Goal: Task Accomplishment & Management: Manage account settings

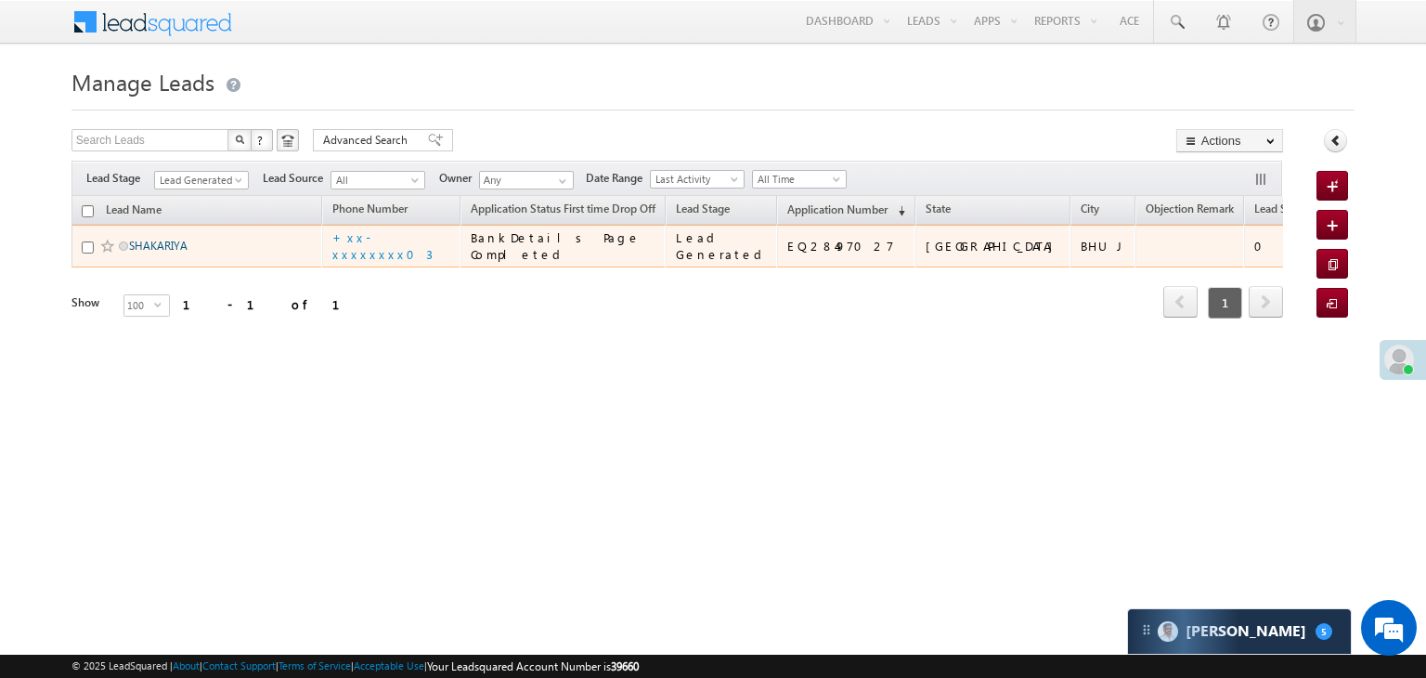
click at [152, 252] on link "SHAKARIYA" at bounding box center [158, 246] width 58 height 14
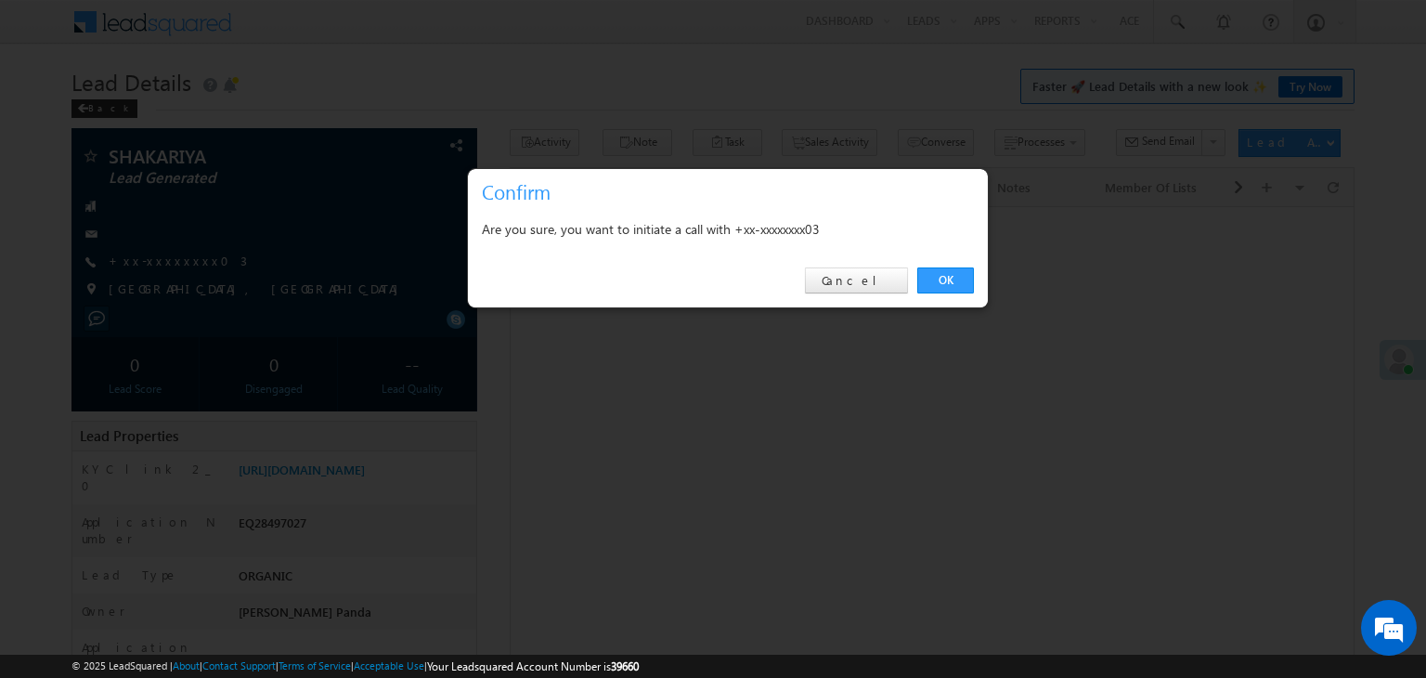
click at [949, 283] on link "OK" at bounding box center [945, 280] width 57 height 26
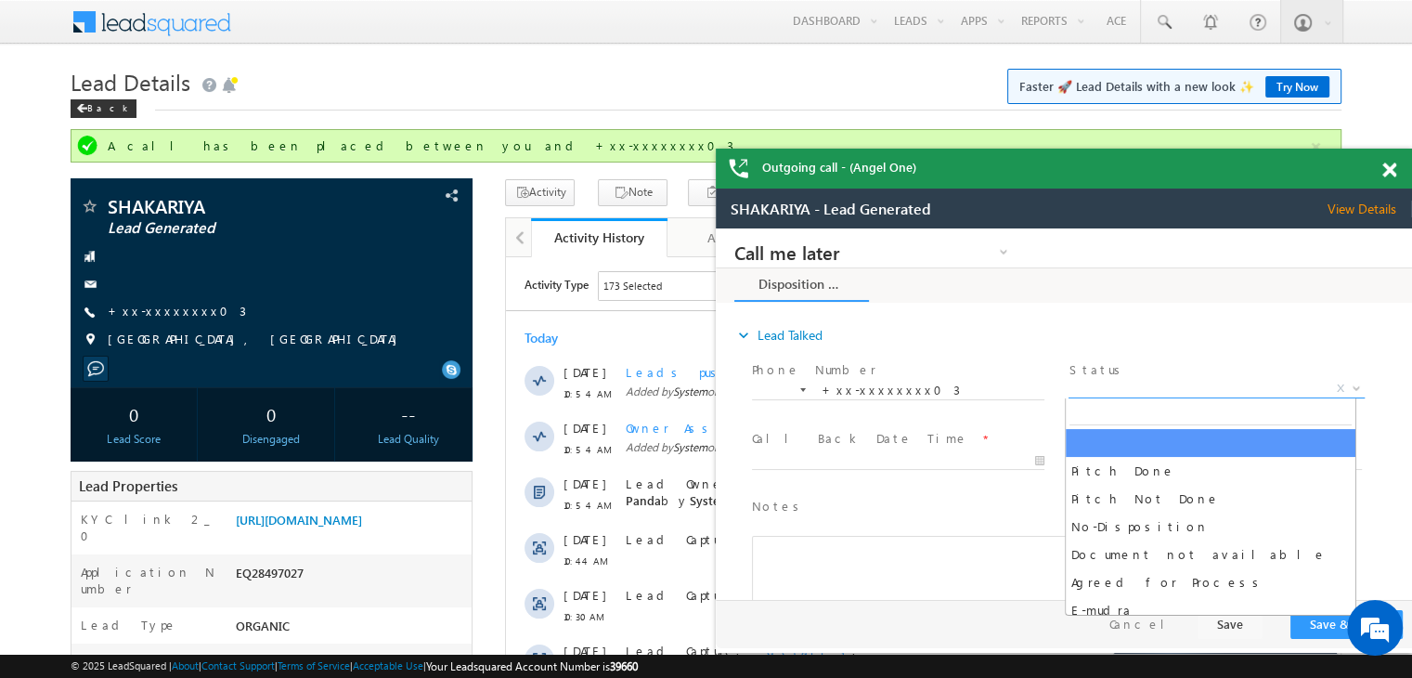
click at [1221, 387] on span "X" at bounding box center [1215, 389] width 295 height 19
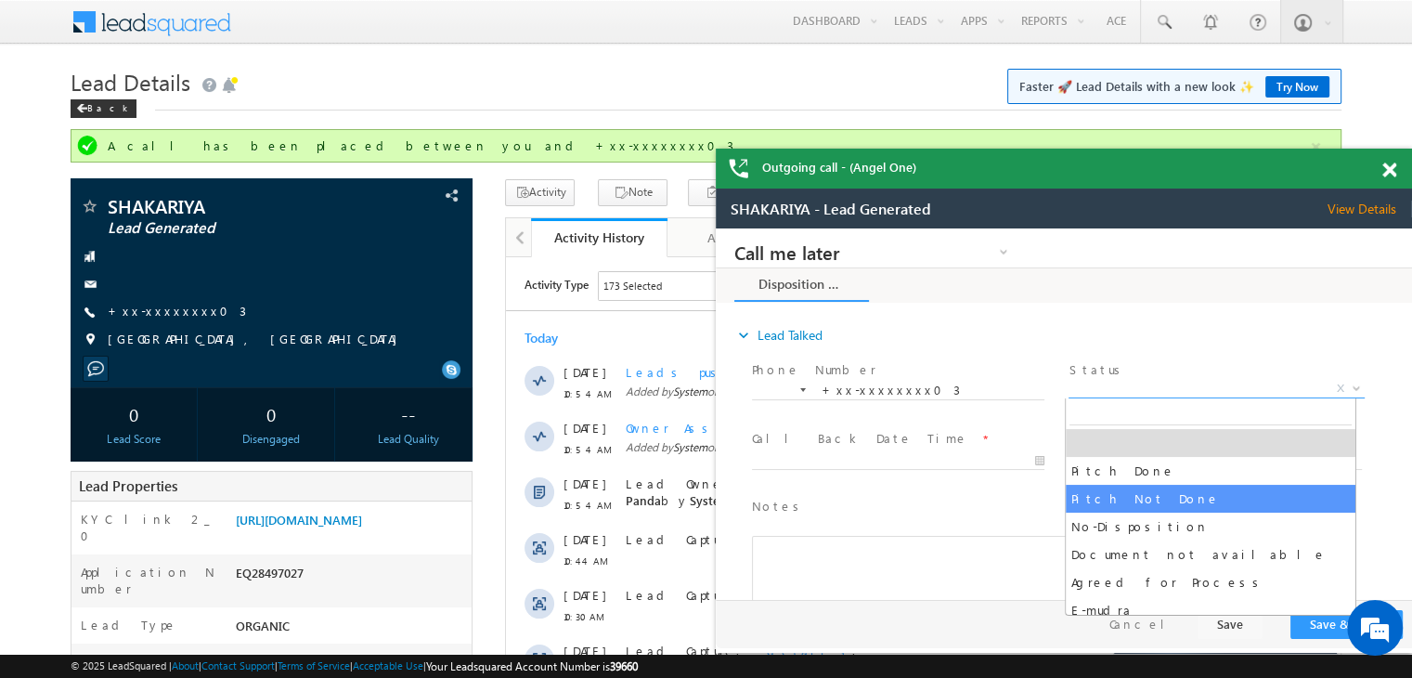
select select "Pitch Not Done"
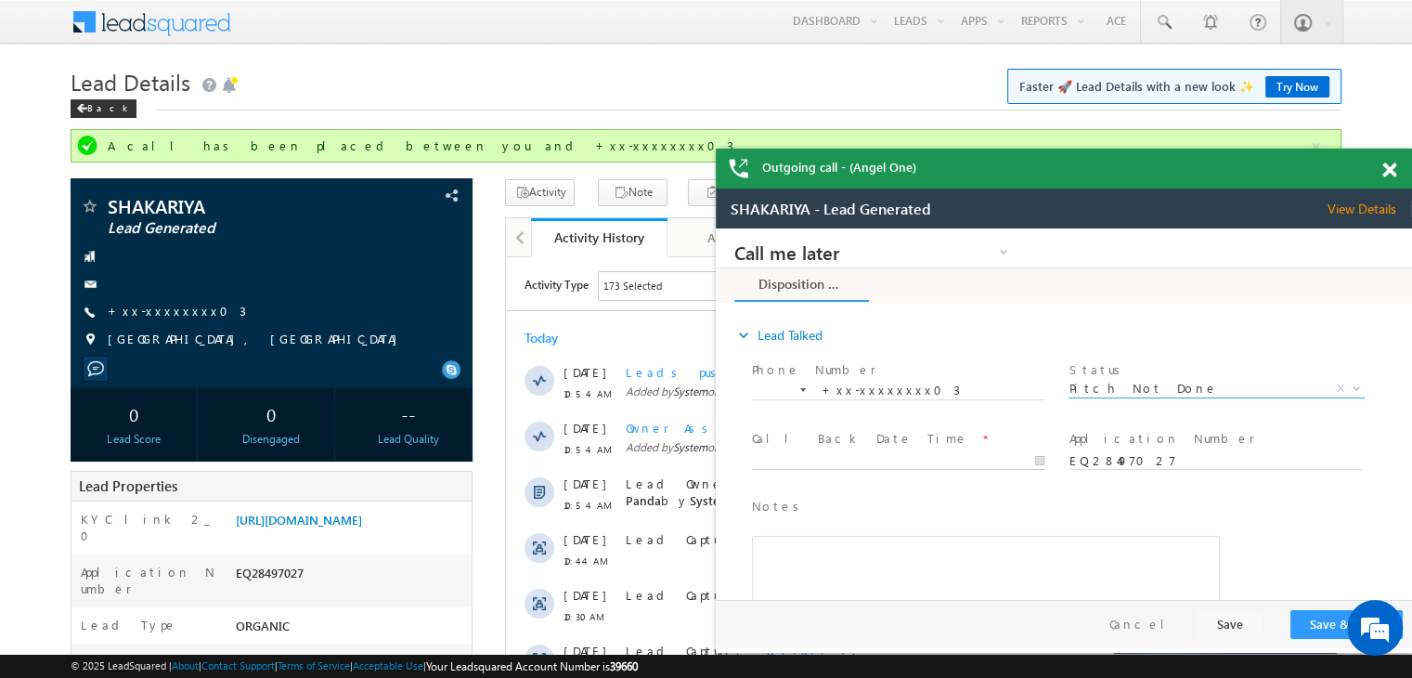
type input "09/07/25 11:07 AM"
click at [955, 461] on input "09/07/25 11:07 AM" at bounding box center [898, 461] width 292 height 19
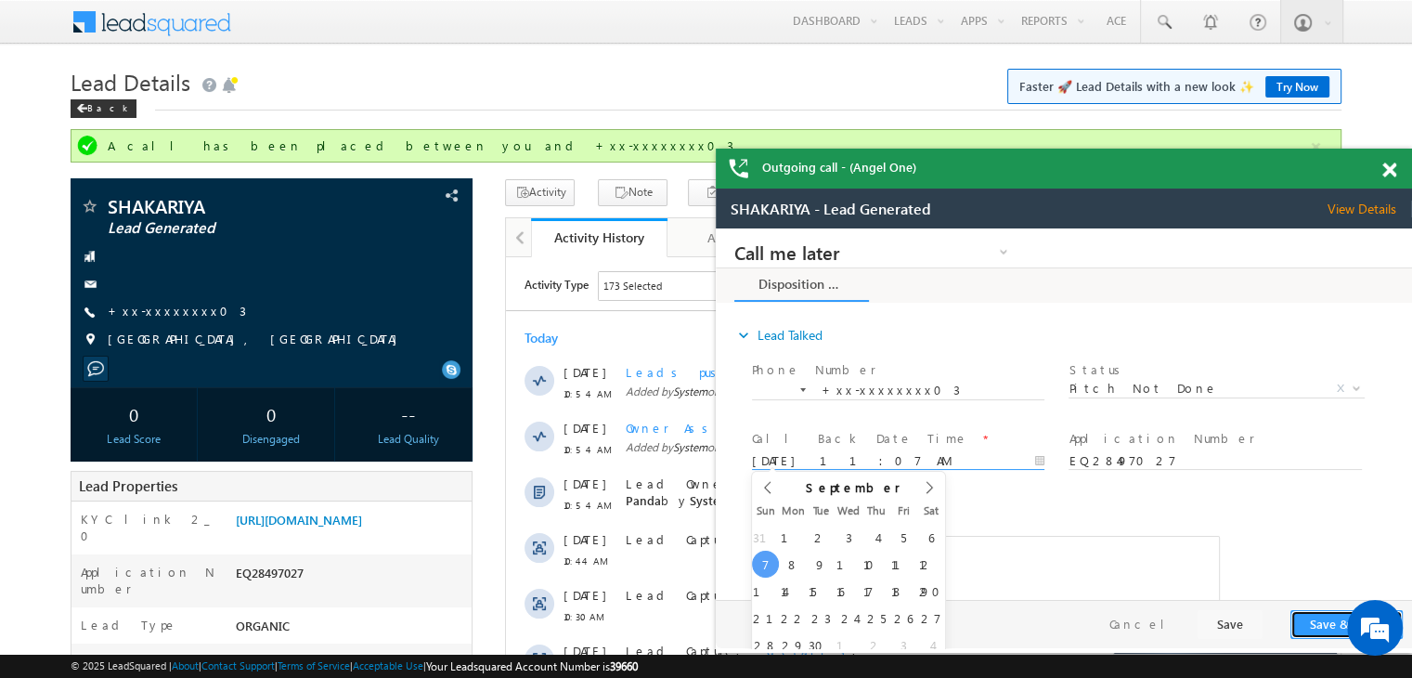
click at [1304, 620] on button "Save & Close" at bounding box center [1346, 624] width 112 height 29
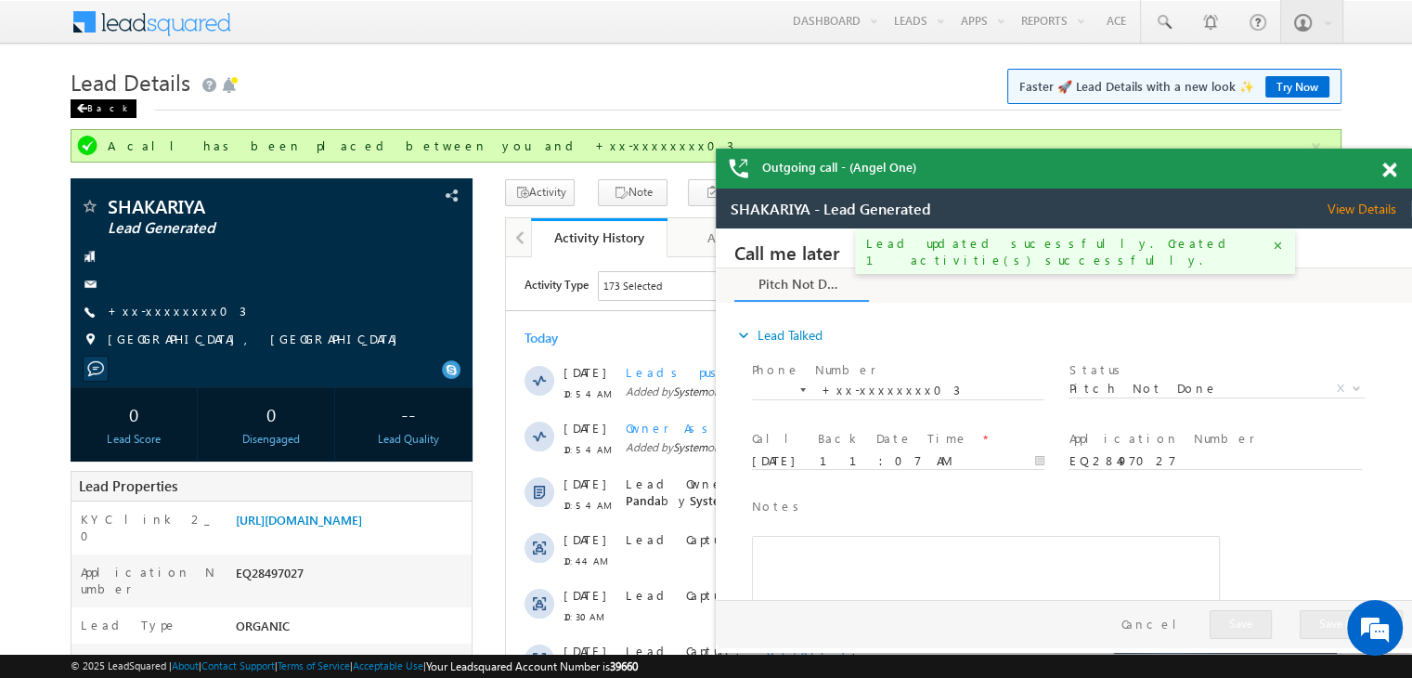
click at [89, 112] on div "Back" at bounding box center [104, 108] width 66 height 19
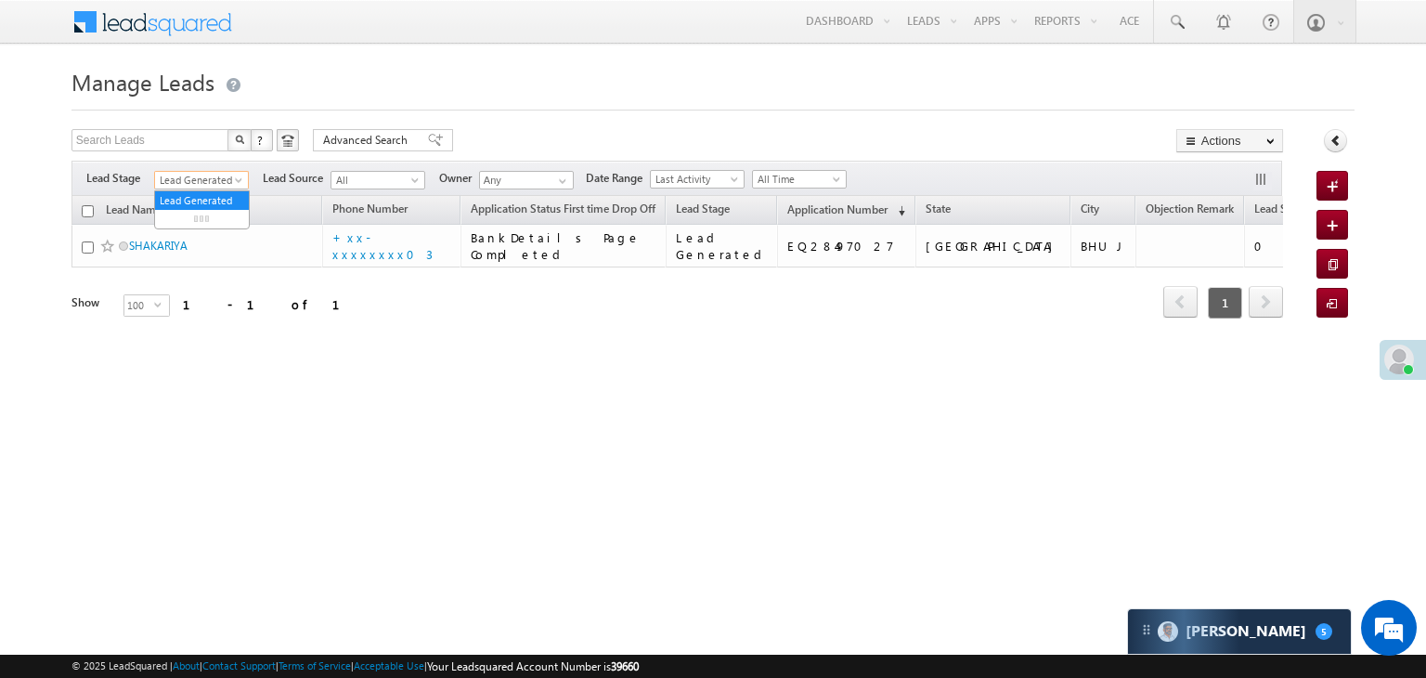
click at [238, 184] on span at bounding box center [240, 183] width 15 height 15
click at [204, 197] on link "All" at bounding box center [202, 200] width 94 height 17
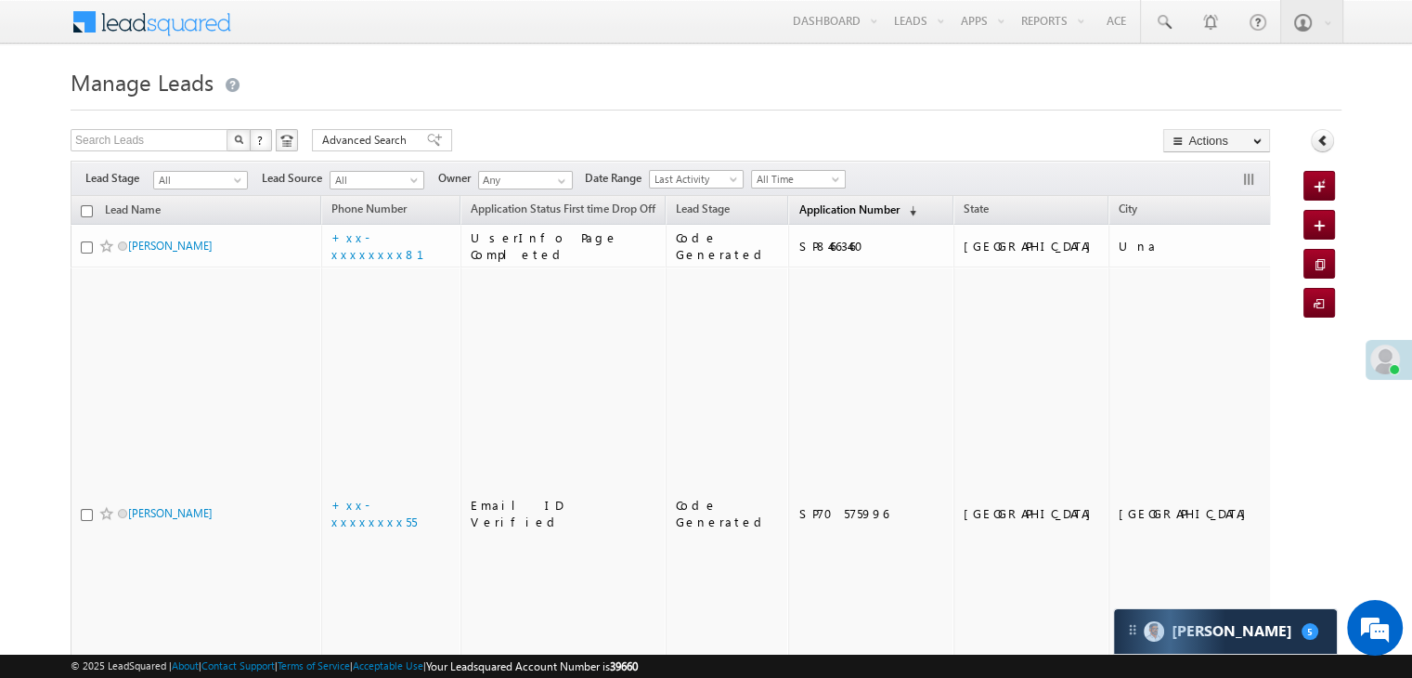
click at [833, 212] on span "Application Number" at bounding box center [848, 209] width 100 height 14
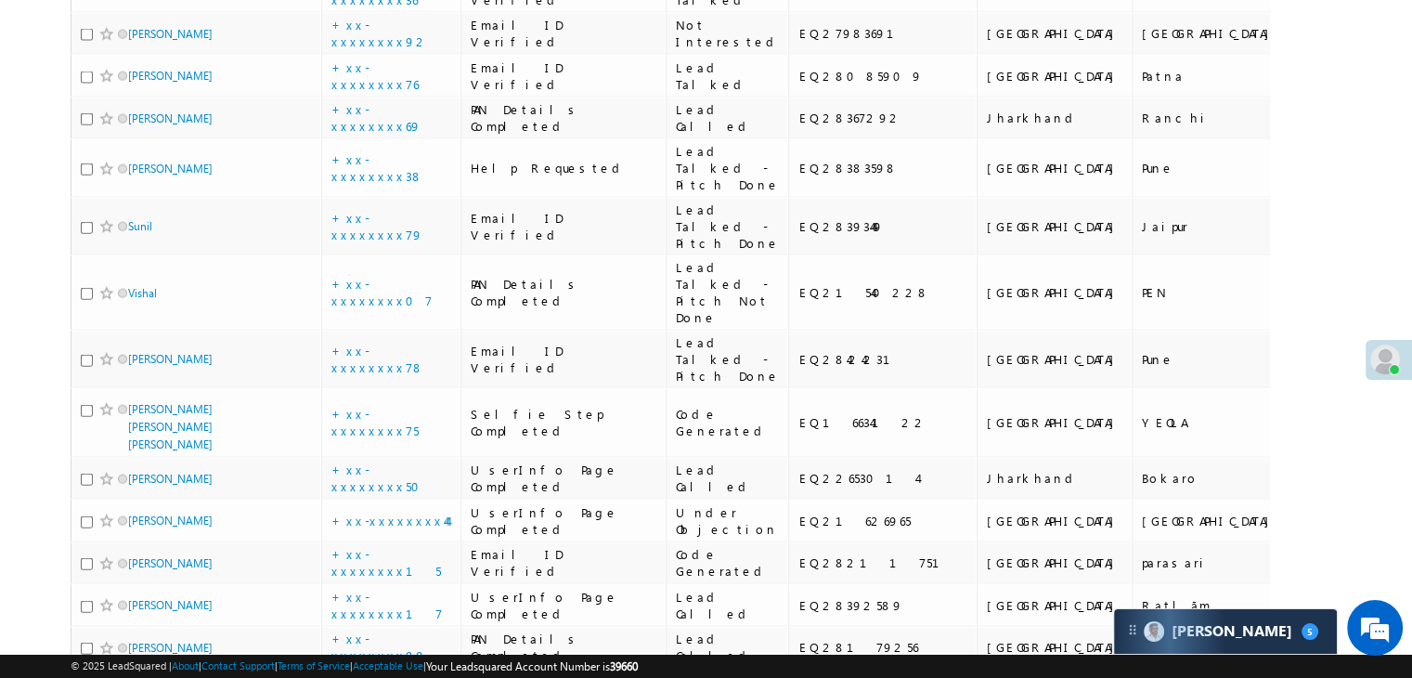
scroll to position [4269, 0]
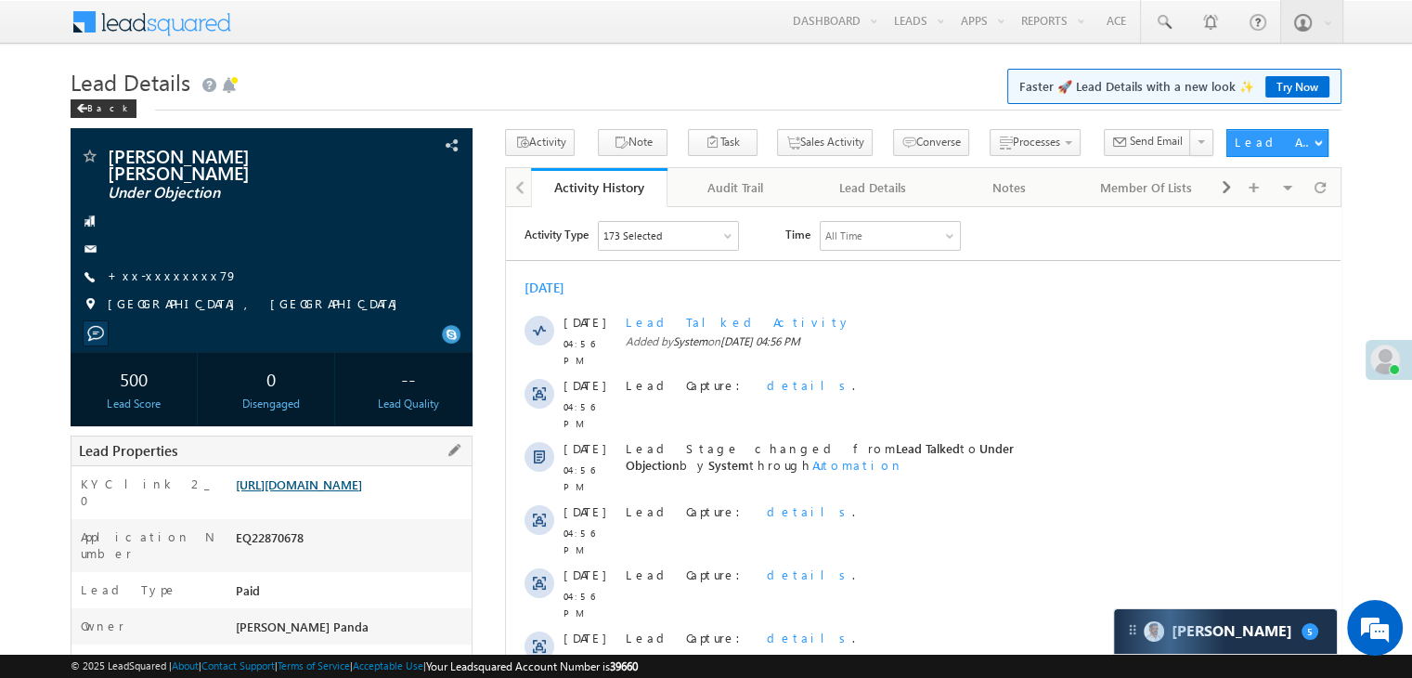
scroll to position [186, 0]
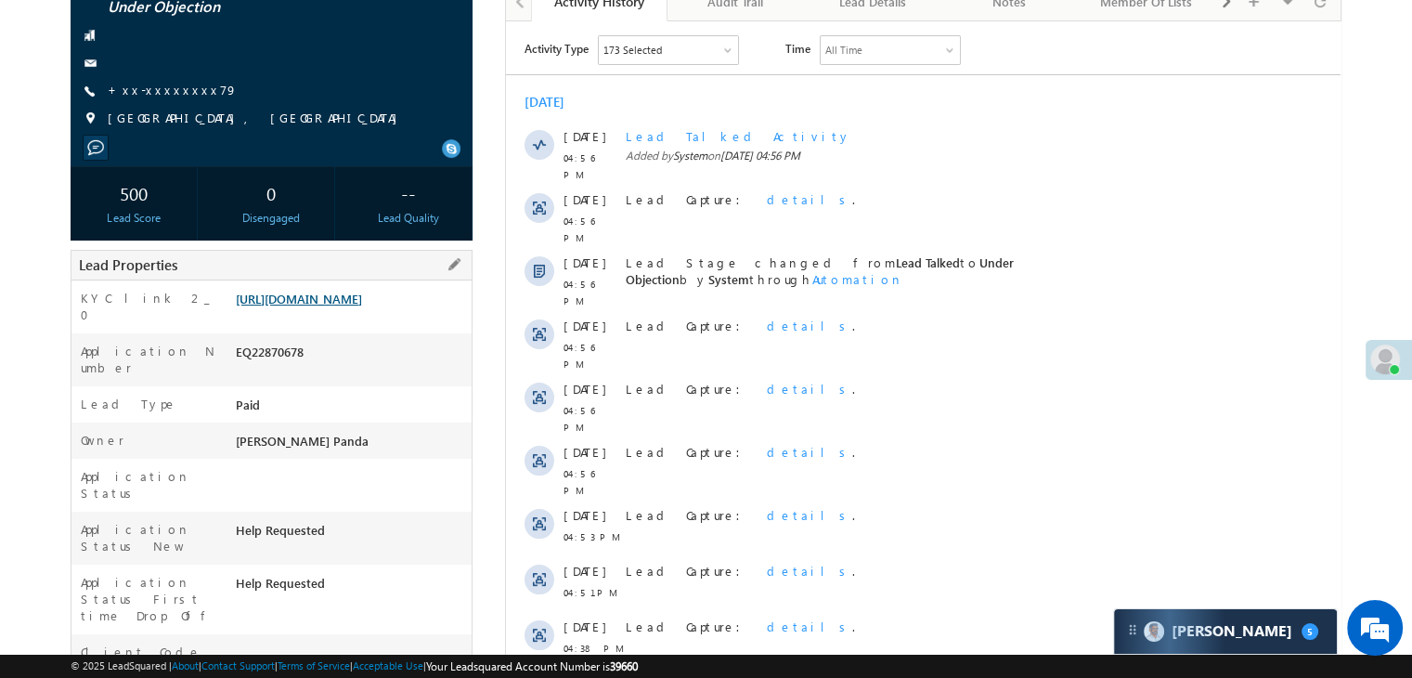
click at [350, 302] on link "[URL][DOMAIN_NAME]" at bounding box center [299, 299] width 126 height 16
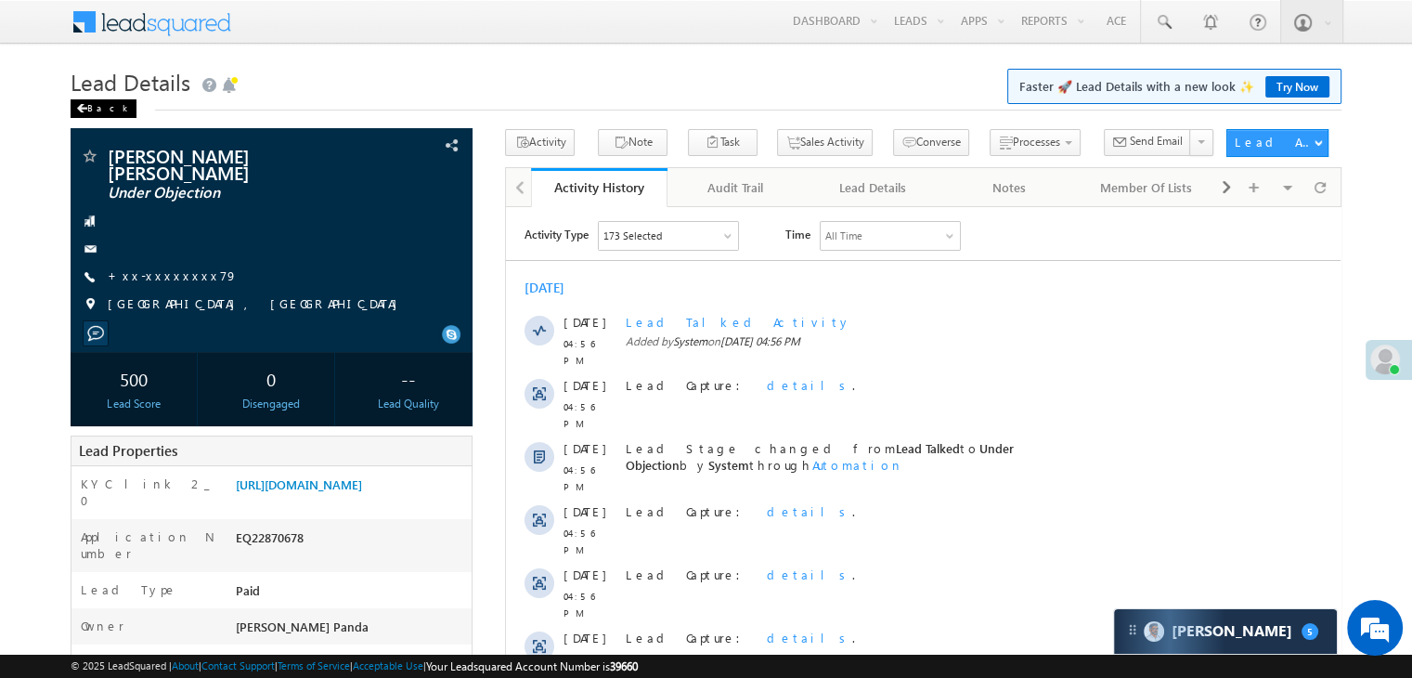
click at [97, 106] on div "Back" at bounding box center [104, 108] width 66 height 19
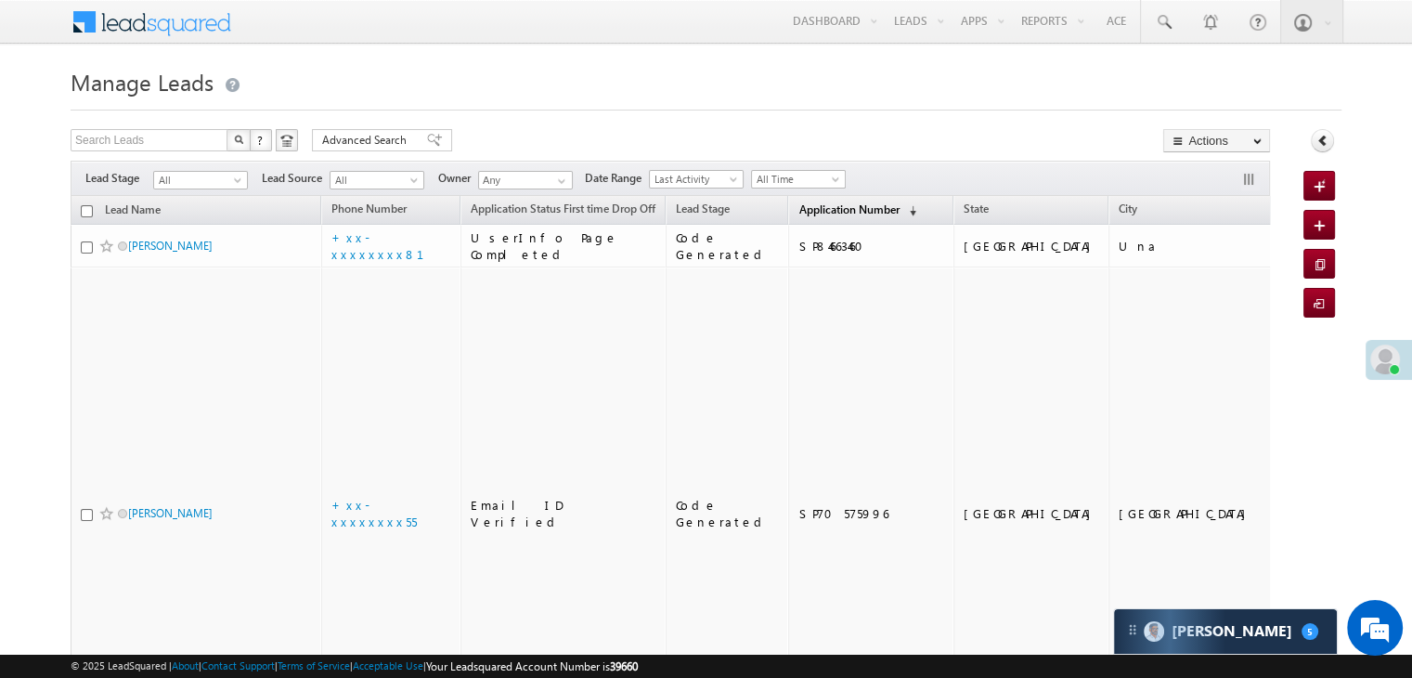
click at [798, 209] on span "Application Number" at bounding box center [848, 209] width 100 height 14
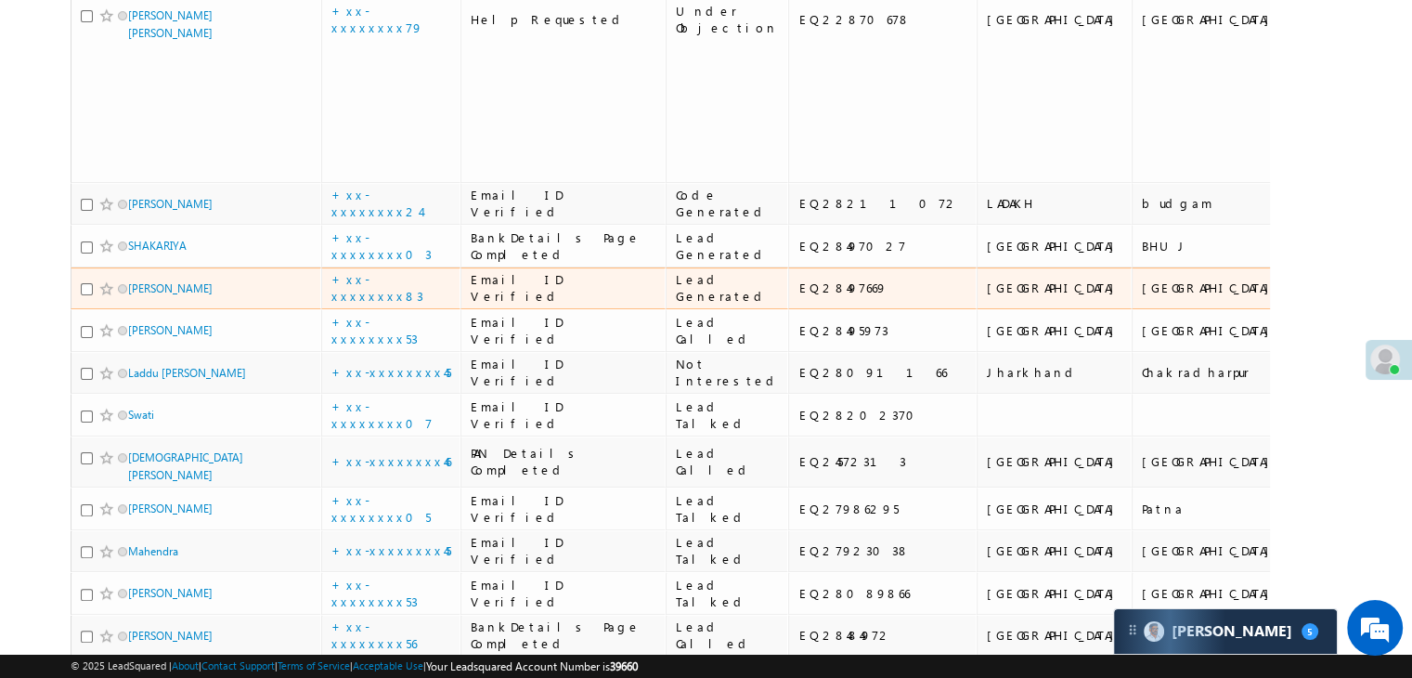
scroll to position [371, 0]
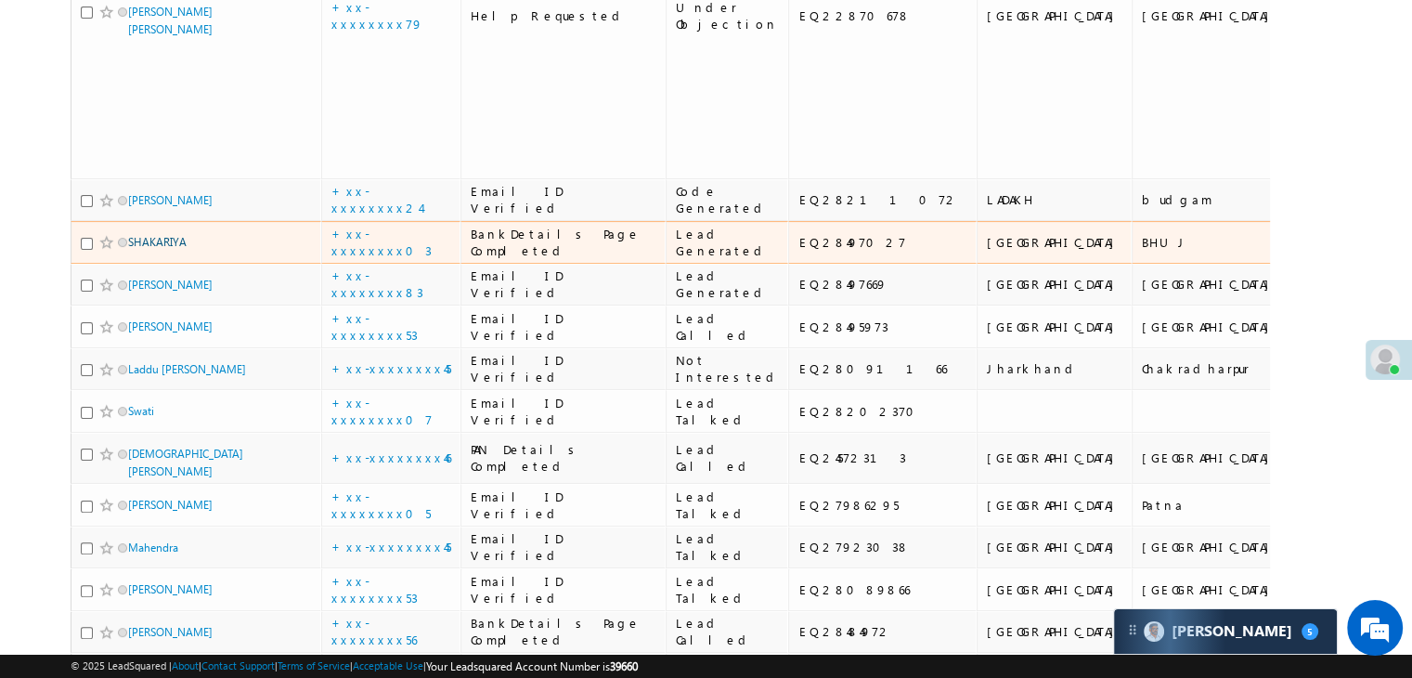
click at [167, 249] on link "SHAKARIYA" at bounding box center [157, 242] width 58 height 14
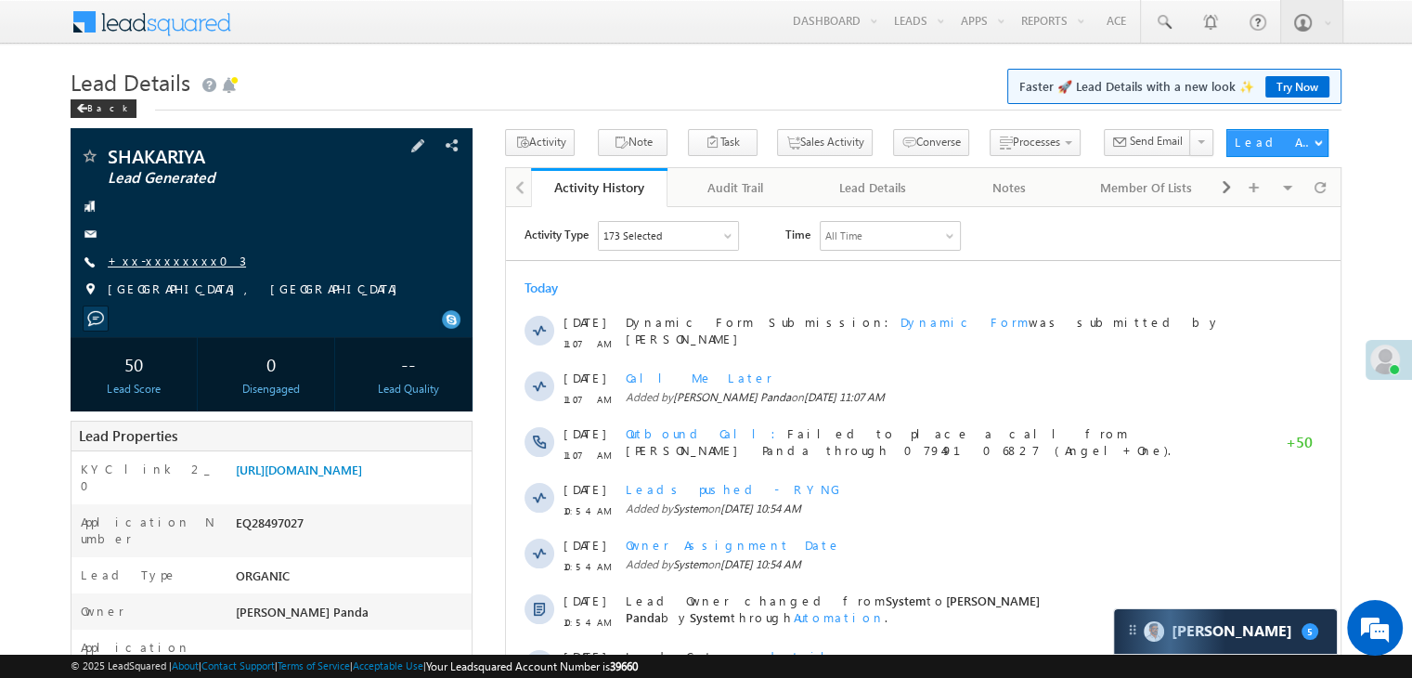
click at [157, 265] on link "+xx-xxxxxxxx03" at bounding box center [177, 260] width 138 height 16
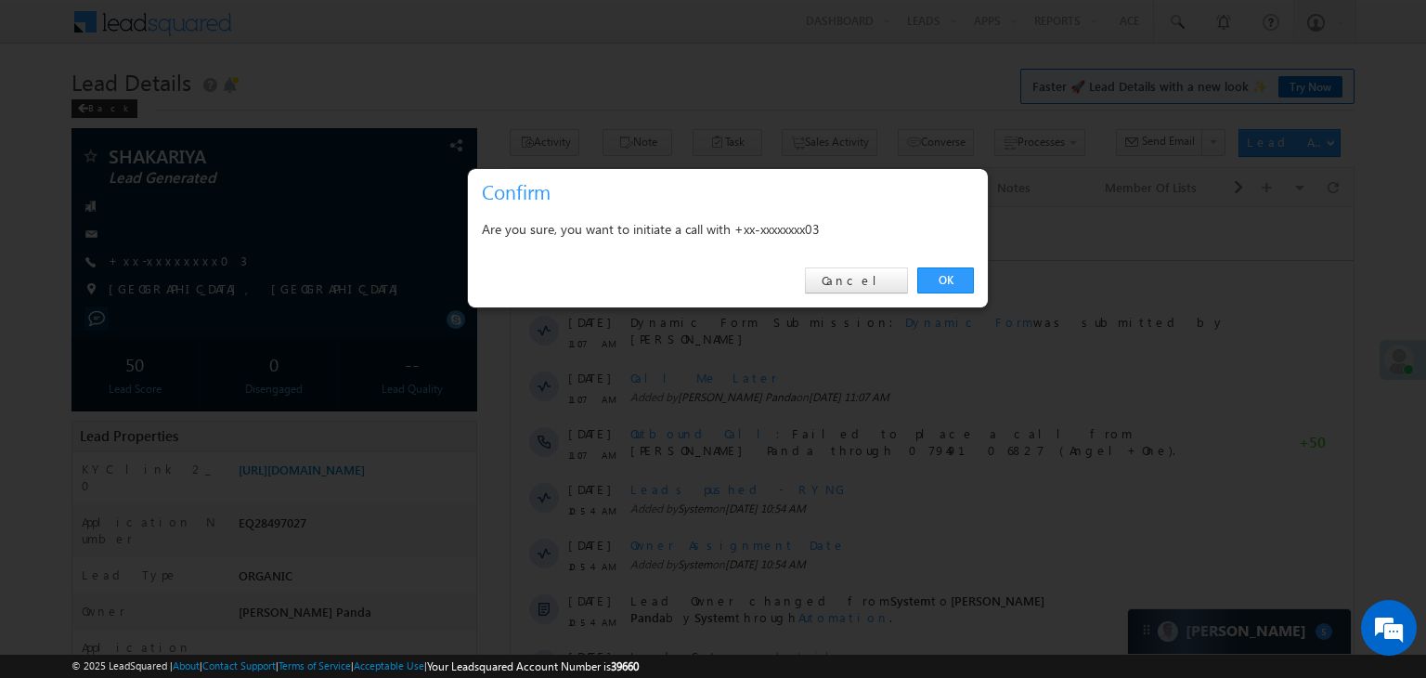
click at [99, 85] on div at bounding box center [713, 339] width 1426 height 678
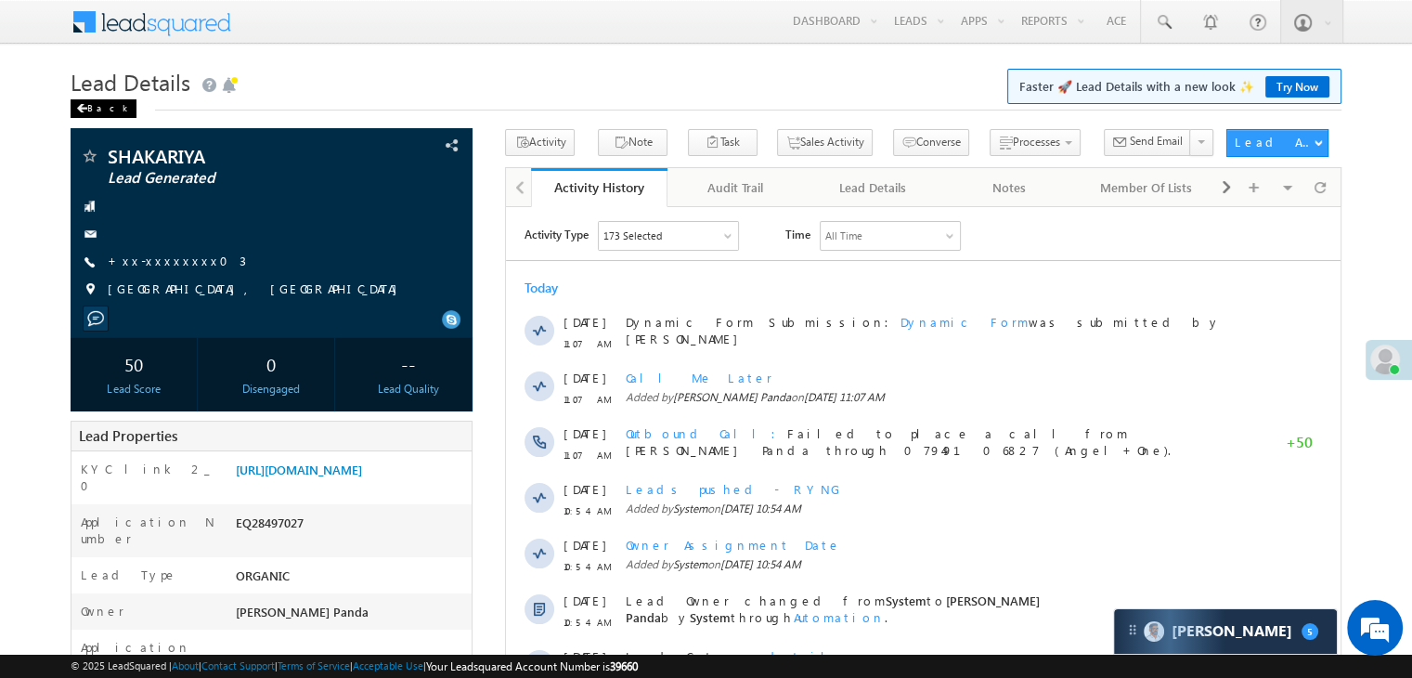
click at [89, 116] on div "Back" at bounding box center [104, 108] width 66 height 19
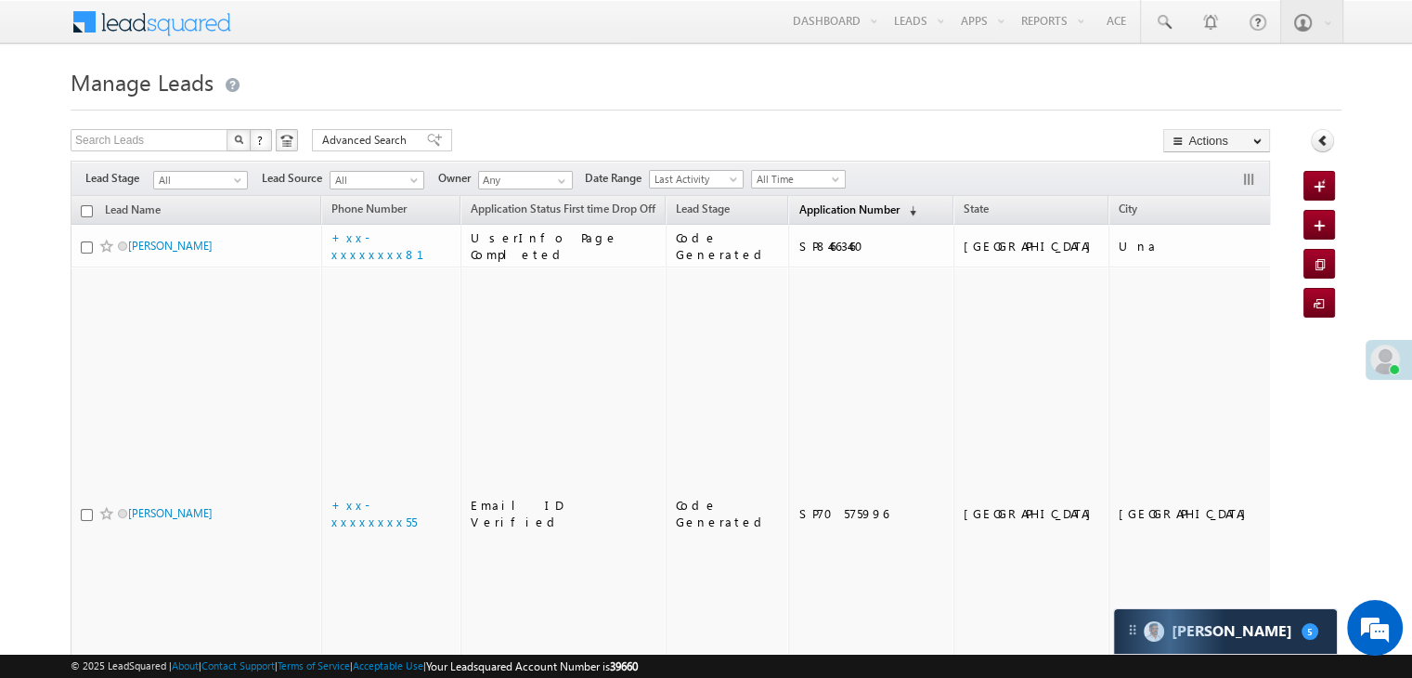
click at [806, 212] on span "Application Number" at bounding box center [848, 209] width 100 height 14
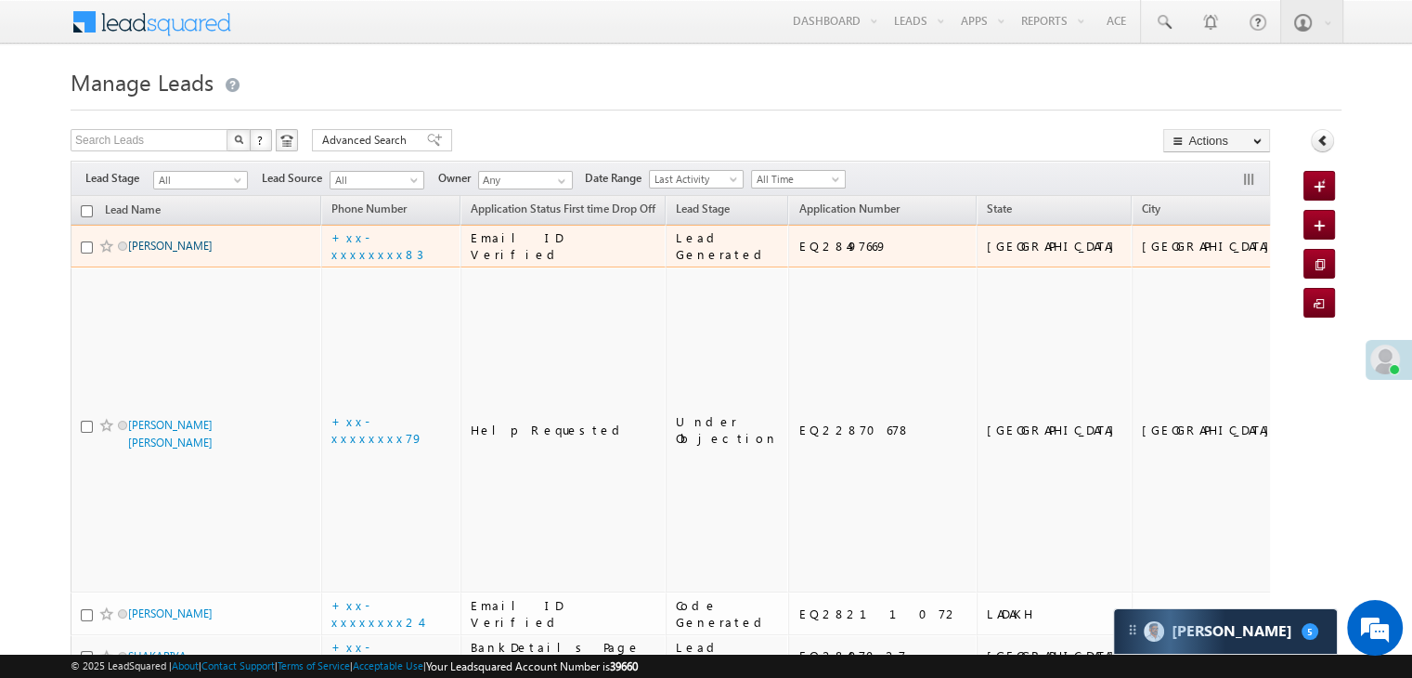
click at [170, 252] on link "[PERSON_NAME]" at bounding box center [170, 246] width 84 height 14
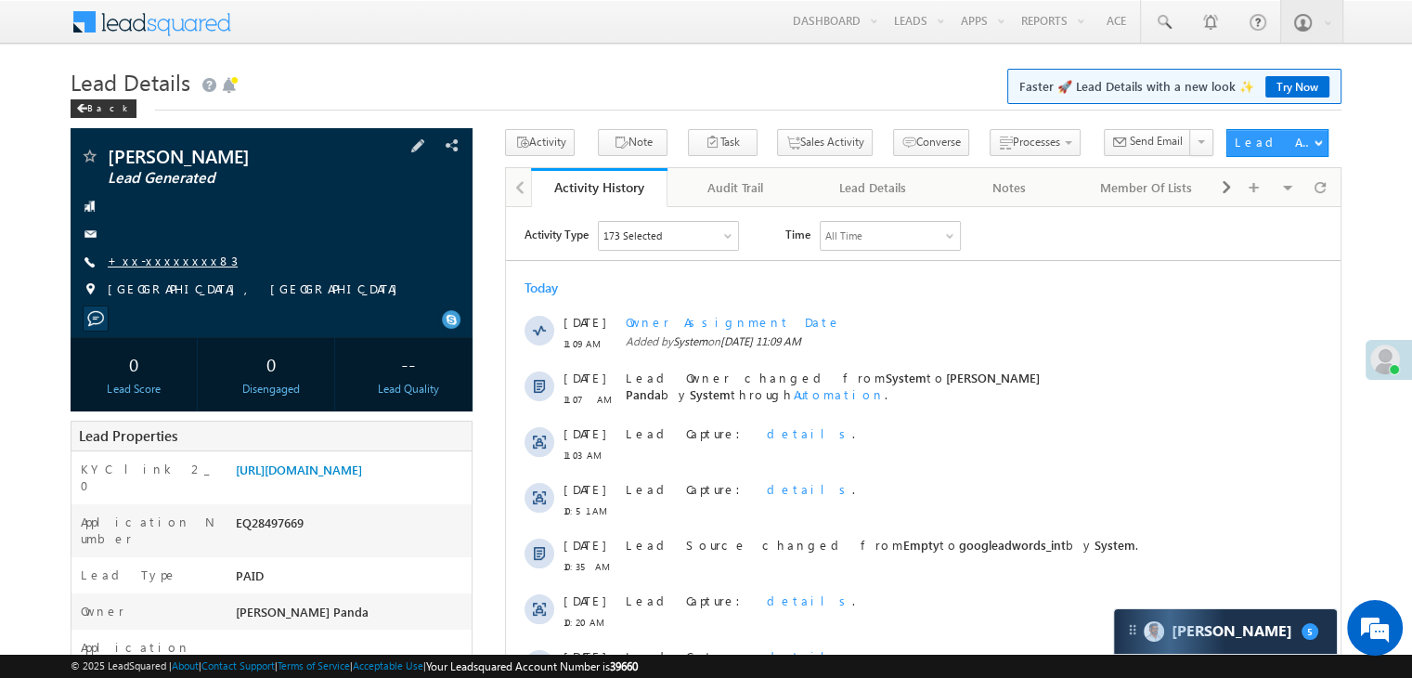
click at [166, 268] on link "+xx-xxxxxxxx83" at bounding box center [173, 260] width 130 height 16
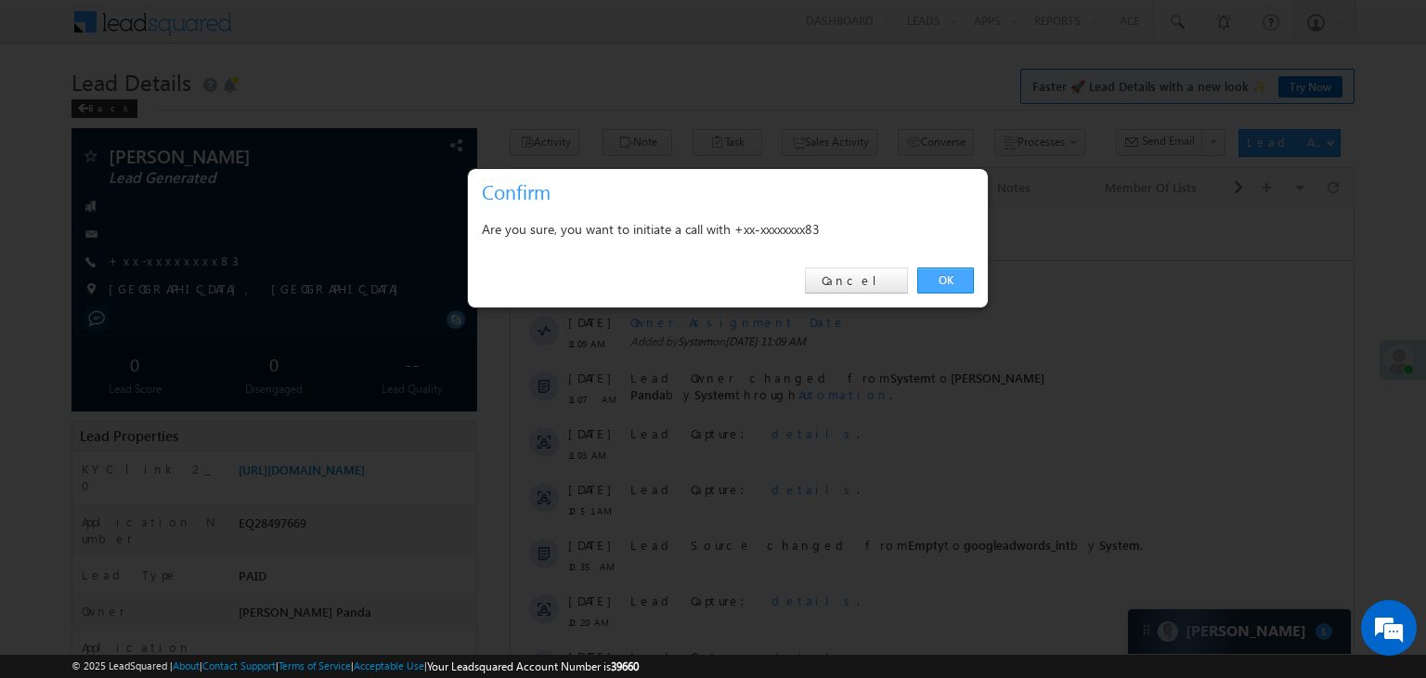
click at [936, 267] on link "OK" at bounding box center [945, 280] width 57 height 26
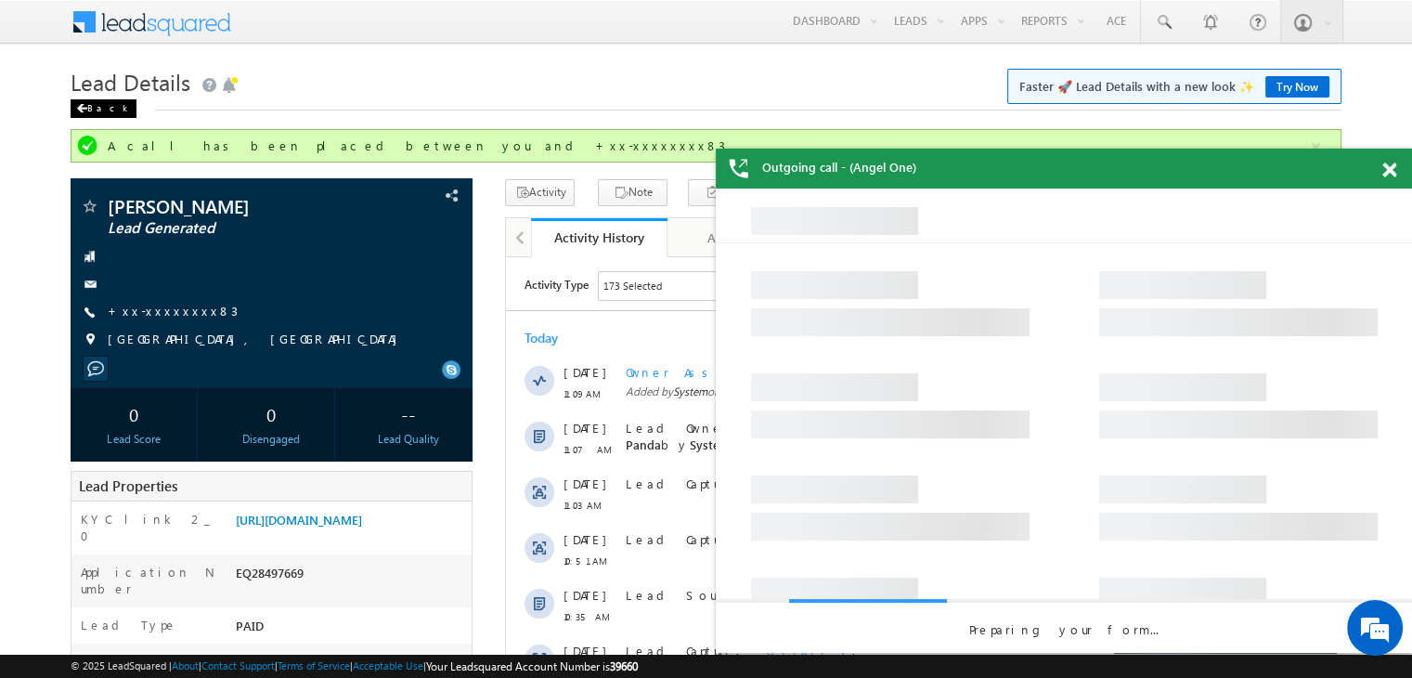
click at [97, 108] on div "Back" at bounding box center [104, 108] width 66 height 19
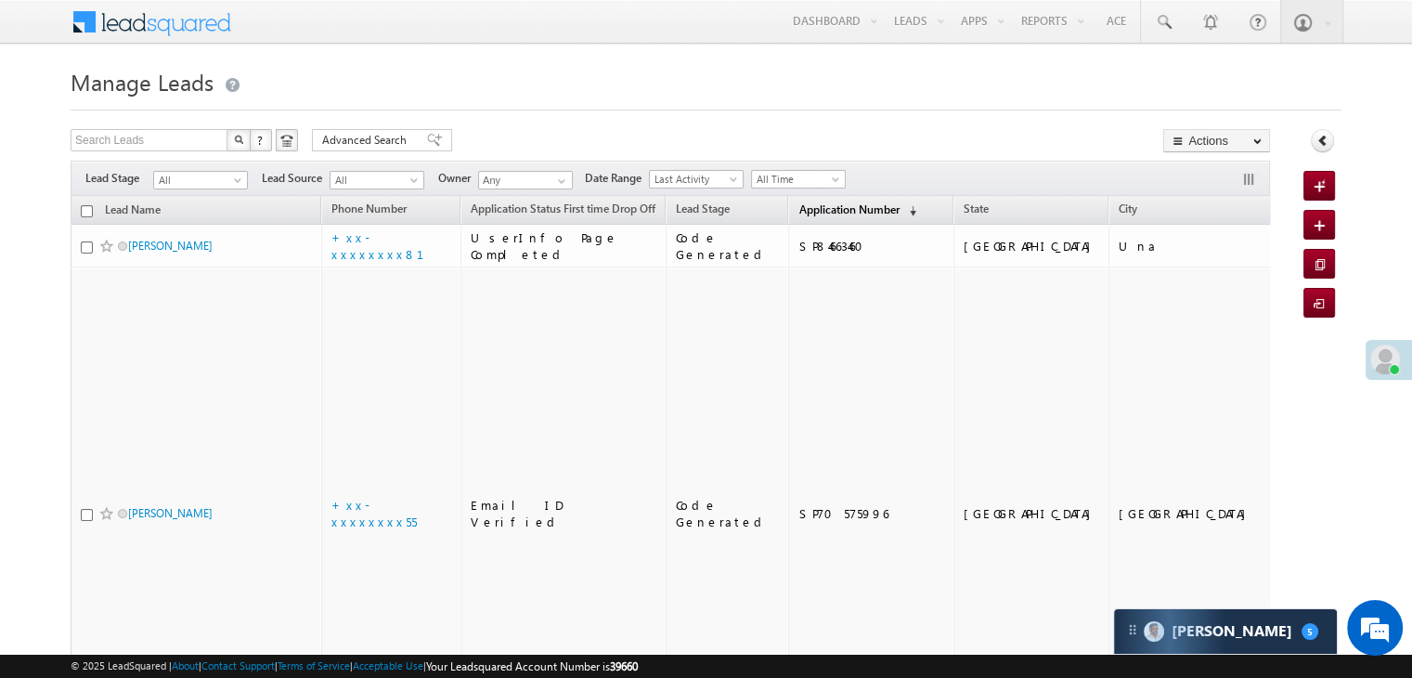
click at [798, 202] on span "Application Number" at bounding box center [848, 209] width 100 height 14
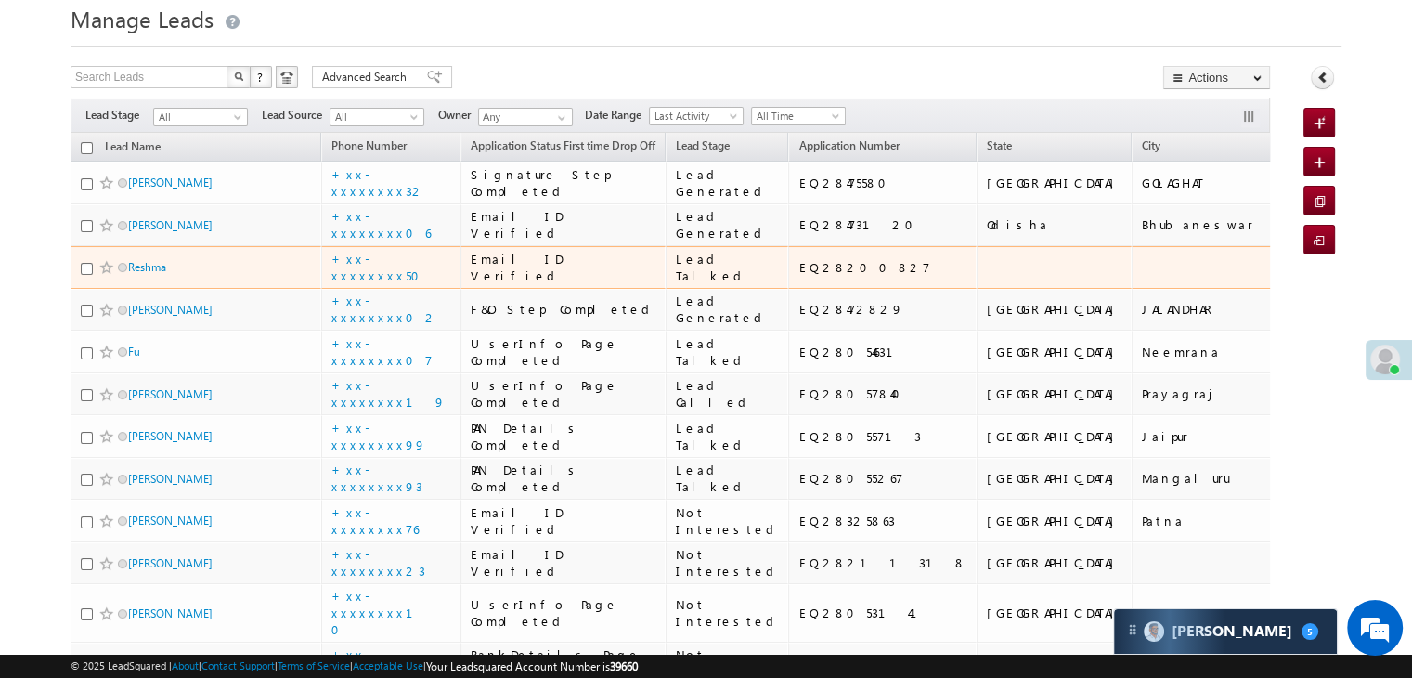
scroll to position [93, 0]
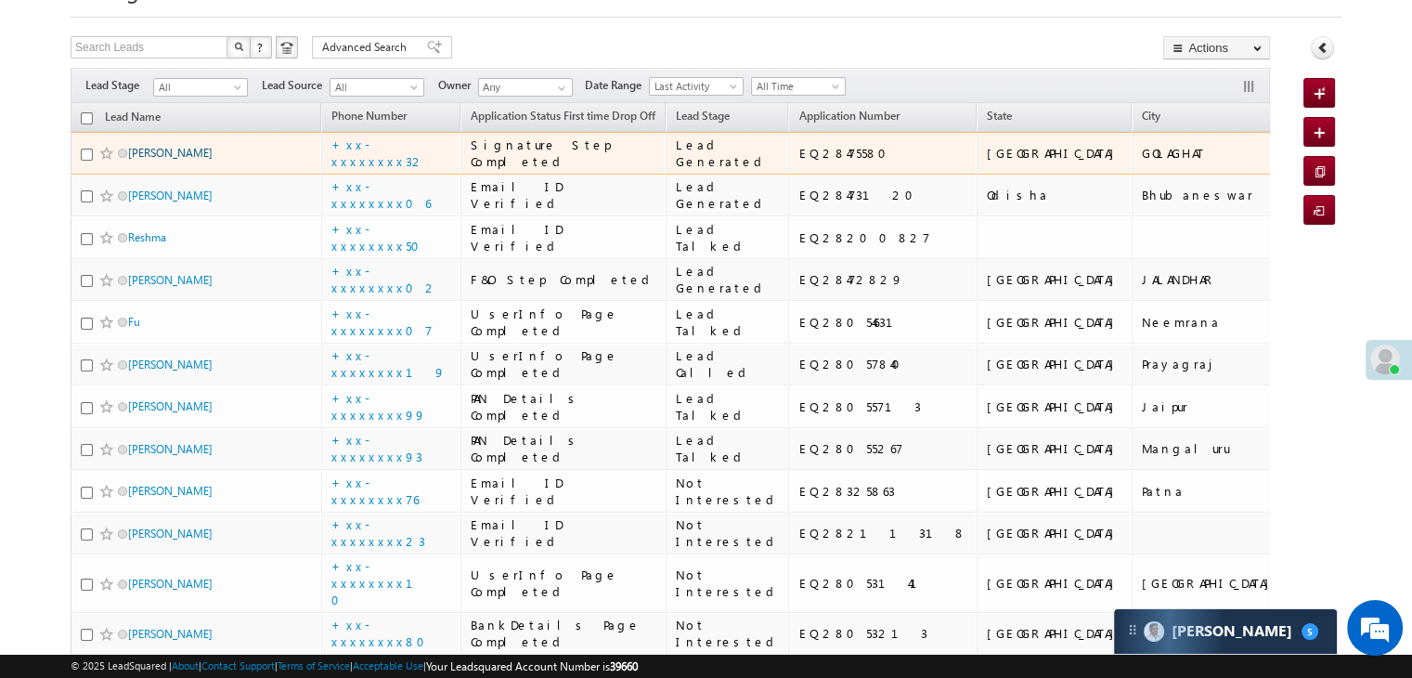
click at [151, 160] on link "[PERSON_NAME]" at bounding box center [170, 153] width 84 height 14
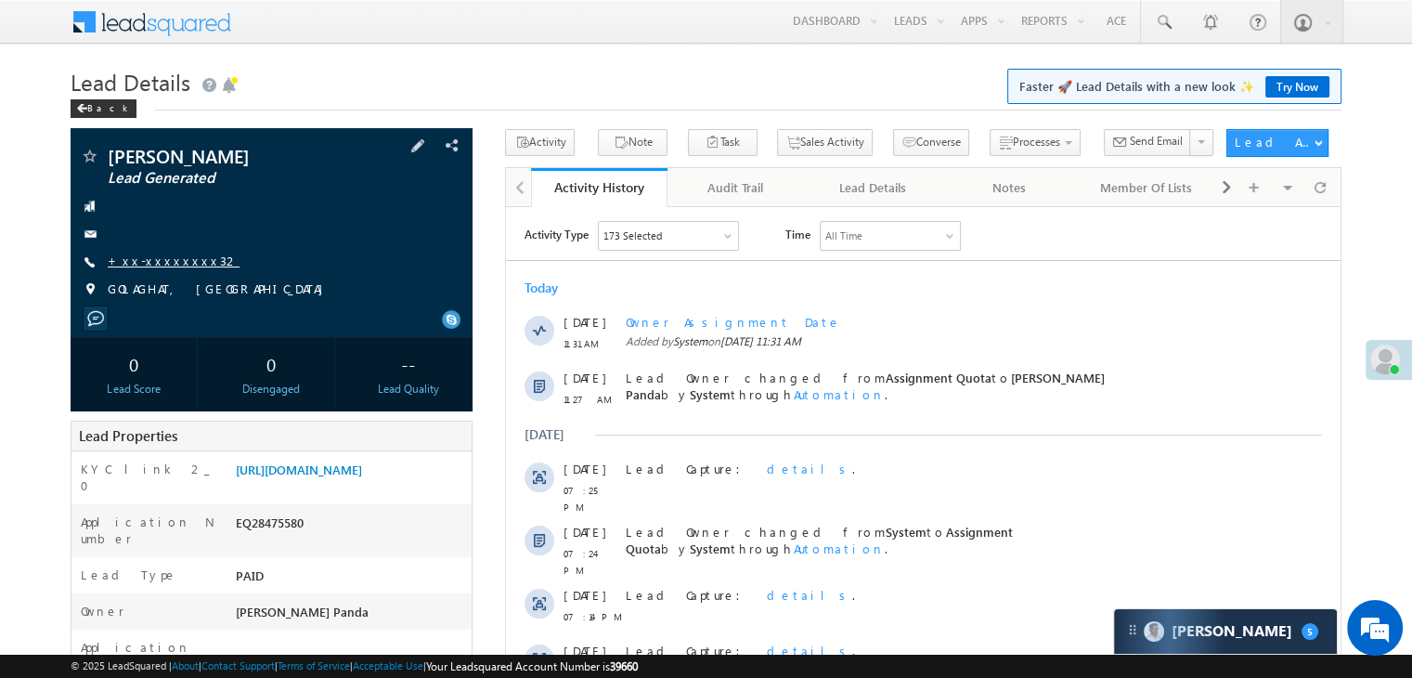
click at [160, 260] on link "+xx-xxxxxxxx32" at bounding box center [174, 260] width 132 height 16
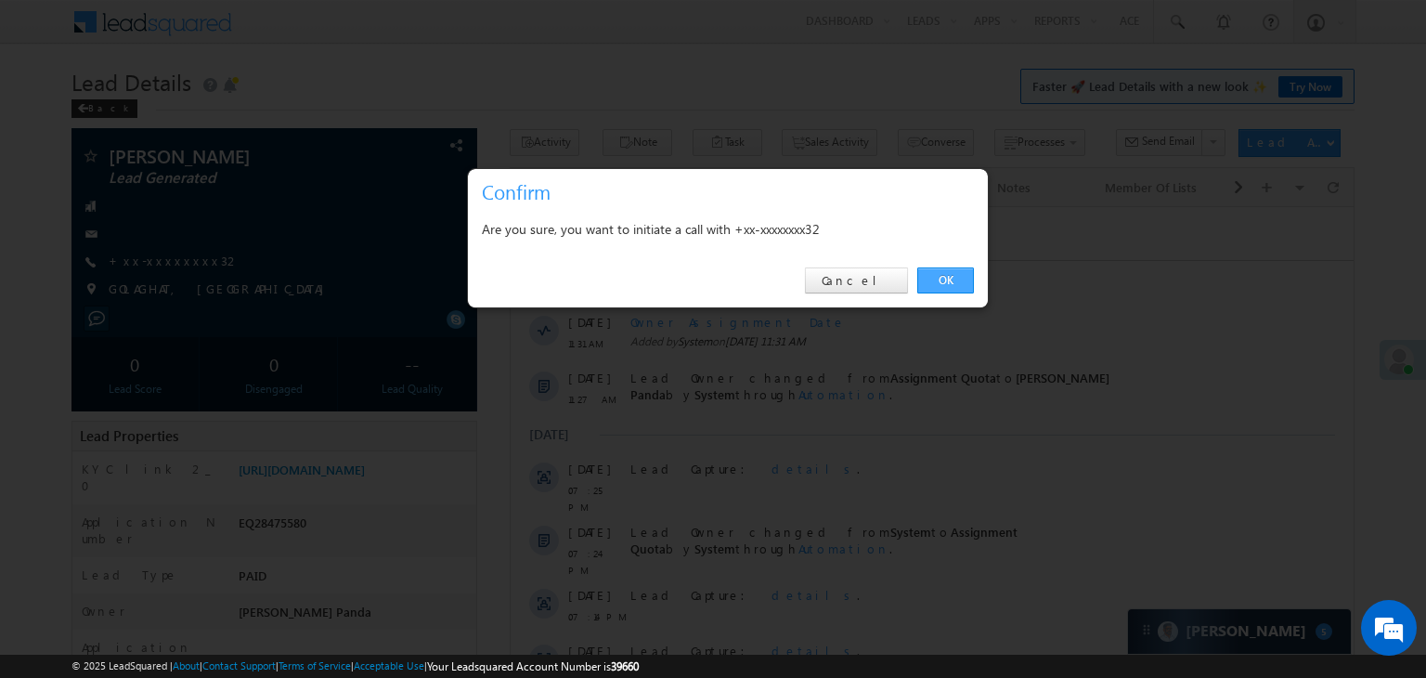
click at [950, 278] on link "OK" at bounding box center [945, 280] width 57 height 26
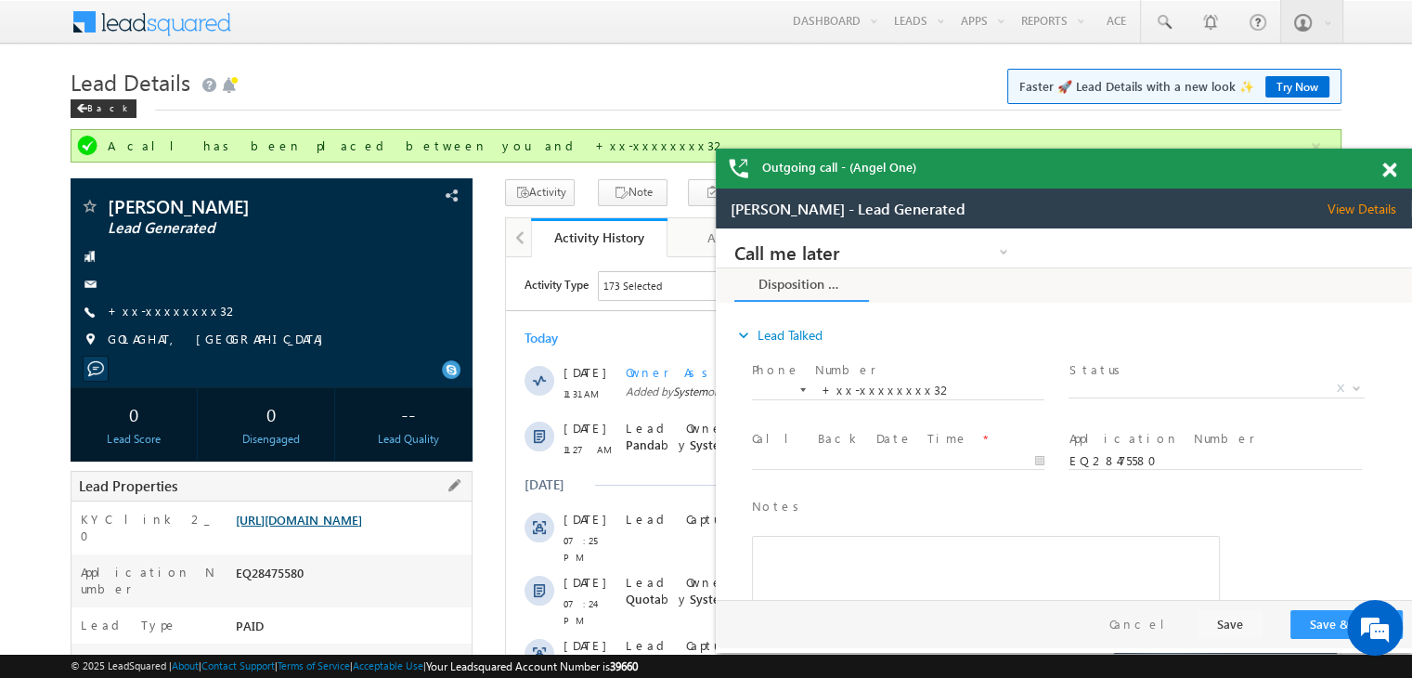
click at [0, 0] on link "https://angelbroking1-pk3em7sa.customui-test.leadsquared.com?leadId=223e4c91-d1…" at bounding box center [0, 0] width 0 height 0
click at [1241, 384] on span "X" at bounding box center [1215, 389] width 295 height 19
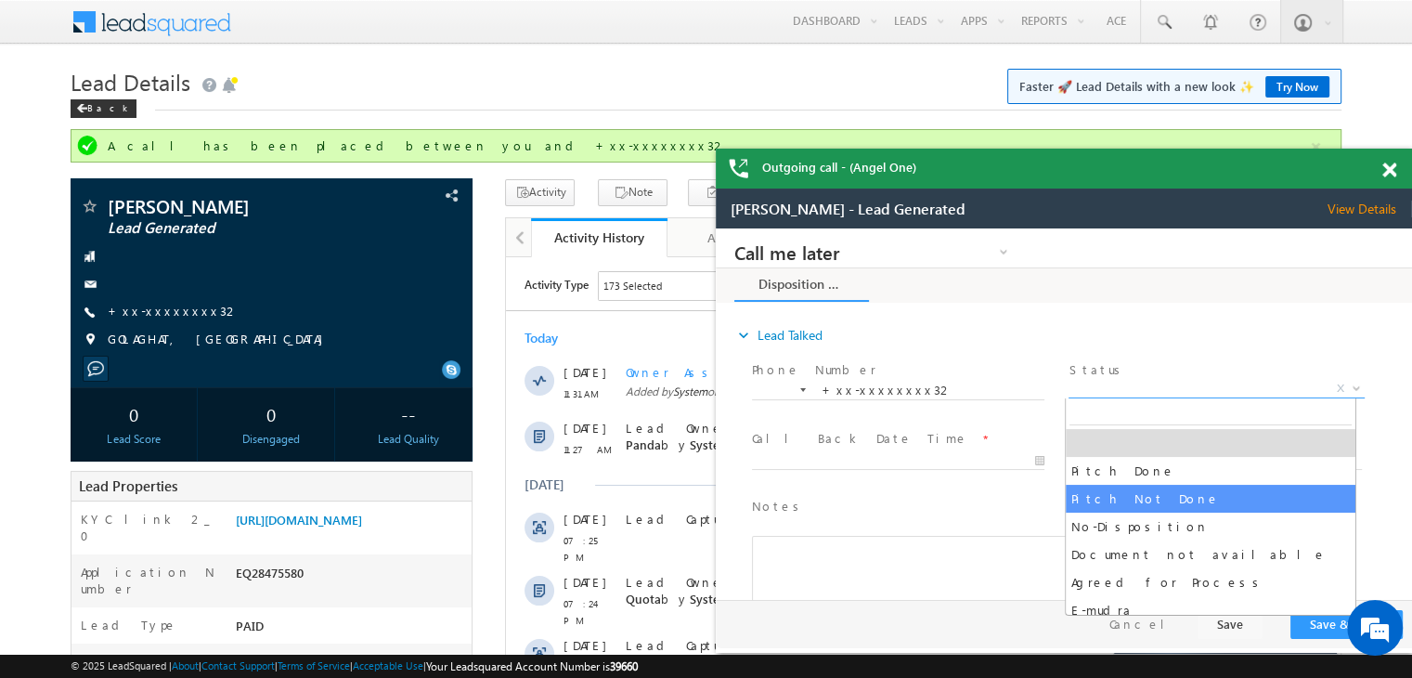
select select "Pitch Not Done"
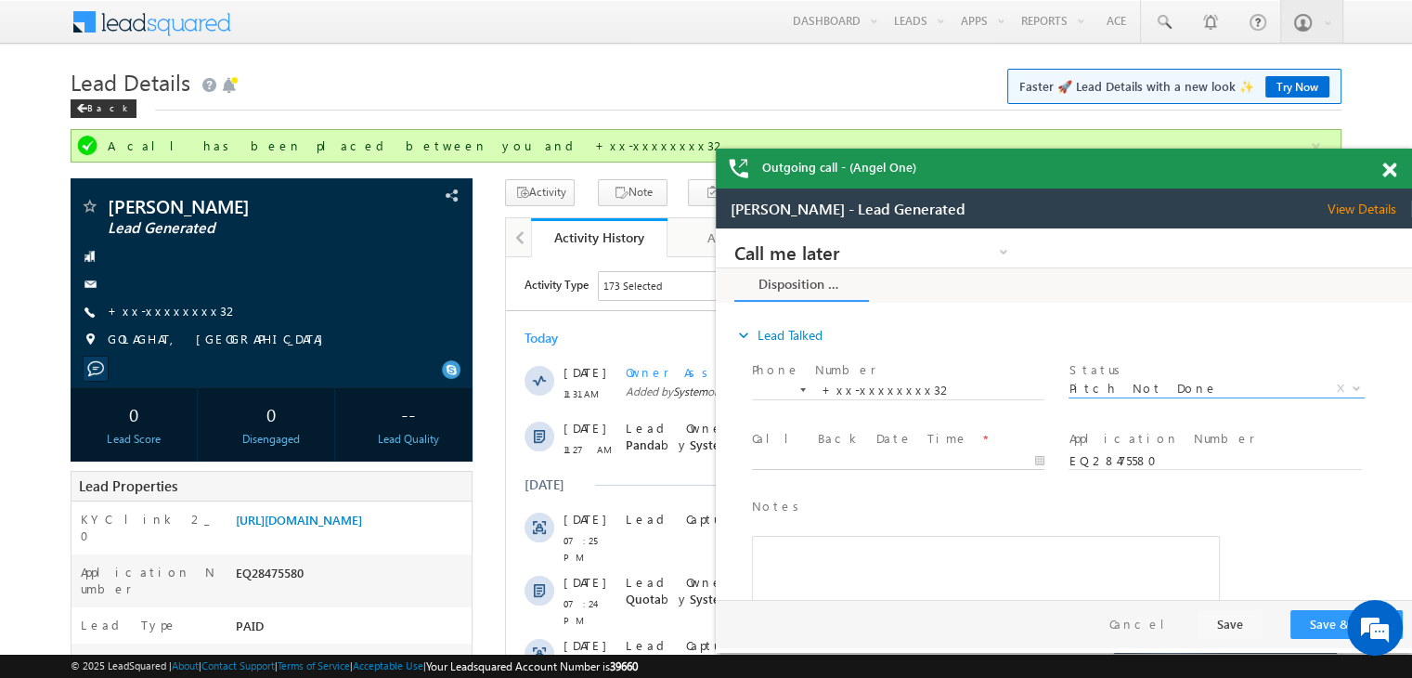
type input "09/07/25 11:32 AM"
click at [895, 462] on body "Call me later Campaign Success Commitment Cross Sell Customer Drop-off reasons …" at bounding box center [1064, 414] width 696 height 372
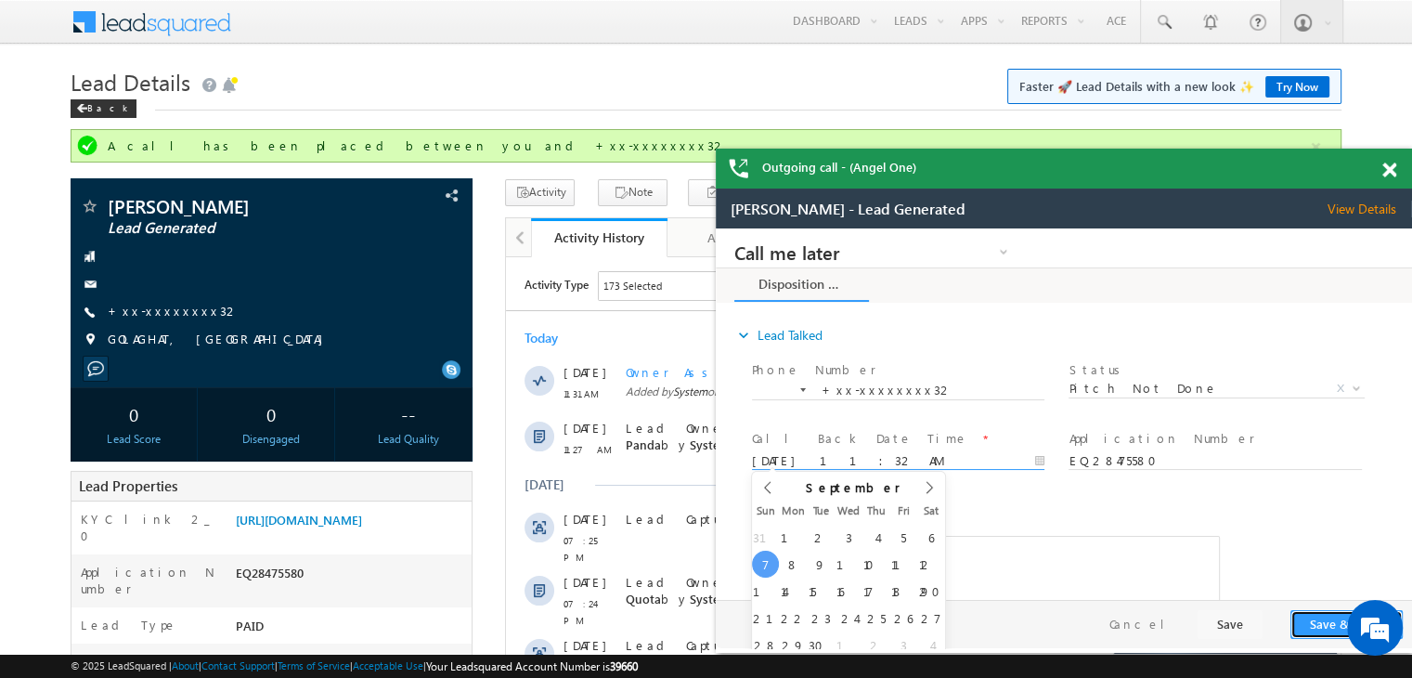
click at [1331, 636] on button "Save & Close" at bounding box center [1346, 624] width 112 height 29
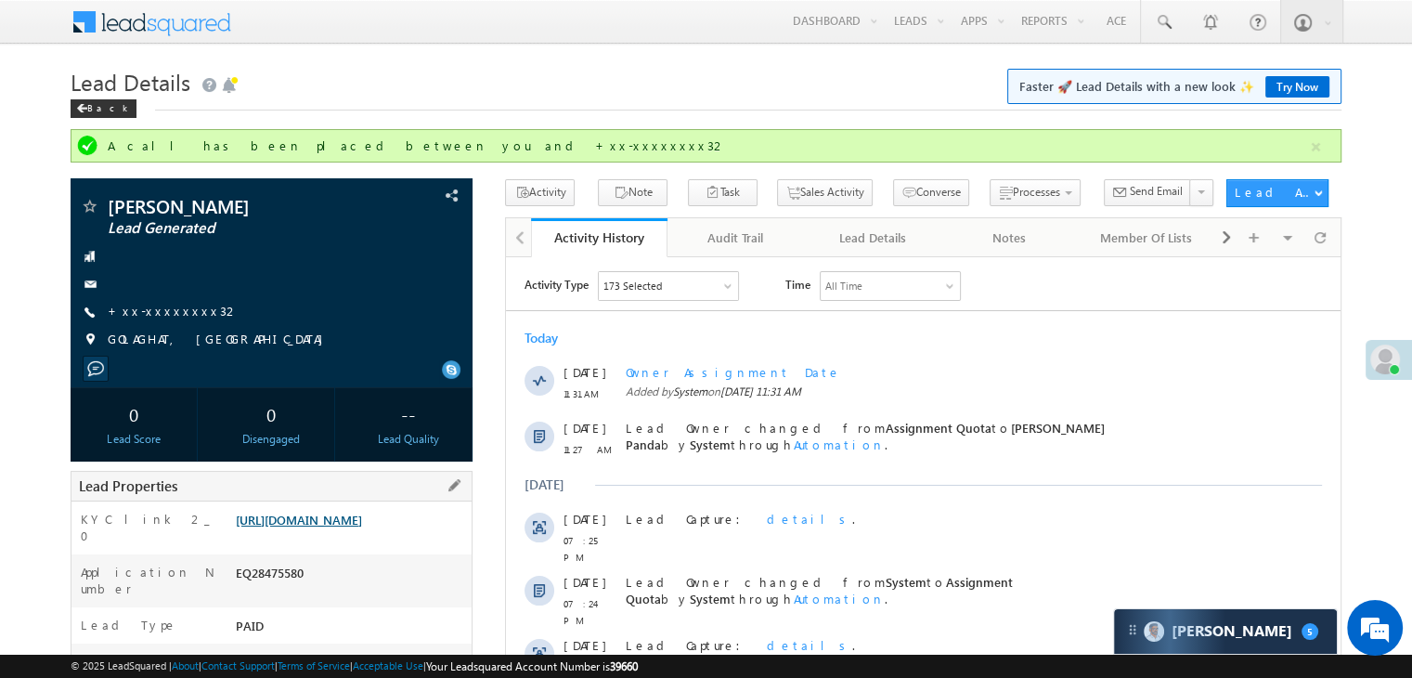
click at [355, 527] on link "https://angelbroking1-pk3em7sa.customui-test.leadsquared.com?leadId=223e4c91-d1…" at bounding box center [299, 519] width 126 height 16
click at [156, 311] on link "+xx-xxxxxxxx32" at bounding box center [174, 311] width 132 height 16
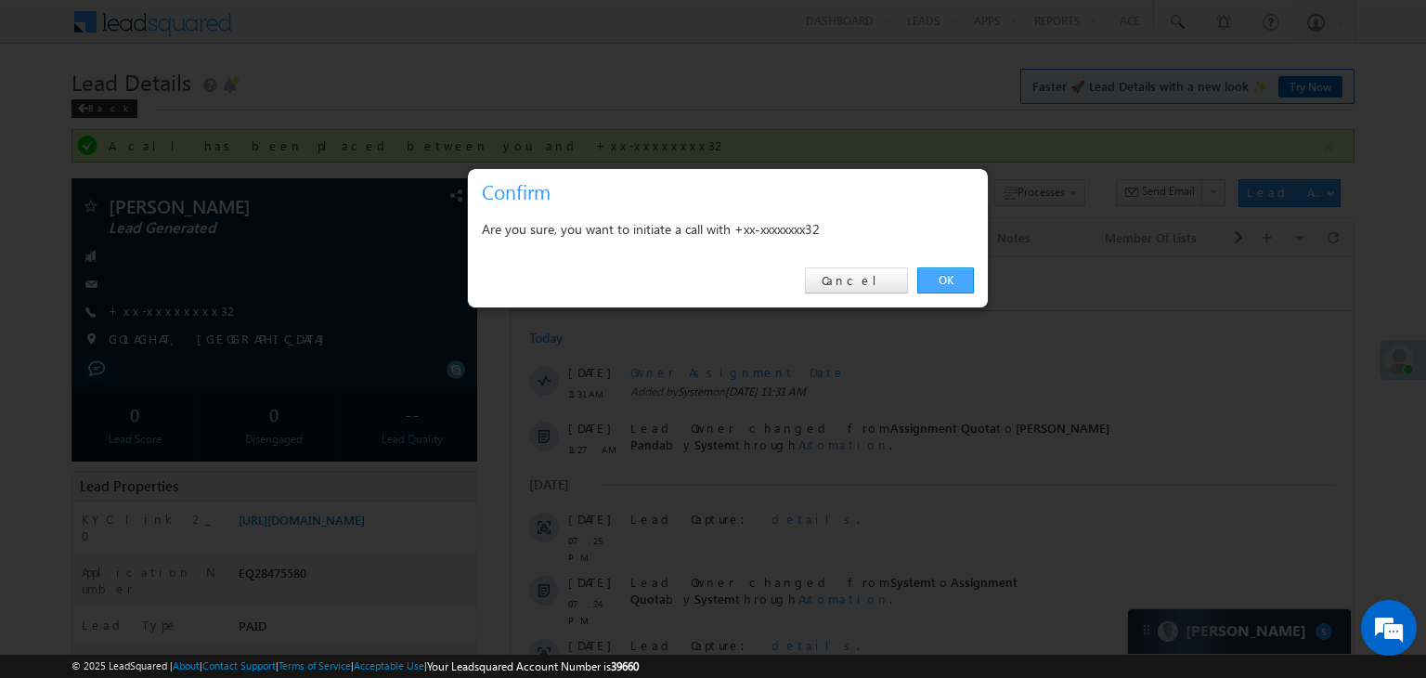
click at [940, 280] on link "OK" at bounding box center [945, 280] width 57 height 26
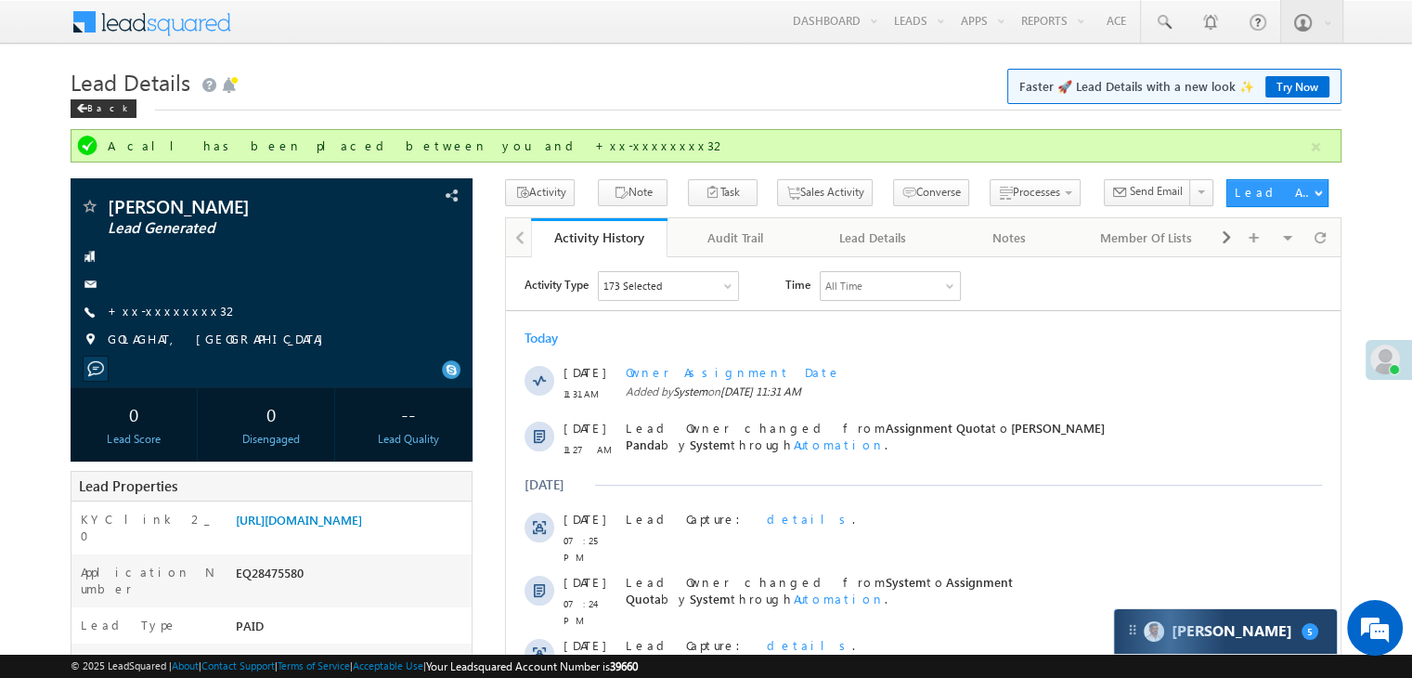
click at [1259, 647] on div "Carter 5" at bounding box center [1225, 631] width 223 height 45
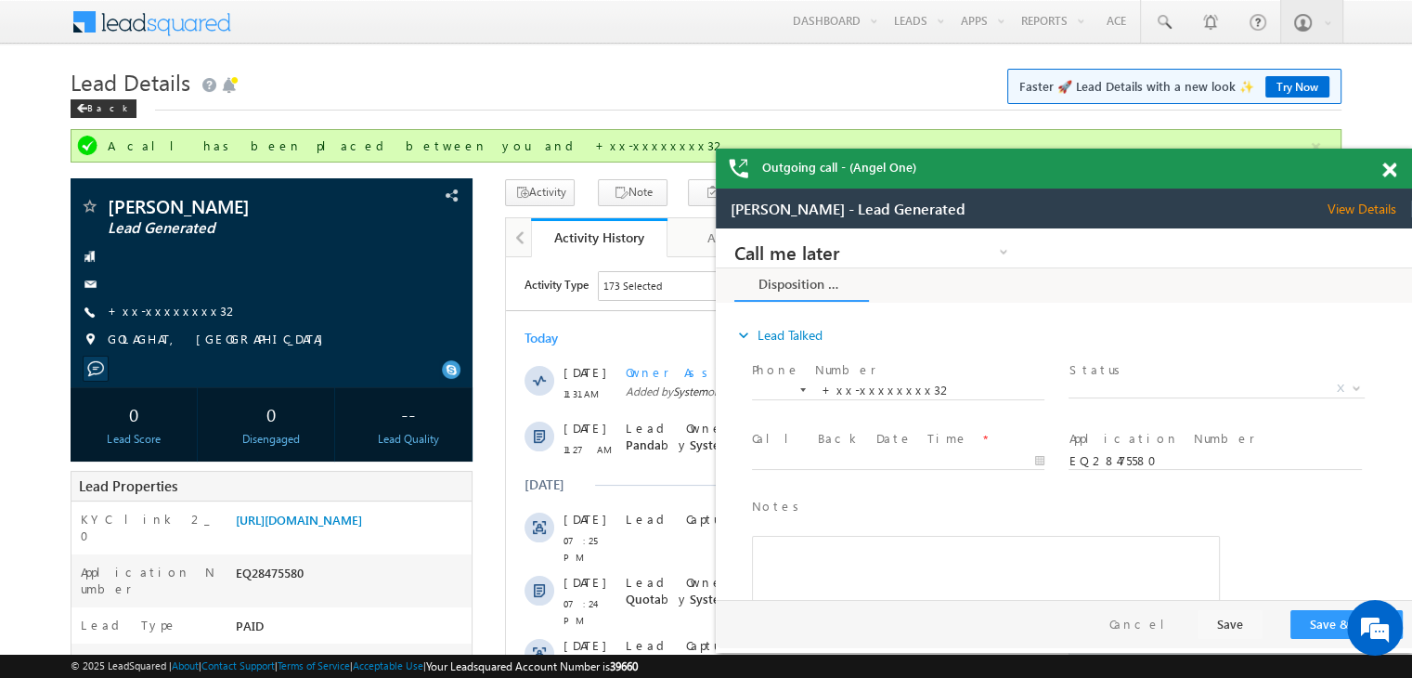
click at [1388, 175] on span at bounding box center [1389, 170] width 14 height 16
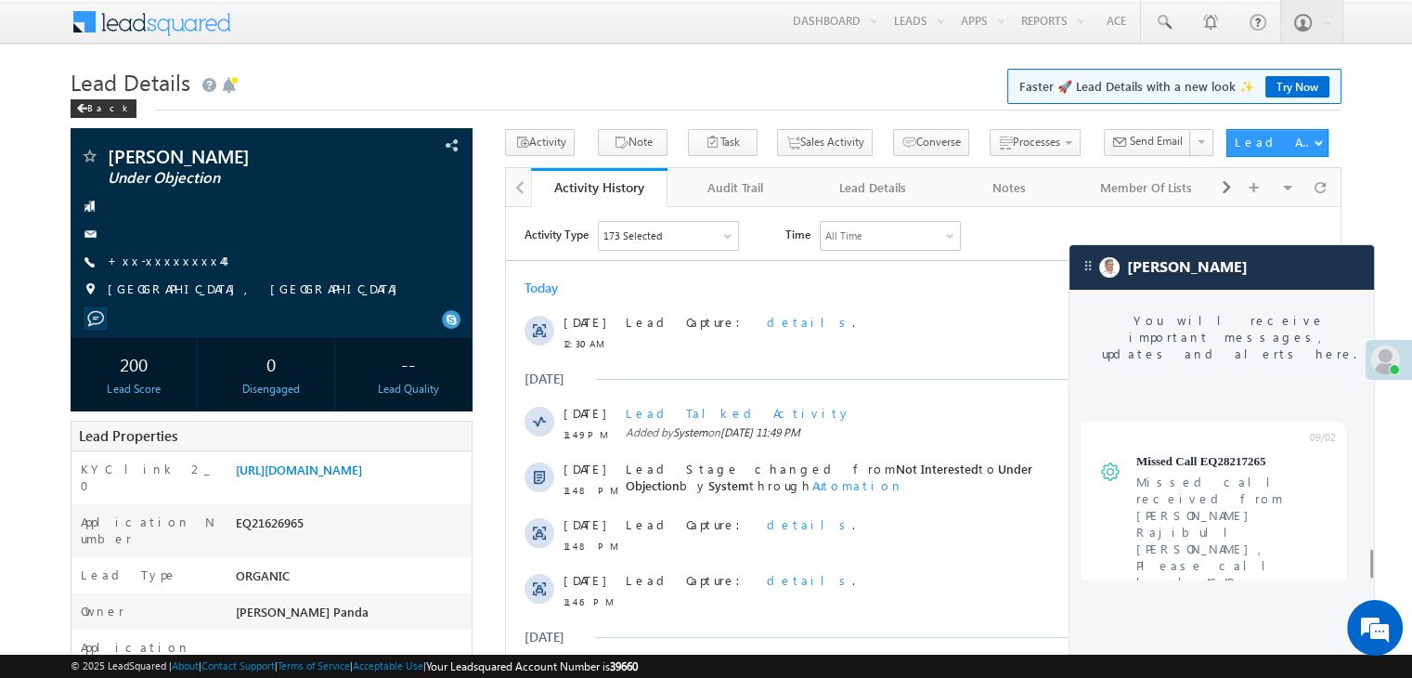
scroll to position [7282, 0]
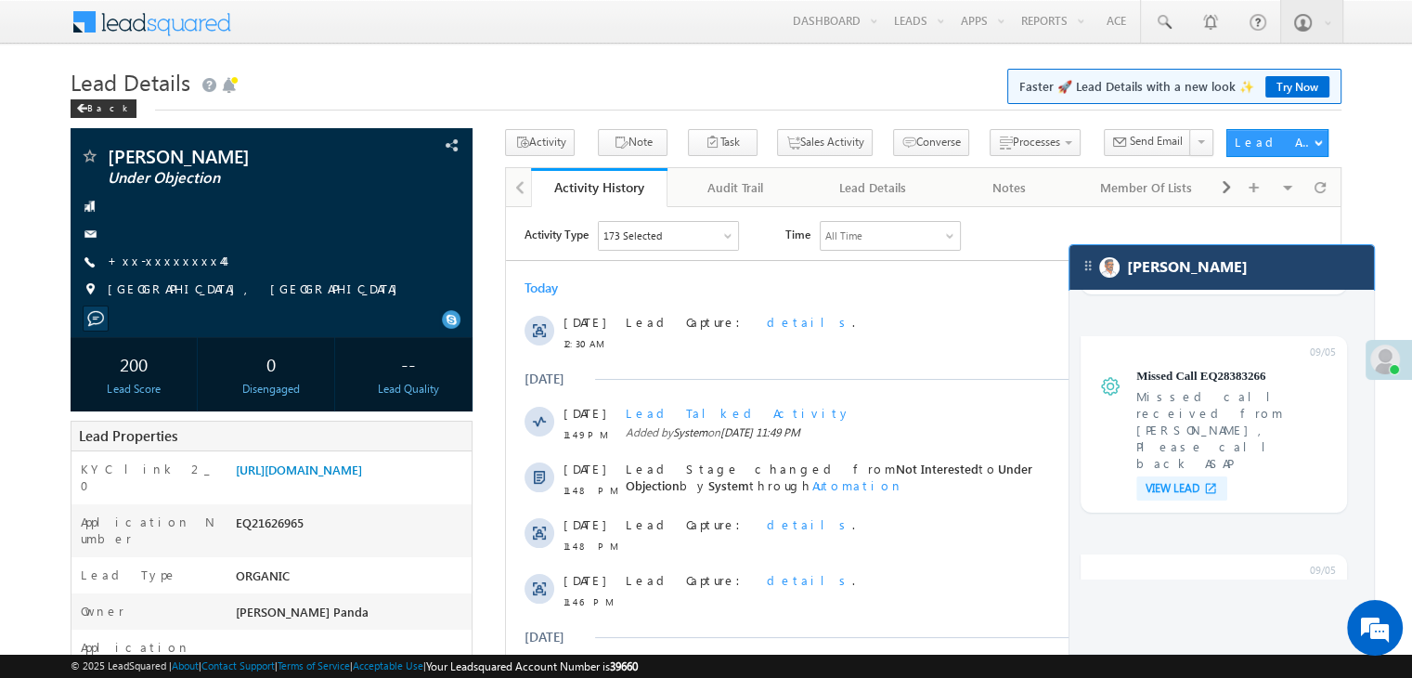
click at [1256, 274] on div "[PERSON_NAME]" at bounding box center [1221, 267] width 304 height 45
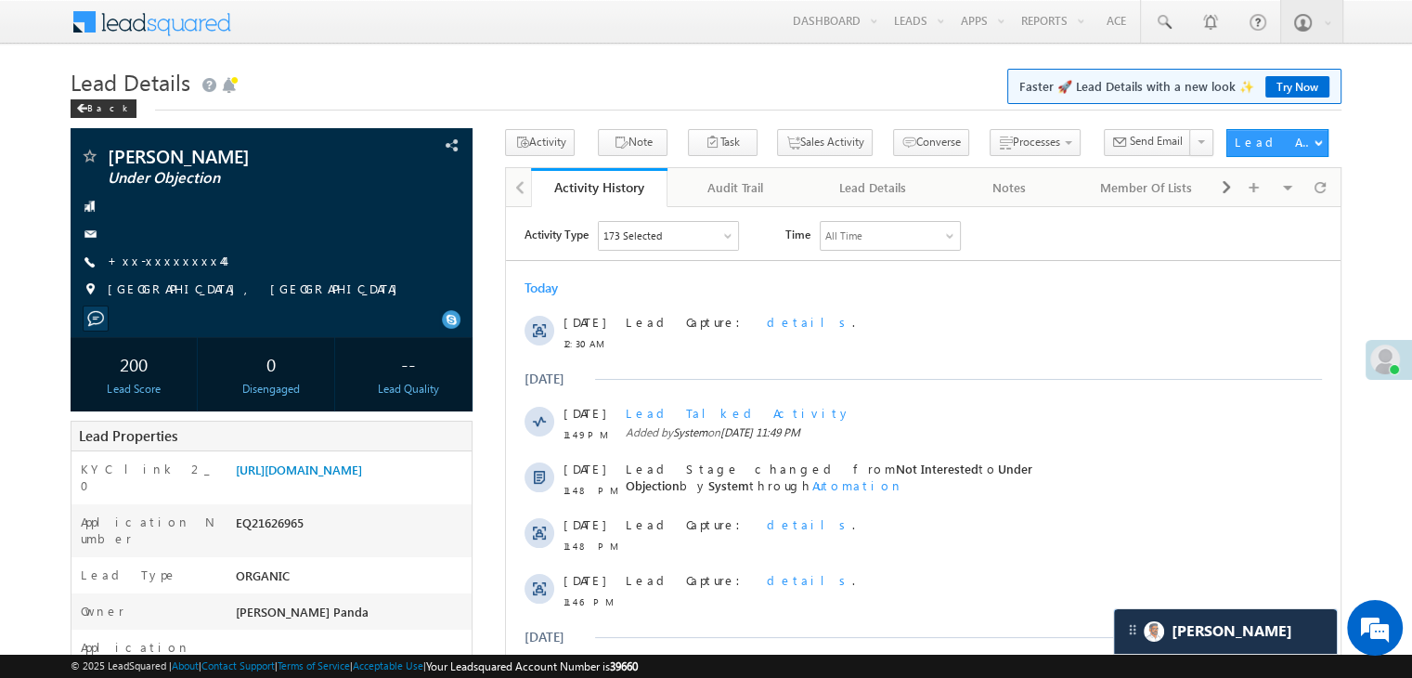
scroll to position [0, 0]
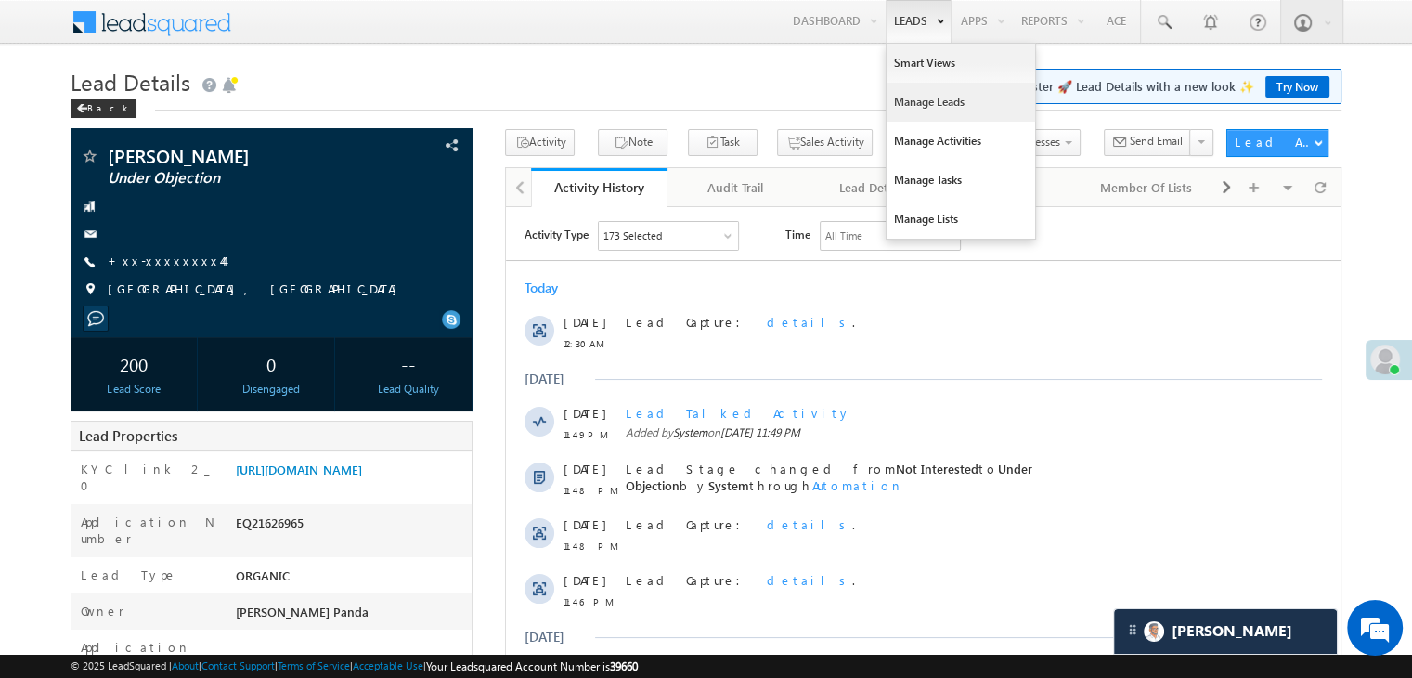
click at [914, 99] on link "Manage Leads" at bounding box center [960, 102] width 149 height 39
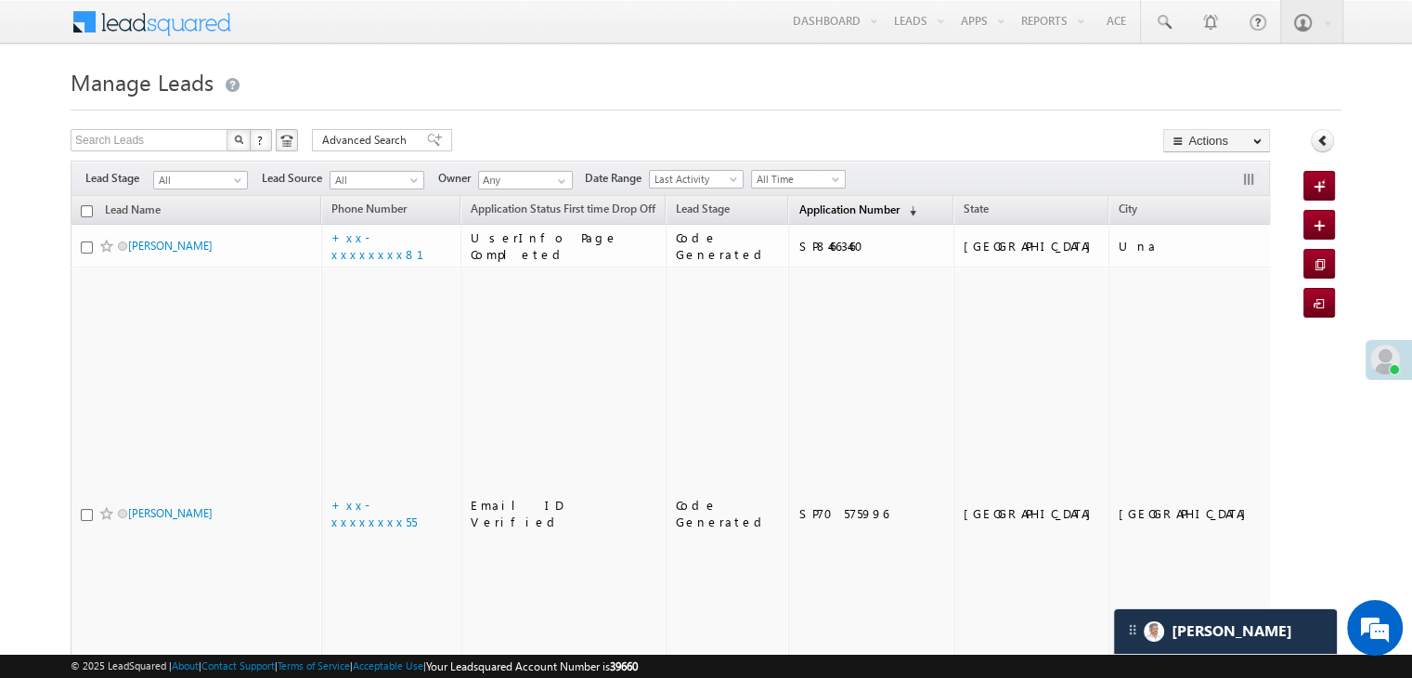
click at [798, 207] on span "Application Number" at bounding box center [848, 209] width 100 height 14
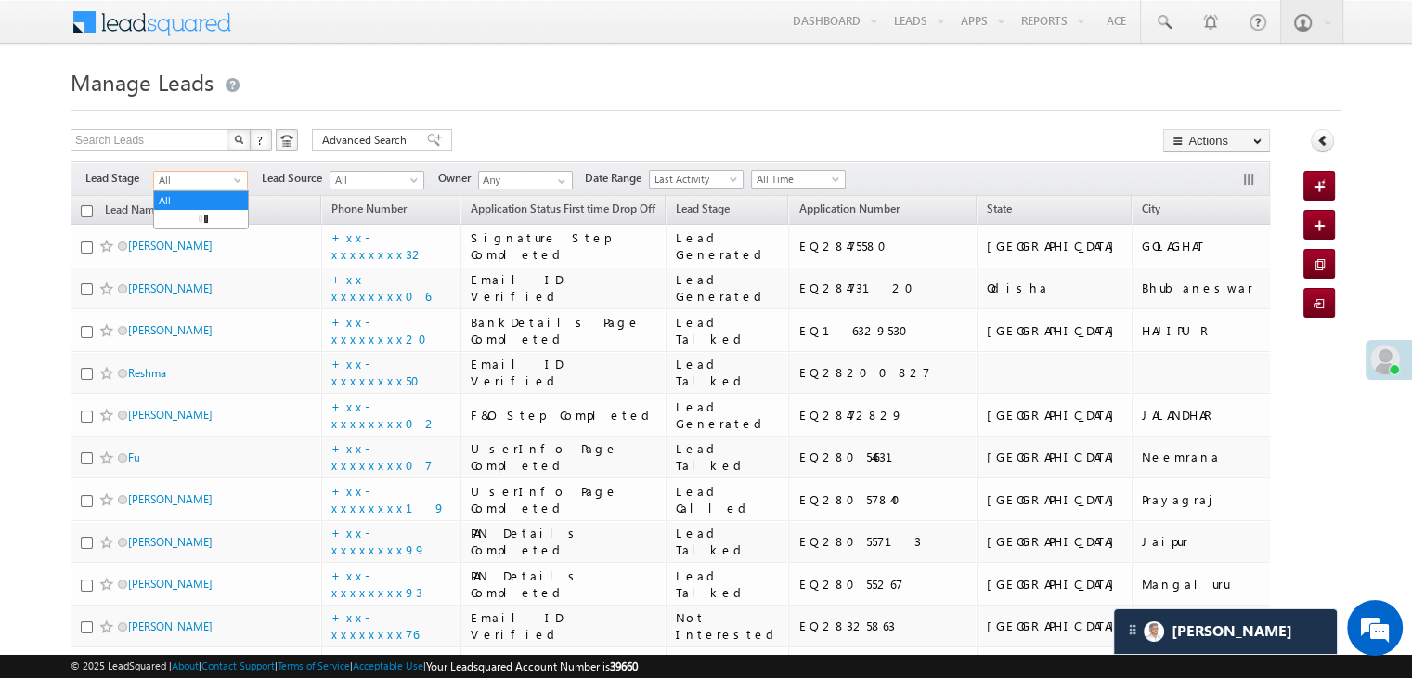
click at [246, 183] on span at bounding box center [239, 183] width 15 height 15
click at [208, 225] on link "Lead Generated" at bounding box center [201, 219] width 94 height 17
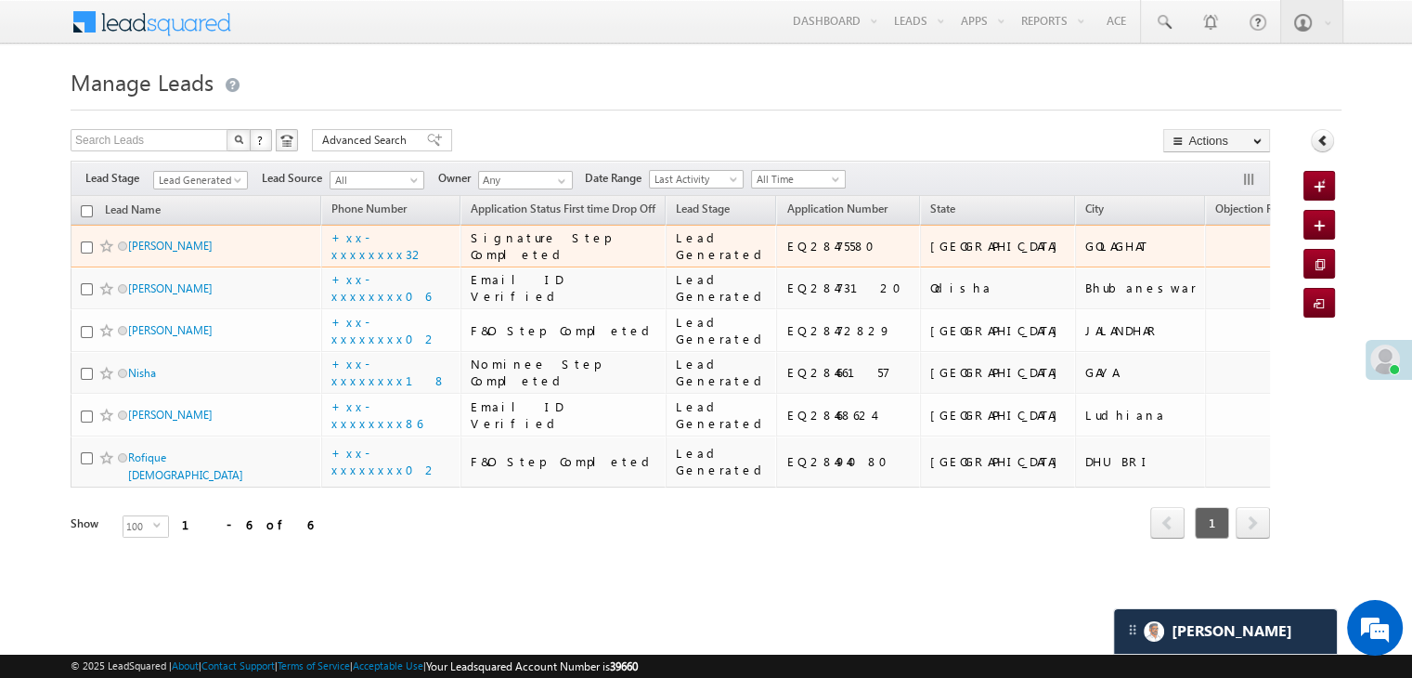
scroll to position [355, 0]
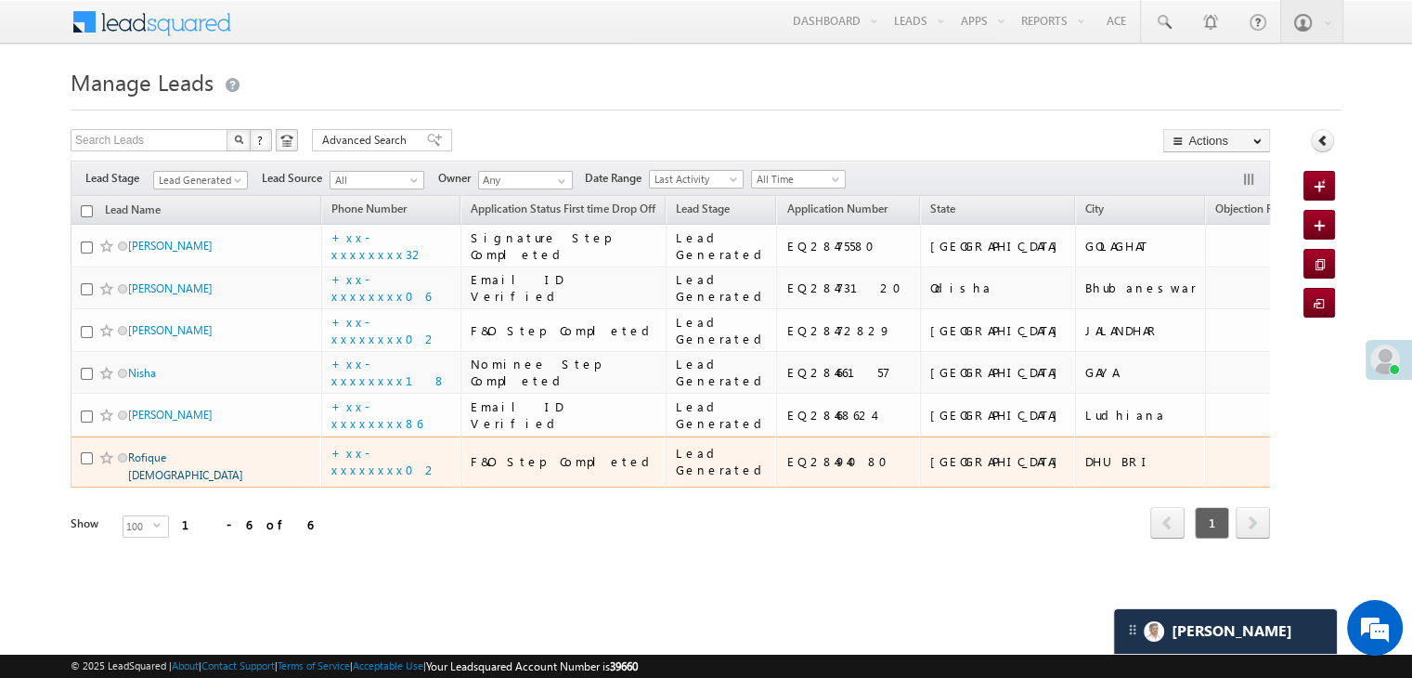
click at [144, 460] on link "Rofique [DEMOGRAPHIC_DATA]" at bounding box center [185, 466] width 115 height 32
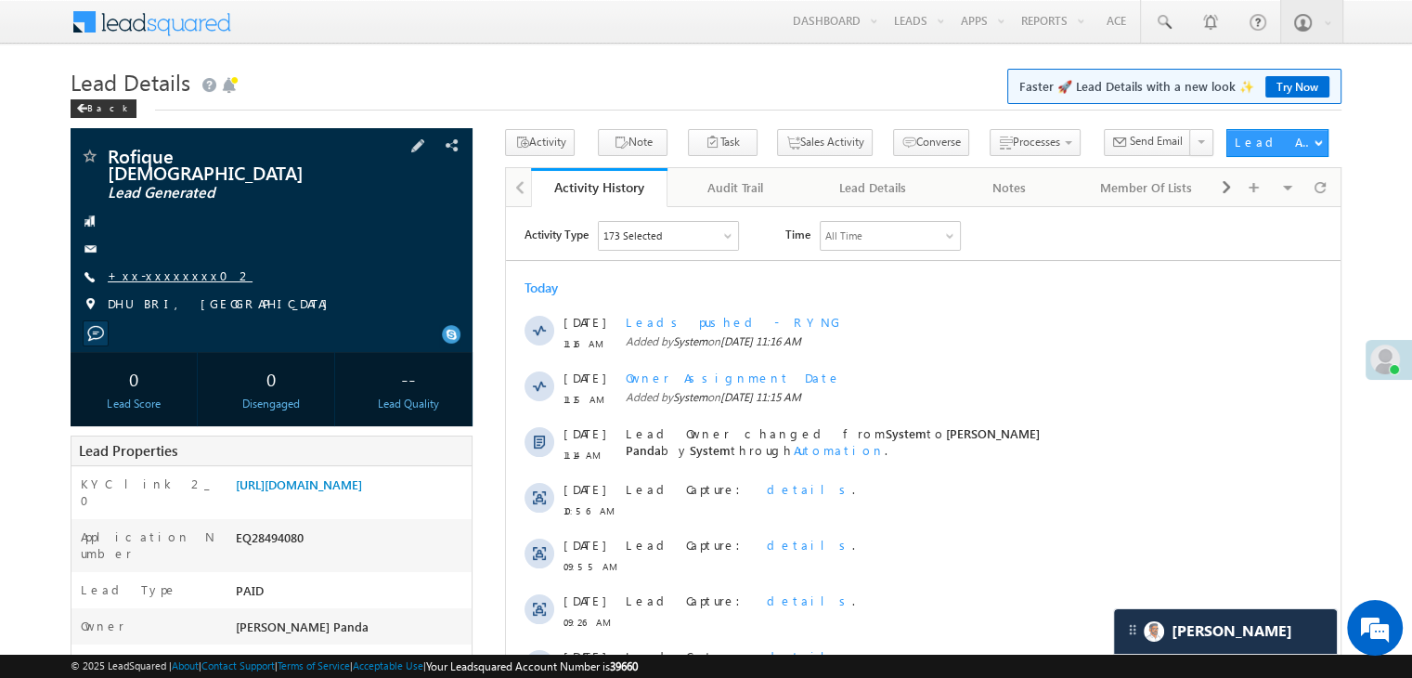
click at [155, 267] on link "+xx-xxxxxxxx02" at bounding box center [180, 275] width 145 height 16
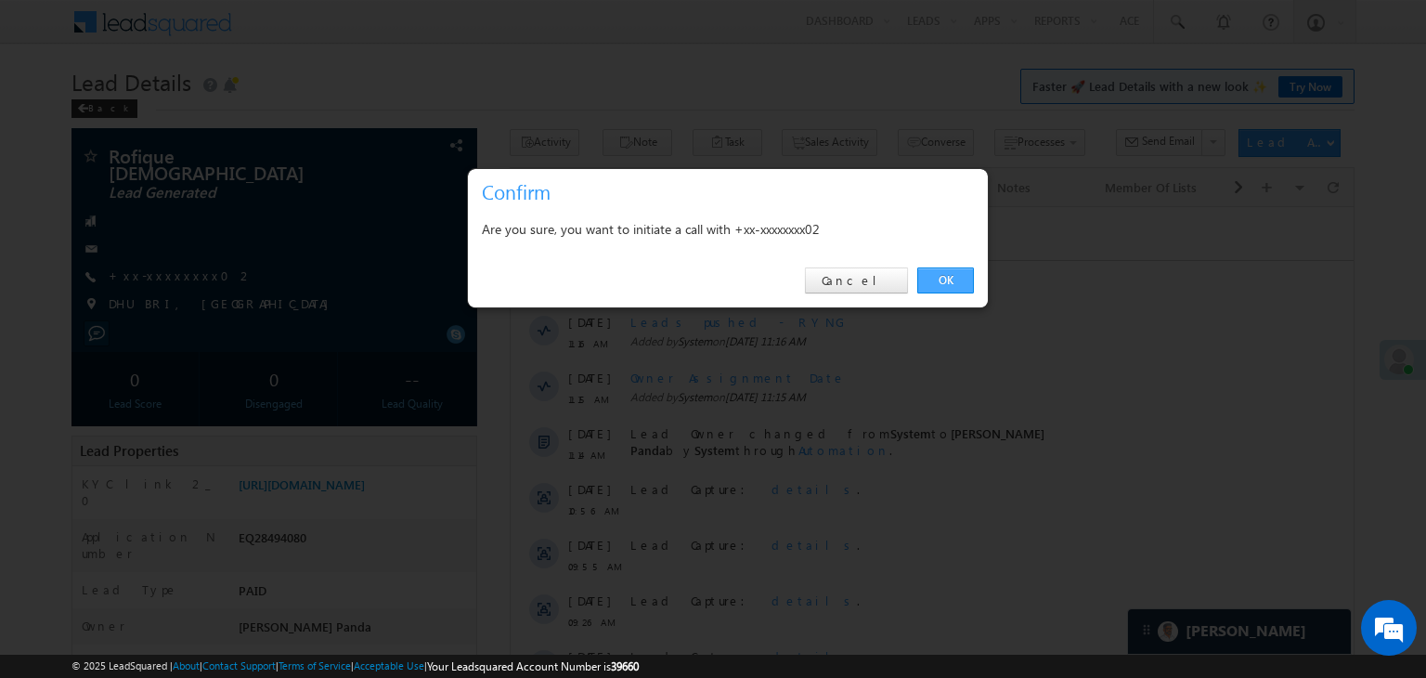
click at [940, 278] on link "OK" at bounding box center [945, 280] width 57 height 26
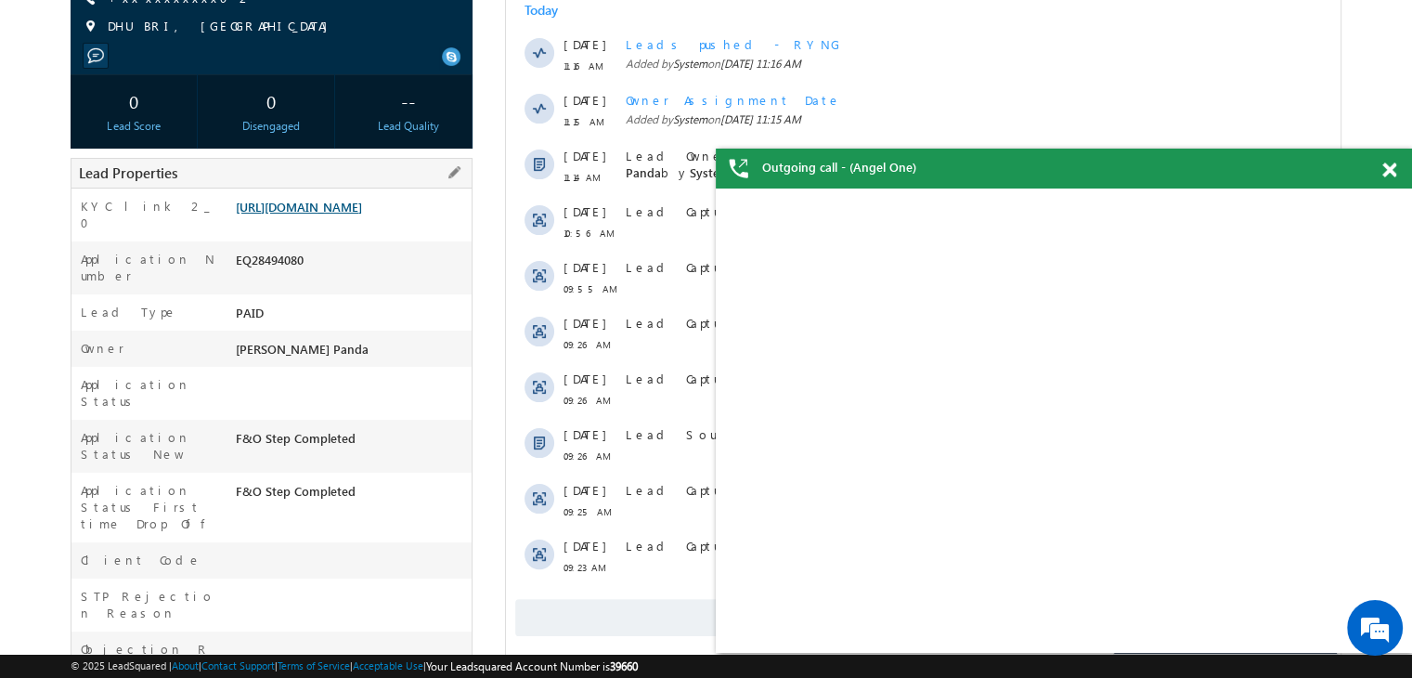
click at [338, 200] on link "[URL][DOMAIN_NAME]" at bounding box center [299, 207] width 126 height 16
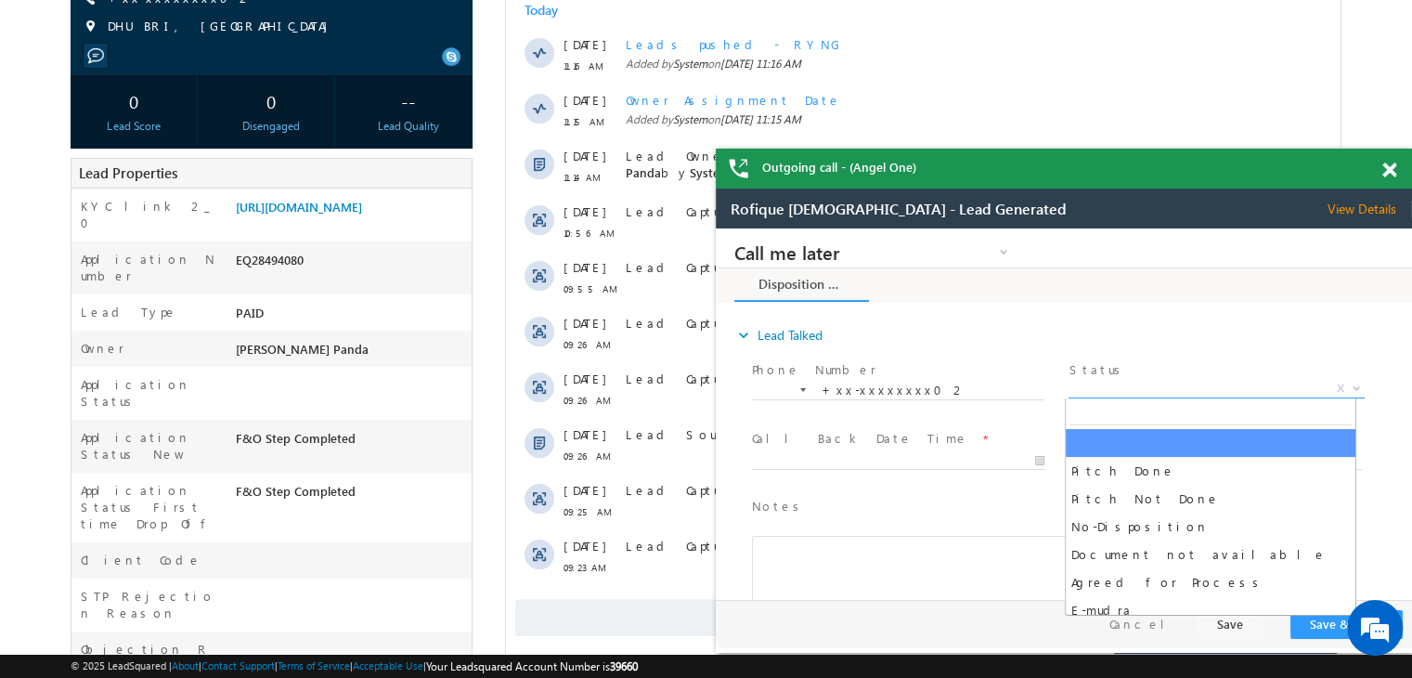
click at [1258, 388] on span "X" at bounding box center [1215, 389] width 295 height 19
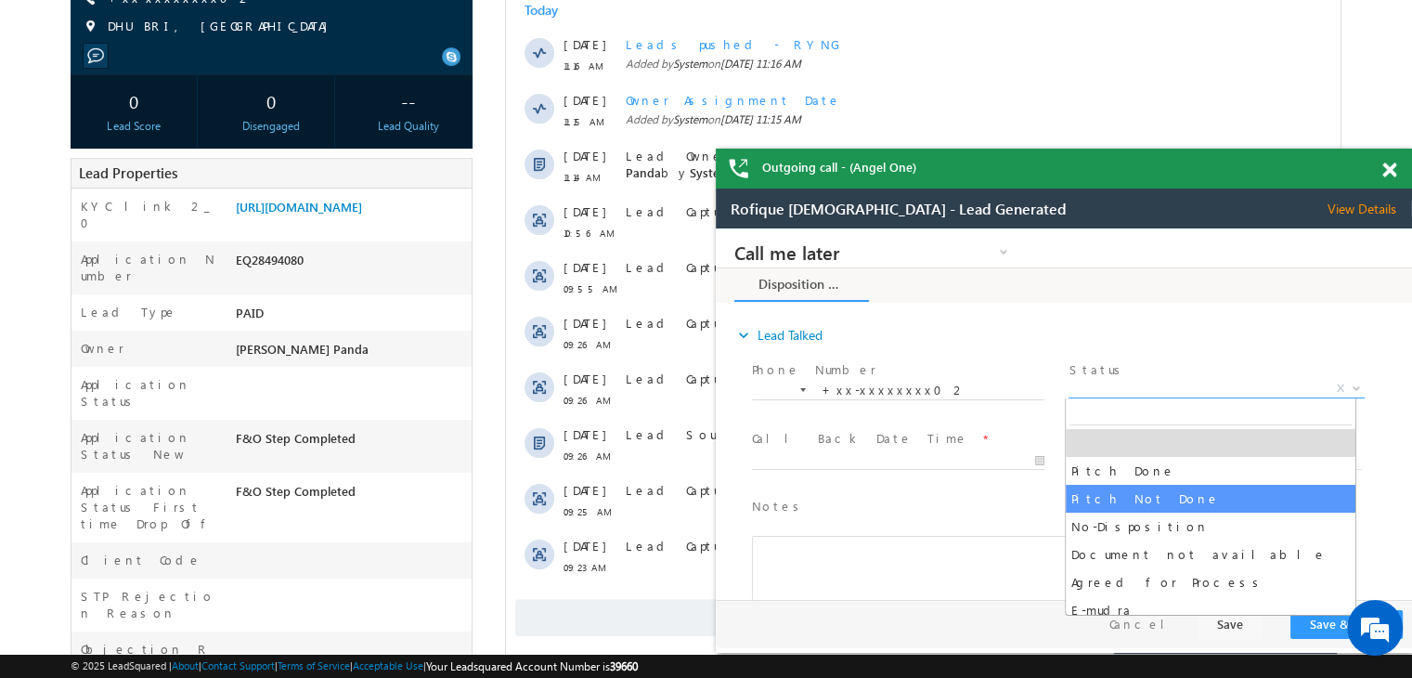
select select "Pitch Not Done"
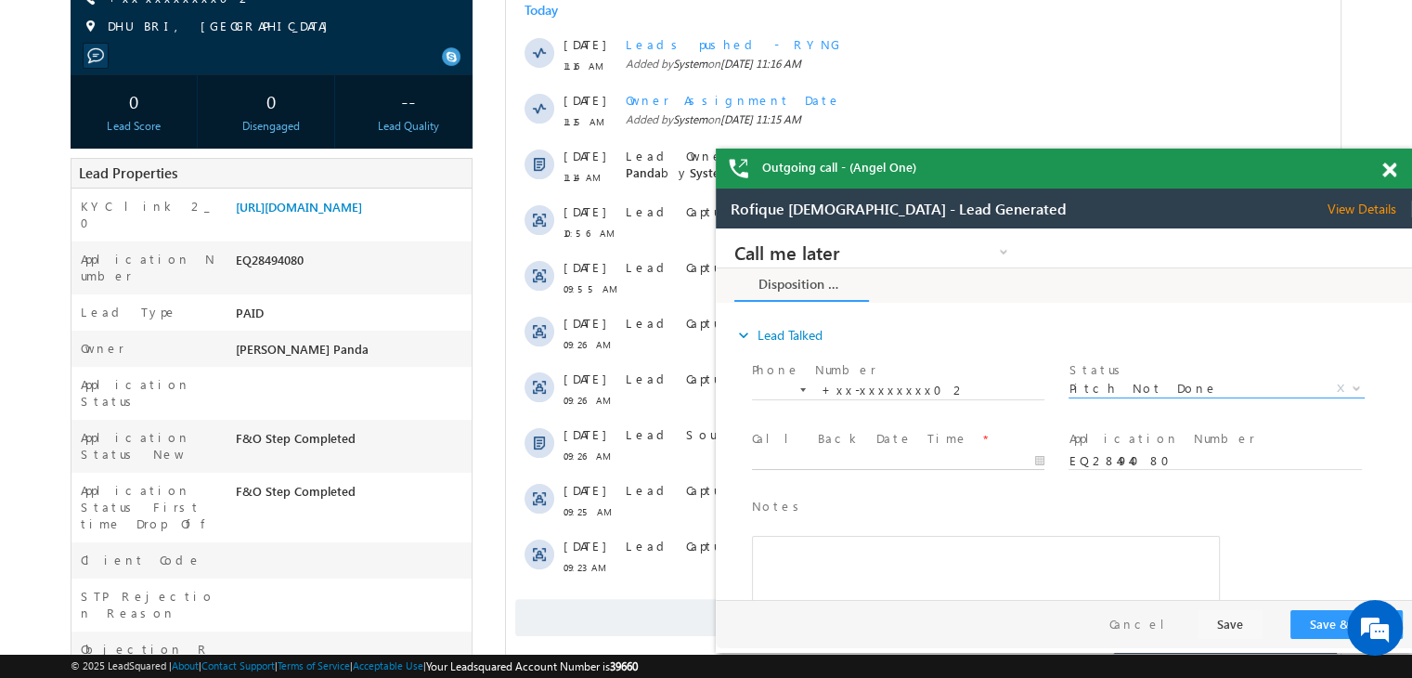
type input "09/07/25 11:34 AM"
click at [908, 461] on input "09/07/25 11:34 AM" at bounding box center [898, 461] width 292 height 19
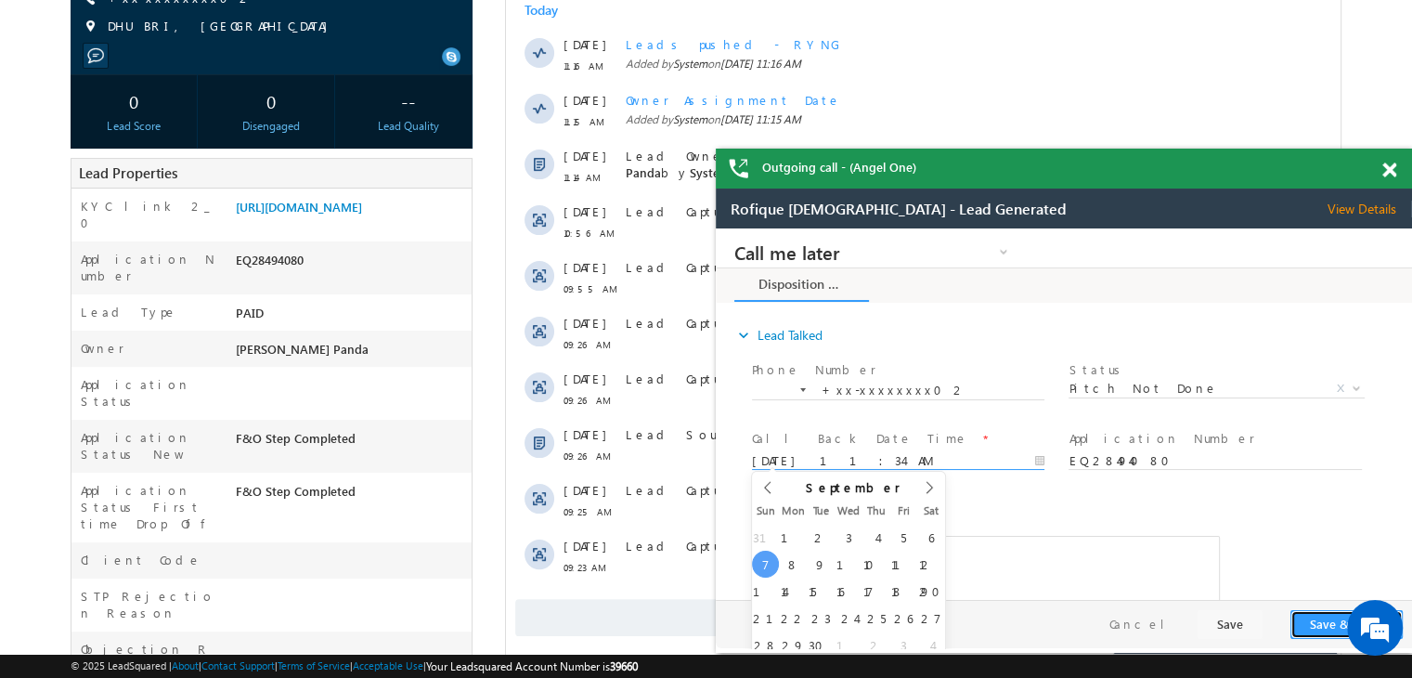
click at [1320, 625] on button "Save & Close" at bounding box center [1346, 624] width 112 height 29
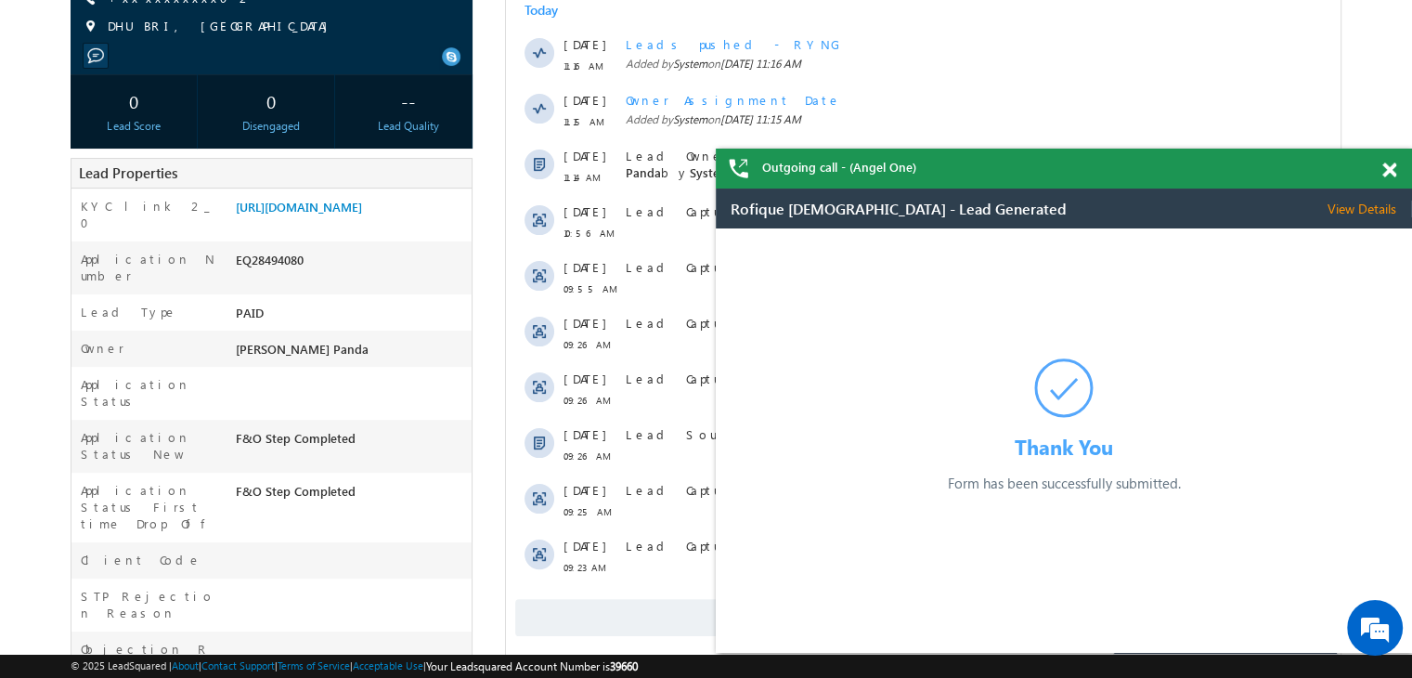
click at [1392, 167] on span at bounding box center [1389, 170] width 14 height 16
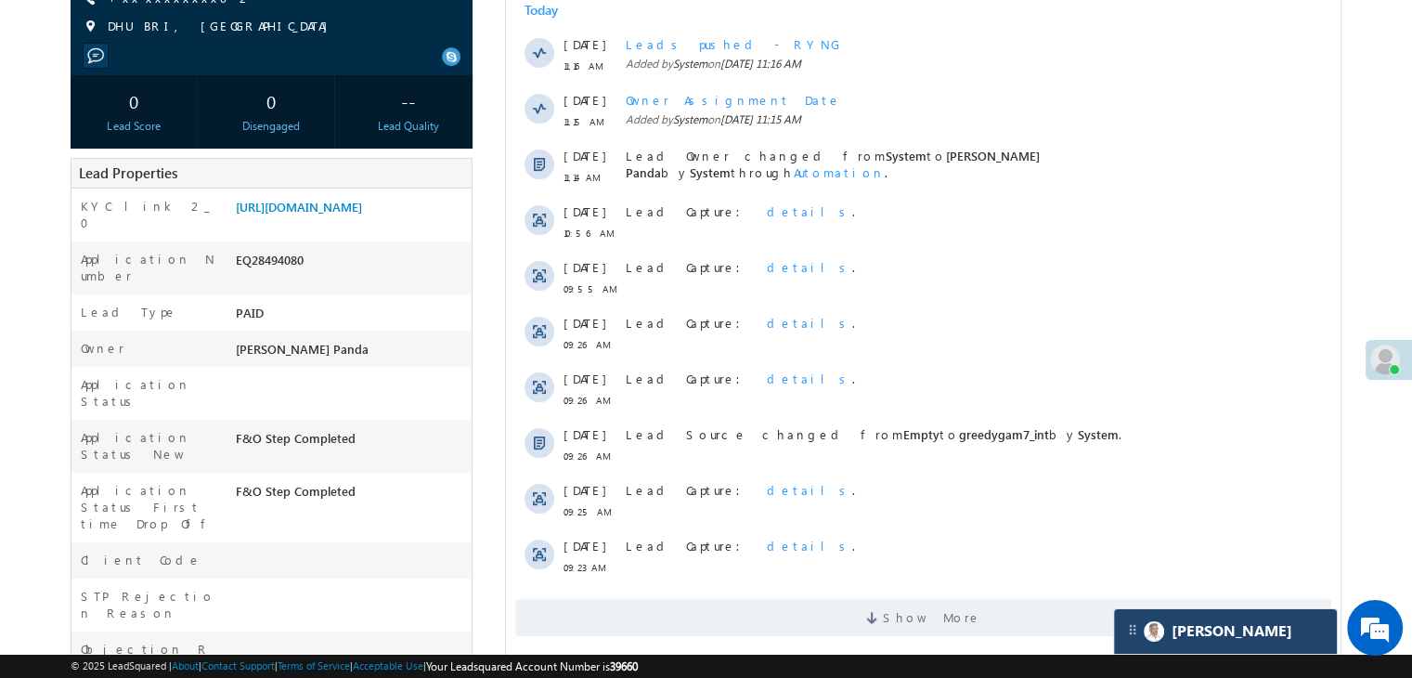
click at [1217, 630] on div "[PERSON_NAME]" at bounding box center [1225, 631] width 223 height 45
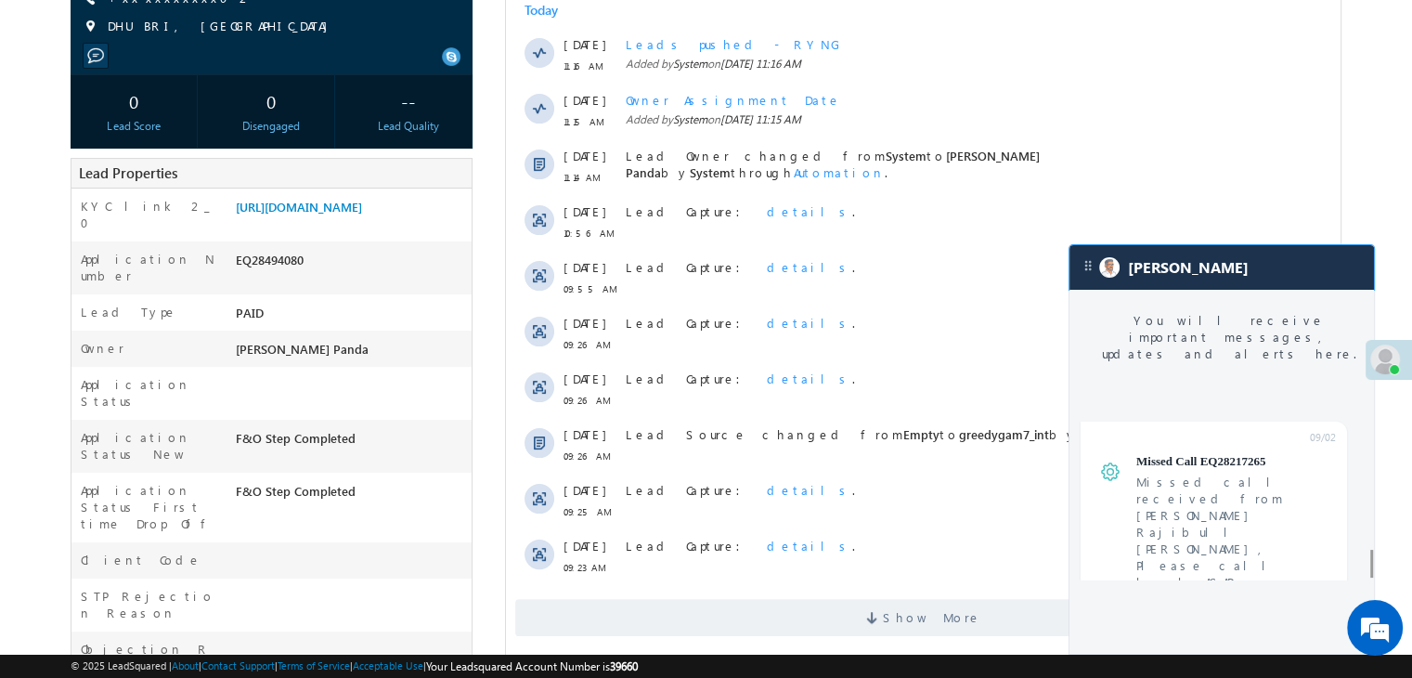
scroll to position [7282, 0]
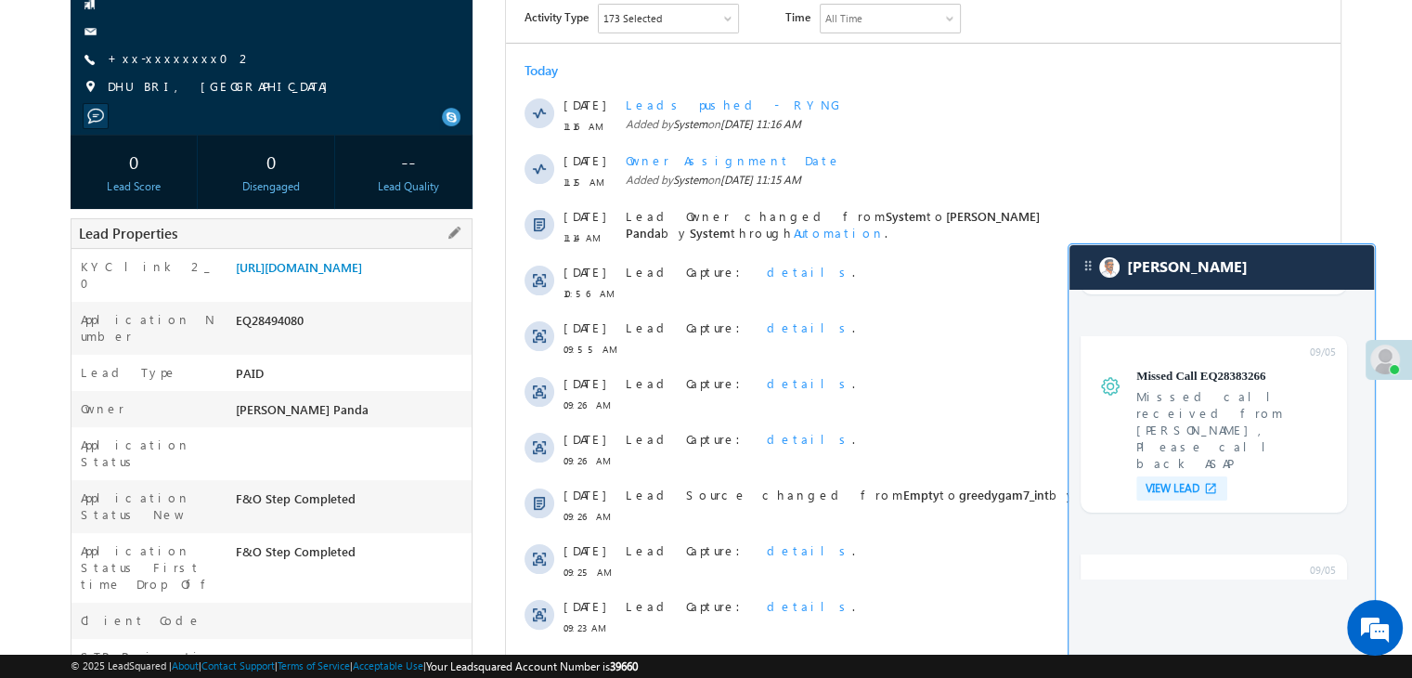
scroll to position [235, 0]
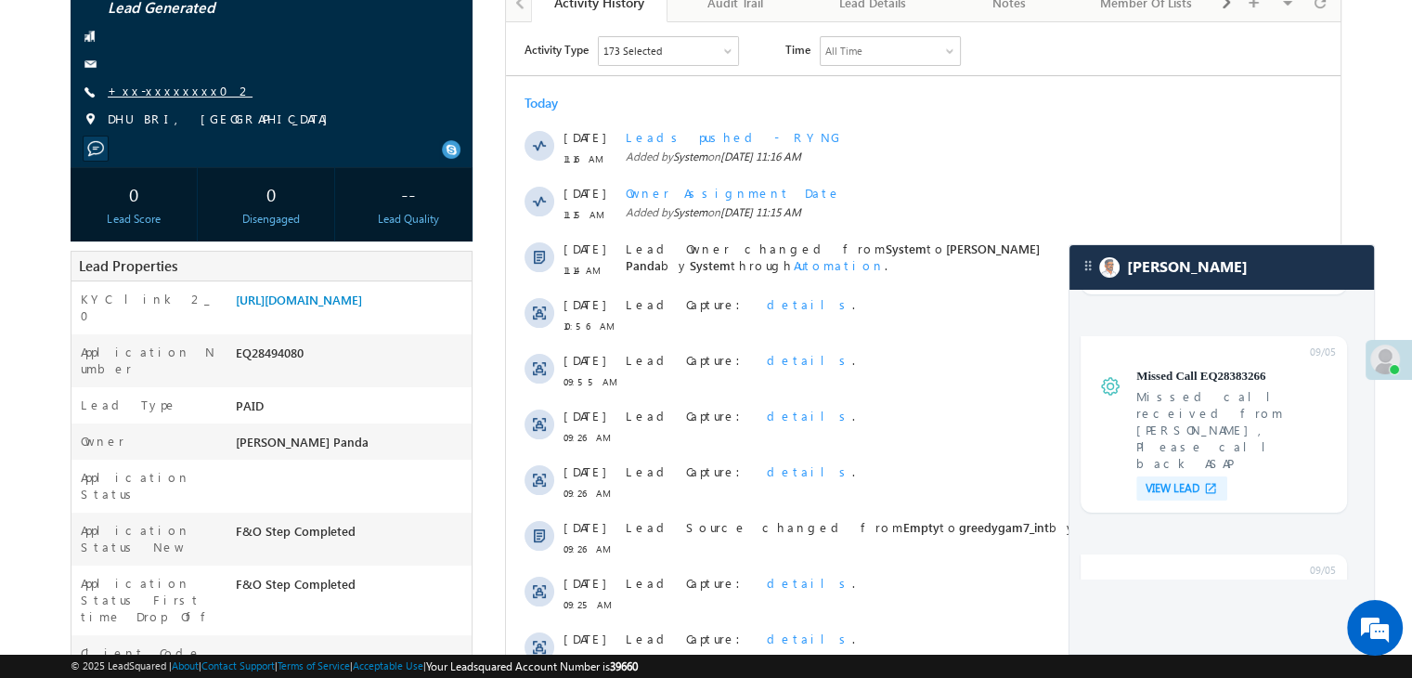
click at [149, 83] on link "+xx-xxxxxxxx02" at bounding box center [180, 91] width 145 height 16
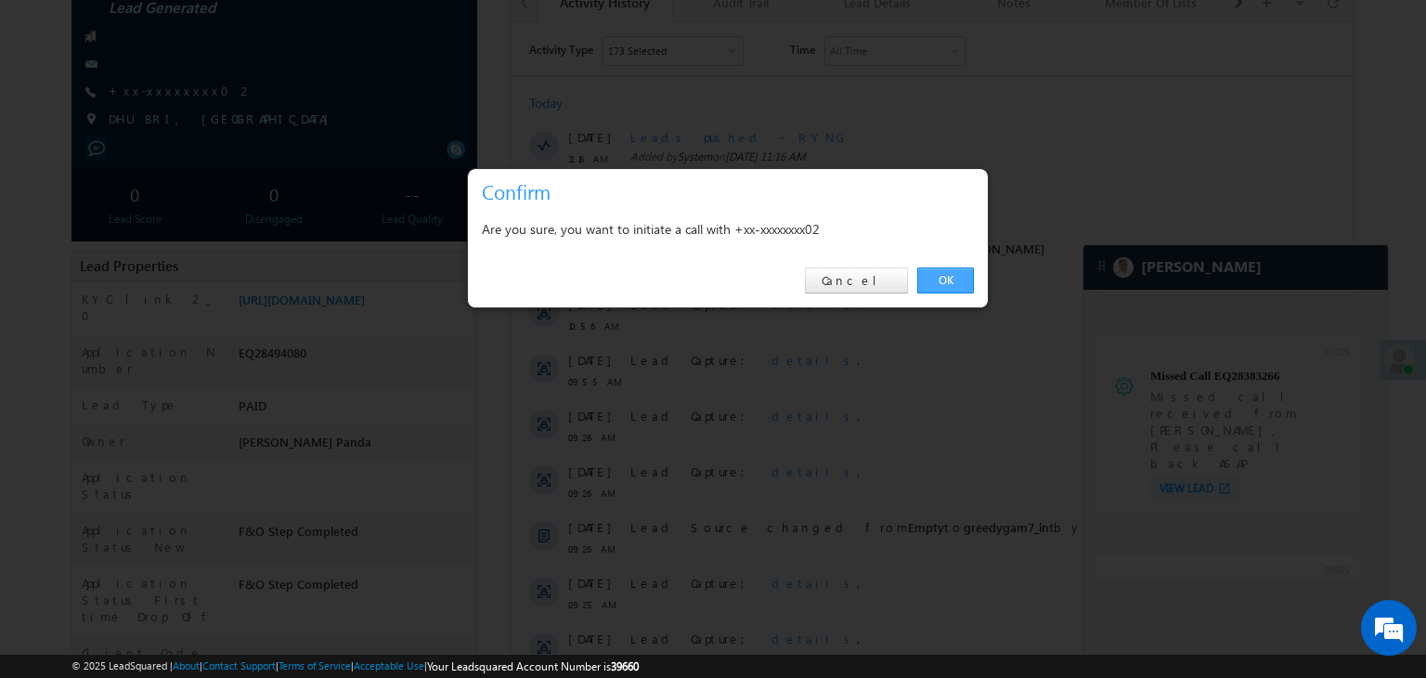
click at [946, 280] on link "OK" at bounding box center [945, 280] width 57 height 26
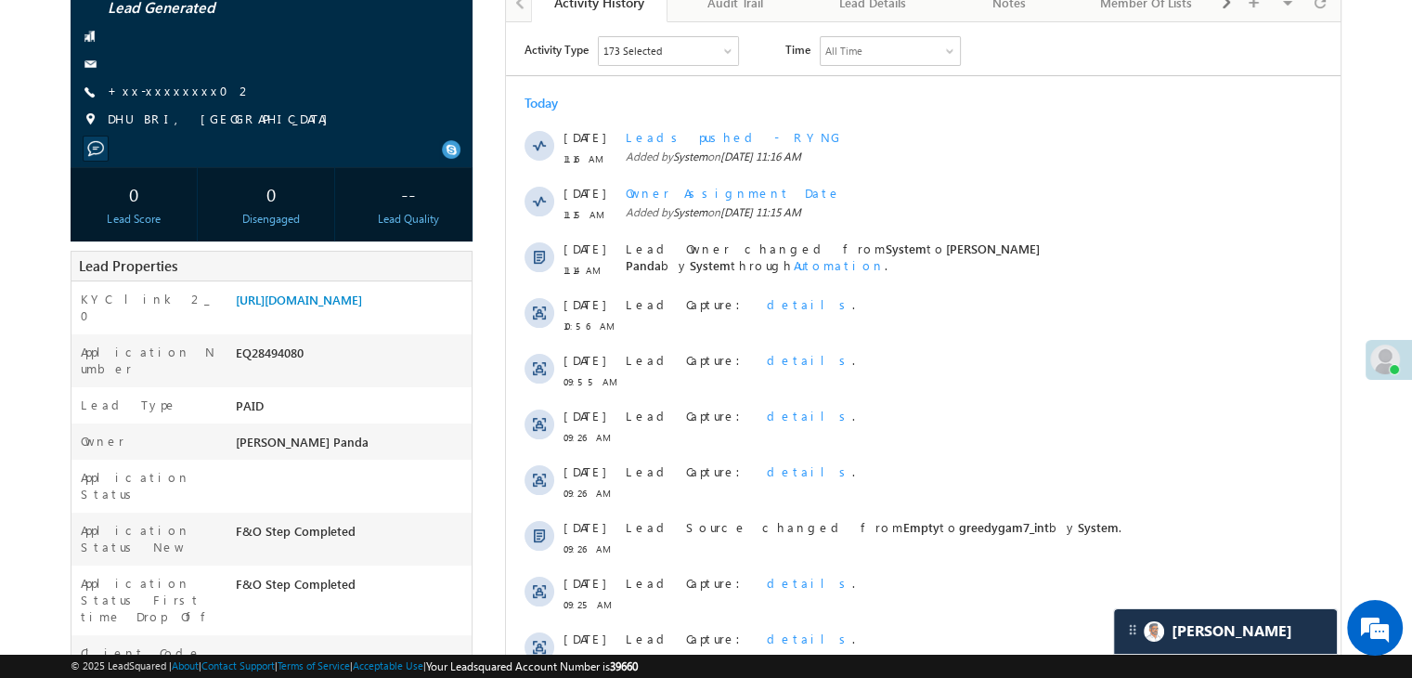
scroll to position [7369, 0]
click at [162, 83] on link "+xx-xxxxxxxx02" at bounding box center [180, 91] width 145 height 16
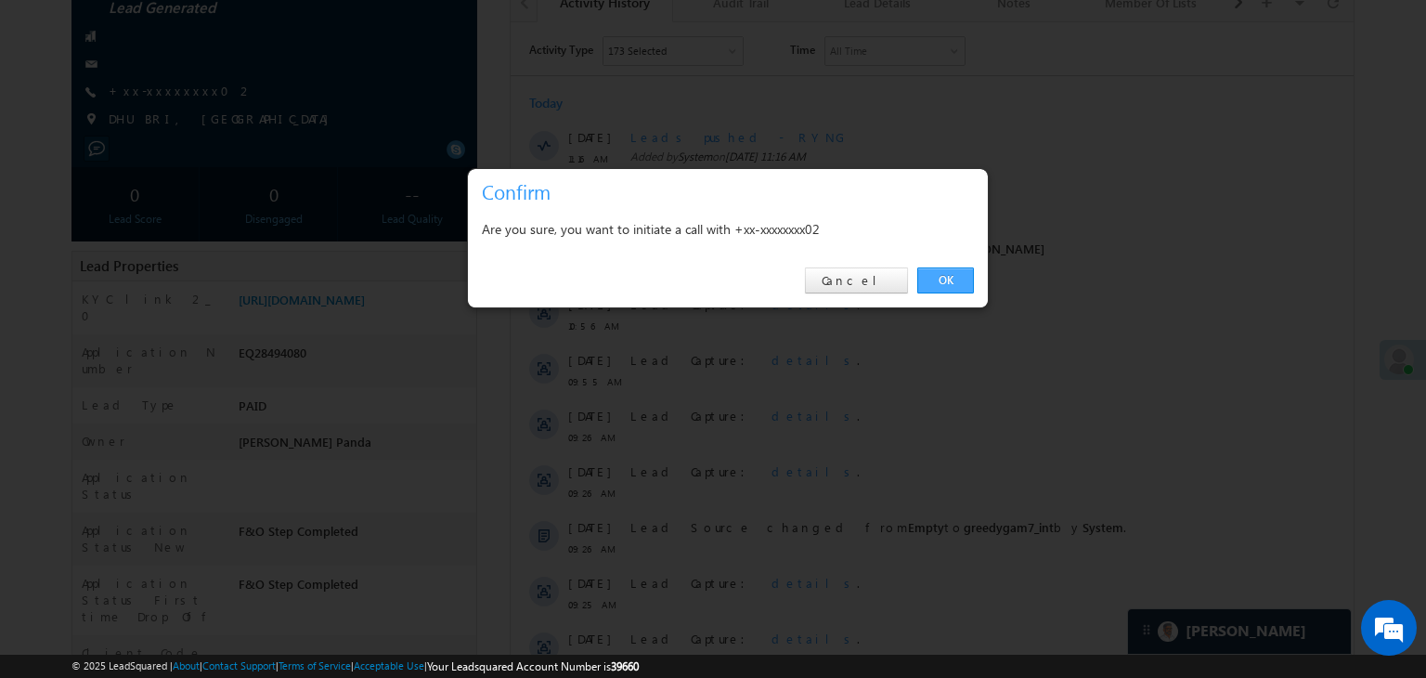
click at [947, 276] on link "OK" at bounding box center [945, 280] width 57 height 26
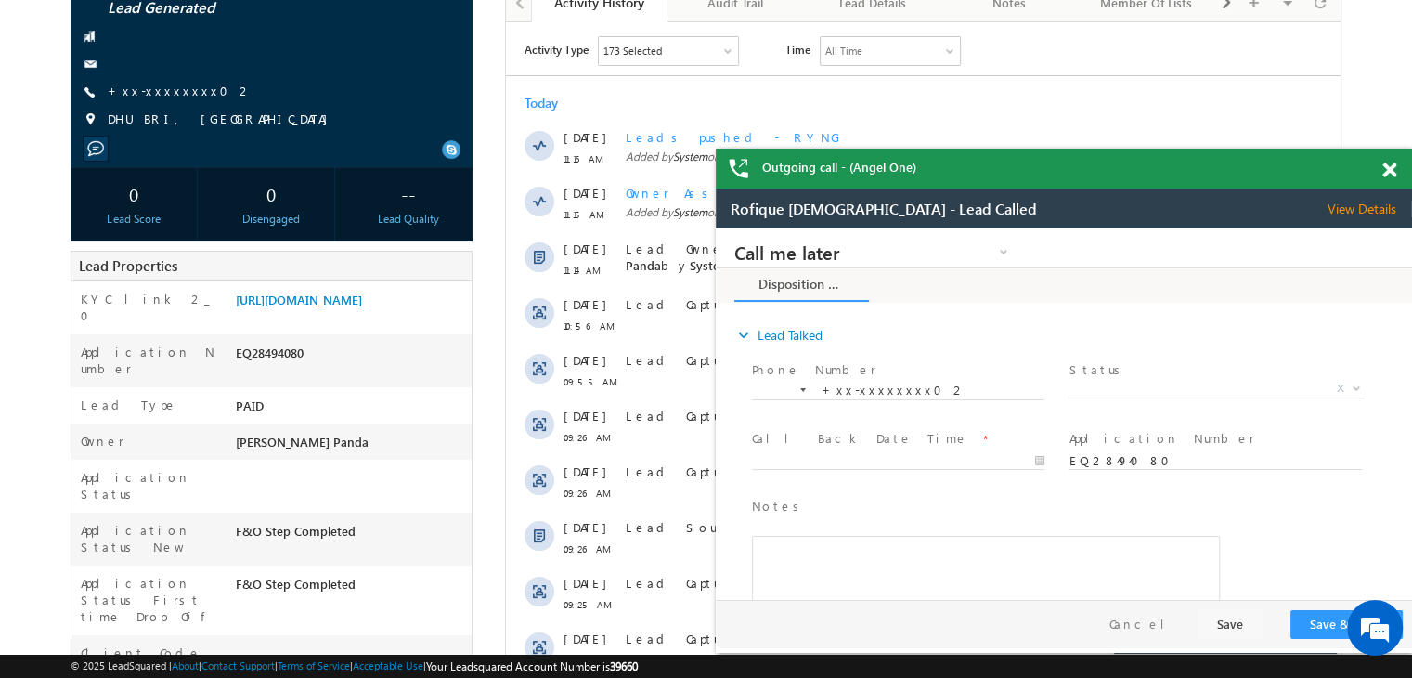
scroll to position [0, 0]
click at [0, 0] on link "https://angelbroking1-pk3em7sa.customui-test.leadsquared.com?leadId=9302dad5-5c…" at bounding box center [0, 0] width 0 height 0
click at [0, 0] on link "+xx-xxxxxxxx02" at bounding box center [0, 0] width 0 height 0
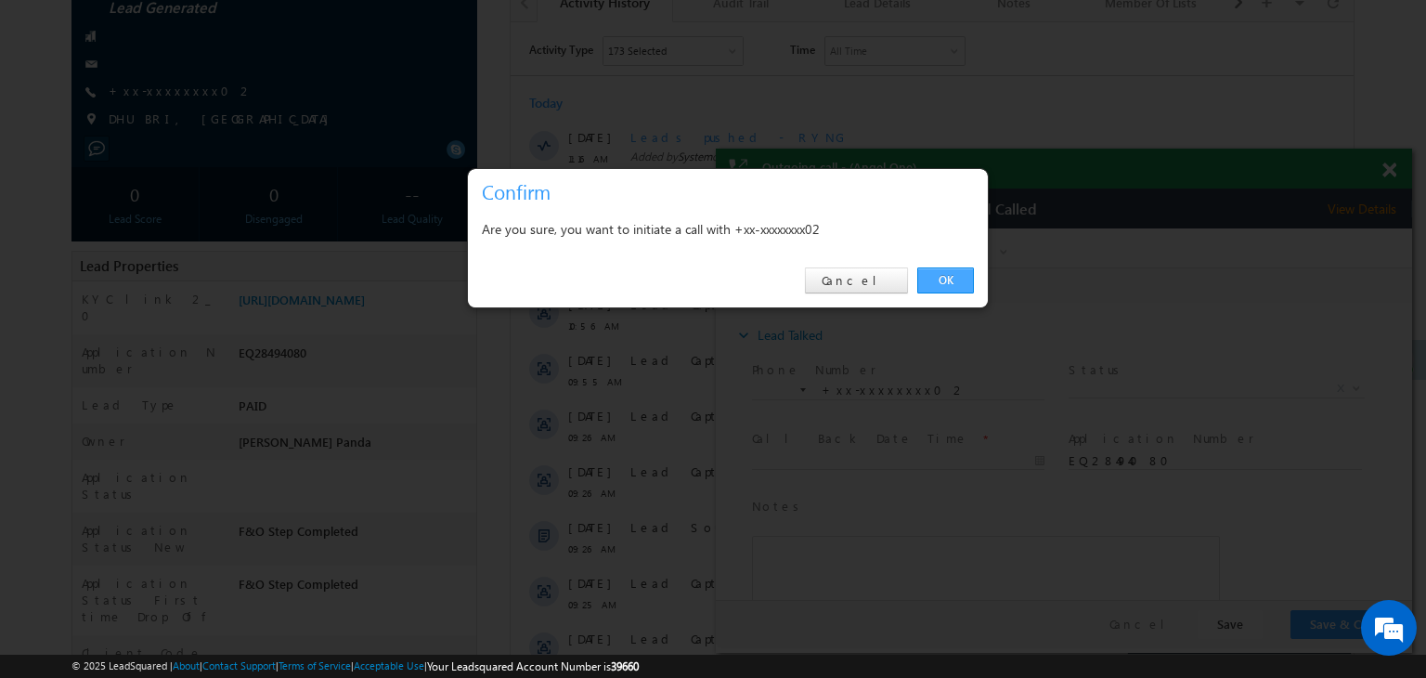
click at [951, 275] on link "OK" at bounding box center [945, 280] width 57 height 26
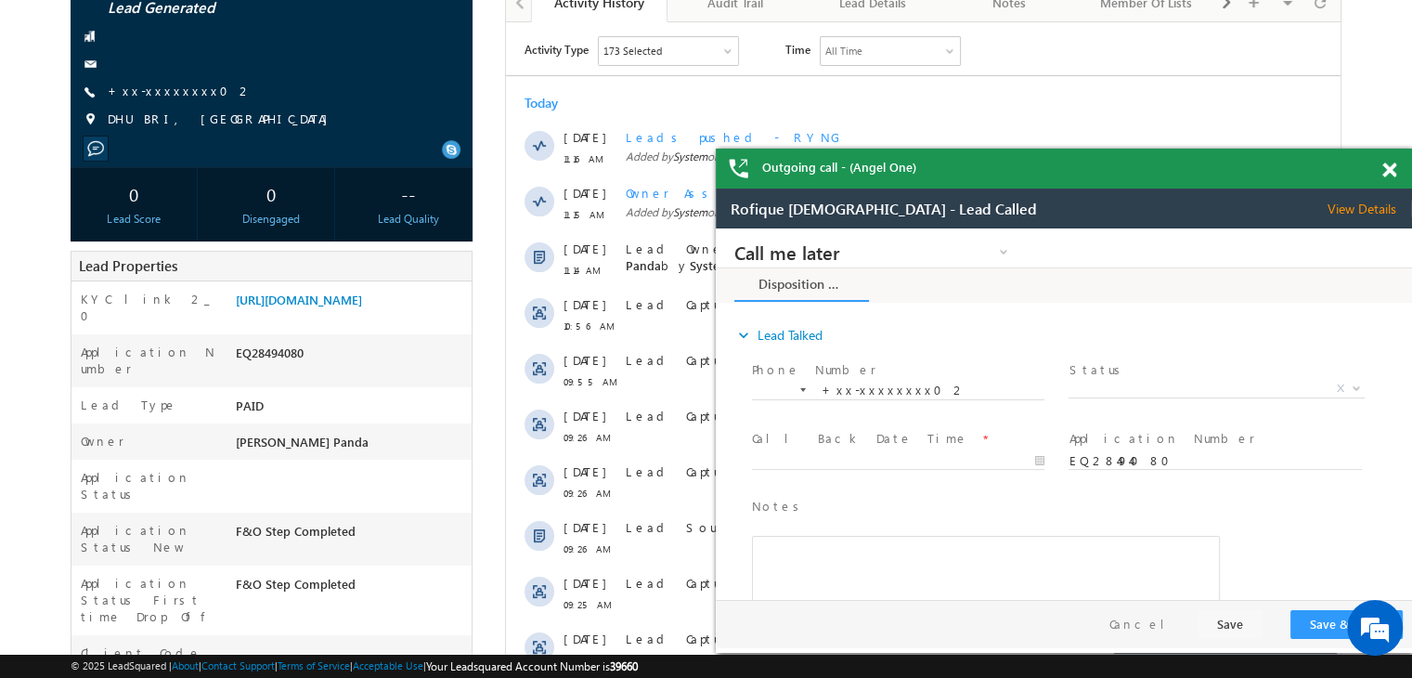
scroll to position [0, 0]
click at [0, 0] on link "https://angelbroking1-pk3em7sa.customui-test.leadsquared.com?leadId=9302dad5-5c…" at bounding box center [0, 0] width 0 height 0
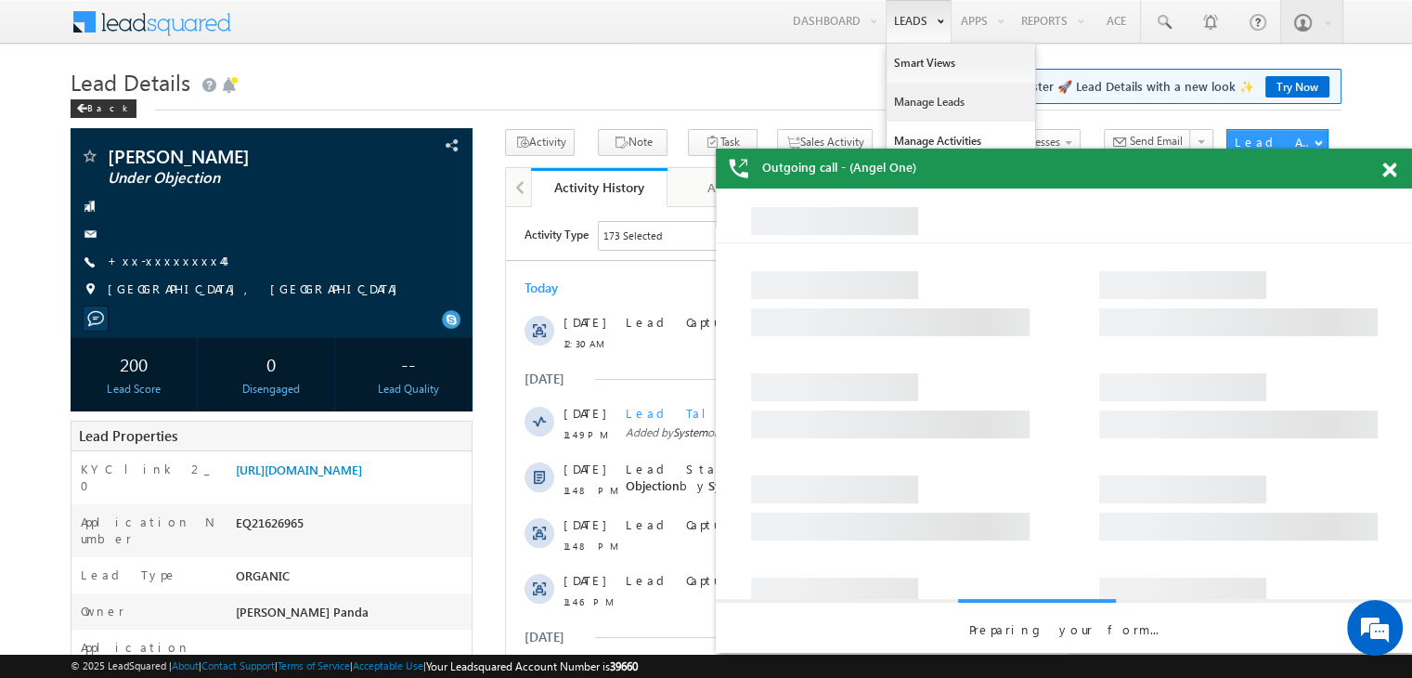
click at [923, 108] on link "Manage Leads" at bounding box center [960, 102] width 149 height 39
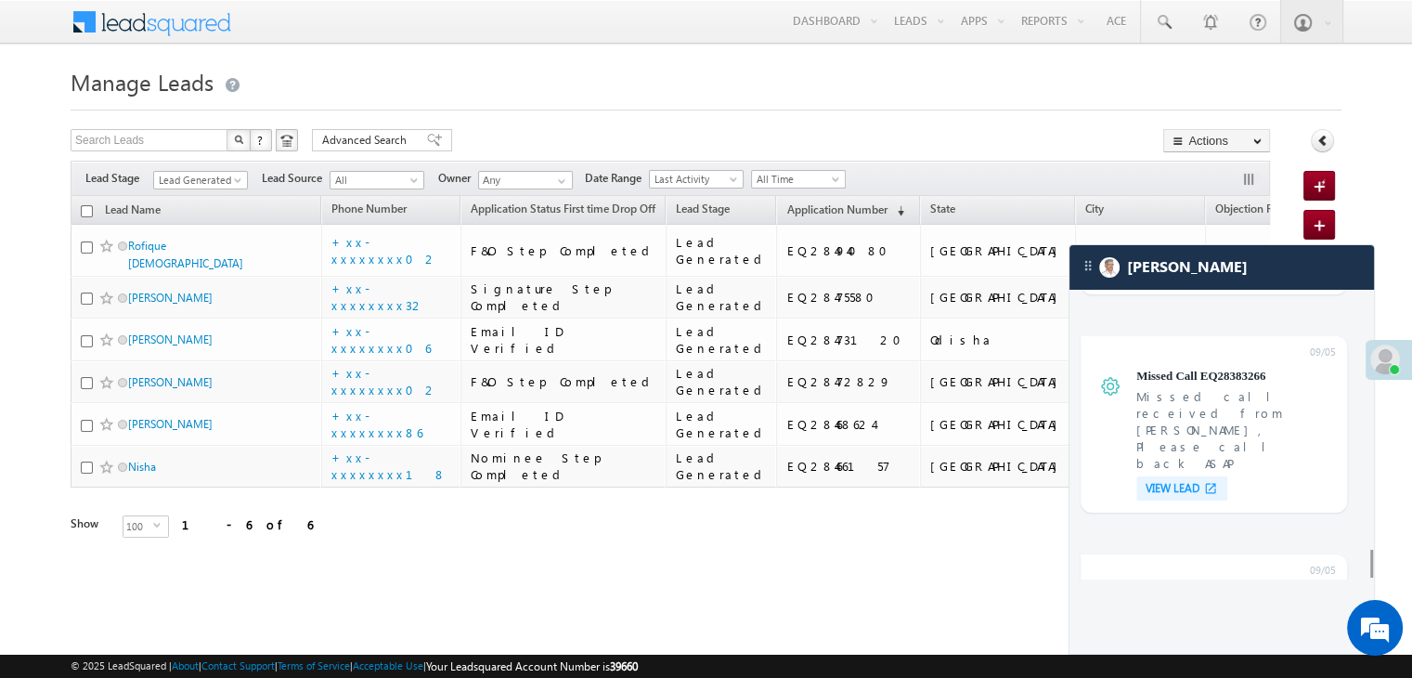
scroll to position [7097, 0]
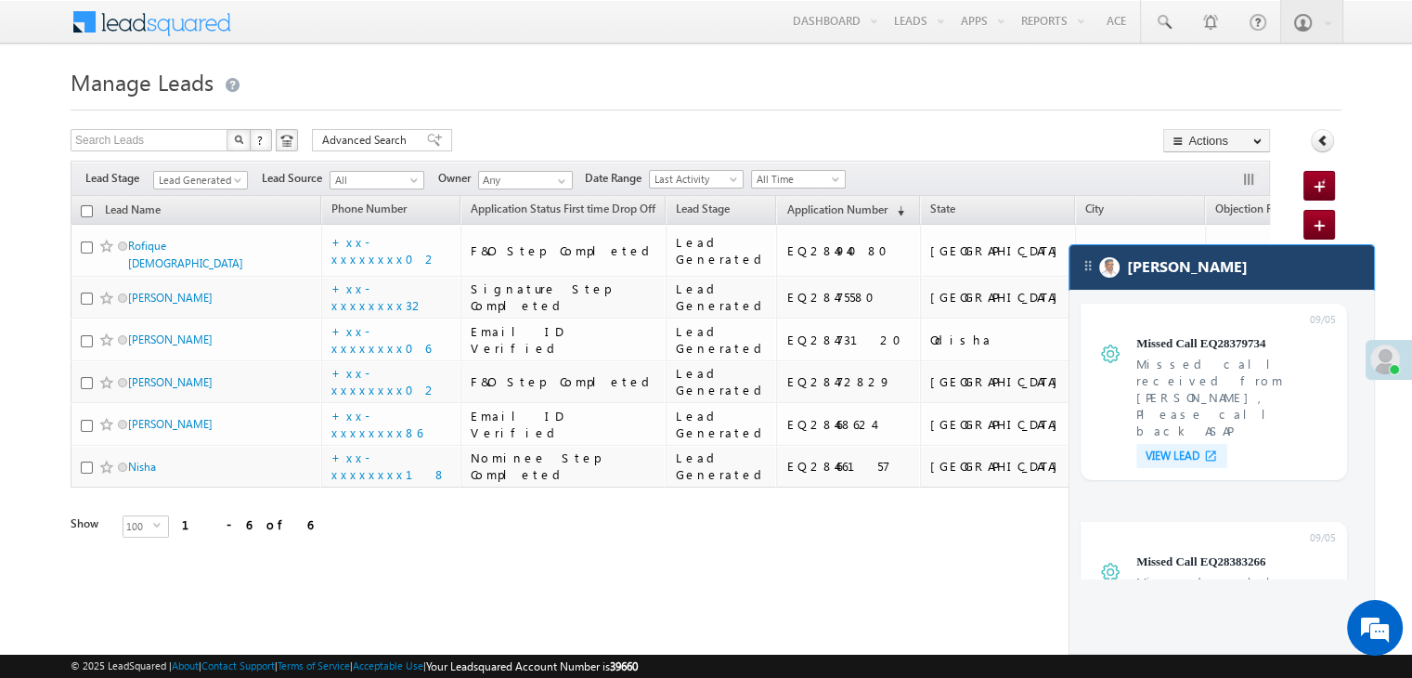
click at [1225, 269] on div "[PERSON_NAME]" at bounding box center [1221, 267] width 304 height 45
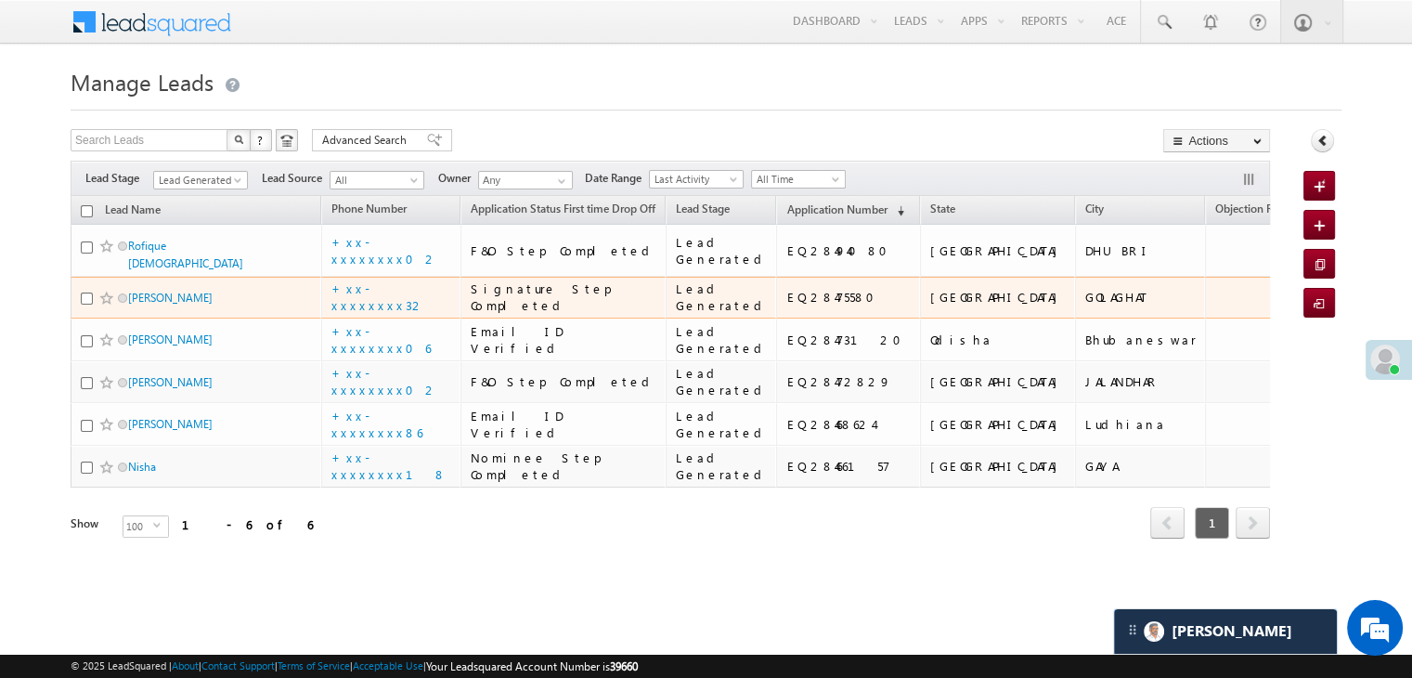
scroll to position [355, 0]
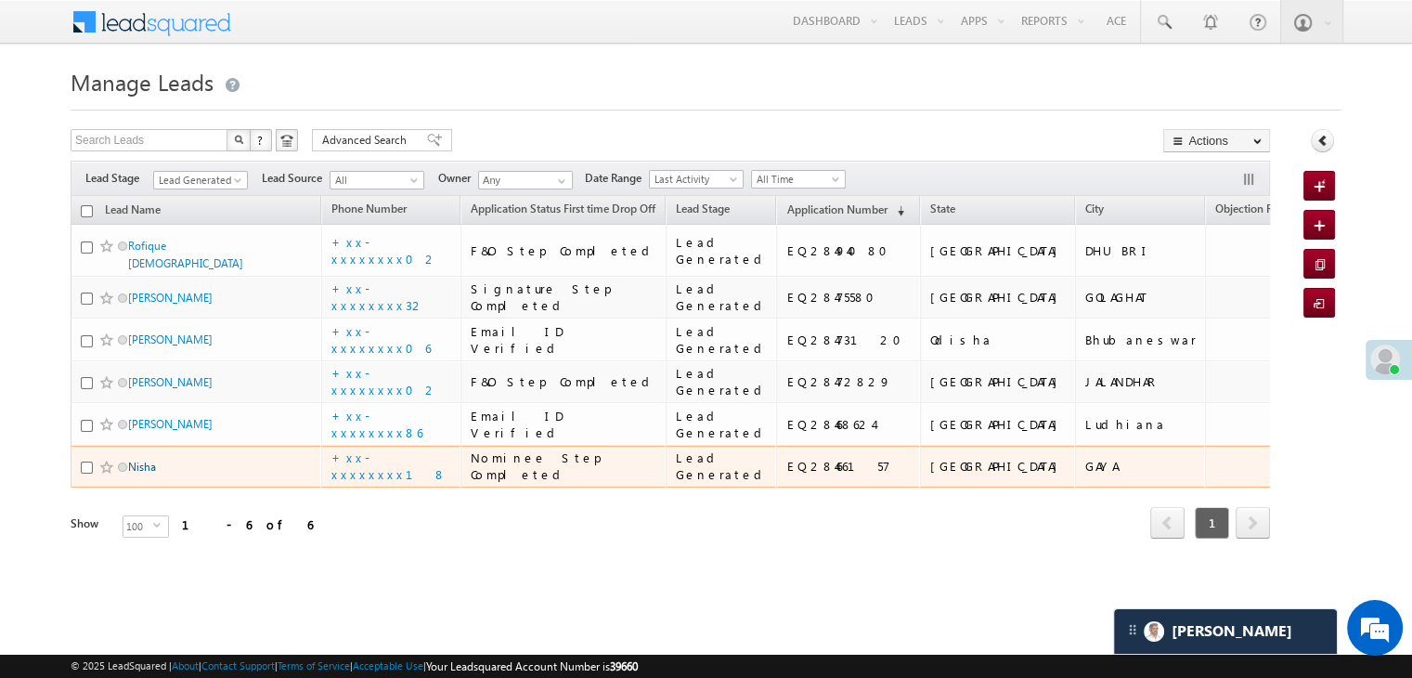
click at [149, 461] on link "Nisha" at bounding box center [142, 466] width 28 height 14
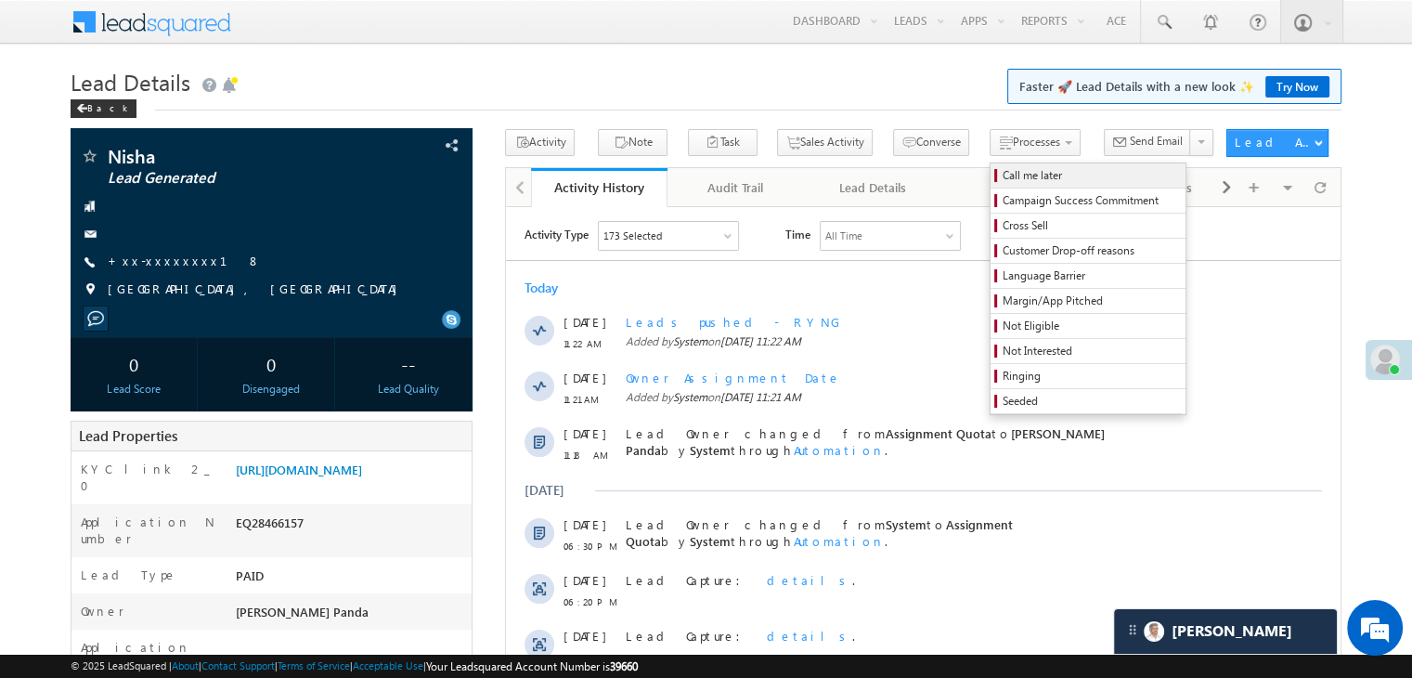
click at [1002, 175] on span "Call me later" at bounding box center [1090, 175] width 176 height 17
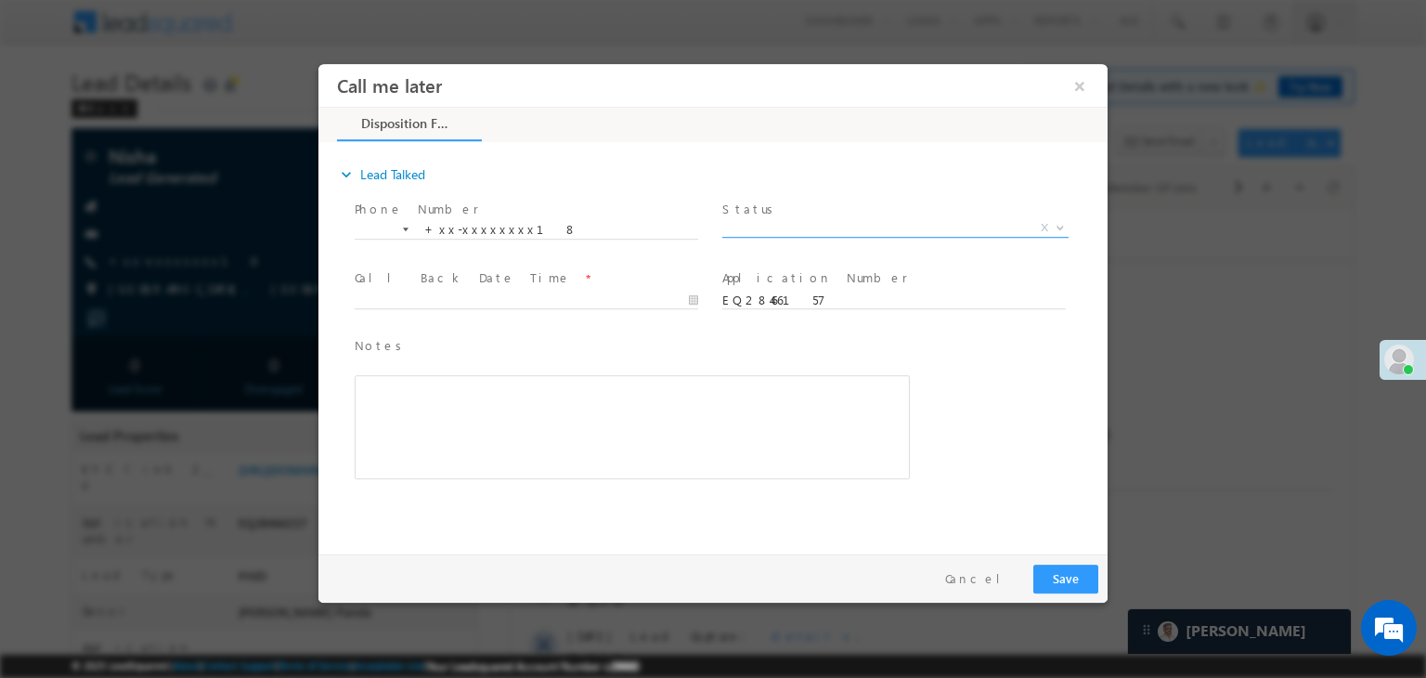
click at [890, 231] on span "X" at bounding box center [895, 228] width 346 height 19
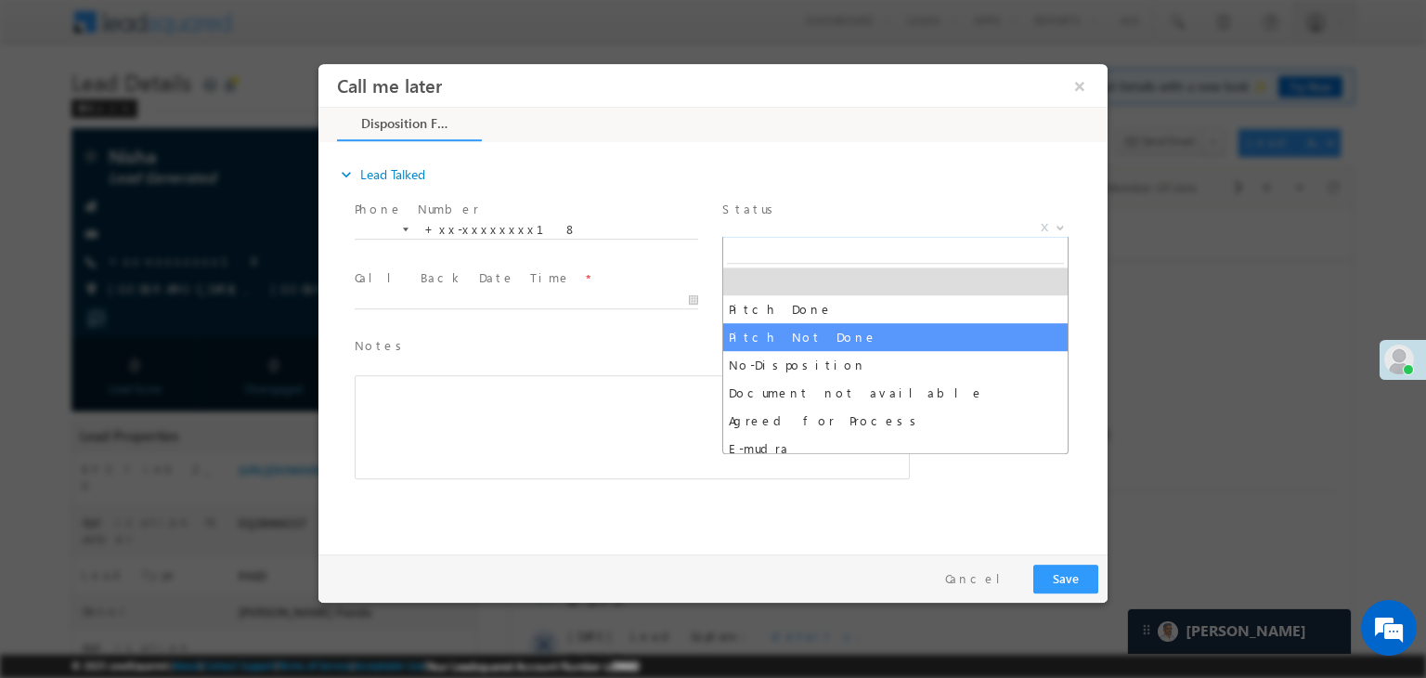
select select "Pitch Not Done"
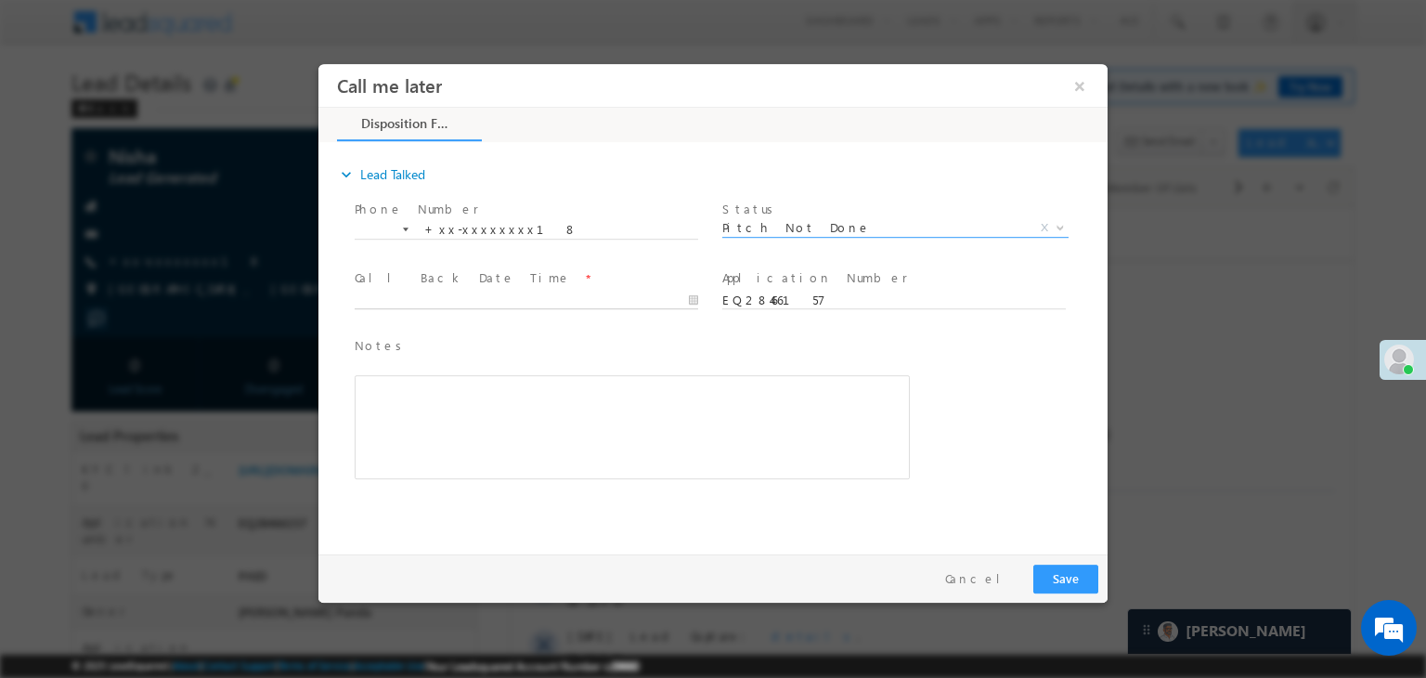
type input "09/07/25 11:38 AM"
click at [634, 296] on input "09/07/25 11:38 AM" at bounding box center [526, 300] width 343 height 19
click at [1080, 582] on button "Save" at bounding box center [1065, 578] width 65 height 29
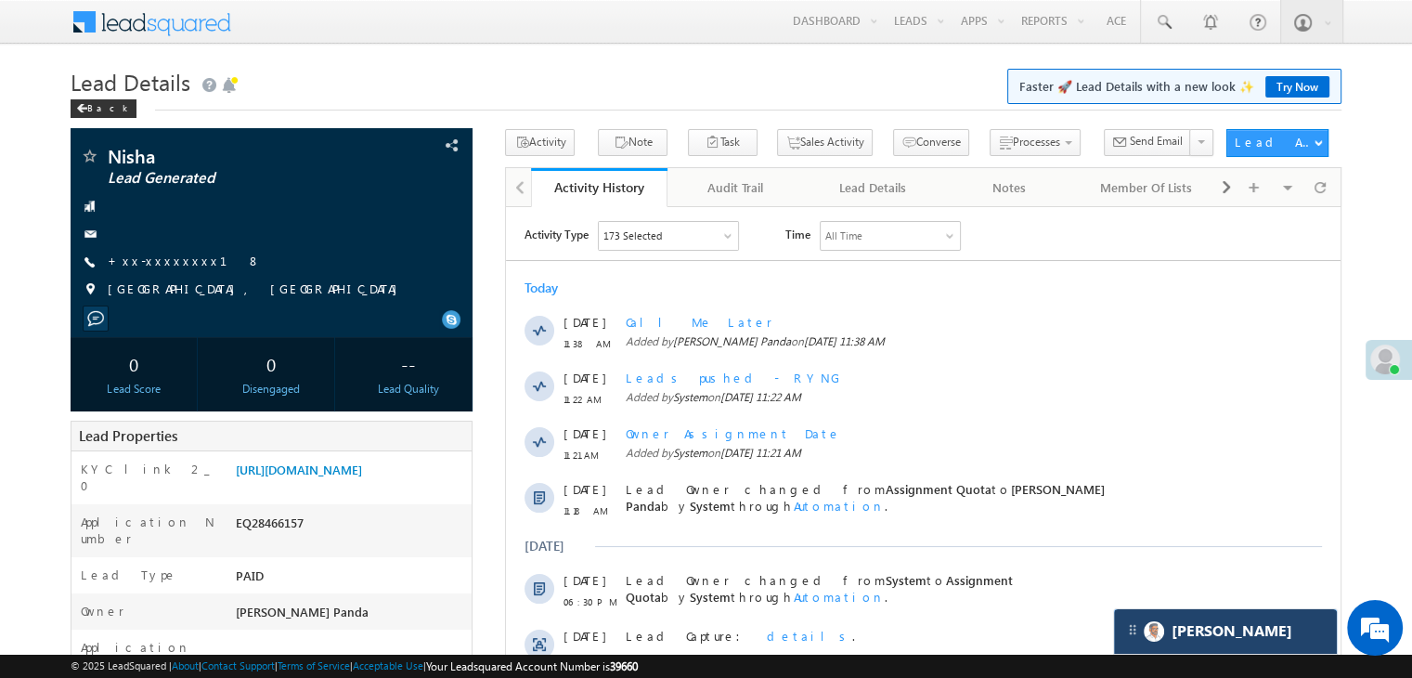
click at [1272, 636] on div "[PERSON_NAME]" at bounding box center [1225, 631] width 223 height 45
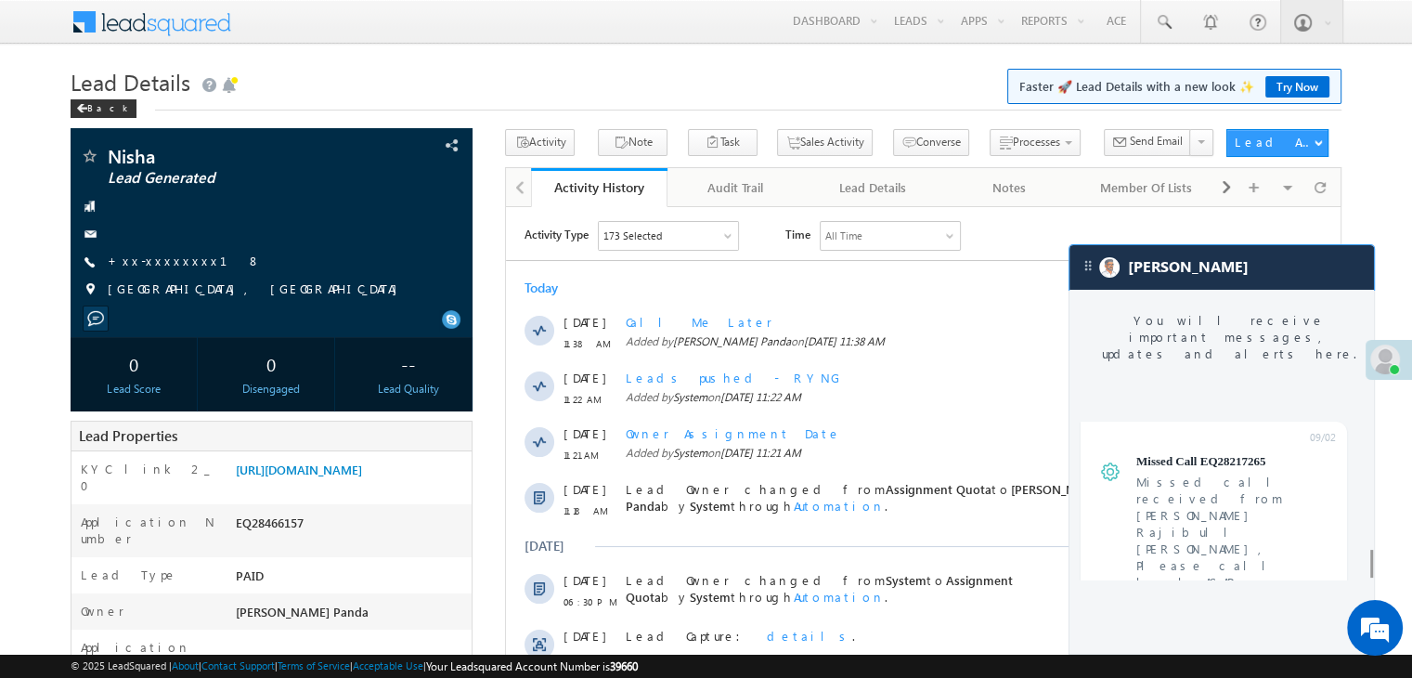
scroll to position [7282, 0]
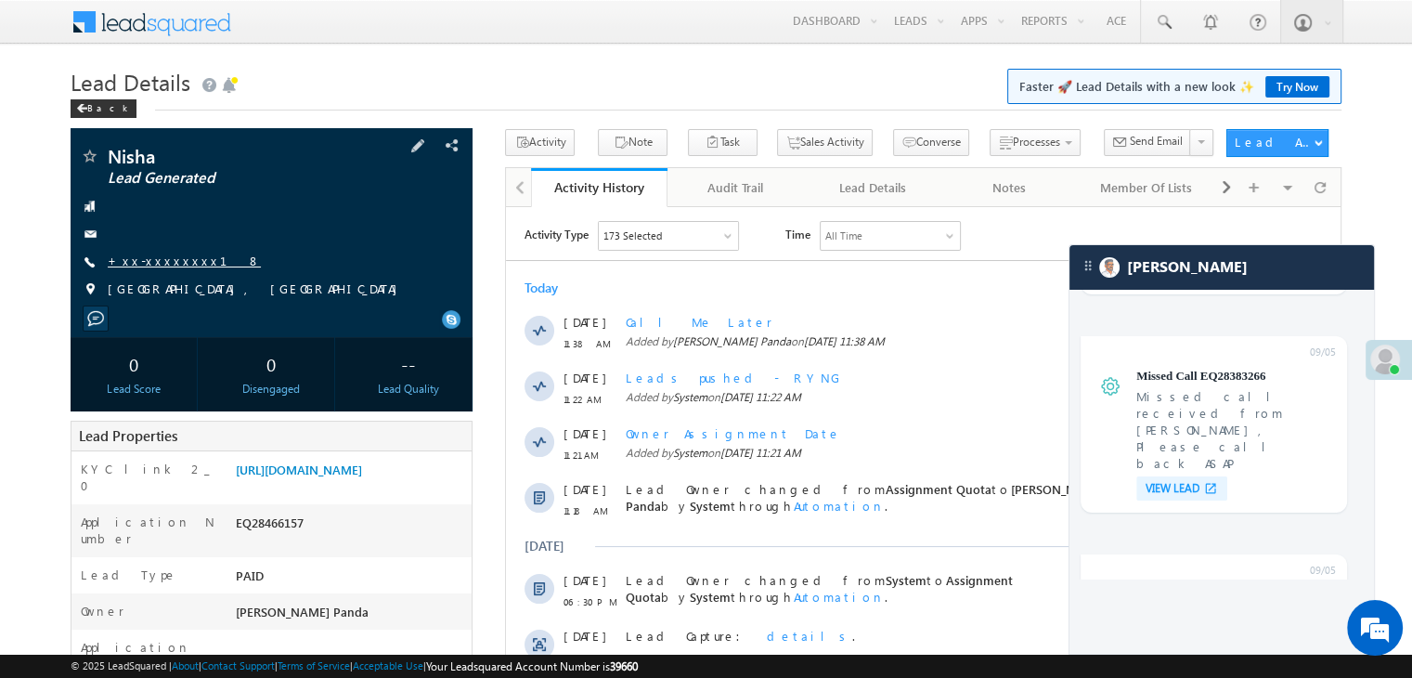
click at [157, 263] on link "+xx-xxxxxxxx18" at bounding box center [184, 260] width 153 height 16
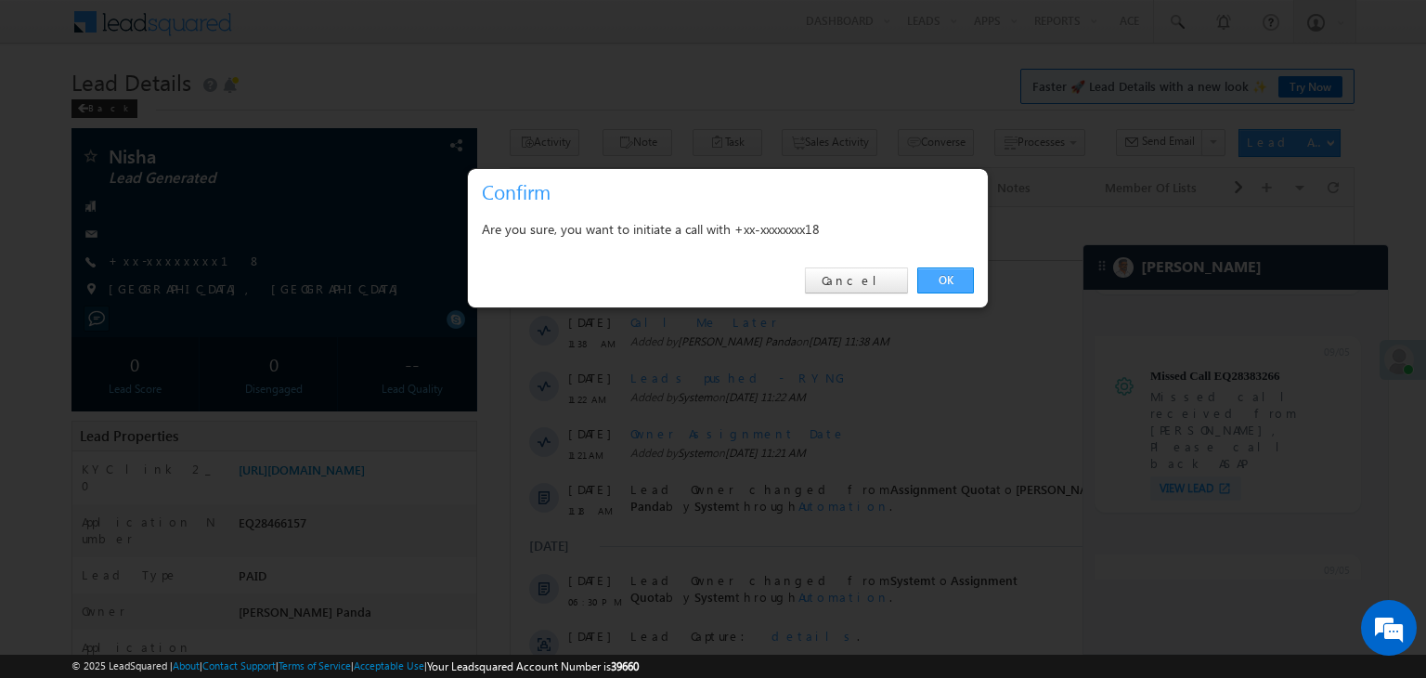
click at [933, 274] on link "OK" at bounding box center [945, 280] width 57 height 26
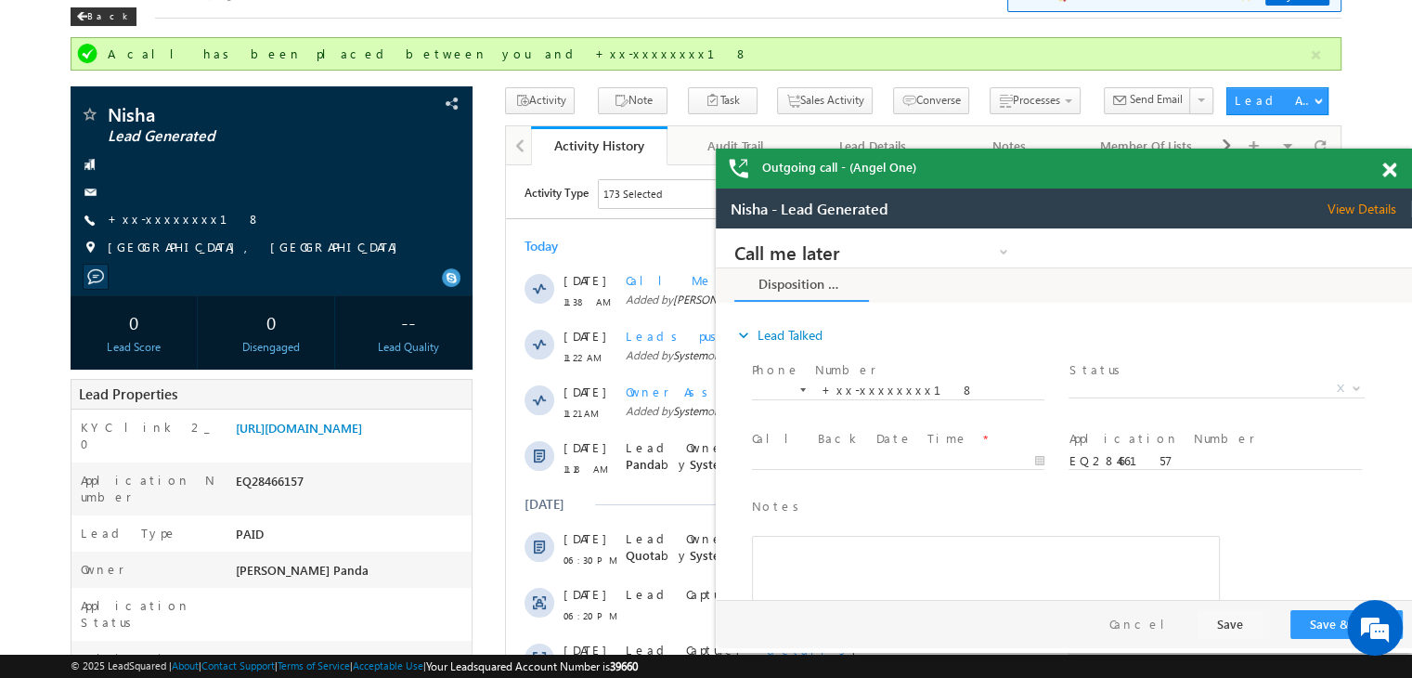
scroll to position [186, 0]
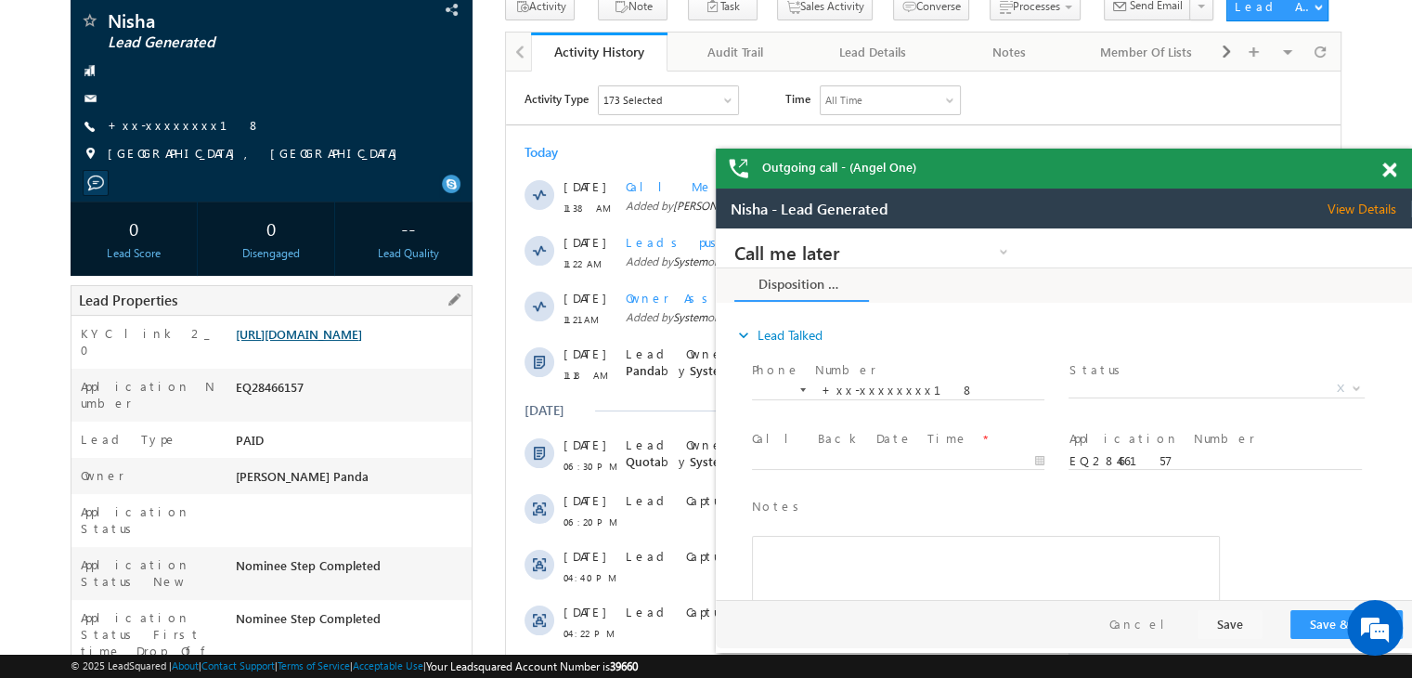
click at [342, 342] on link "https://angelbroking1-pk3em7sa.customui-test.leadsquared.com?leadId=733ab21d-37…" at bounding box center [299, 334] width 126 height 16
click at [159, 126] on link "+xx-xxxxxxxx18" at bounding box center [184, 125] width 153 height 16
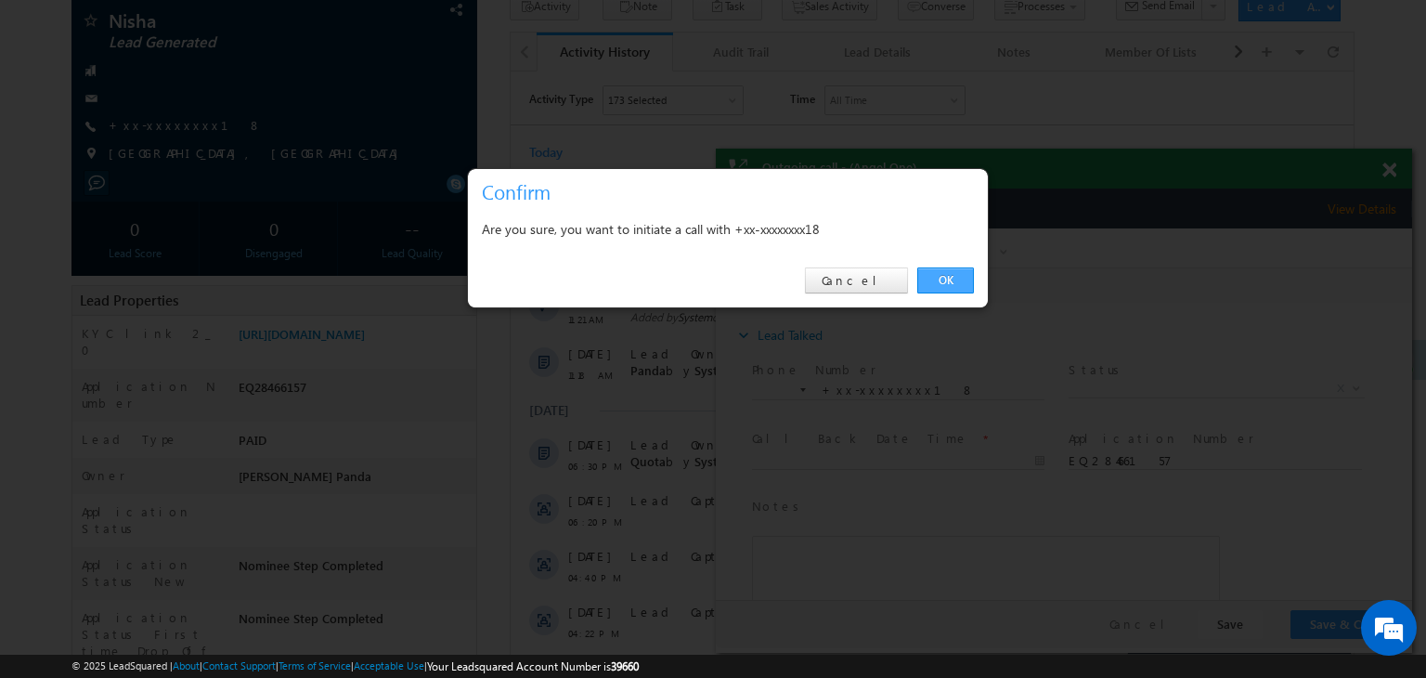
click at [943, 279] on link "OK" at bounding box center [945, 280] width 57 height 26
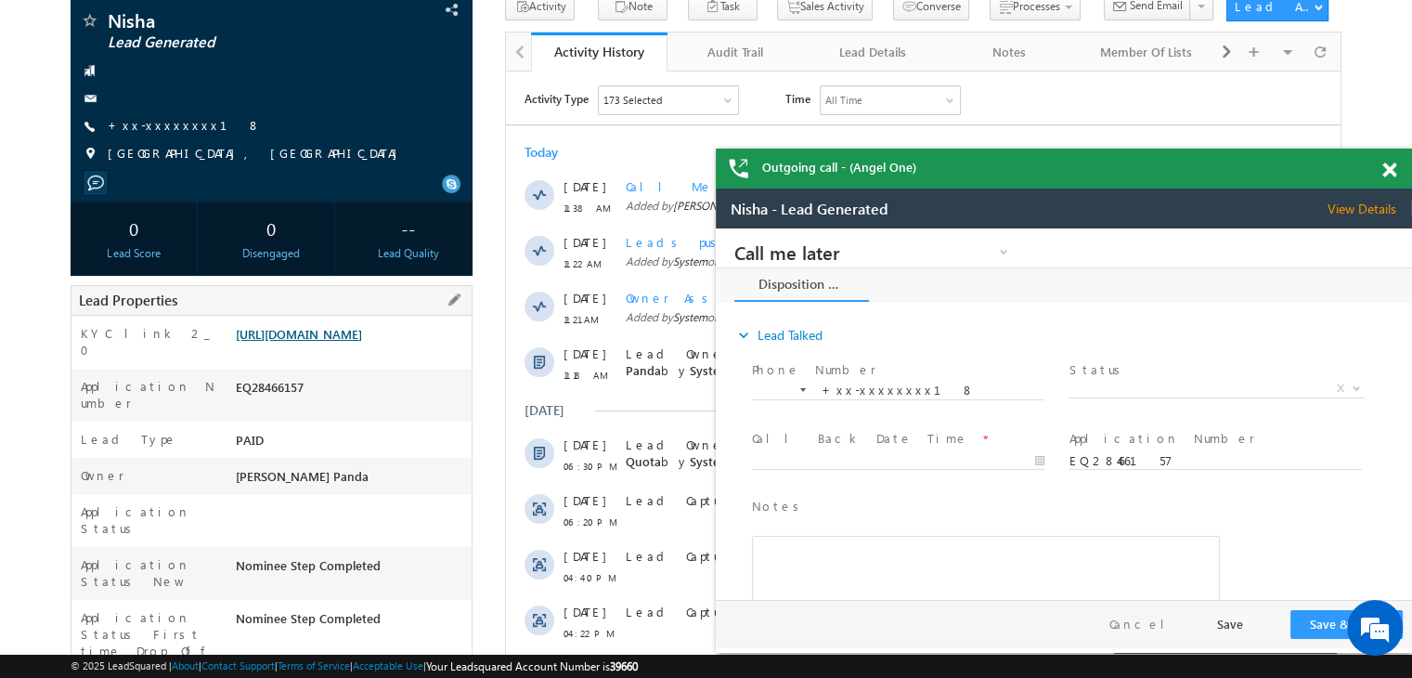
click at [342, 342] on link "https://angelbroking1-pk3em7sa.customui-test.leadsquared.com?leadId=733ab21d-37…" at bounding box center [299, 334] width 126 height 16
click at [323, 342] on link "https://angelbroking1-pk3em7sa.customui-test.leadsquared.com?leadId=733ab21d-37…" at bounding box center [299, 334] width 126 height 16
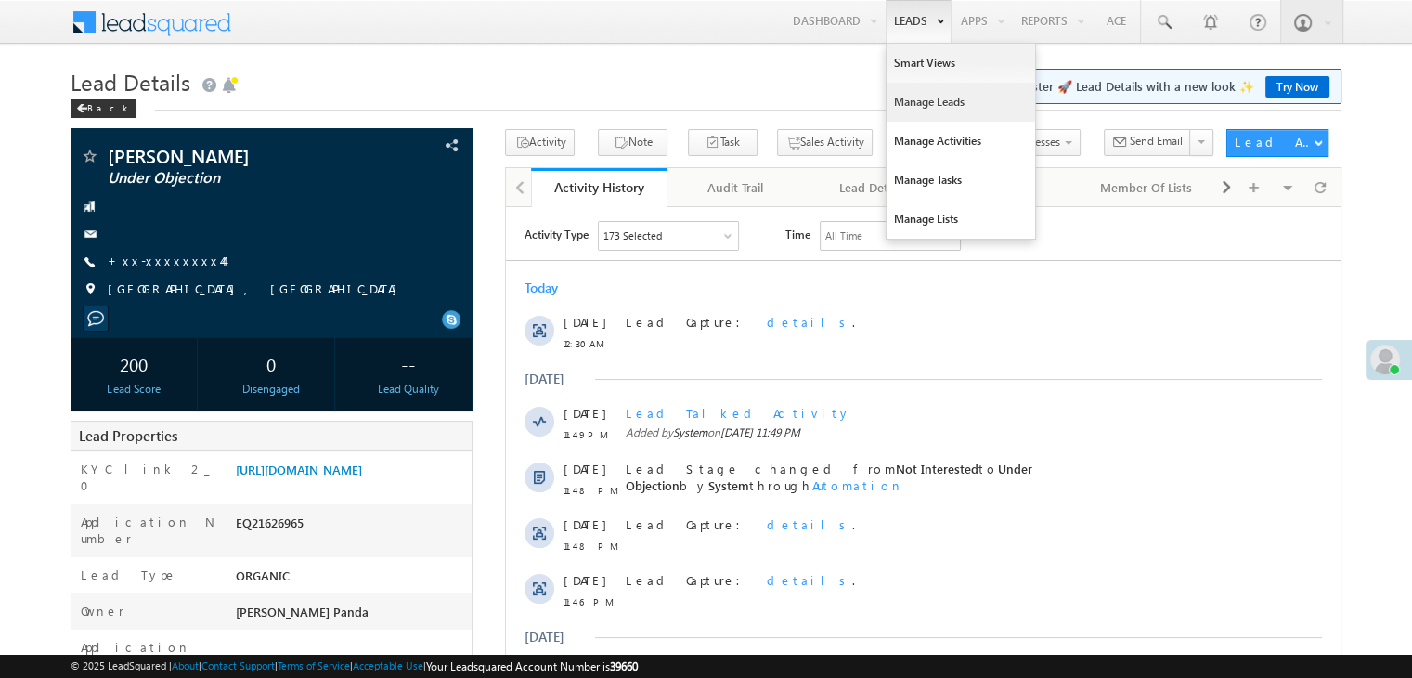
click at [921, 103] on link "Manage Leads" at bounding box center [960, 102] width 149 height 39
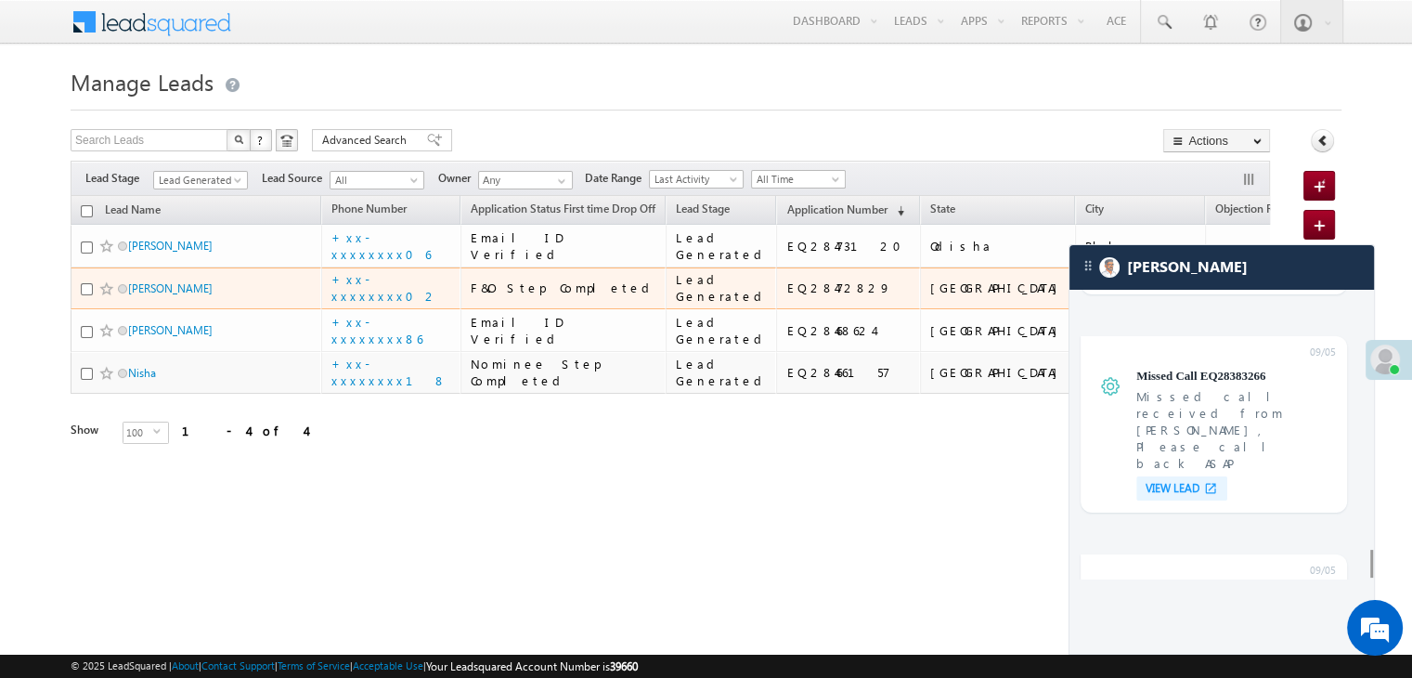
scroll to position [140, 0]
click at [149, 281] on link "[PERSON_NAME]" at bounding box center [170, 288] width 84 height 14
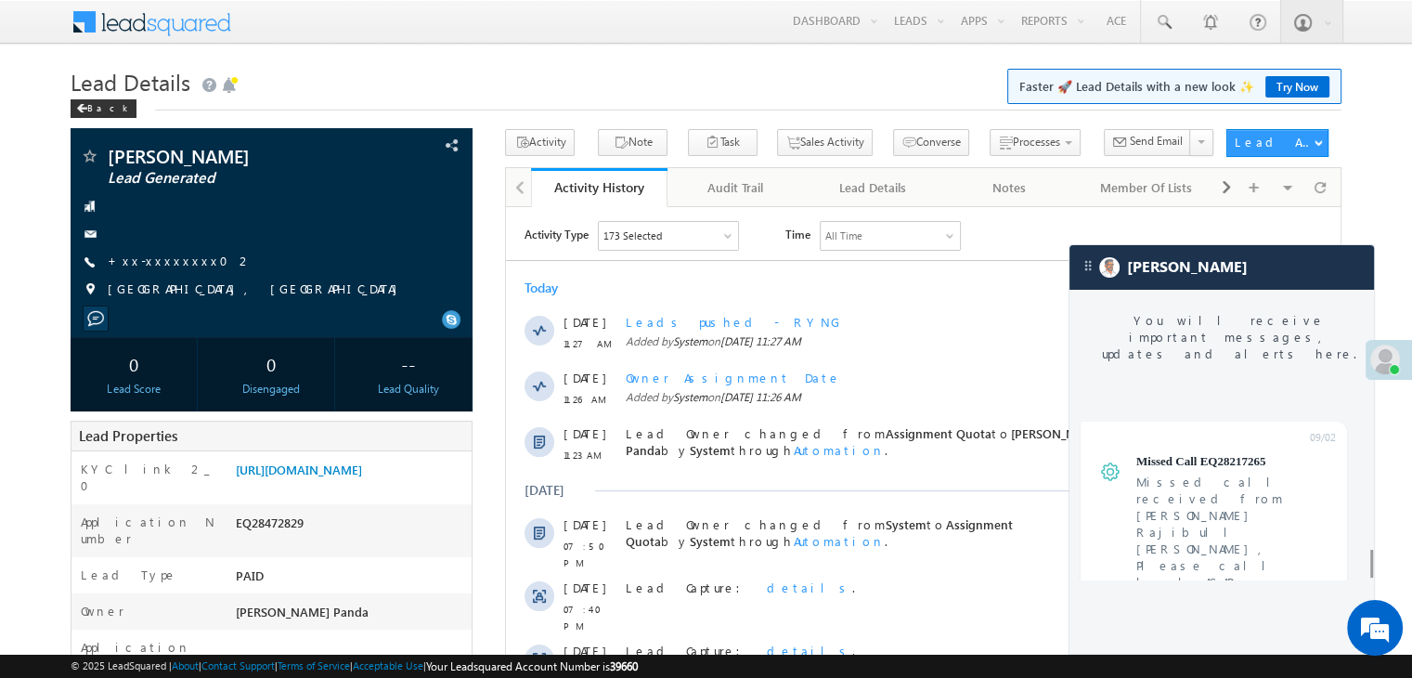
scroll to position [7282, 0]
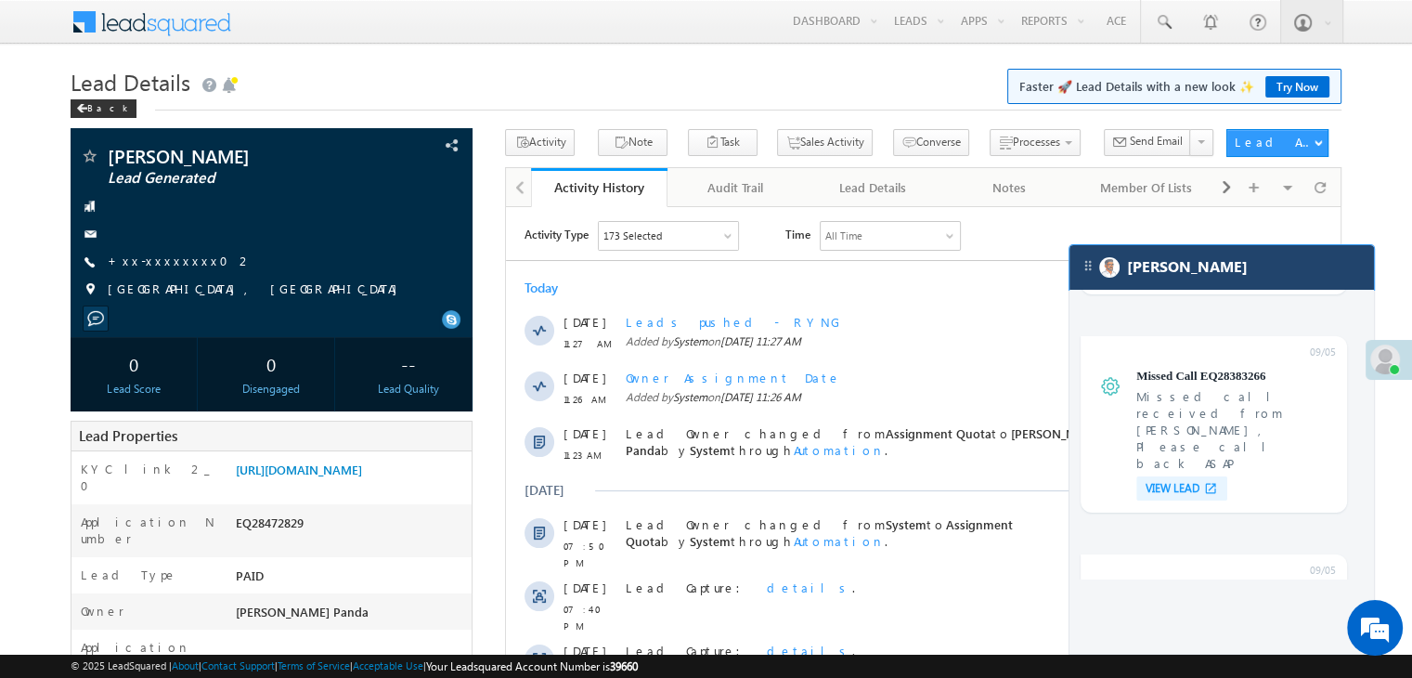
click at [1236, 281] on div "[PERSON_NAME]" at bounding box center [1221, 267] width 304 height 45
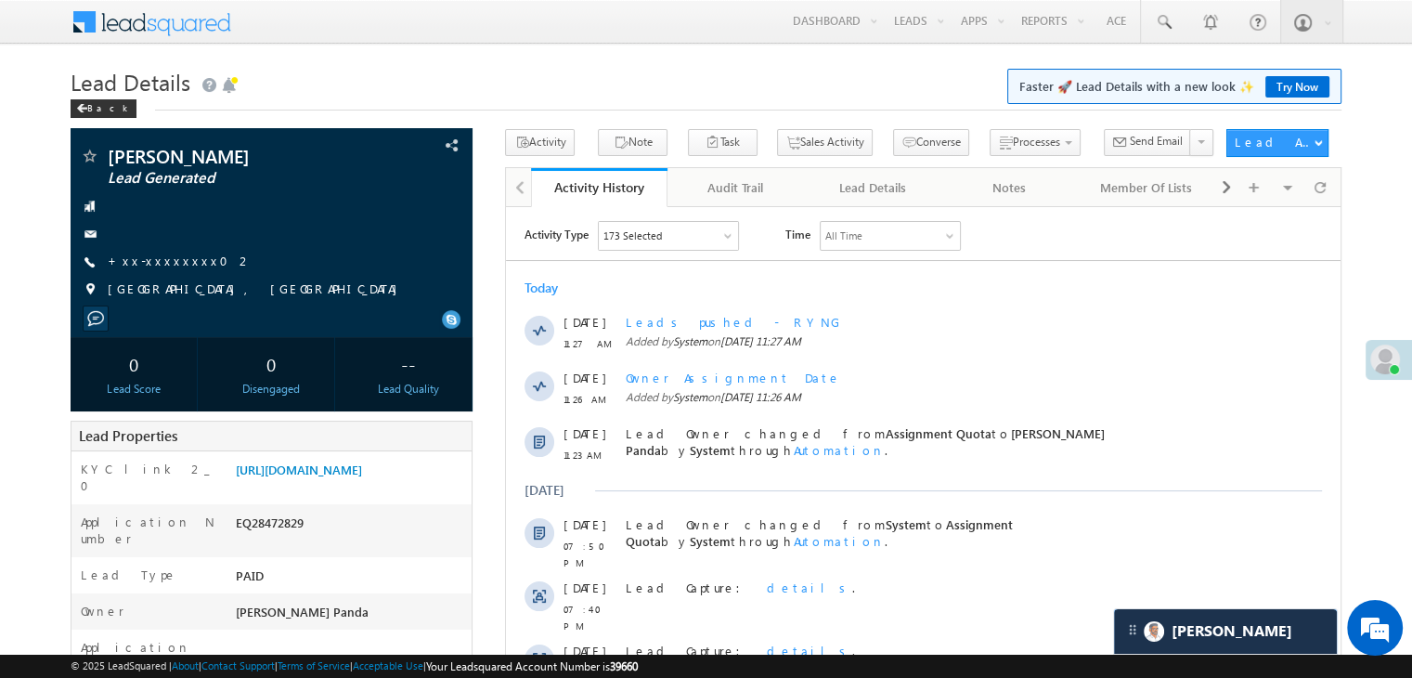
scroll to position [0, 0]
click at [163, 262] on link "+xx-xxxxxxxx02" at bounding box center [180, 260] width 145 height 16
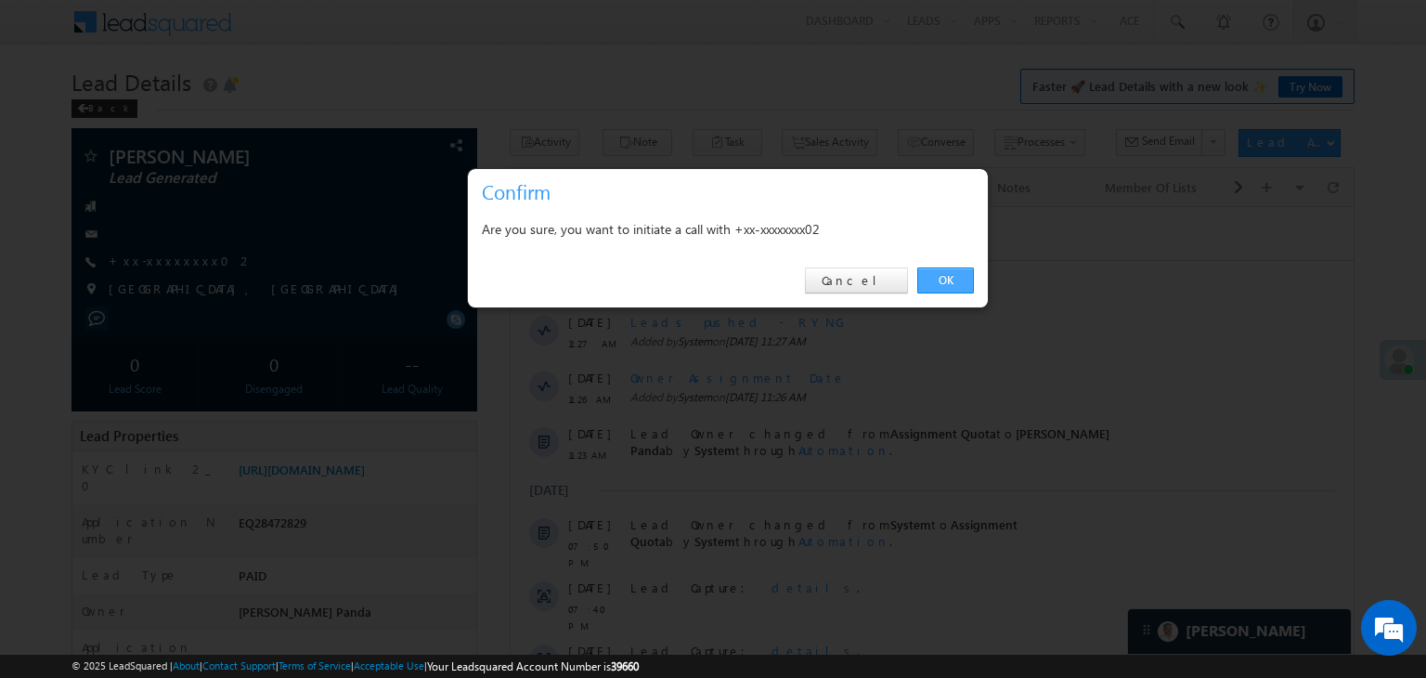
click at [947, 278] on link "OK" at bounding box center [945, 280] width 57 height 26
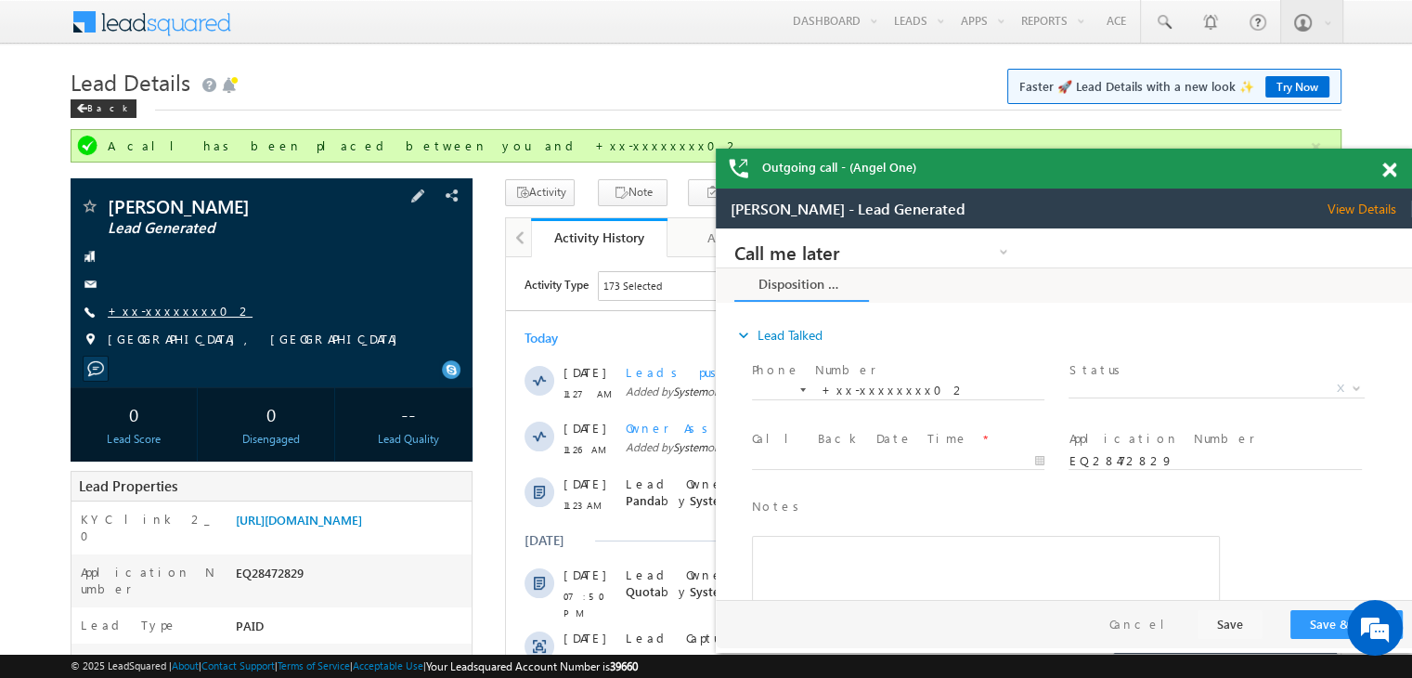
click at [172, 313] on link "+xx-xxxxxxxx02" at bounding box center [180, 311] width 145 height 16
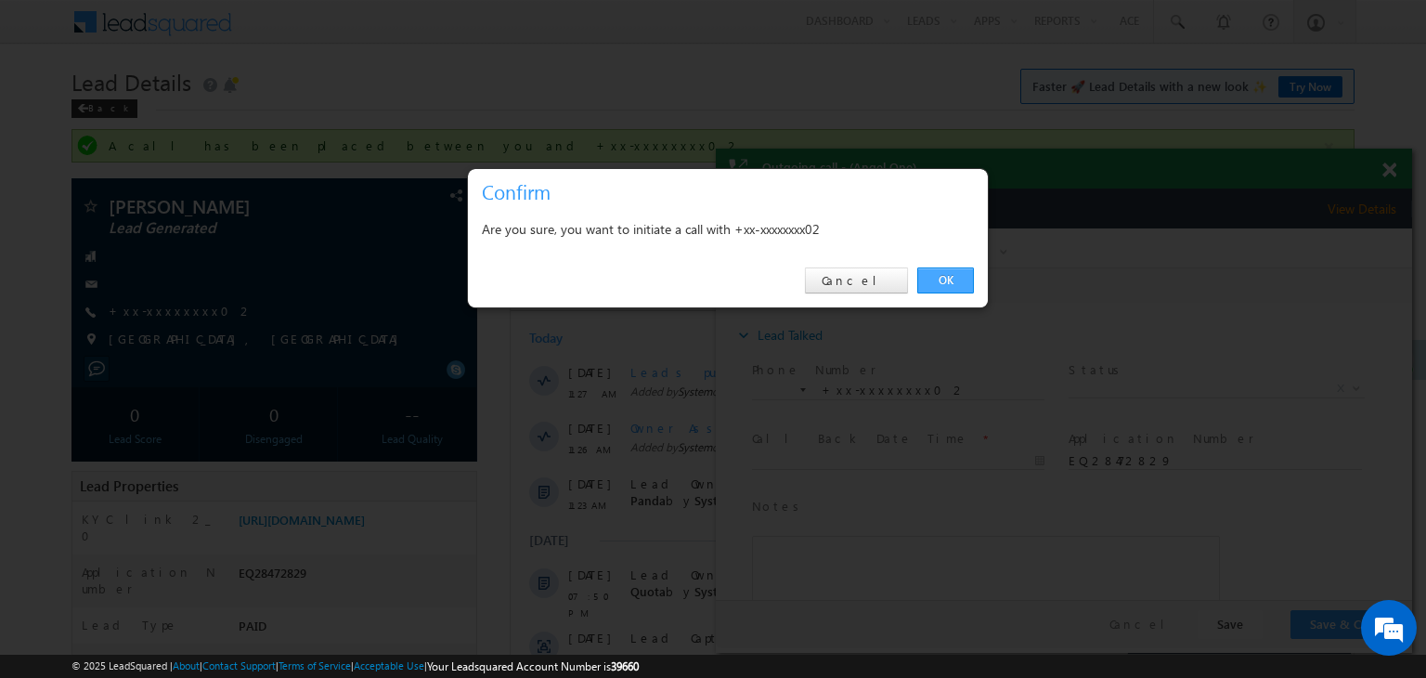
click at [945, 278] on link "OK" at bounding box center [945, 280] width 57 height 26
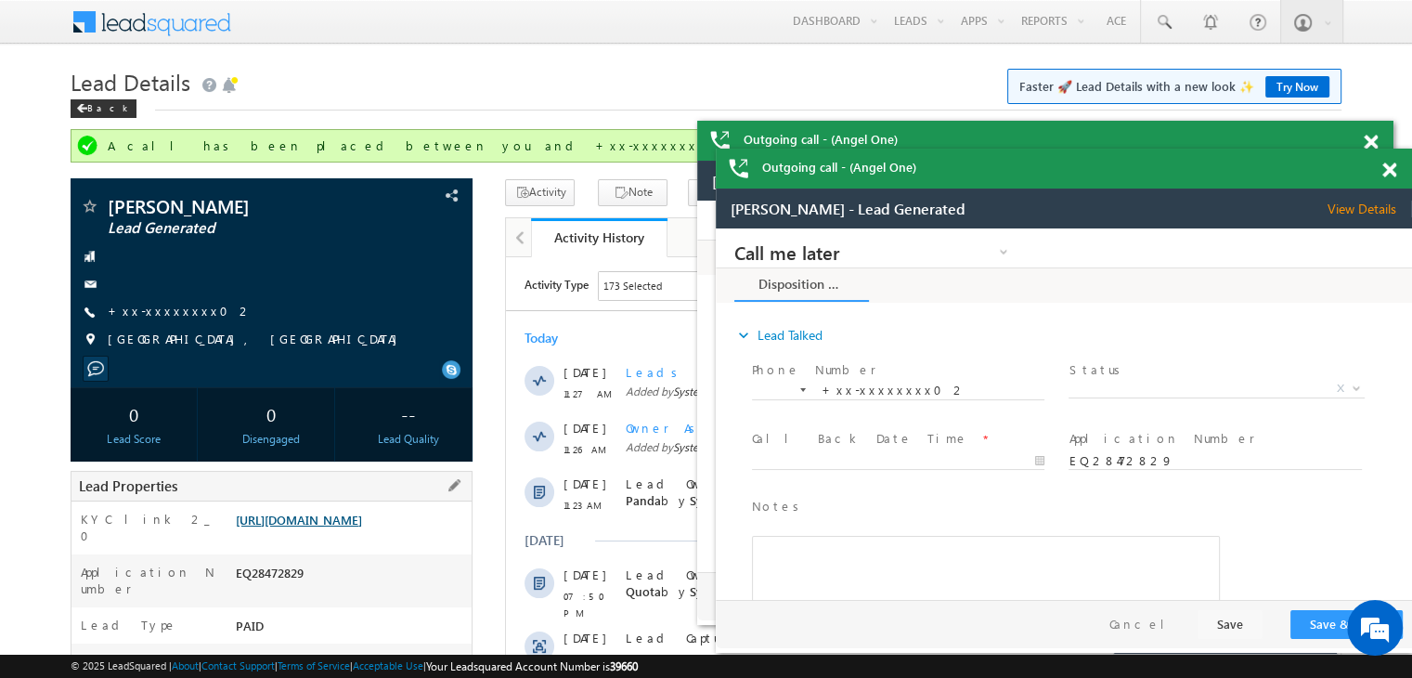
click at [0, 0] on link "https://angelbroking1-pk3em7sa.customui-test.leadsquared.com?leadId=77699de5-ef…" at bounding box center [0, 0] width 0 height 0
click at [151, 303] on link "+xx-xxxxxxxx02" at bounding box center [180, 311] width 145 height 16
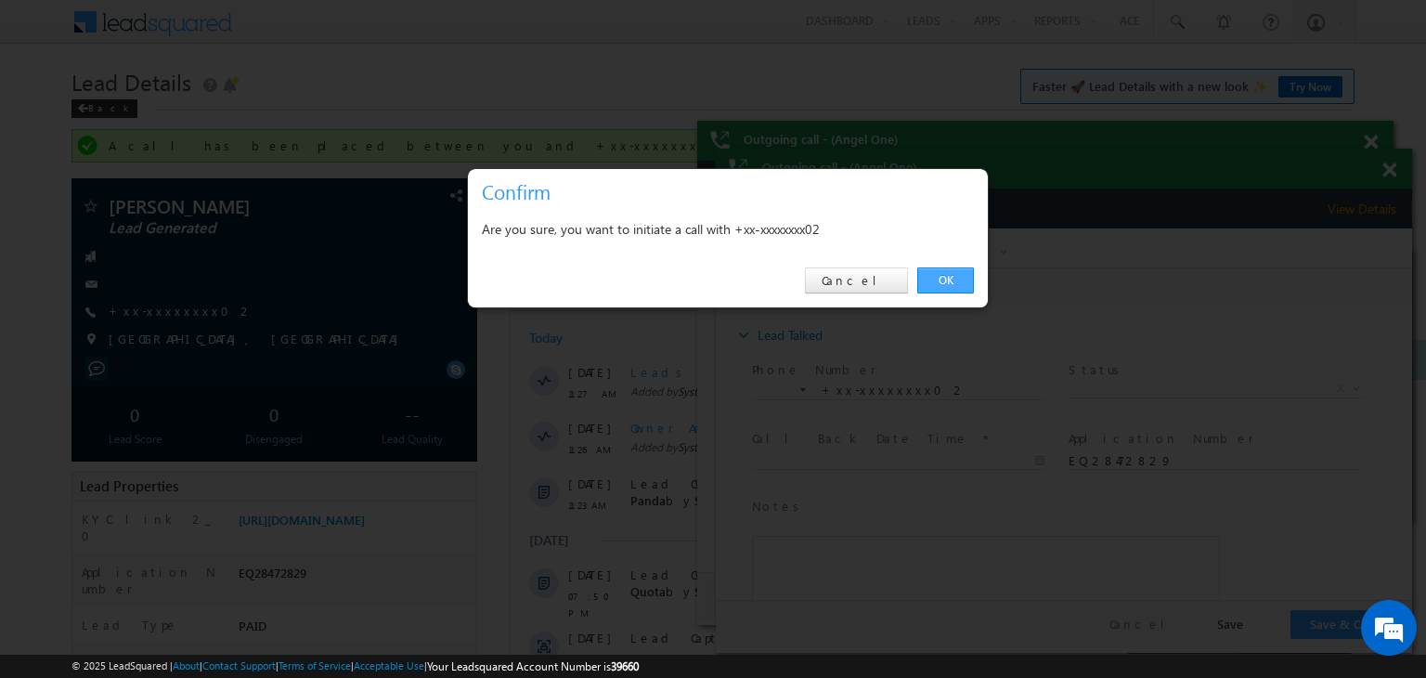
click at [943, 276] on link "OK" at bounding box center [945, 280] width 57 height 26
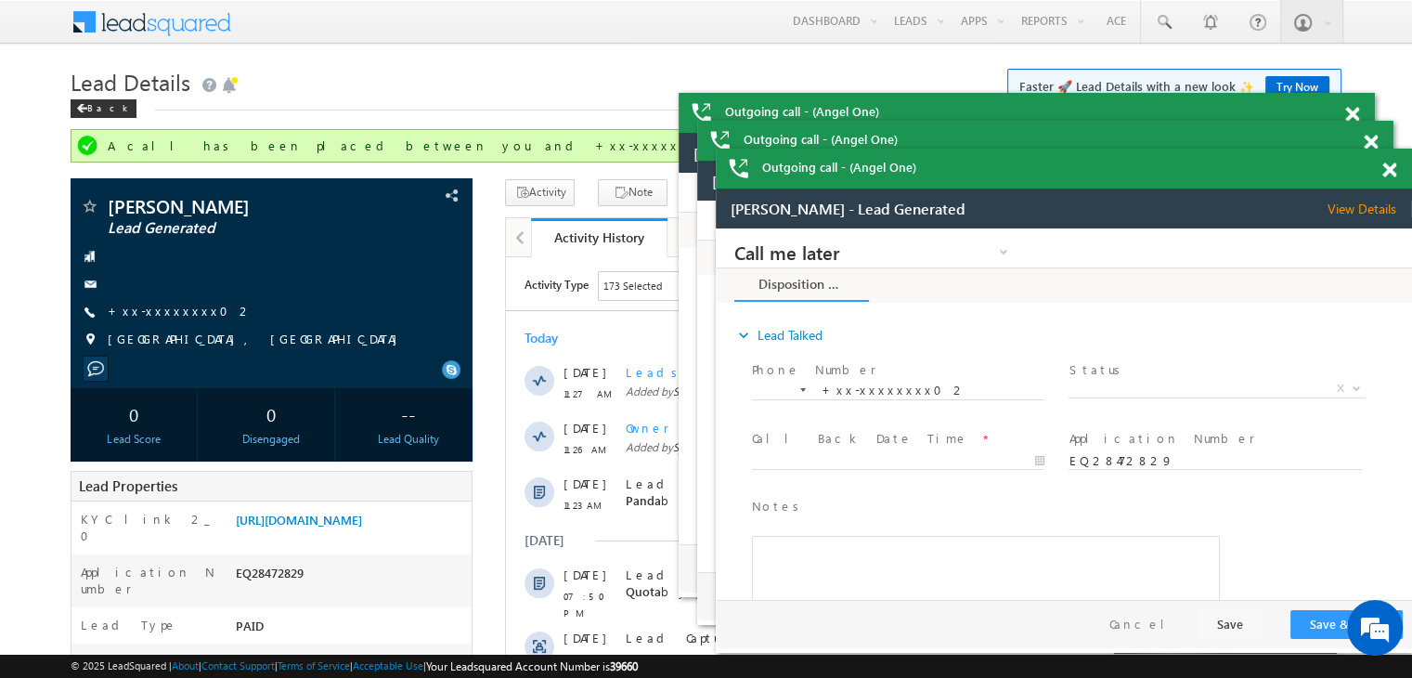
scroll to position [0, 0]
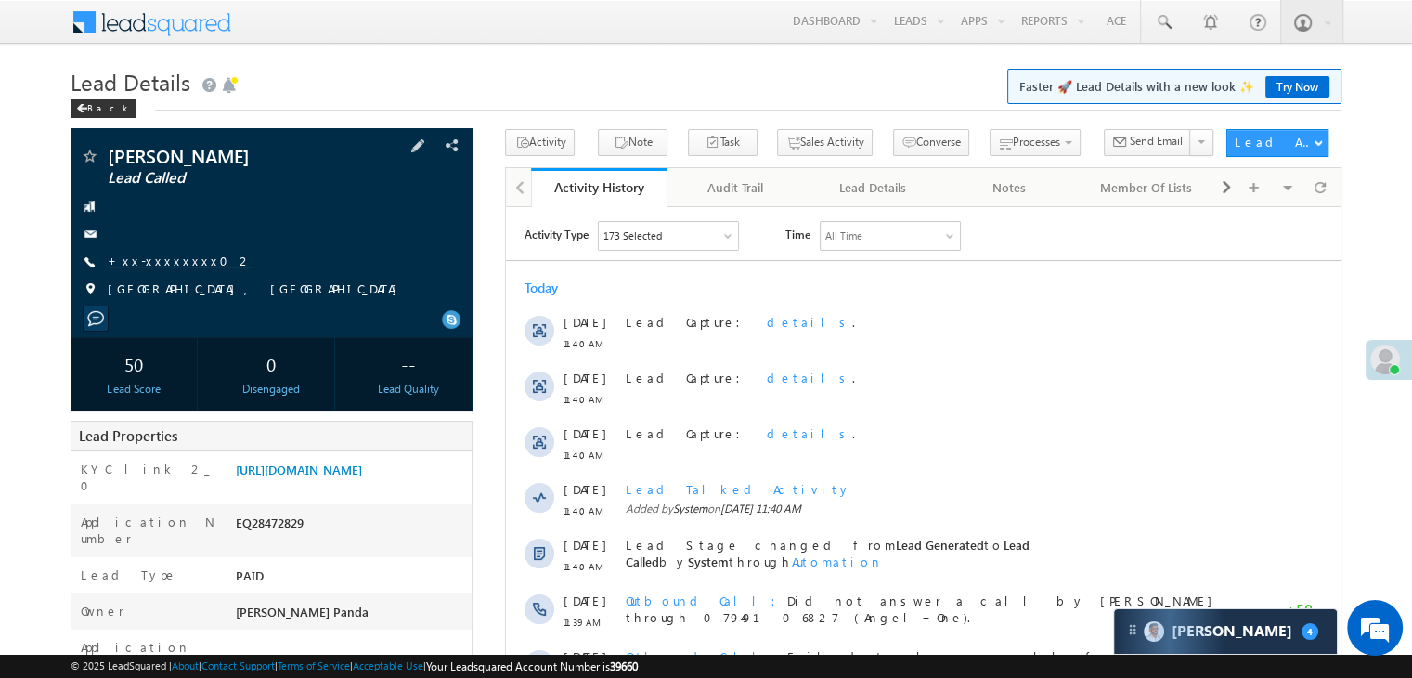
click at [151, 261] on link "+xx-xxxxxxxx02" at bounding box center [180, 260] width 145 height 16
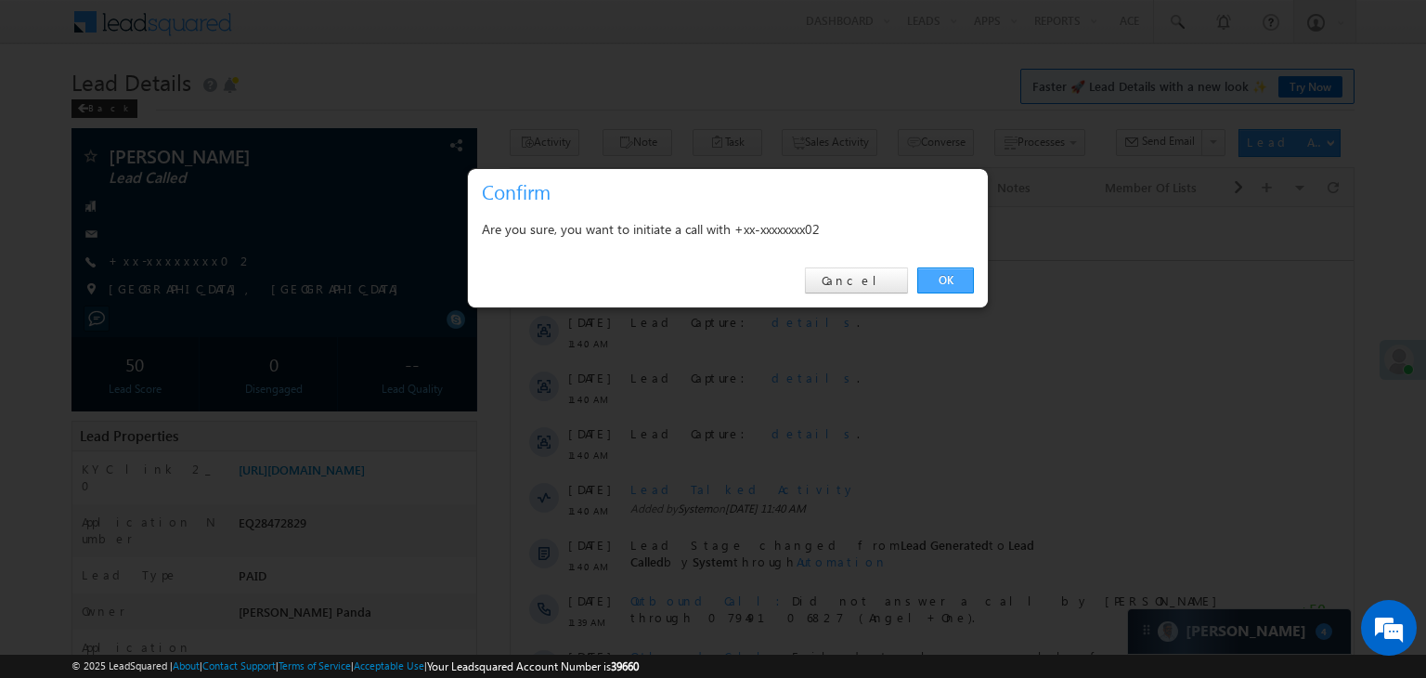
click at [938, 278] on link "OK" at bounding box center [945, 280] width 57 height 26
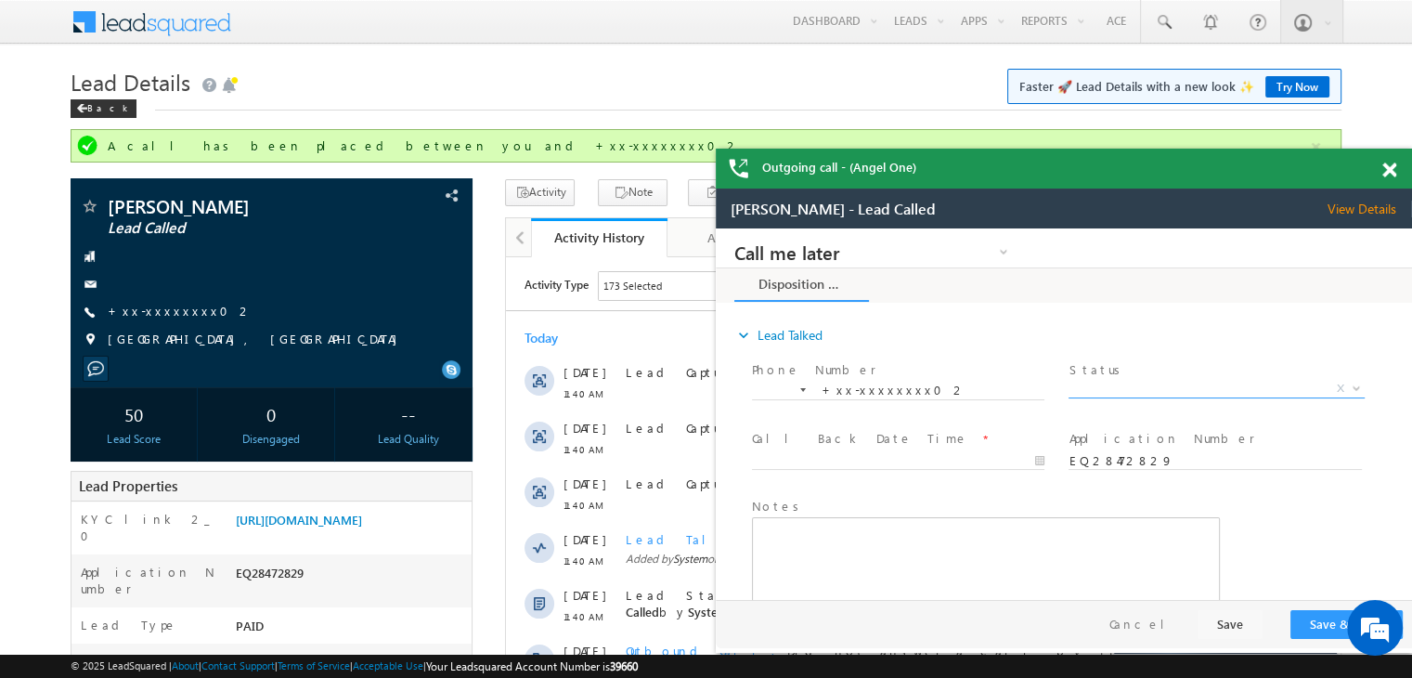
click at [1203, 392] on span "X" at bounding box center [1215, 389] width 295 height 19
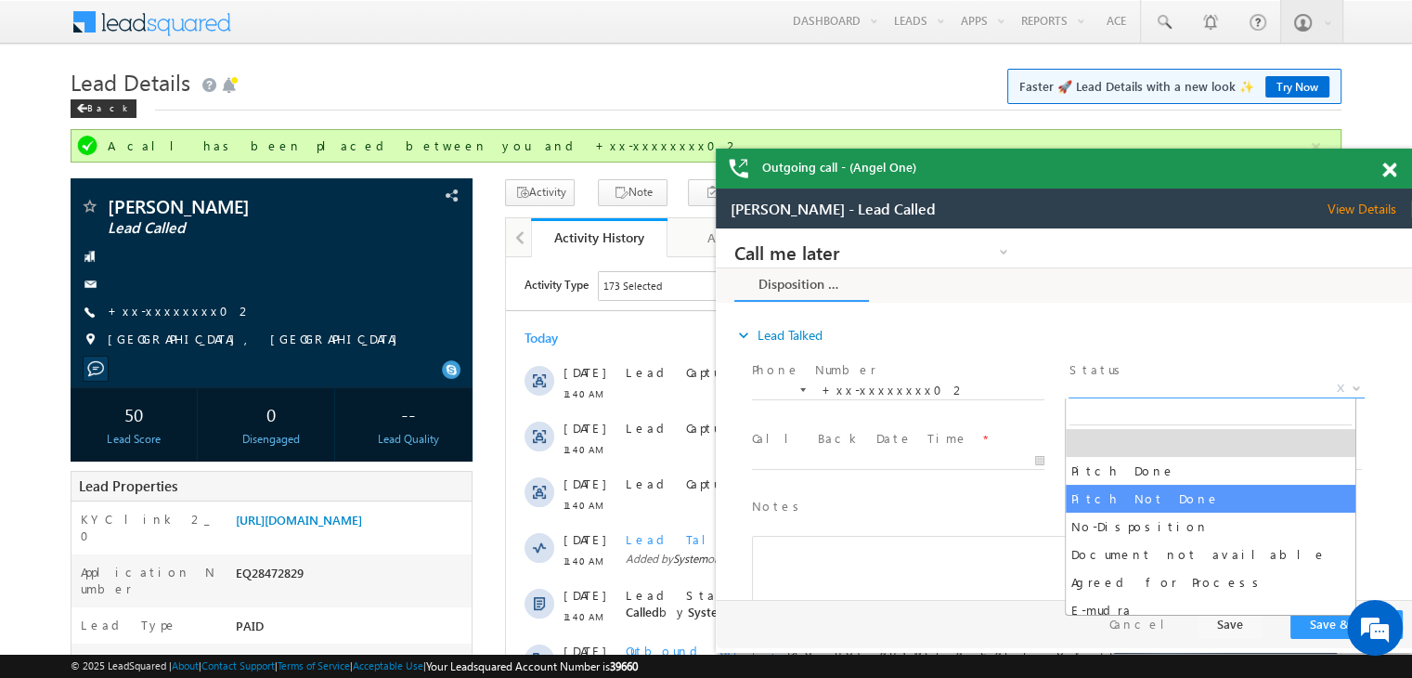
select select "Pitch Not Done"
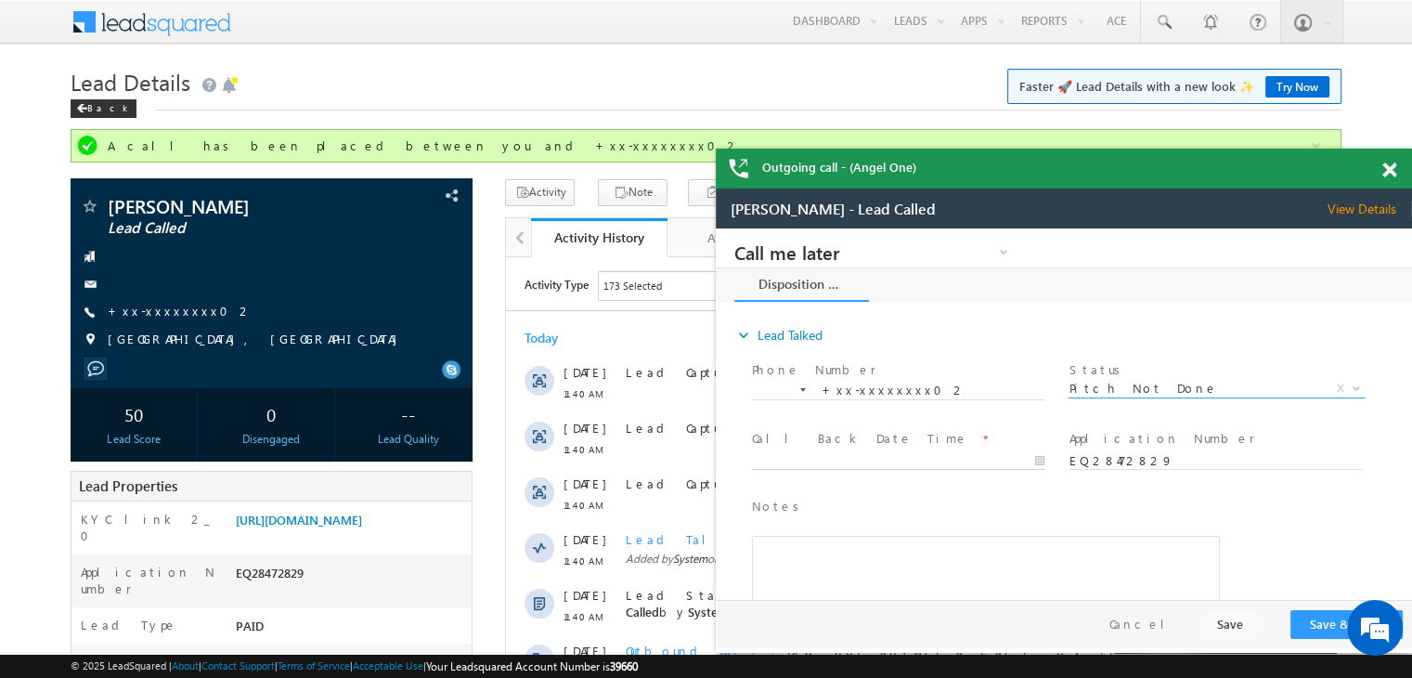
type input "[DATE] 11:41 AM"
click at [930, 466] on body "Call me later Campaign Success Commitment Cross Sell Customer Drop-off reasons …" at bounding box center [1064, 414] width 696 height 372
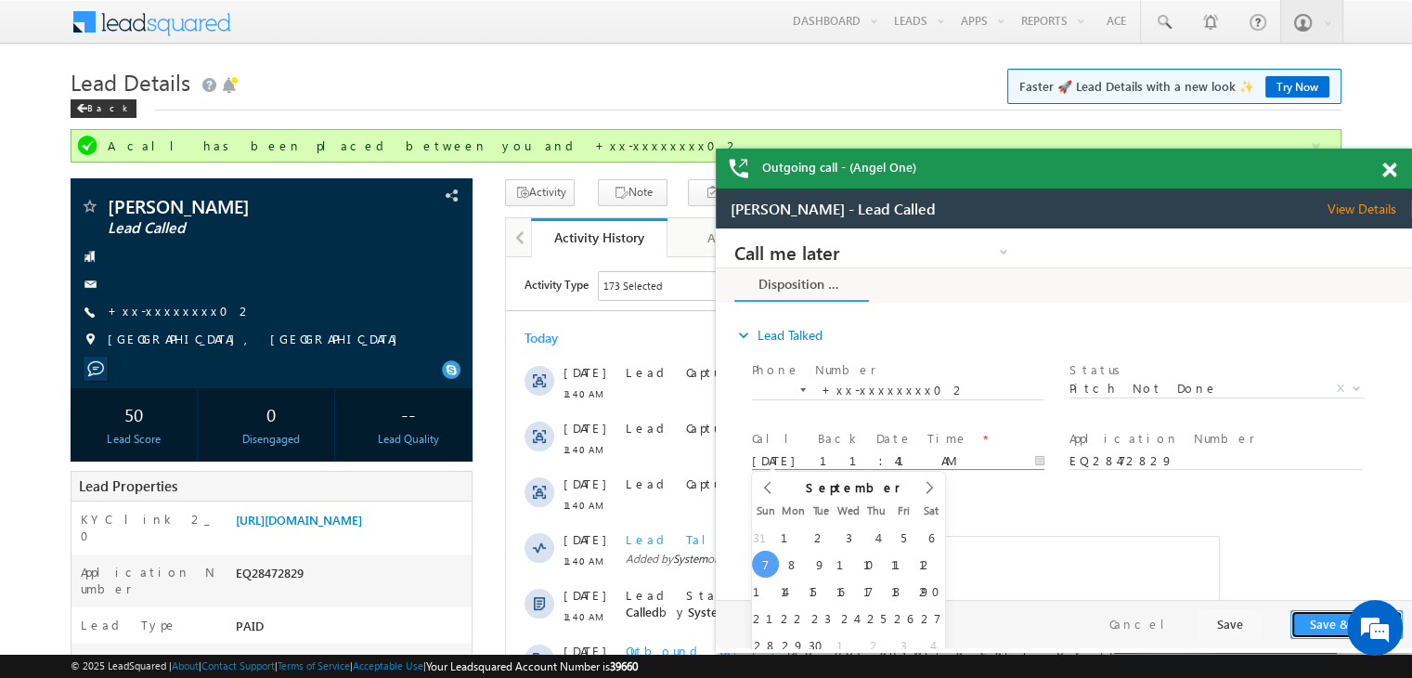
click at [1318, 629] on button "Save & Close" at bounding box center [1346, 624] width 112 height 29
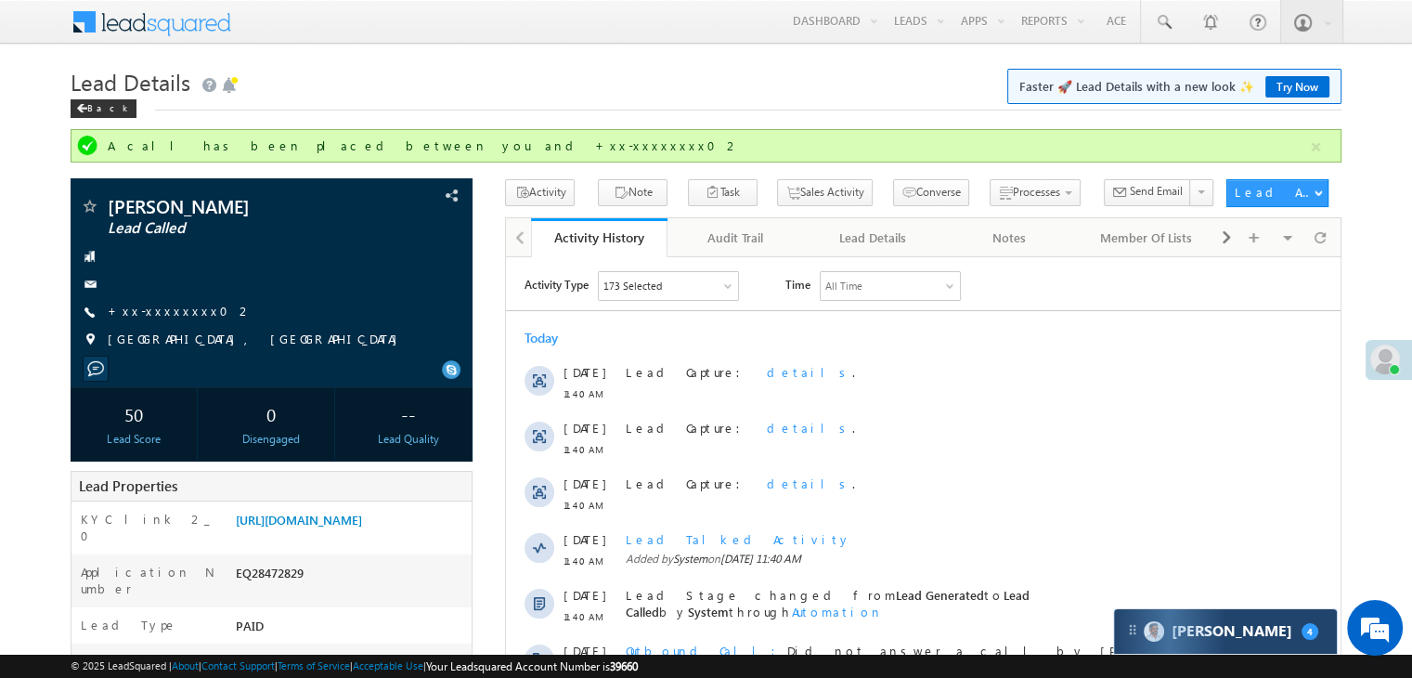
click at [1268, 643] on div "[PERSON_NAME] 4" at bounding box center [1225, 631] width 223 height 45
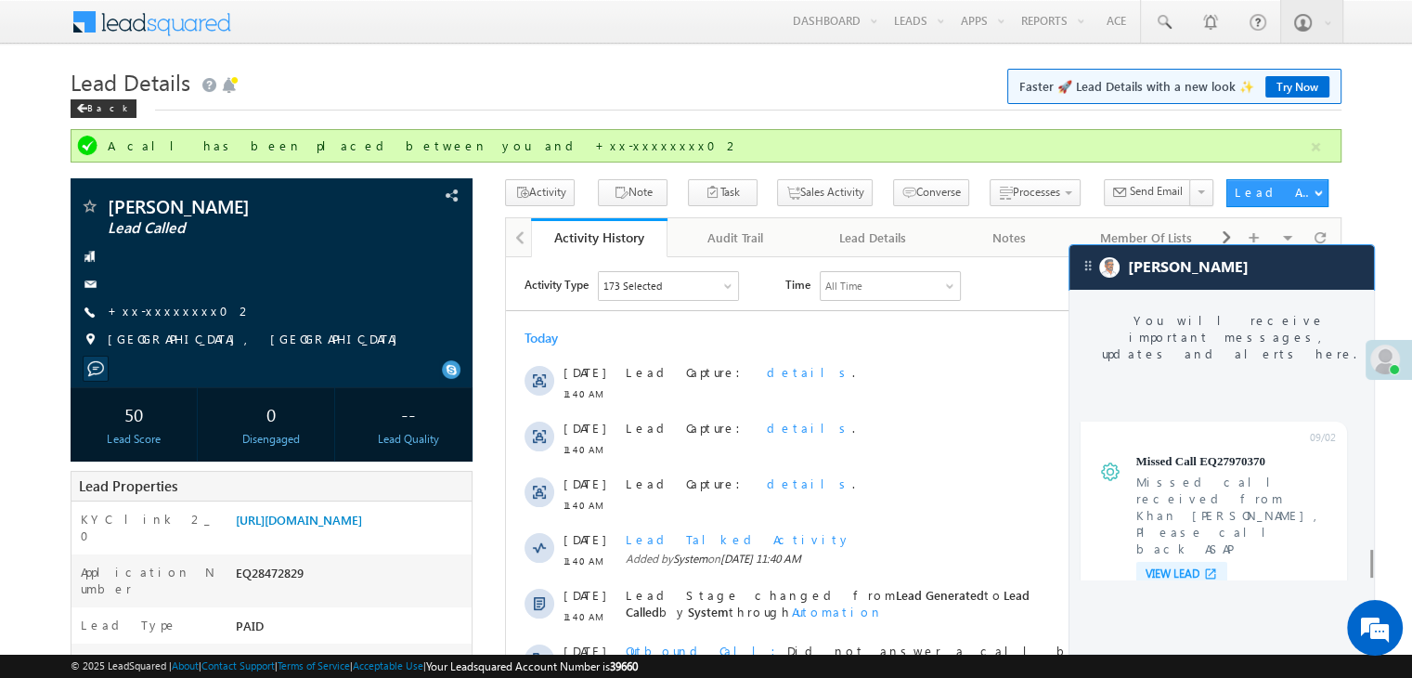
scroll to position [7368, 0]
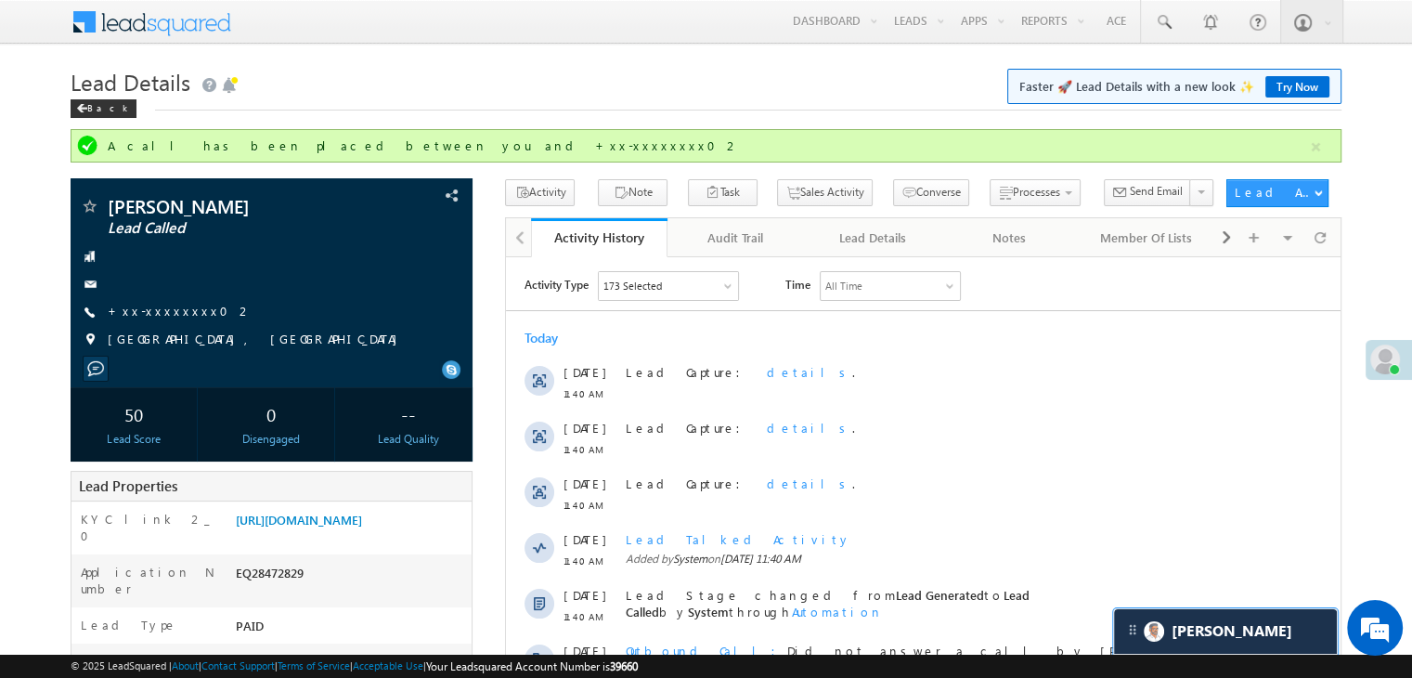
scroll to position [7472, 0]
click at [314, 527] on link "[URL][DOMAIN_NAME]" at bounding box center [299, 519] width 126 height 16
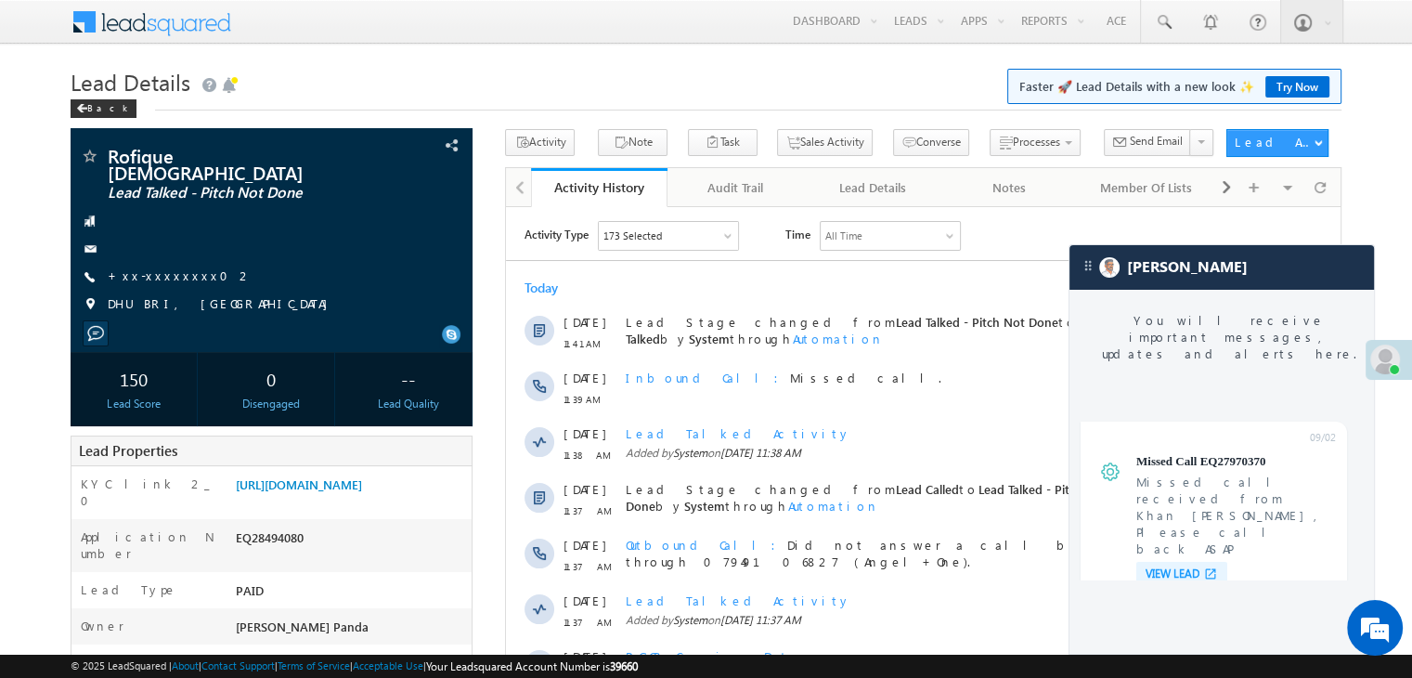
scroll to position [7282, 0]
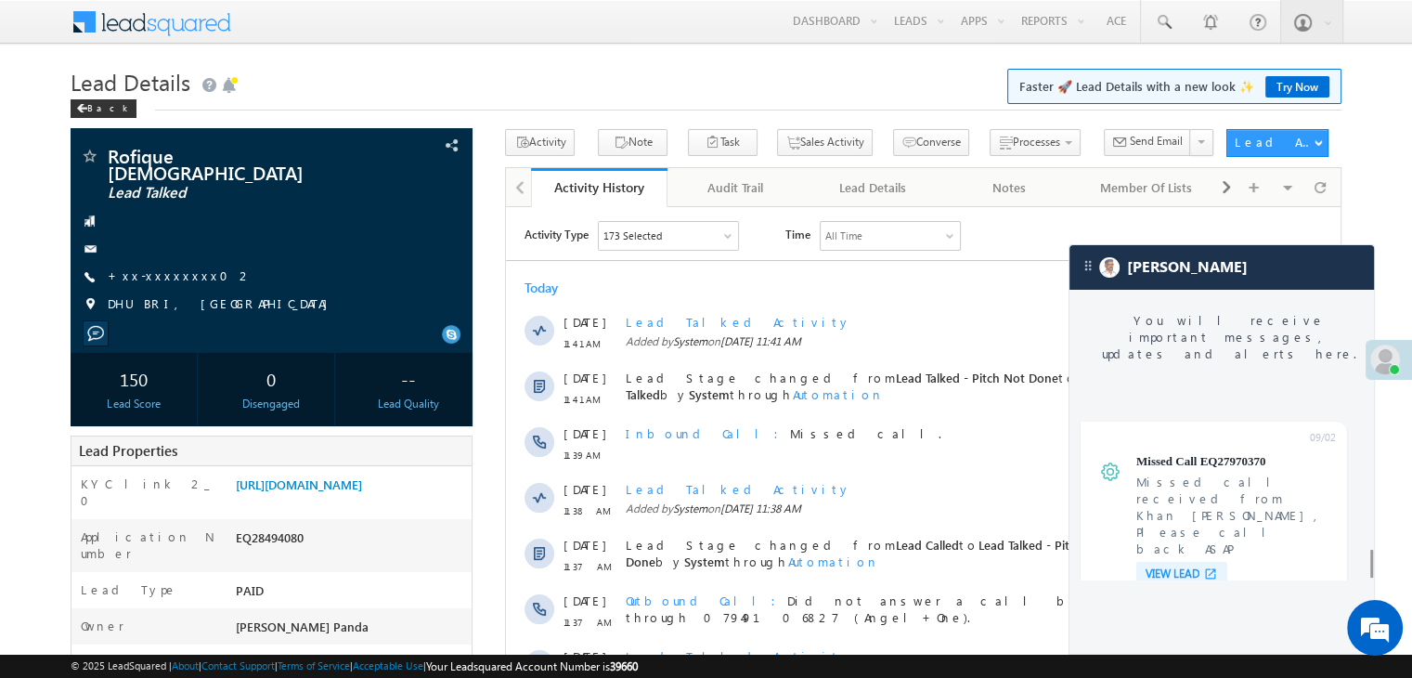
scroll to position [7282, 0]
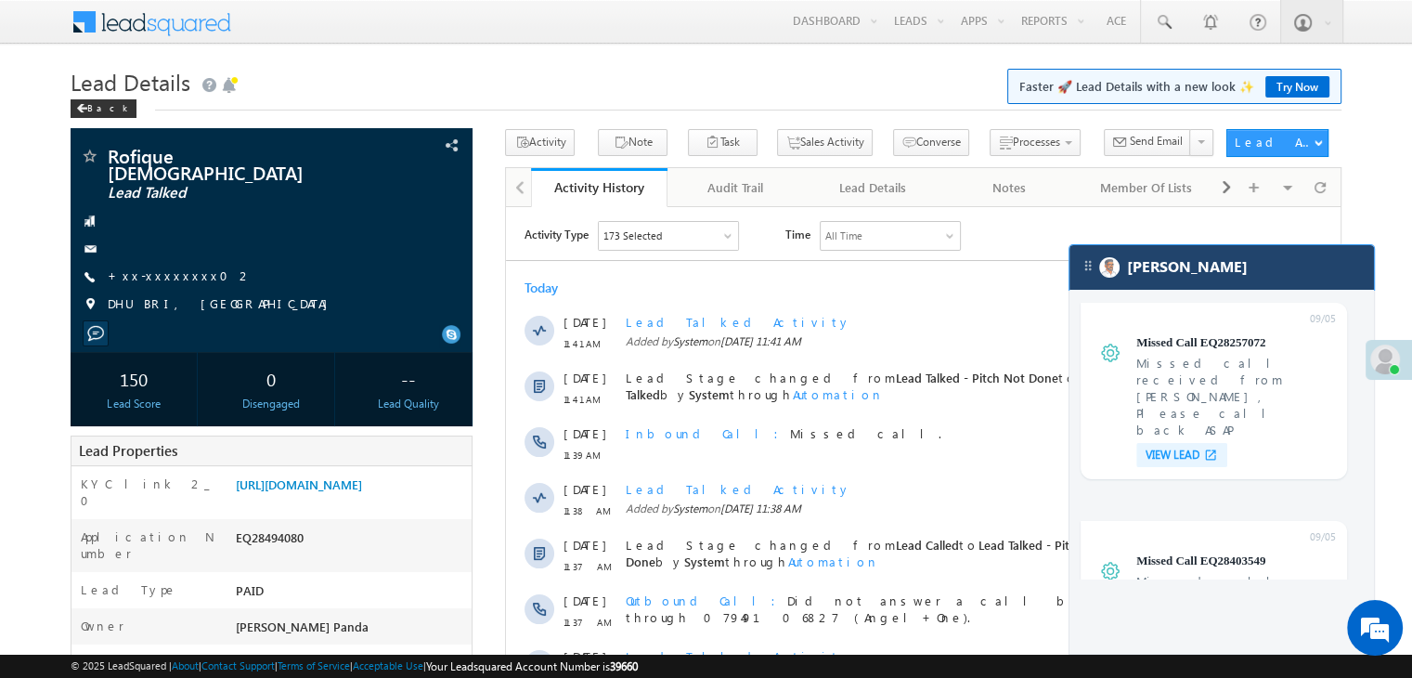
click at [1205, 273] on div "[PERSON_NAME]" at bounding box center [1221, 267] width 304 height 45
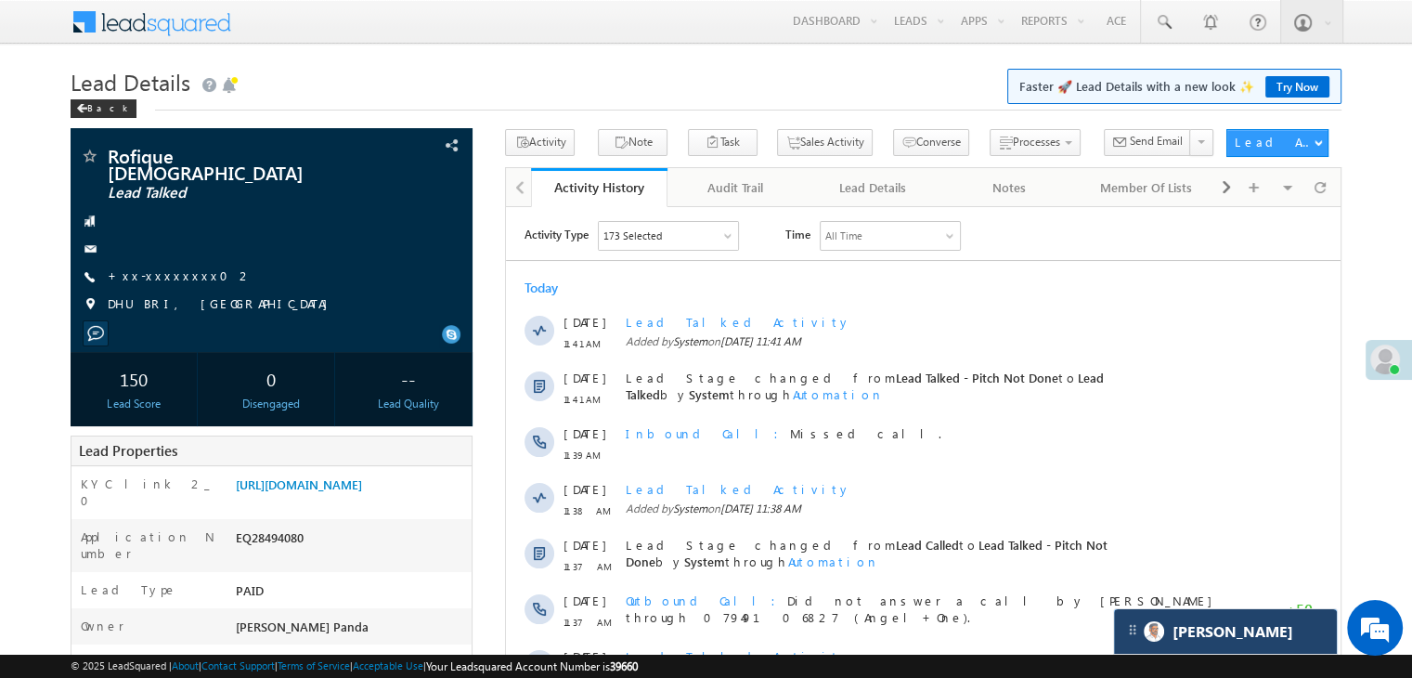
scroll to position [0, 0]
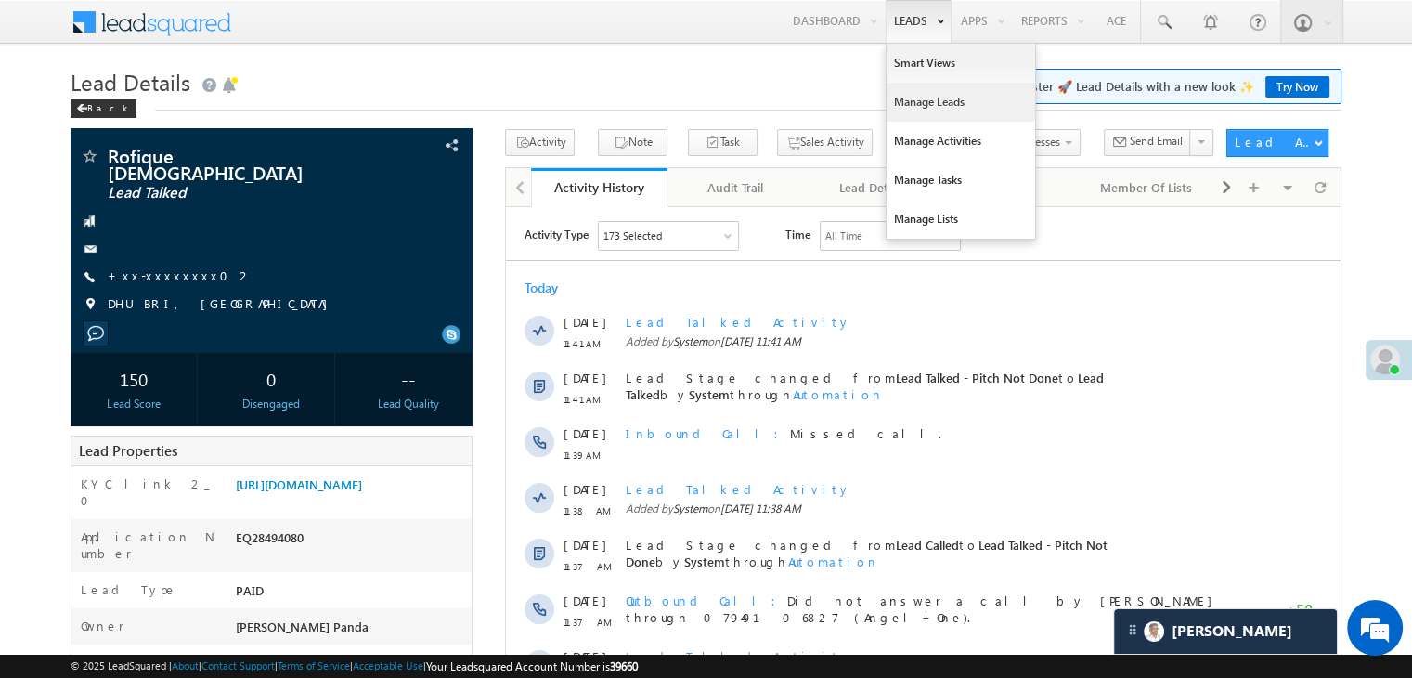
click at [914, 100] on link "Manage Leads" at bounding box center [960, 102] width 149 height 39
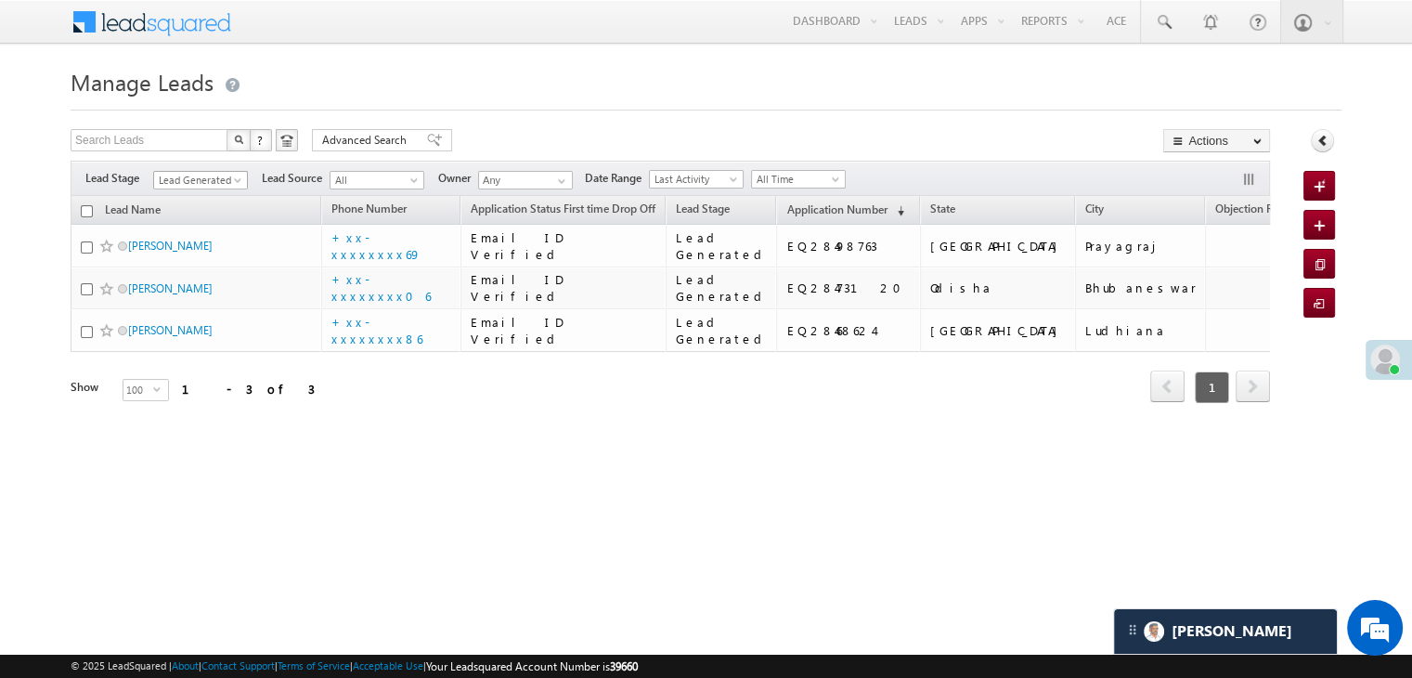
click at [240, 177] on span at bounding box center [239, 183] width 15 height 15
click at [212, 200] on link "All" at bounding box center [201, 200] width 94 height 17
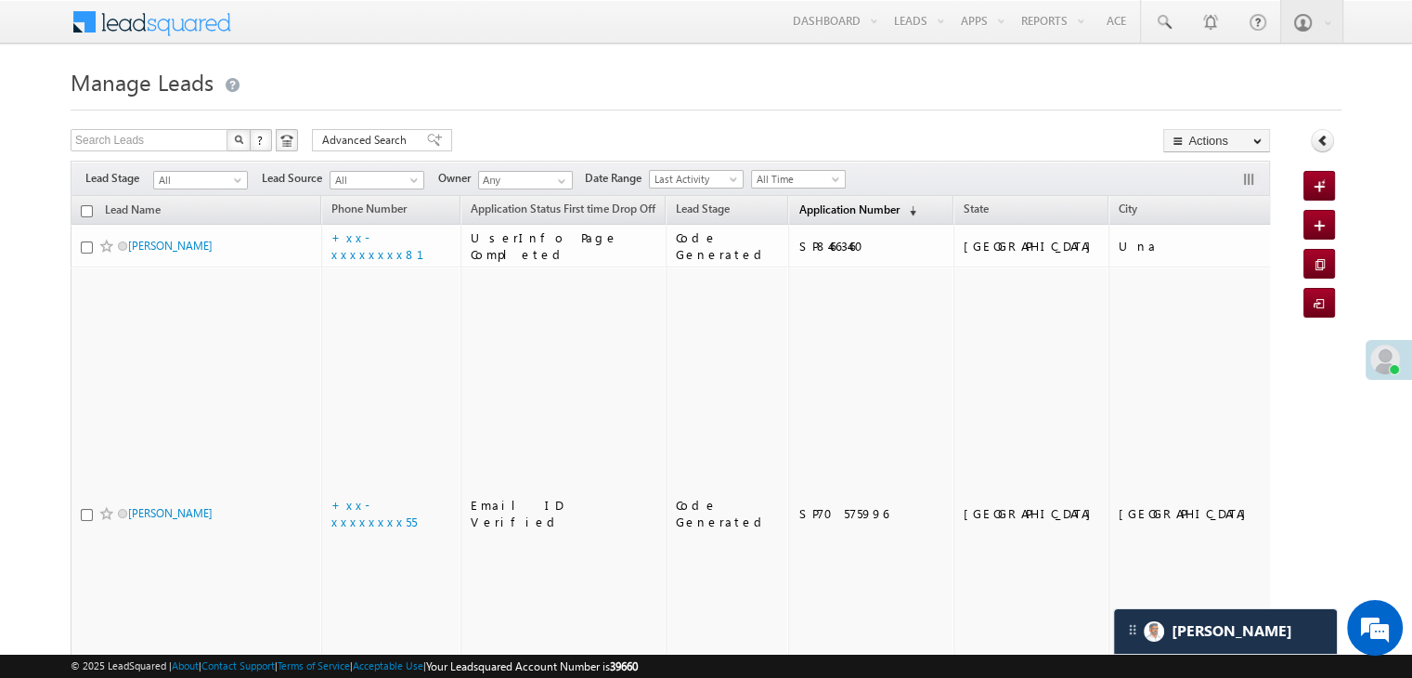
click at [836, 204] on span "Application Number" at bounding box center [848, 209] width 100 height 14
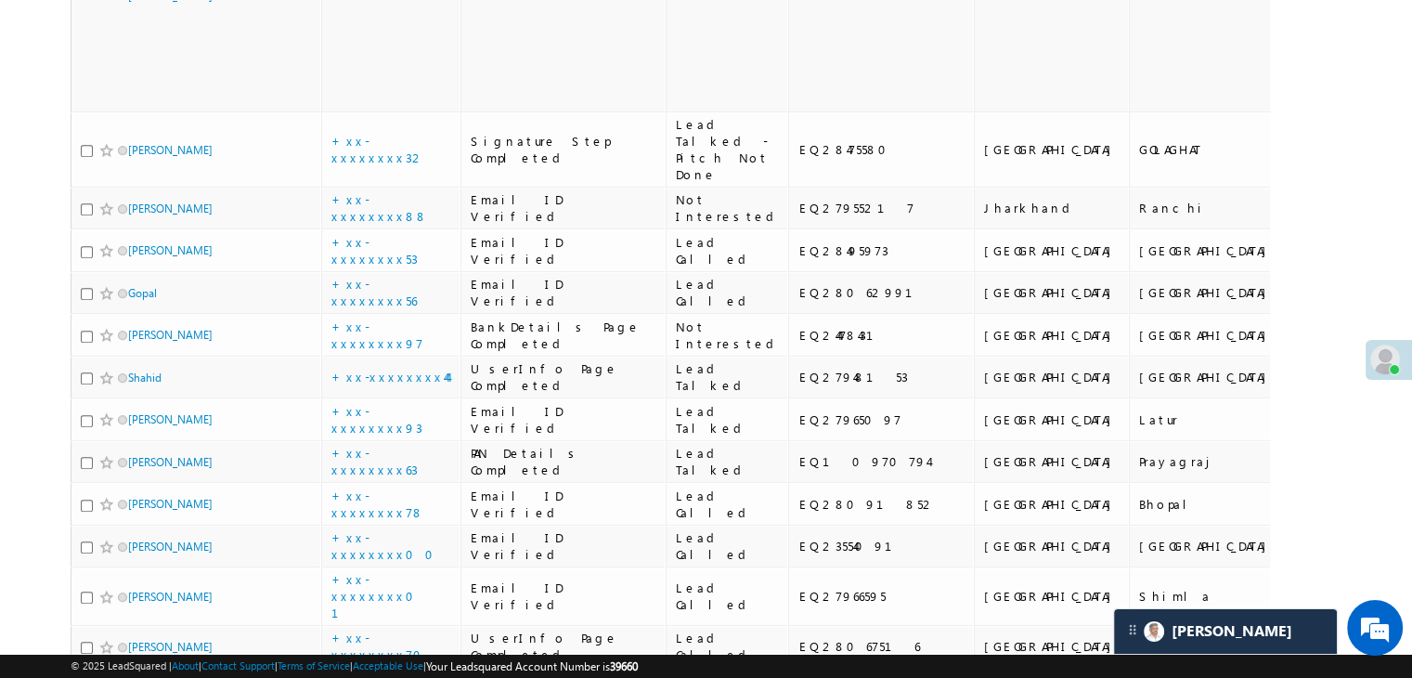
scroll to position [743, 0]
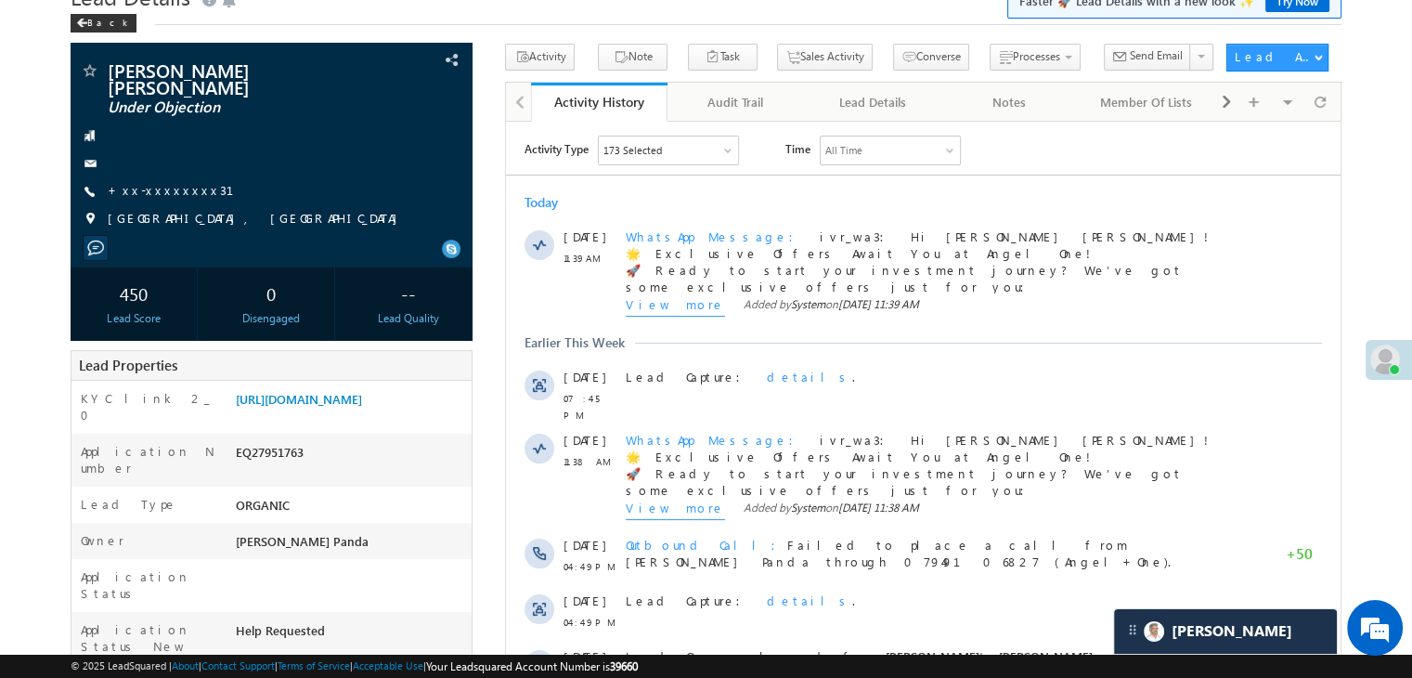
scroll to position [186, 0]
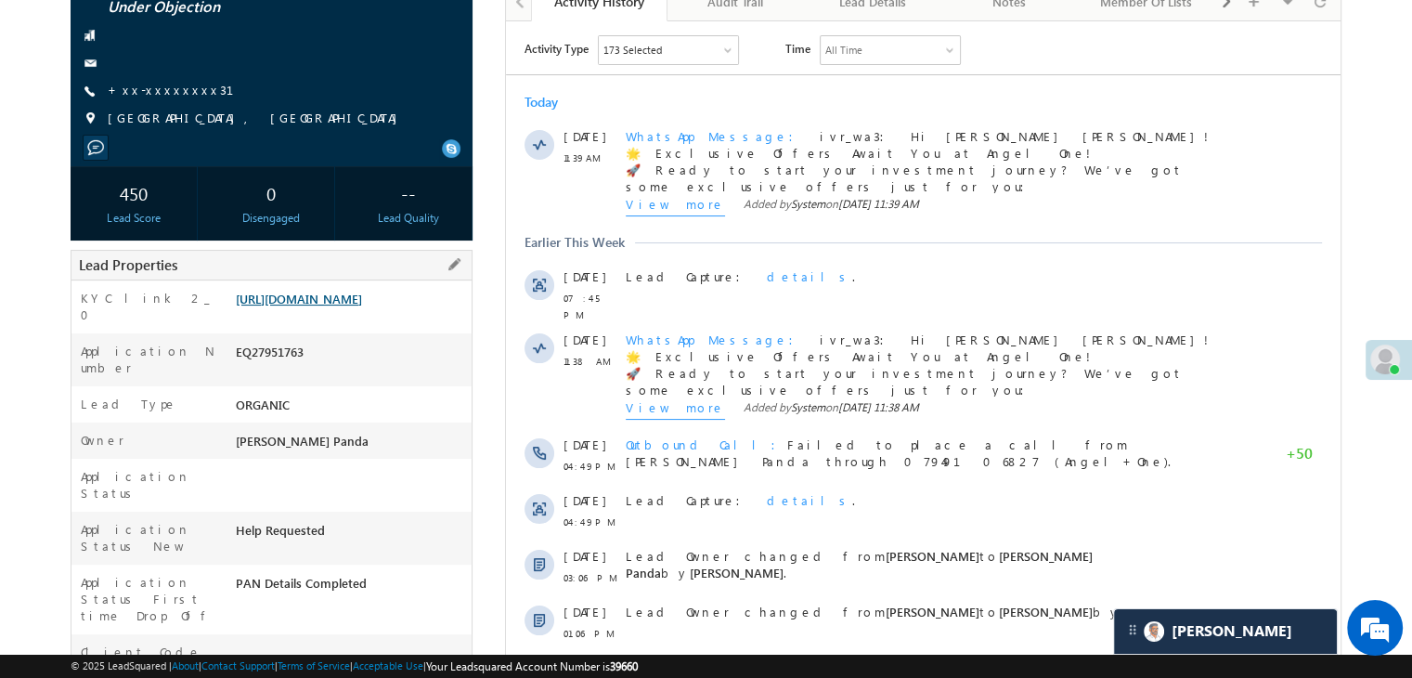
click at [362, 306] on link "[URL][DOMAIN_NAME]" at bounding box center [299, 299] width 126 height 16
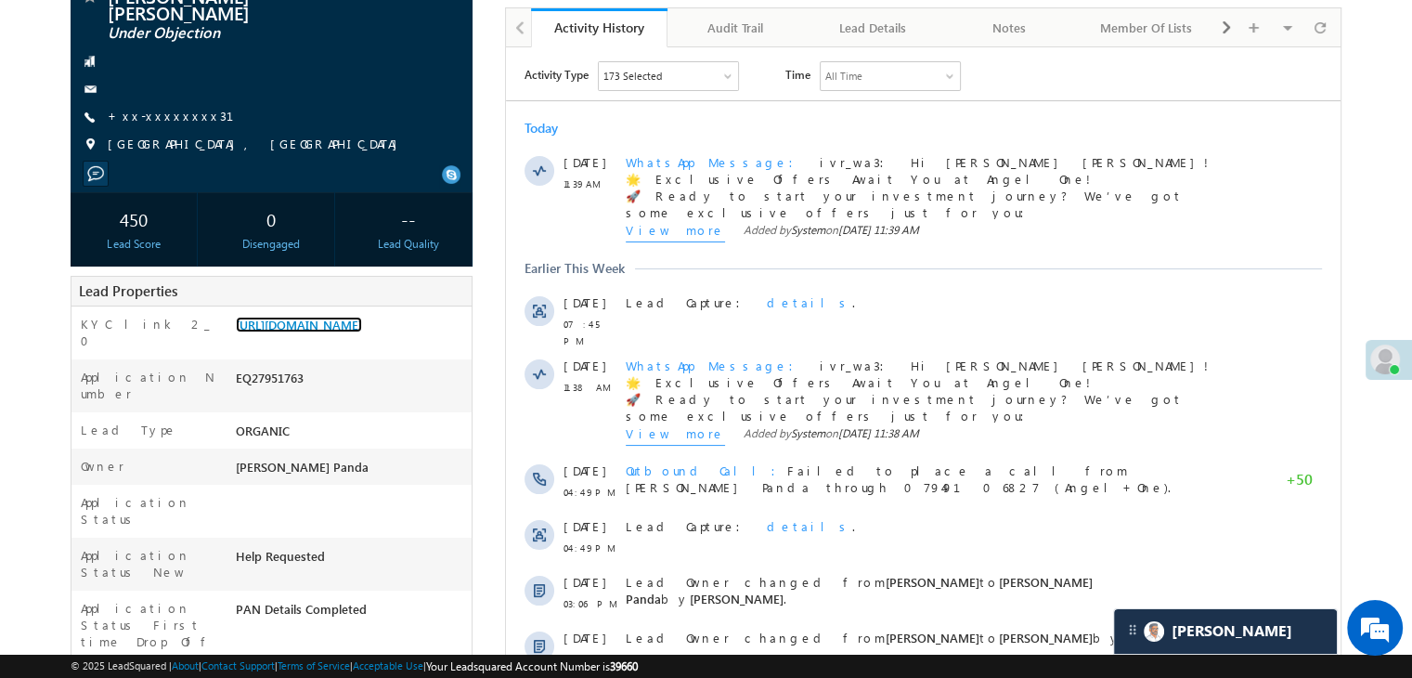
scroll to position [0, 0]
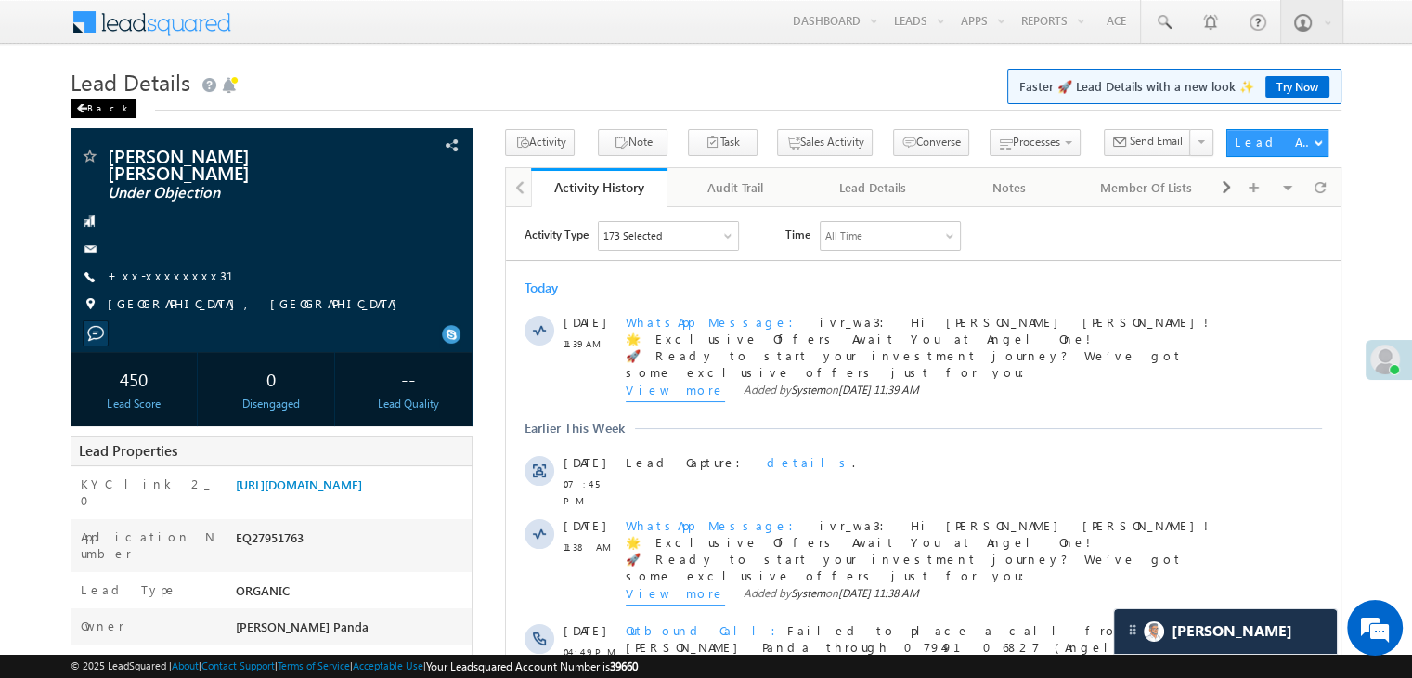
click at [97, 110] on div "Back" at bounding box center [104, 108] width 66 height 19
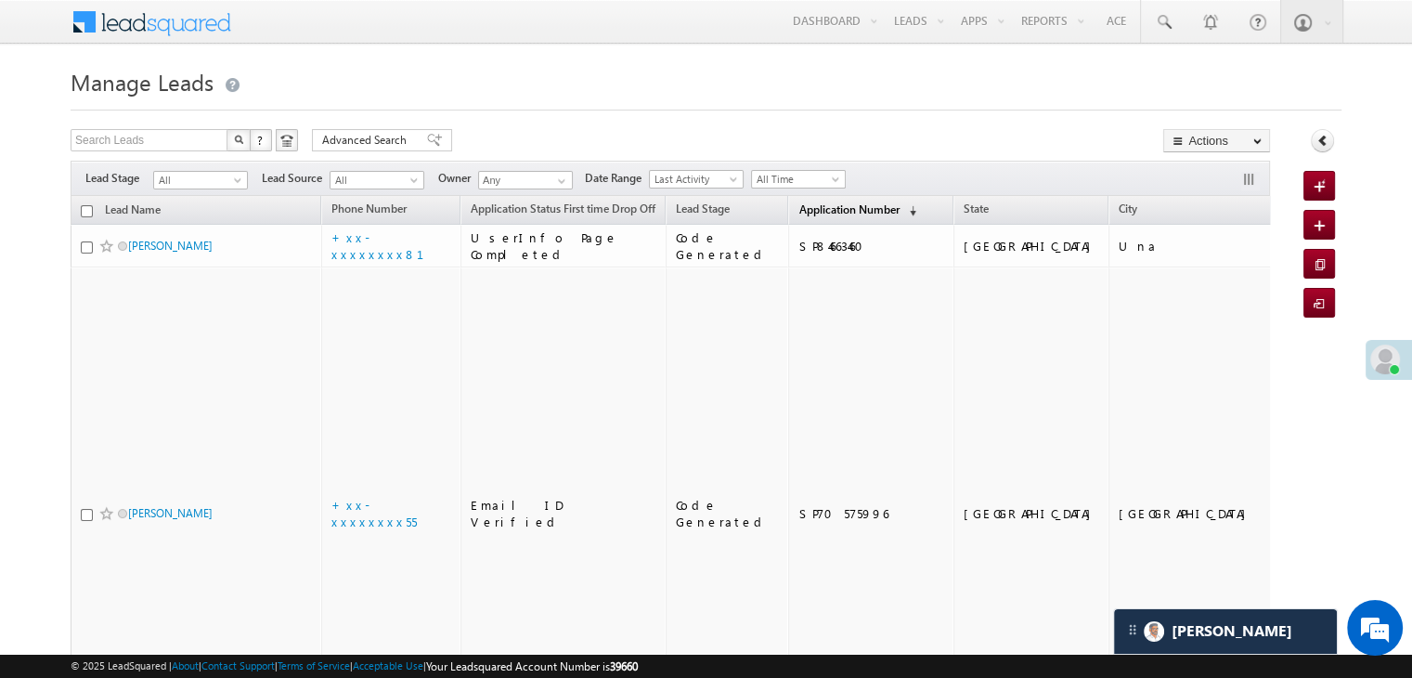
click at [817, 211] on span "Application Number" at bounding box center [848, 209] width 100 height 14
click at [854, 209] on span "Application Number" at bounding box center [848, 209] width 100 height 14
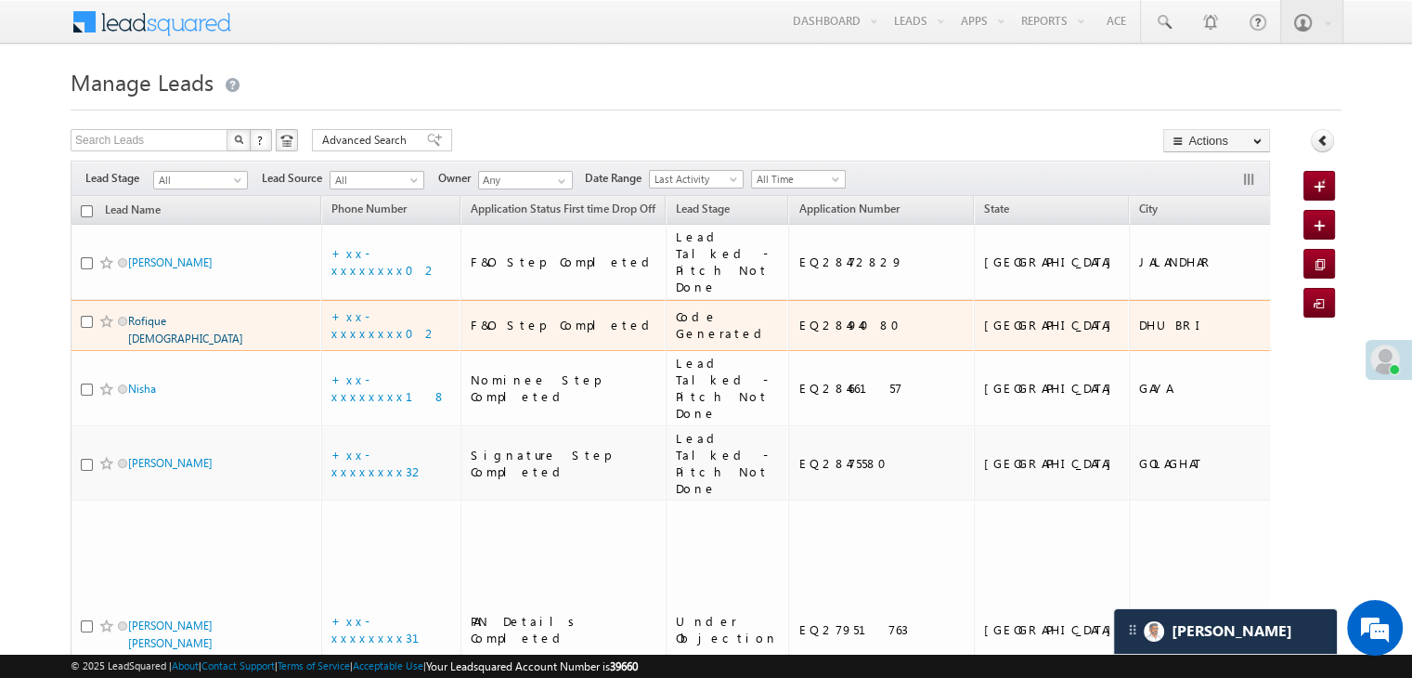
click at [156, 345] on link "Rofique islam" at bounding box center [185, 330] width 115 height 32
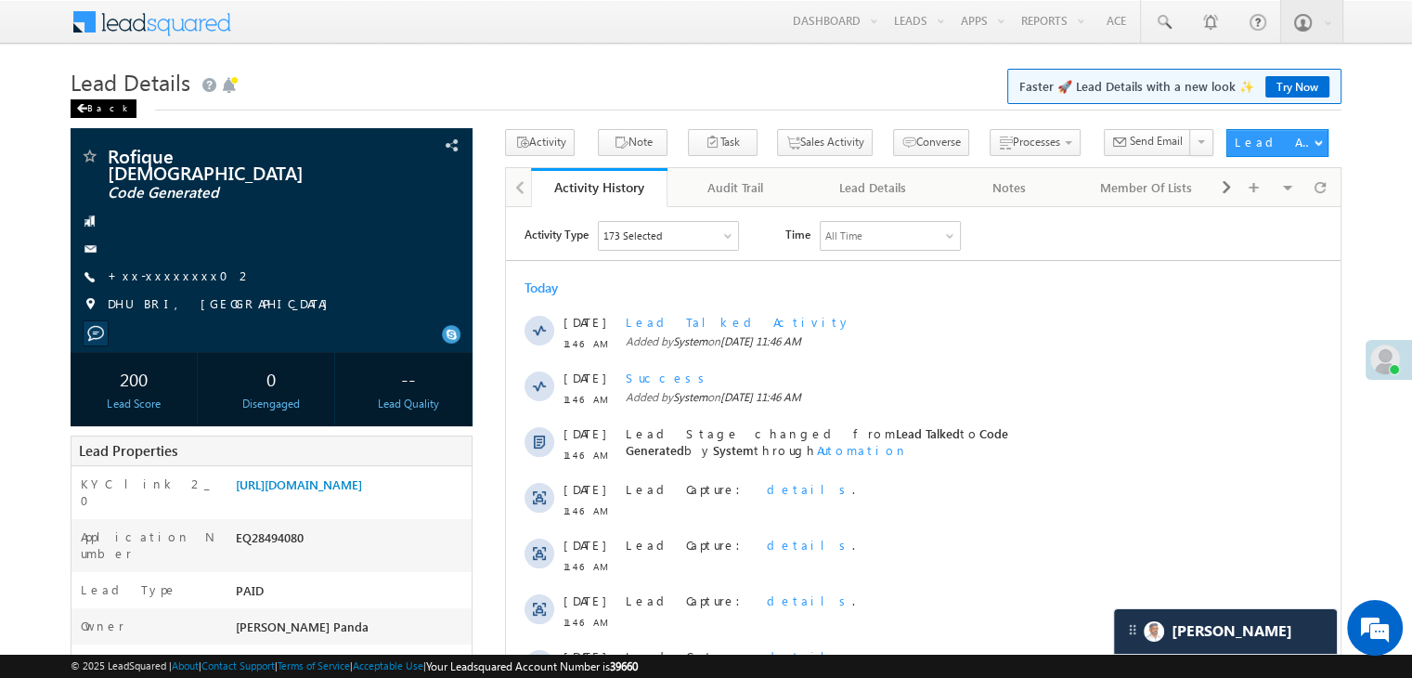
click at [85, 105] on span at bounding box center [81, 108] width 11 height 9
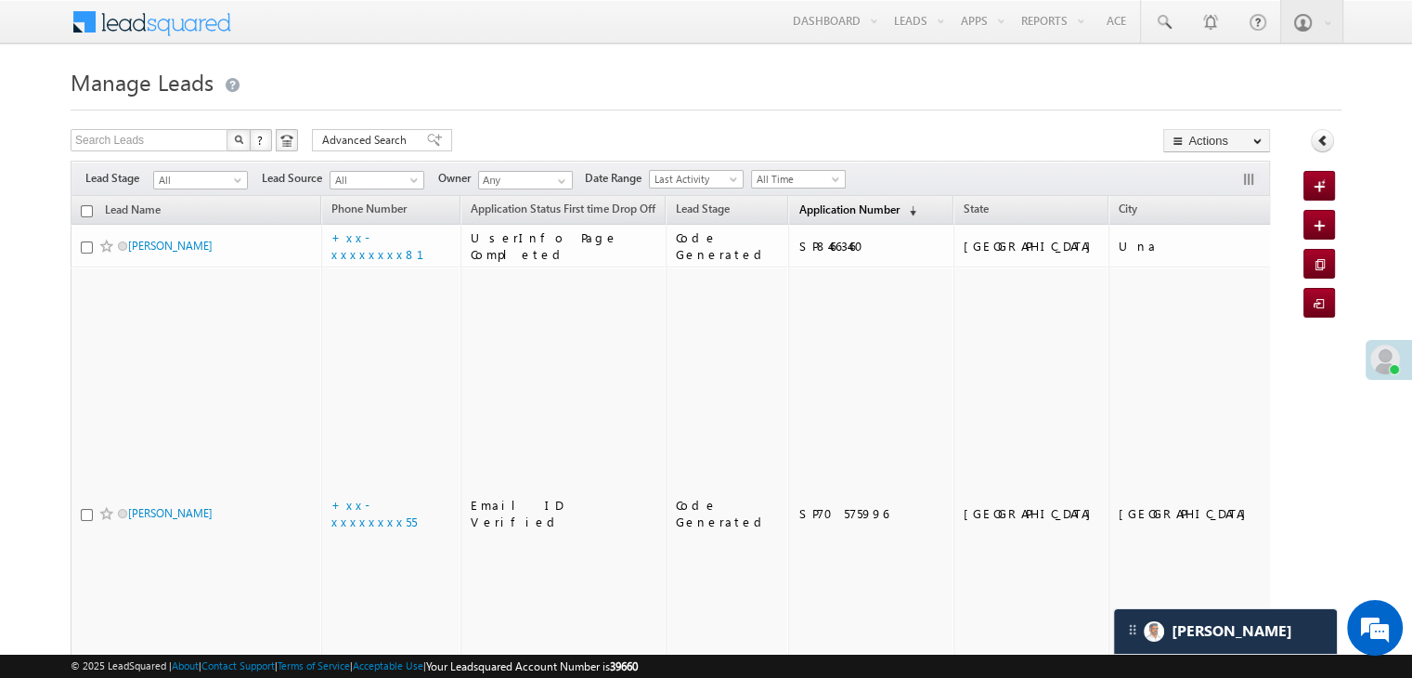
click at [808, 210] on span "Application Number" at bounding box center [848, 209] width 100 height 14
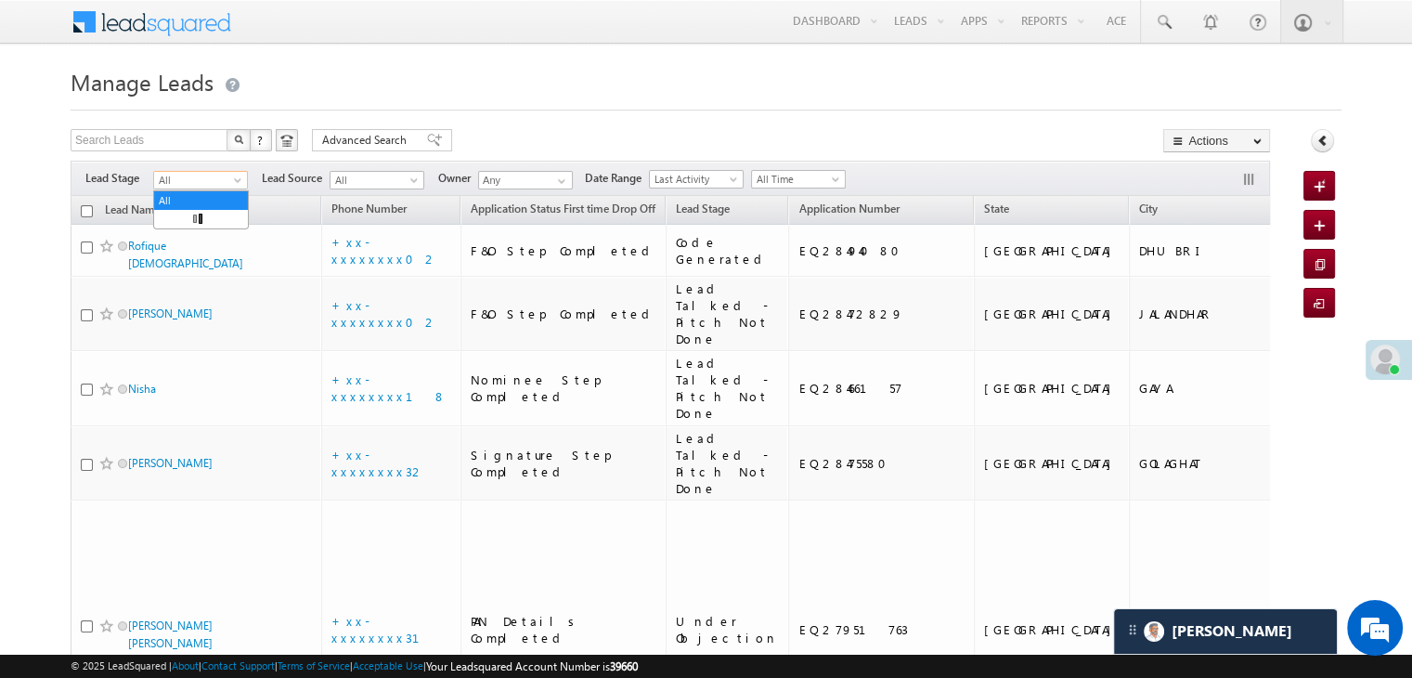
click at [241, 179] on span at bounding box center [239, 183] width 15 height 15
click at [212, 221] on link "Lead Generated" at bounding box center [201, 219] width 94 height 17
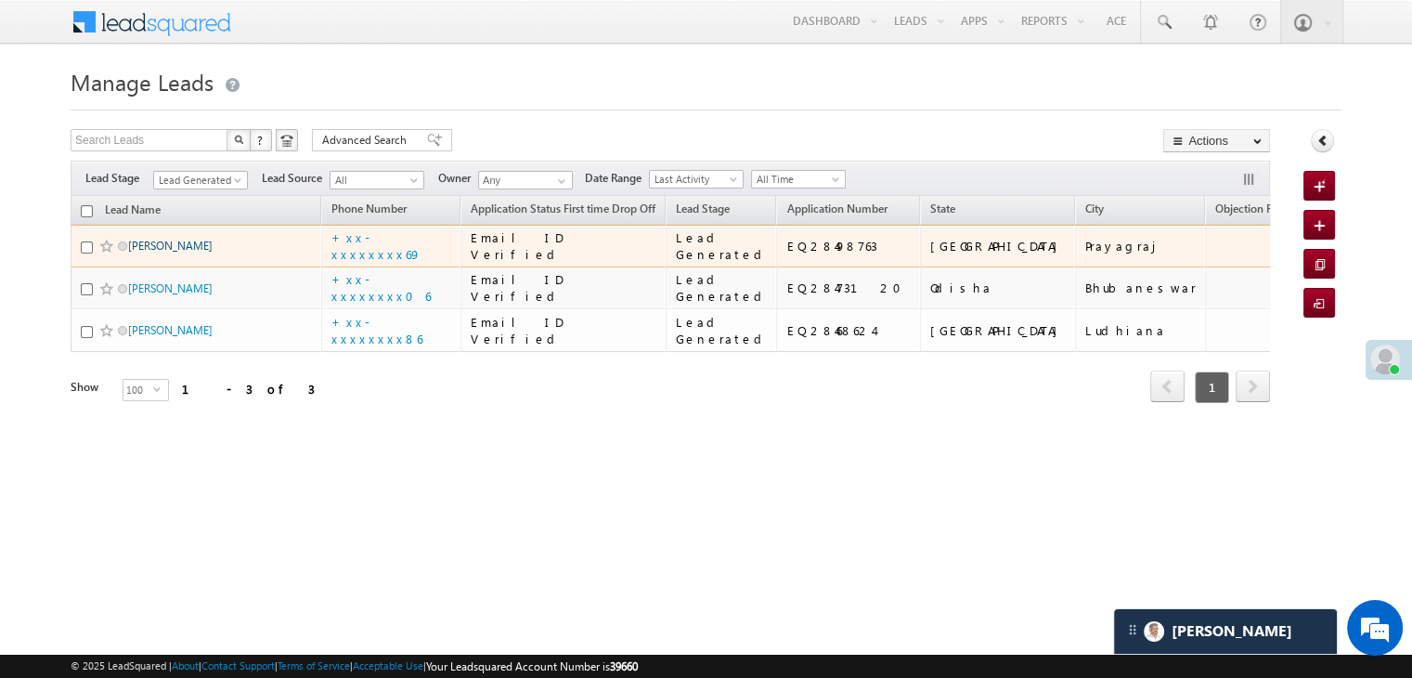
click at [142, 252] on link "Satam" at bounding box center [170, 246] width 84 height 14
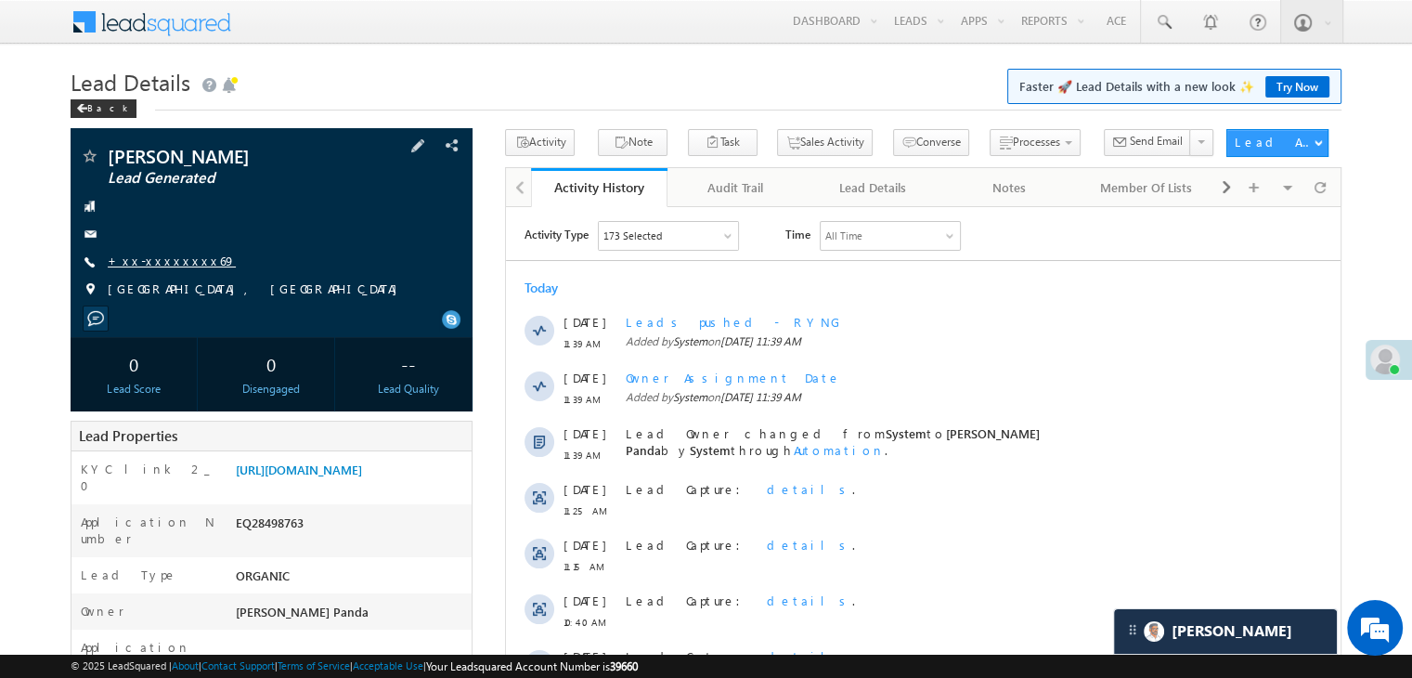
click at [149, 265] on link "+xx-xxxxxxxx69" at bounding box center [172, 260] width 128 height 16
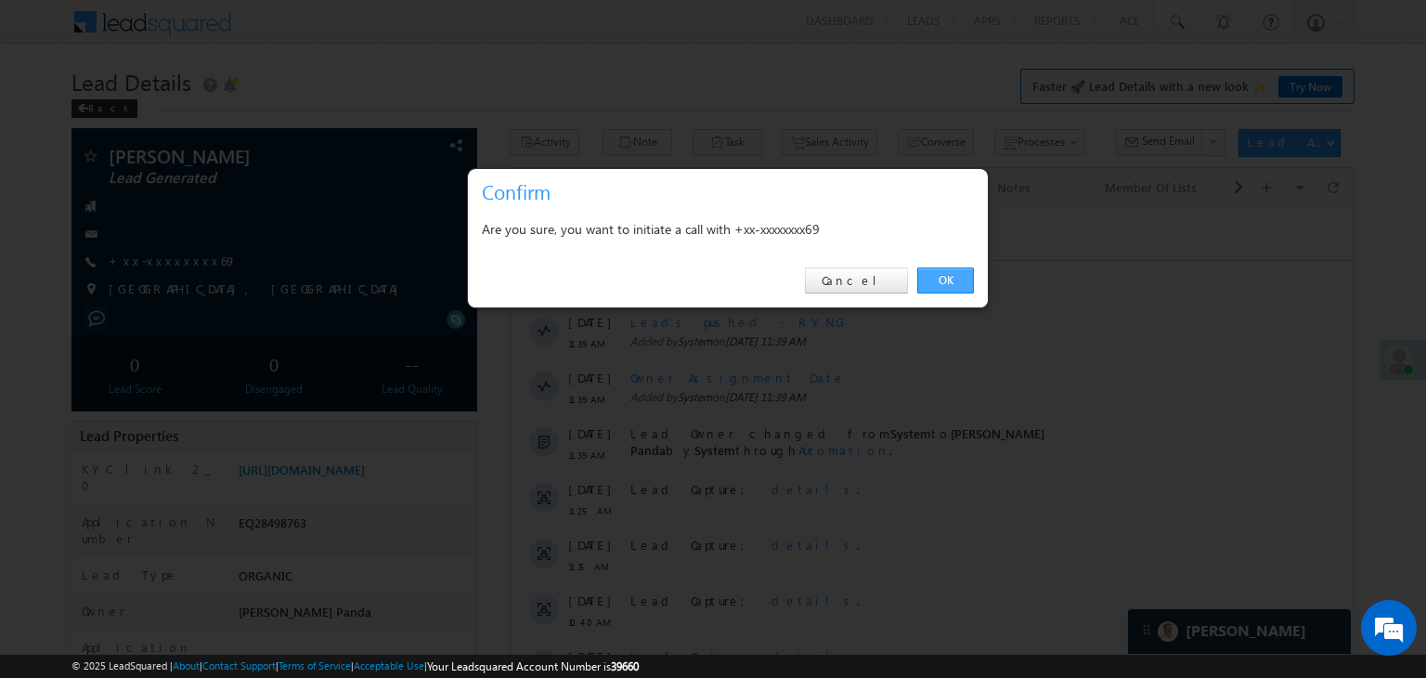
click at [950, 281] on link "OK" at bounding box center [945, 280] width 57 height 26
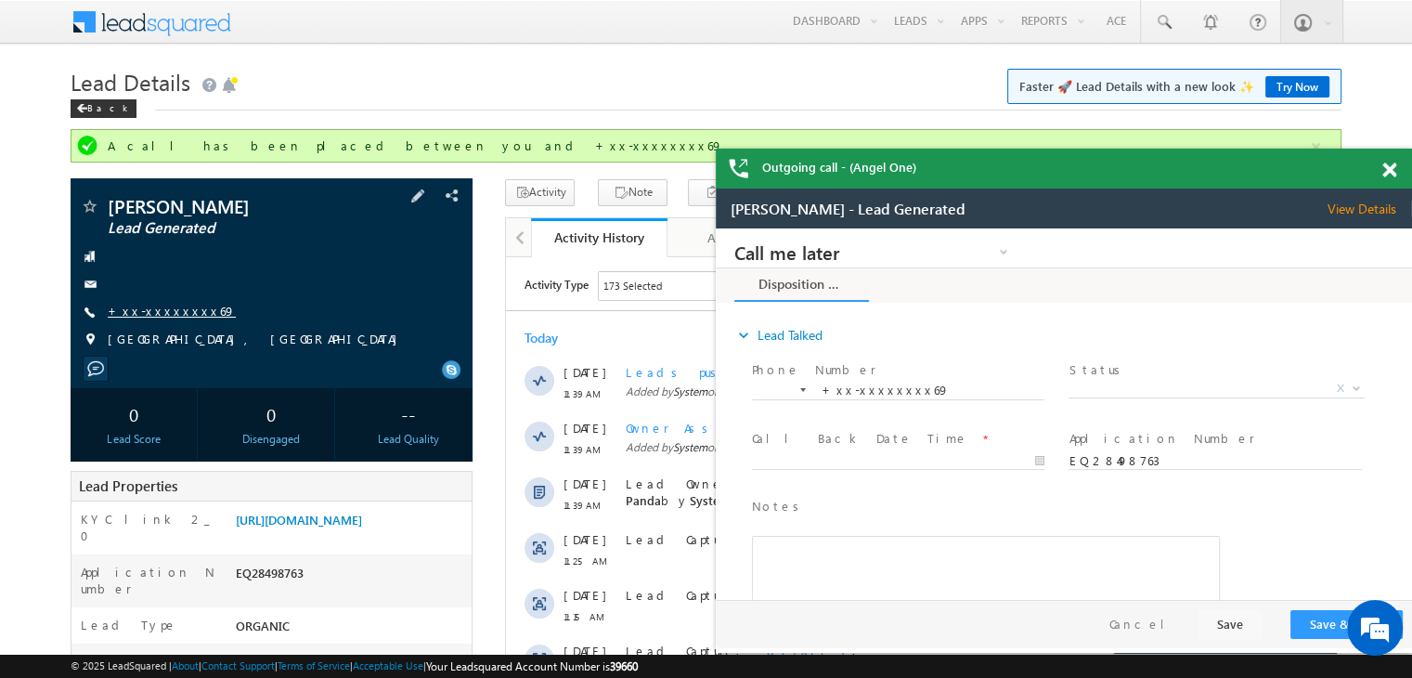
click at [0, 0] on link "+xx-xxxxxxxx69" at bounding box center [0, 0] width 0 height 0
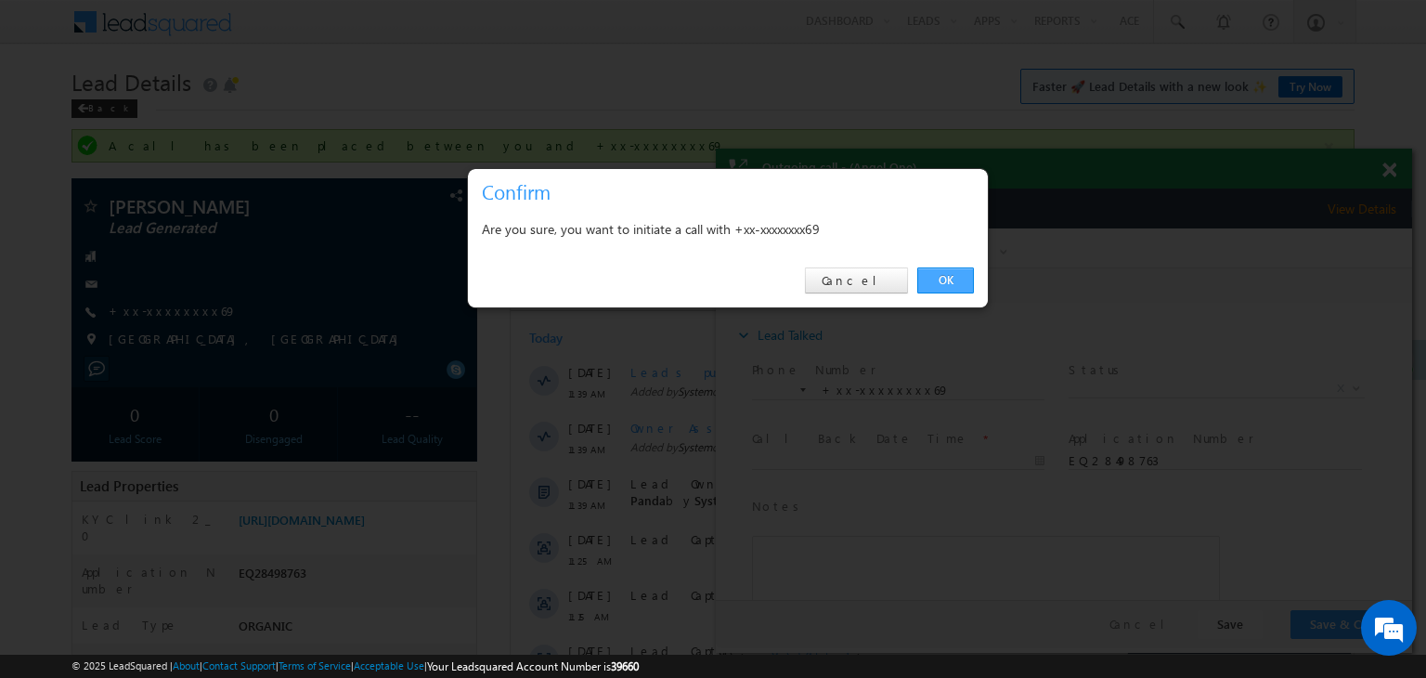
drag, startPoint x: 244, startPoint y: 55, endPoint x: 960, endPoint y: 283, distance: 751.1
click at [960, 283] on link "OK" at bounding box center [945, 280] width 57 height 26
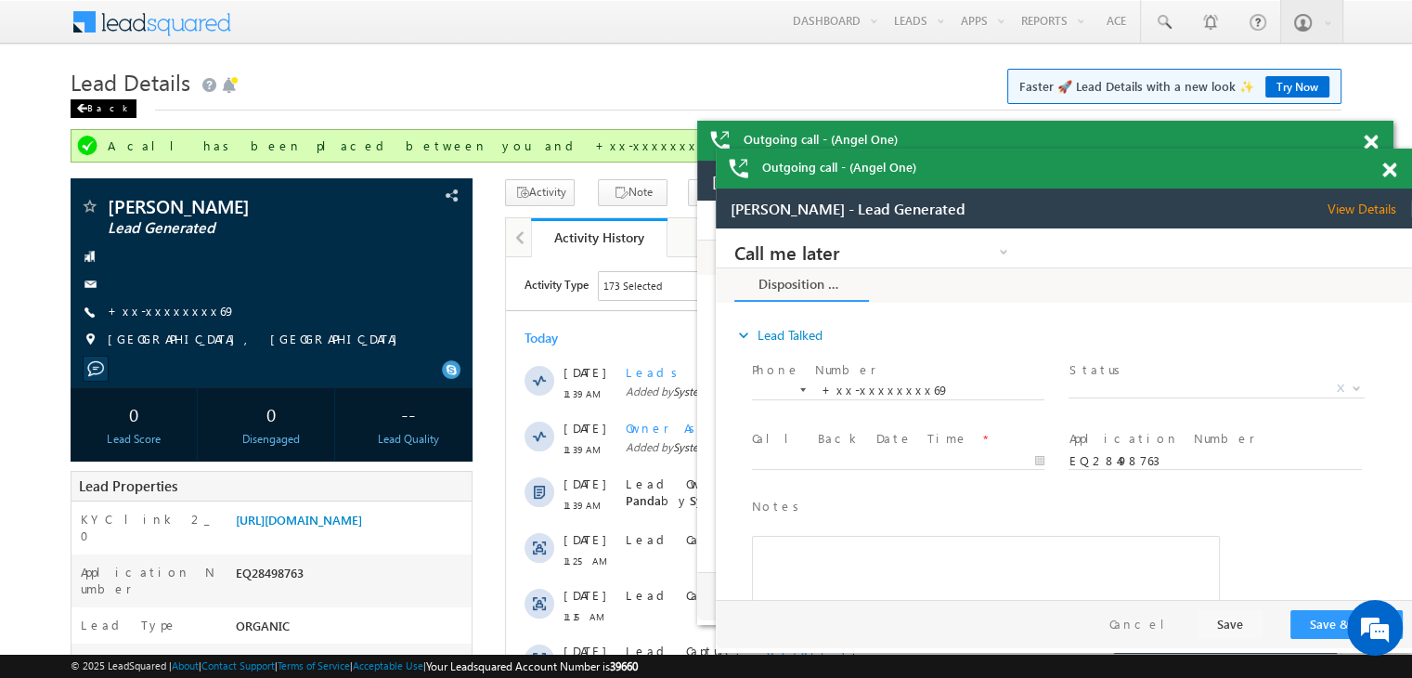
click at [89, 112] on div "Back" at bounding box center [104, 108] width 66 height 19
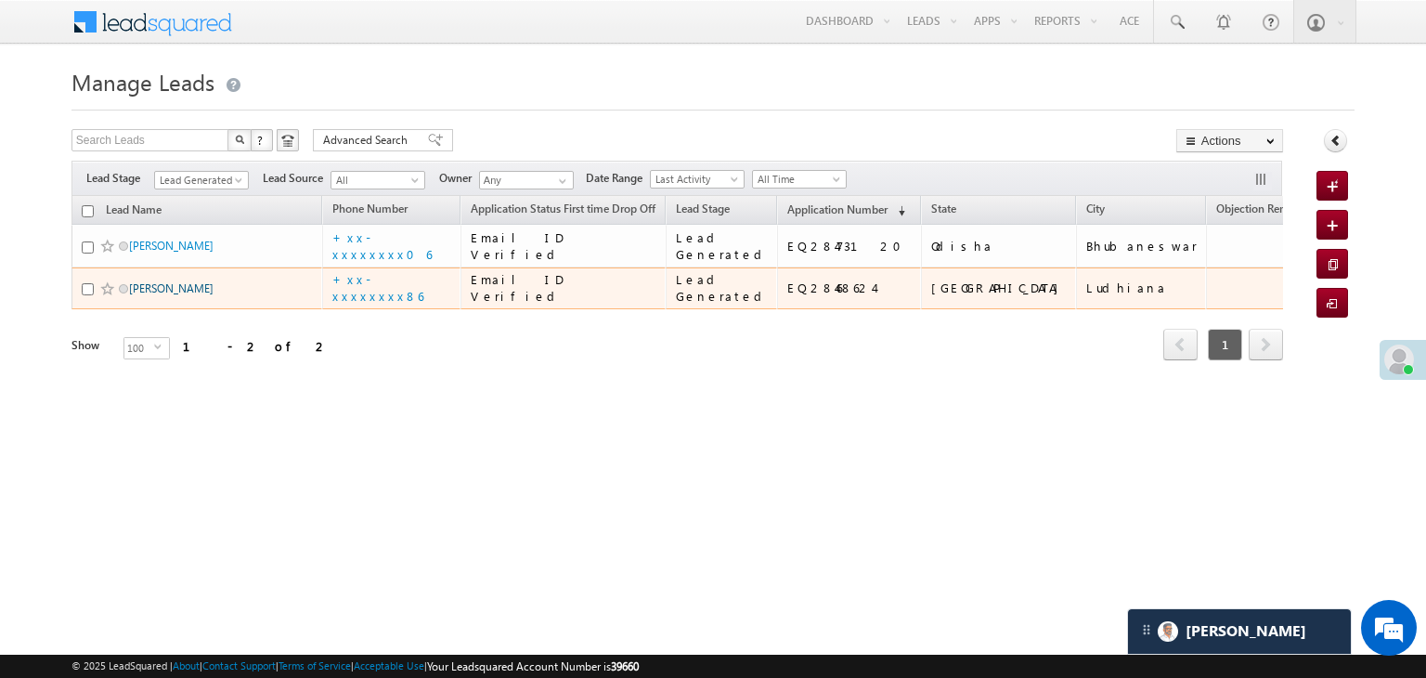
click at [154, 295] on link "[PERSON_NAME]" at bounding box center [171, 288] width 84 height 14
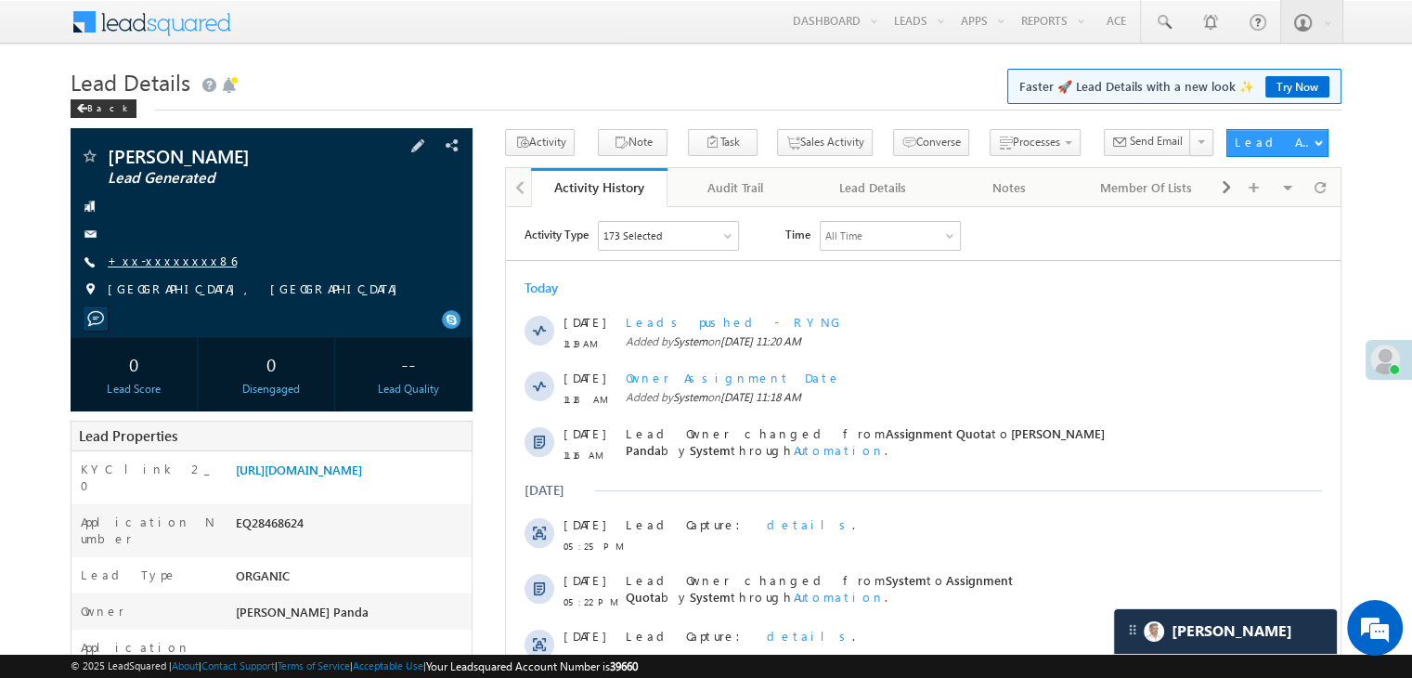
click at [161, 263] on link "+xx-xxxxxxxx86" at bounding box center [172, 260] width 129 height 16
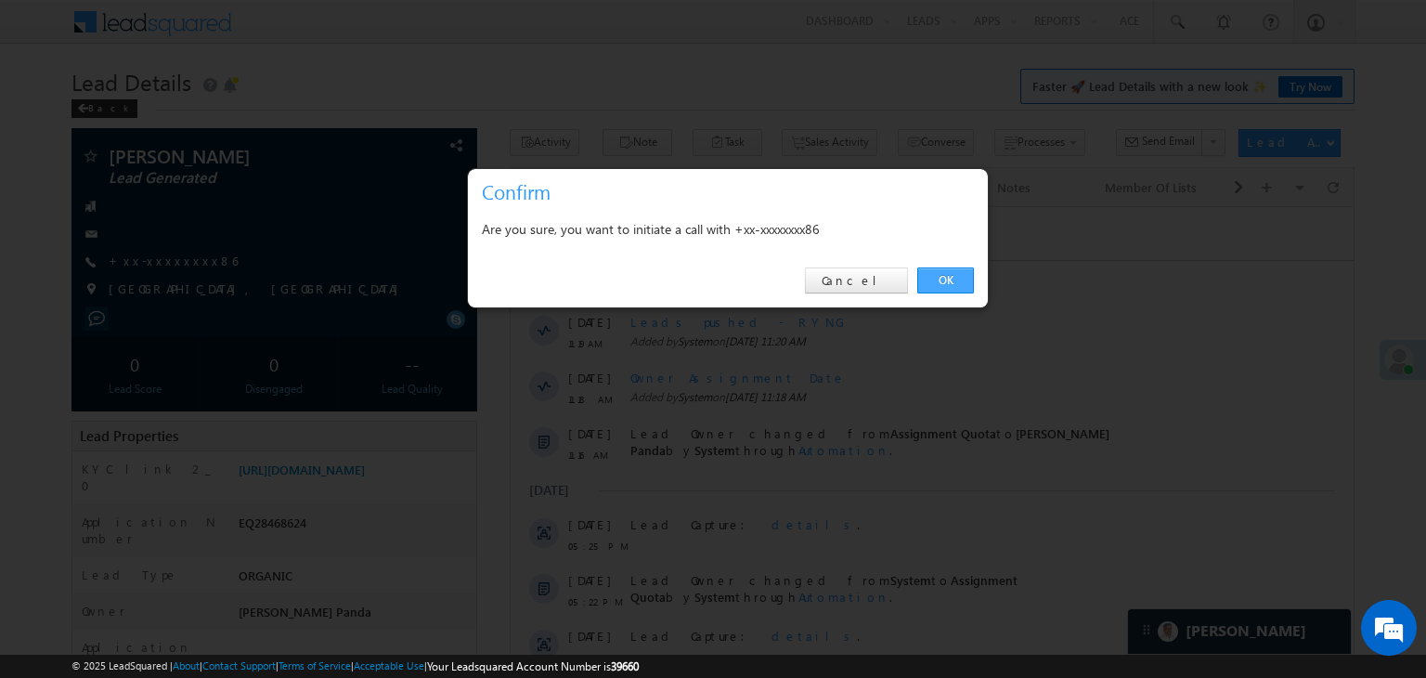
click at [936, 283] on link "OK" at bounding box center [945, 280] width 57 height 26
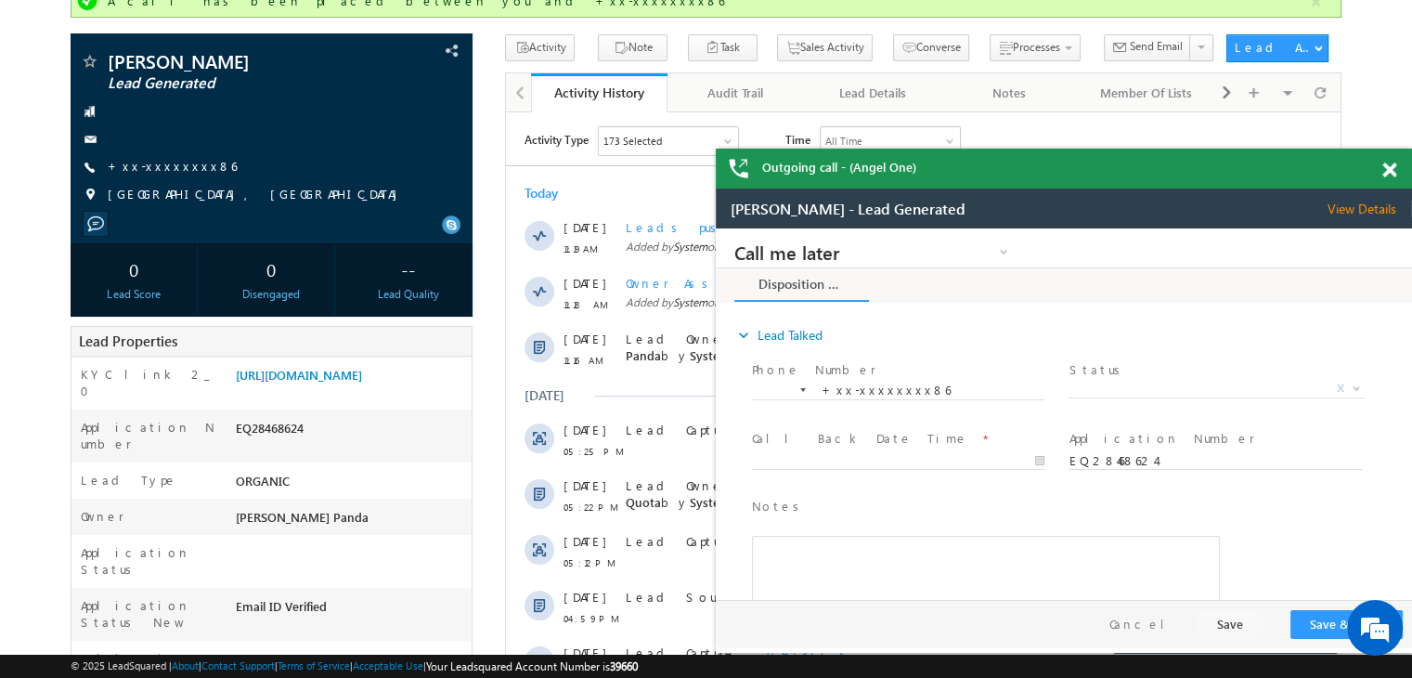
scroll to position [142, 0]
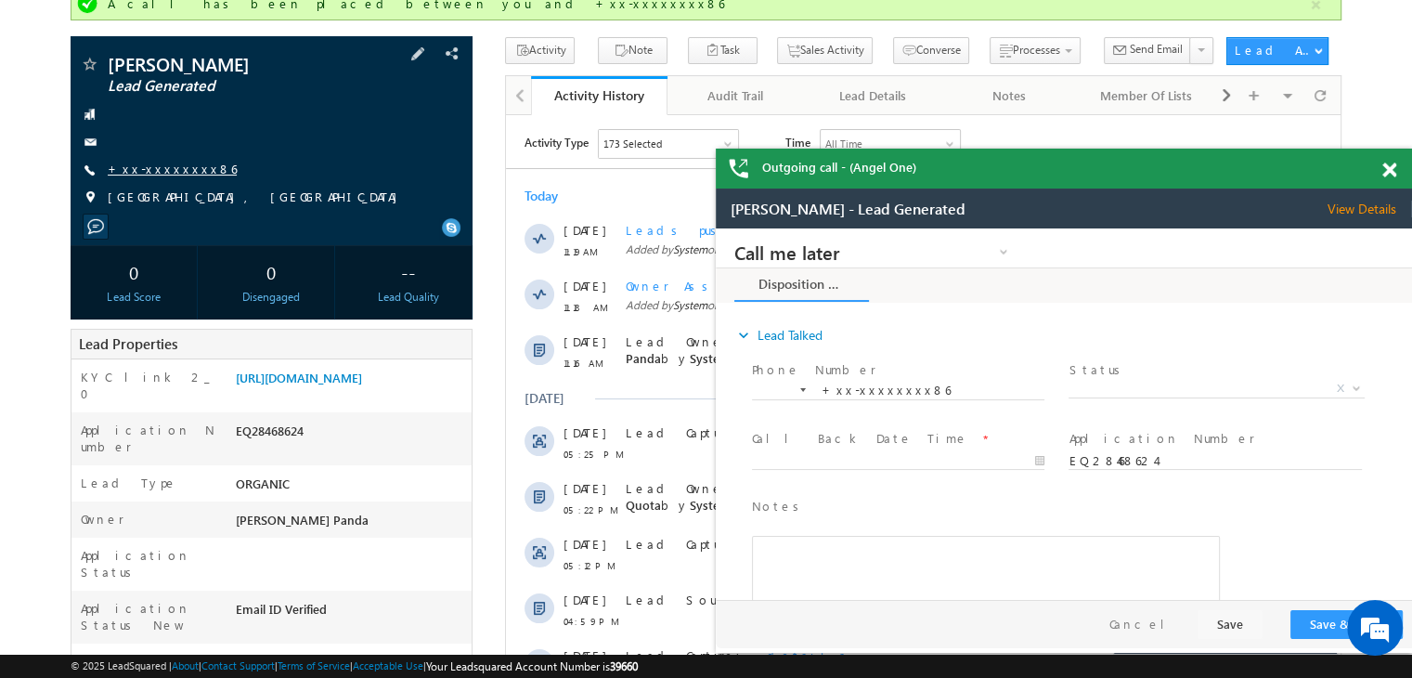
click at [0, 0] on link "+xx-xxxxxxxx86" at bounding box center [0, 0] width 0 height 0
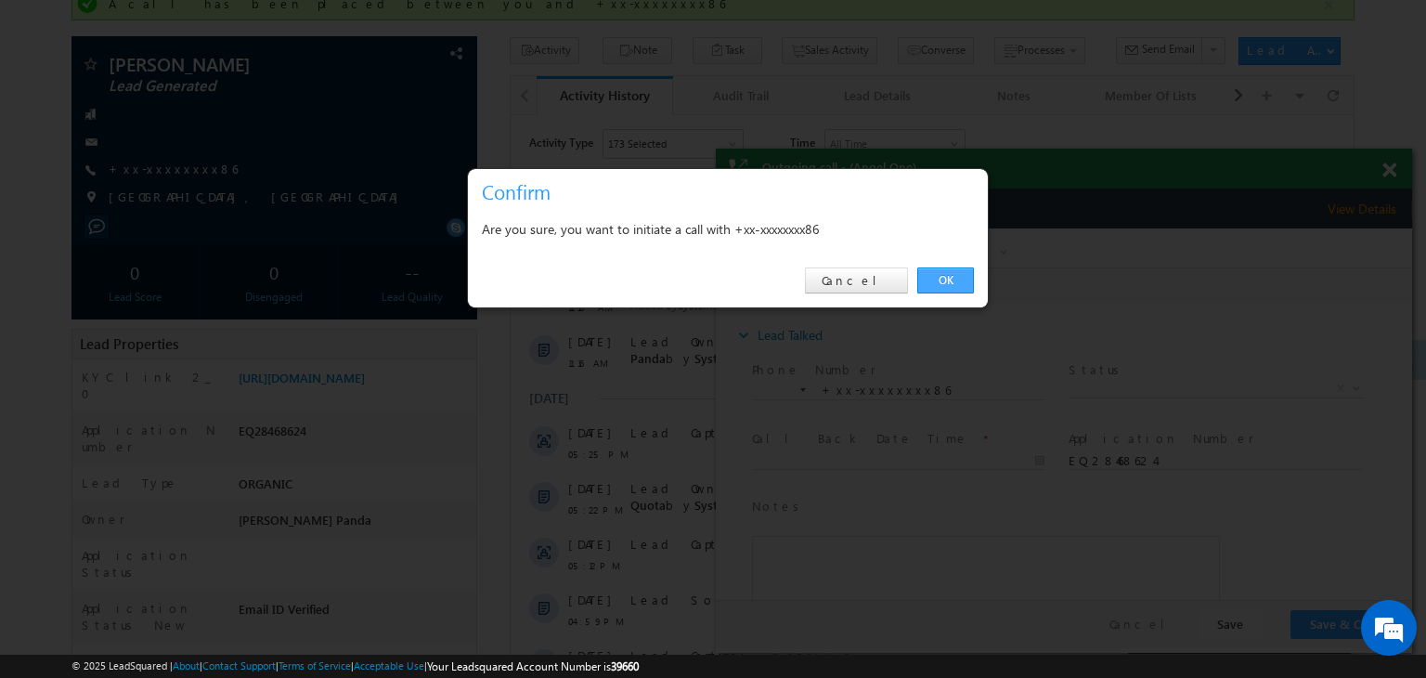
click at [963, 283] on link "OK" at bounding box center [945, 280] width 57 height 26
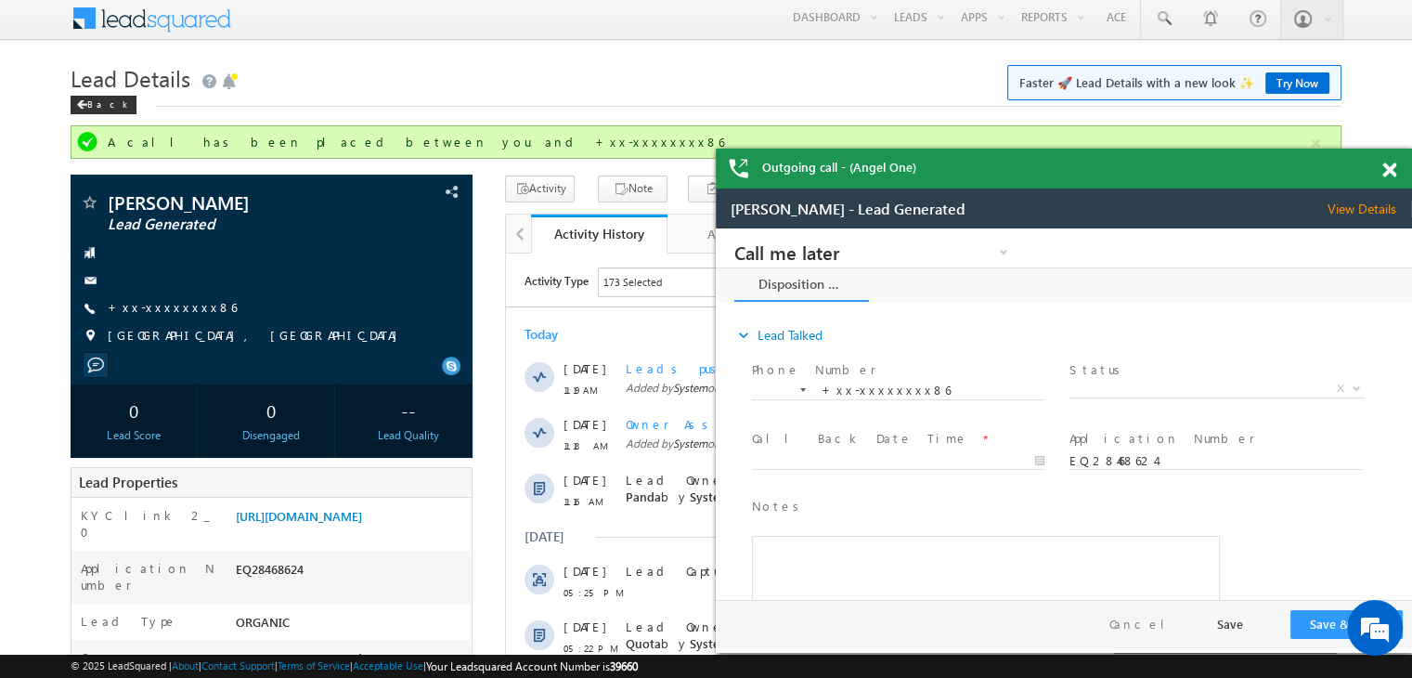
scroll to position [0, 0]
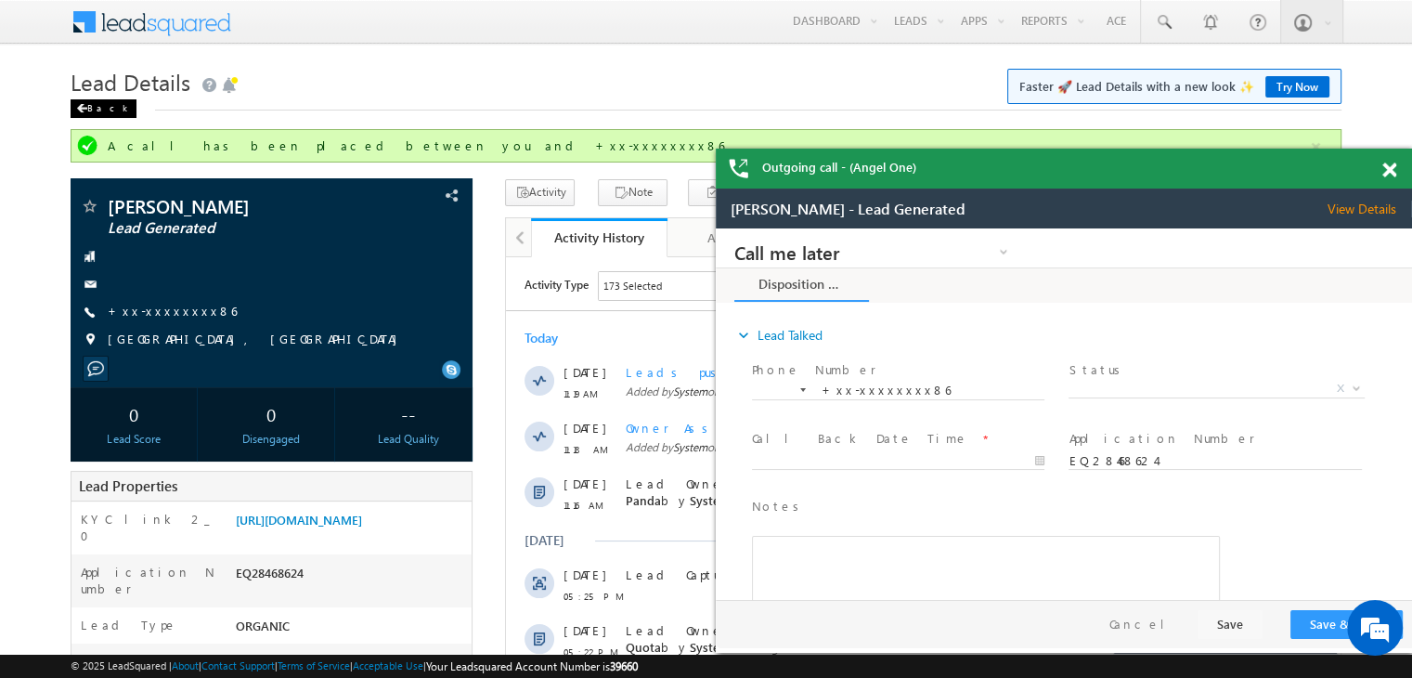
click at [0, 0] on div "Back" at bounding box center [0, 0] width 0 height 0
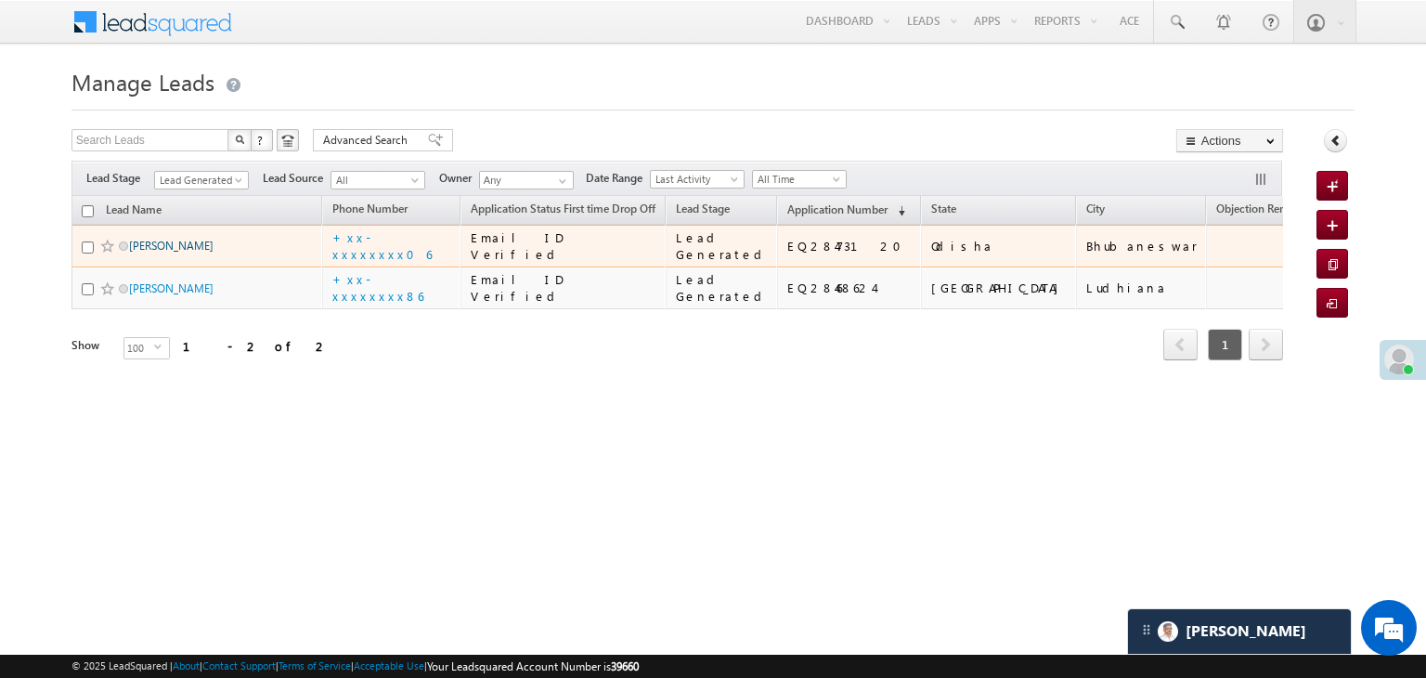
click at [161, 252] on link "[PERSON_NAME]" at bounding box center [171, 246] width 84 height 14
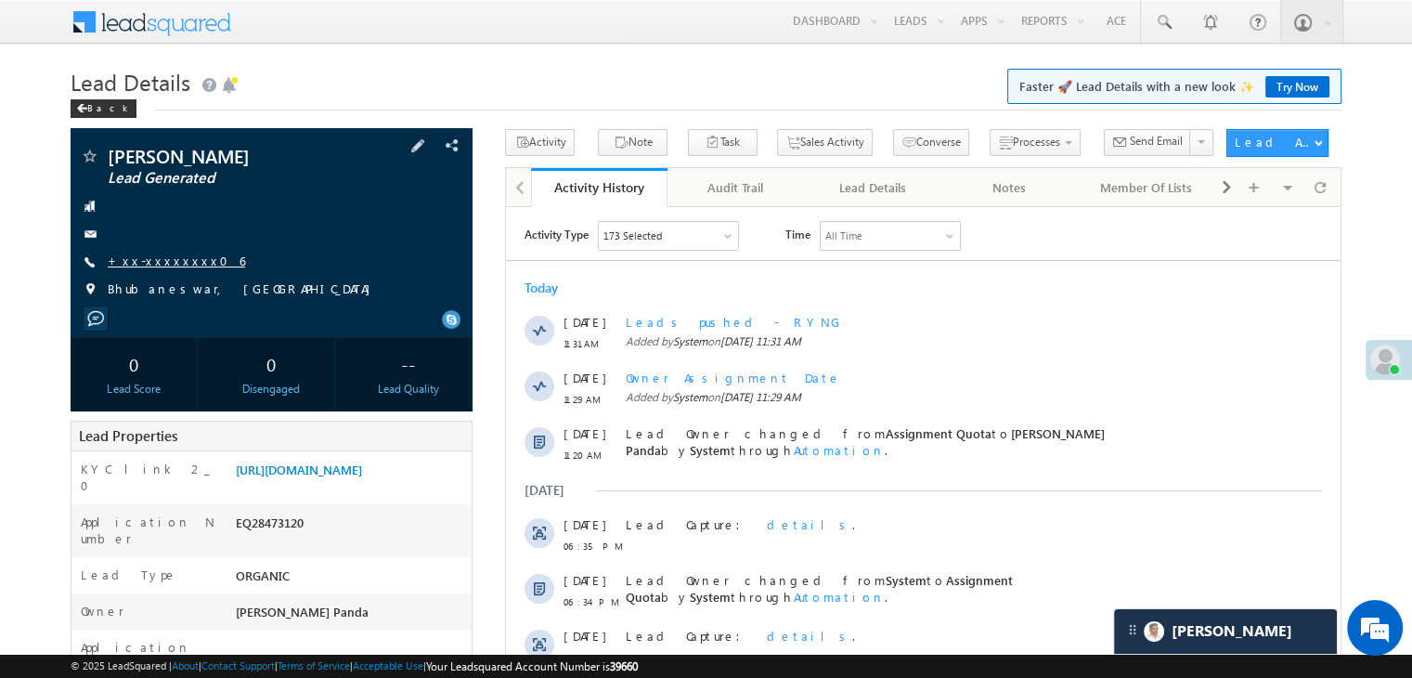
click at [155, 262] on link "+xx-xxxxxxxx06" at bounding box center [176, 260] width 137 height 16
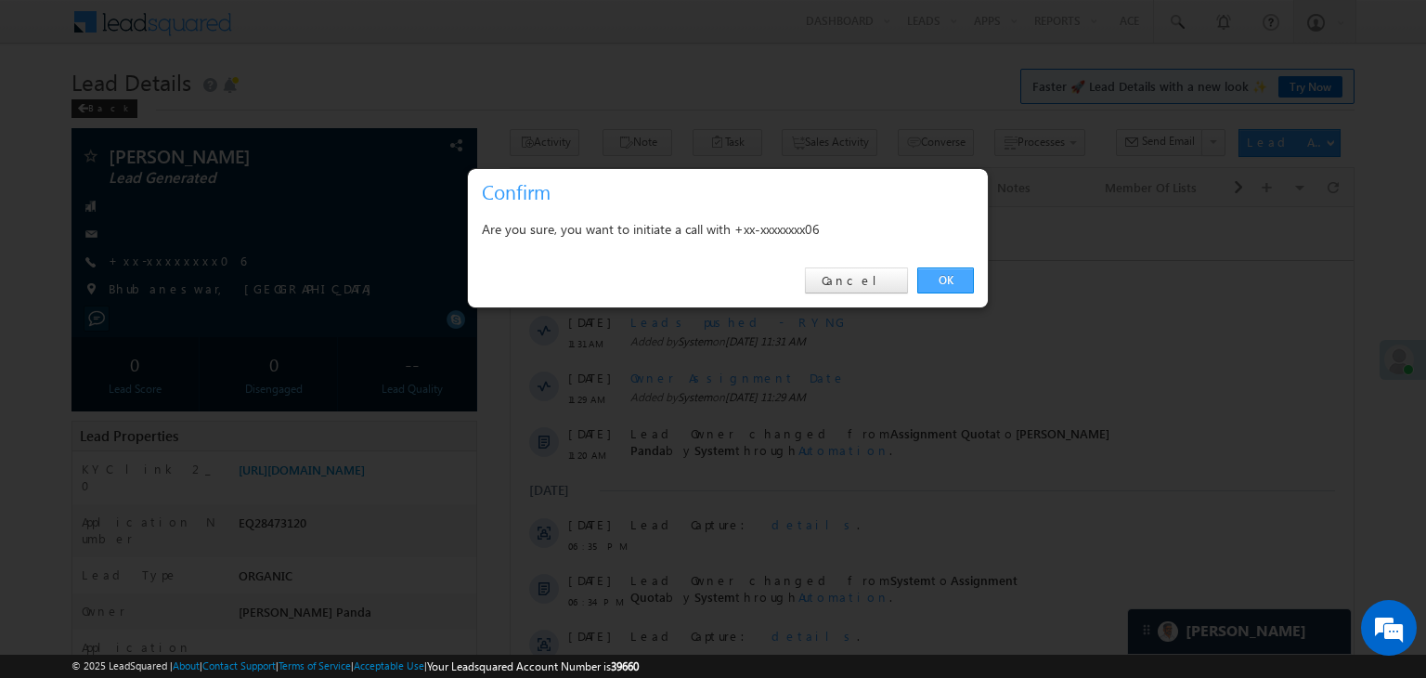
click at [948, 277] on link "OK" at bounding box center [945, 280] width 57 height 26
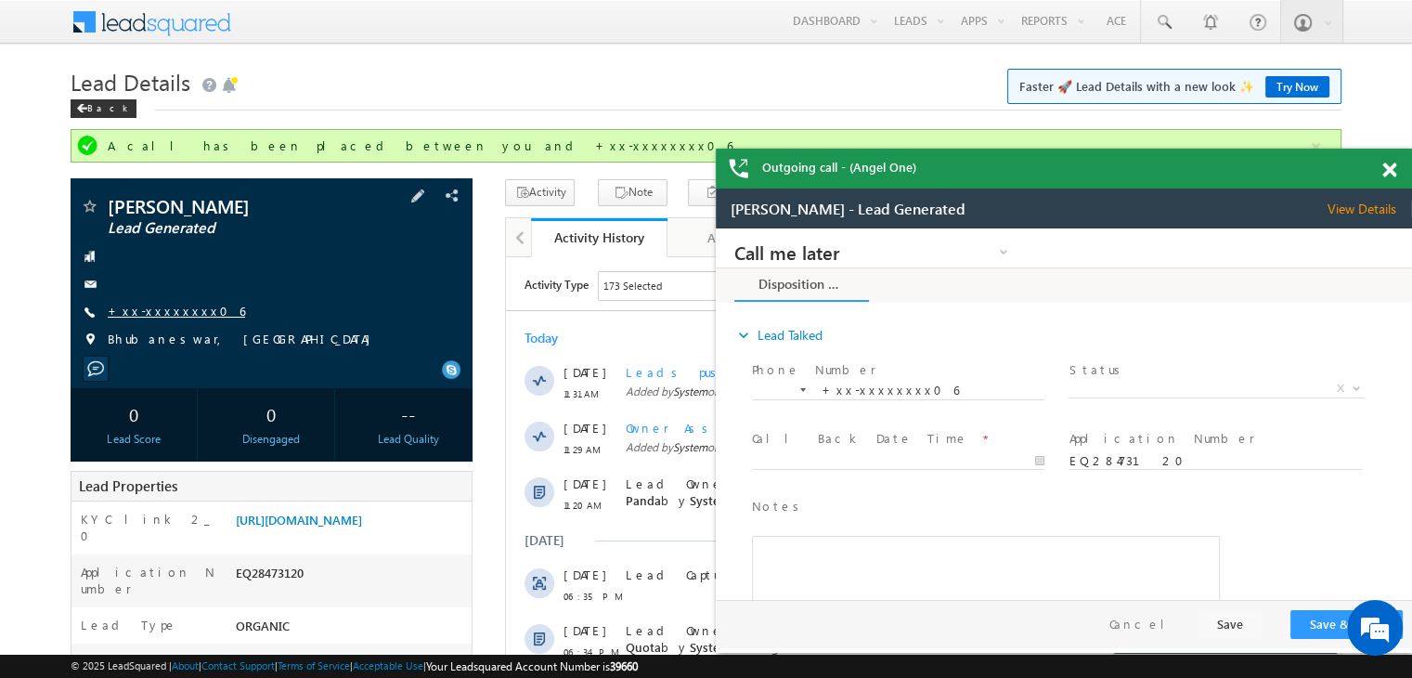
click at [0, 0] on link "+xx-xxxxxxxx06" at bounding box center [0, 0] width 0 height 0
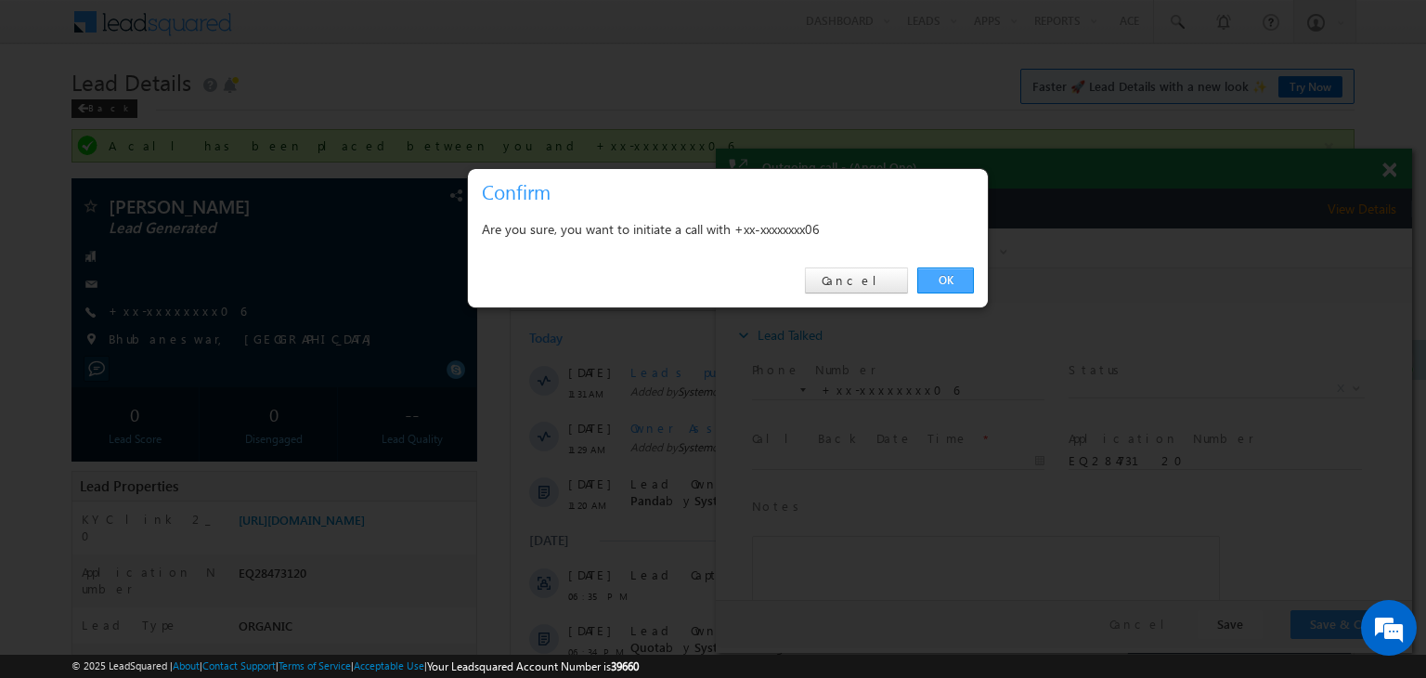
click at [955, 284] on link "OK" at bounding box center [945, 280] width 57 height 26
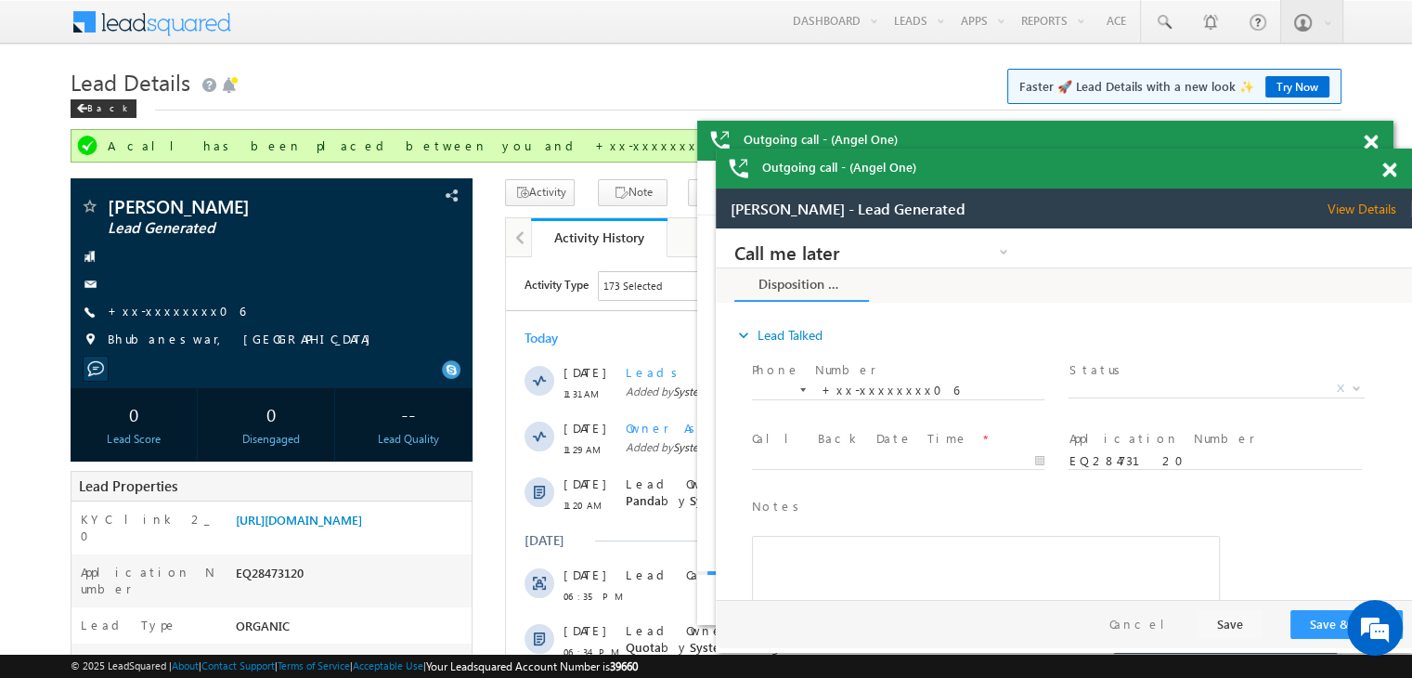
click at [1387, 179] on div at bounding box center [1399, 167] width 25 height 36
click at [1392, 174] on span at bounding box center [1389, 170] width 14 height 16
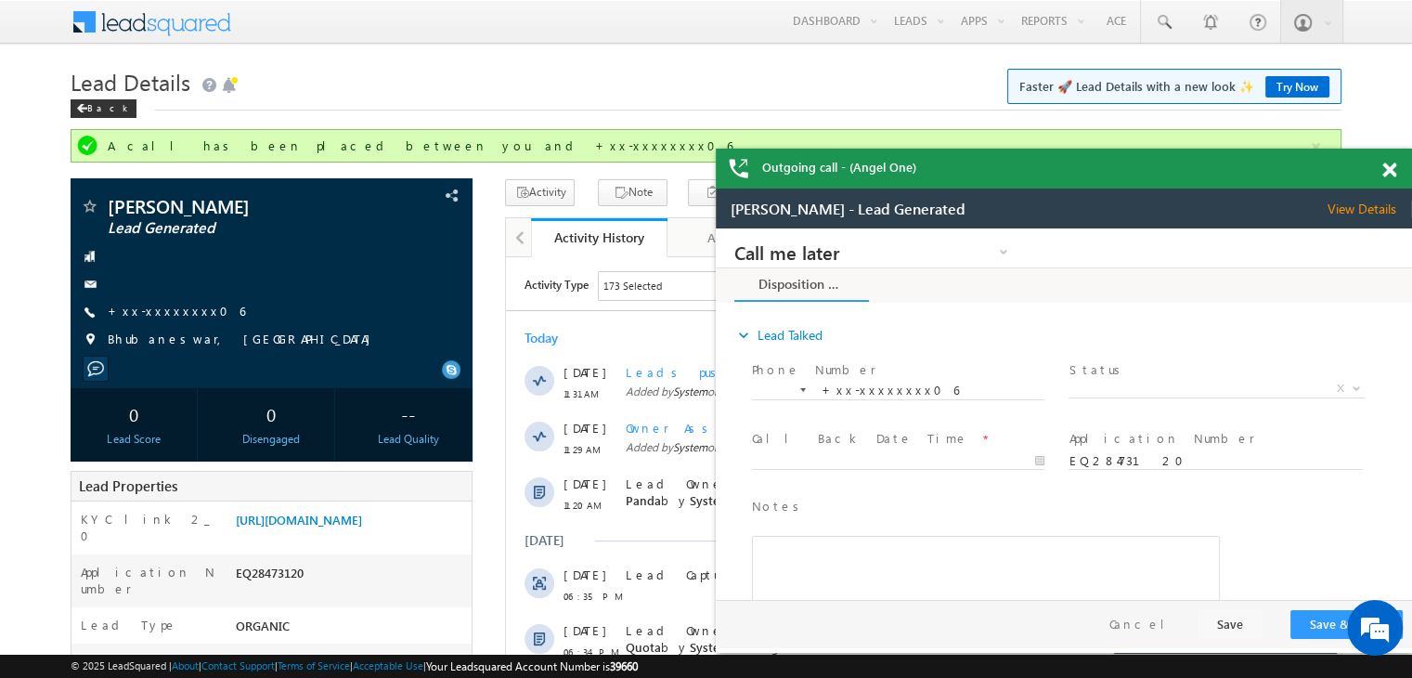
click at [1392, 174] on span at bounding box center [1389, 170] width 14 height 16
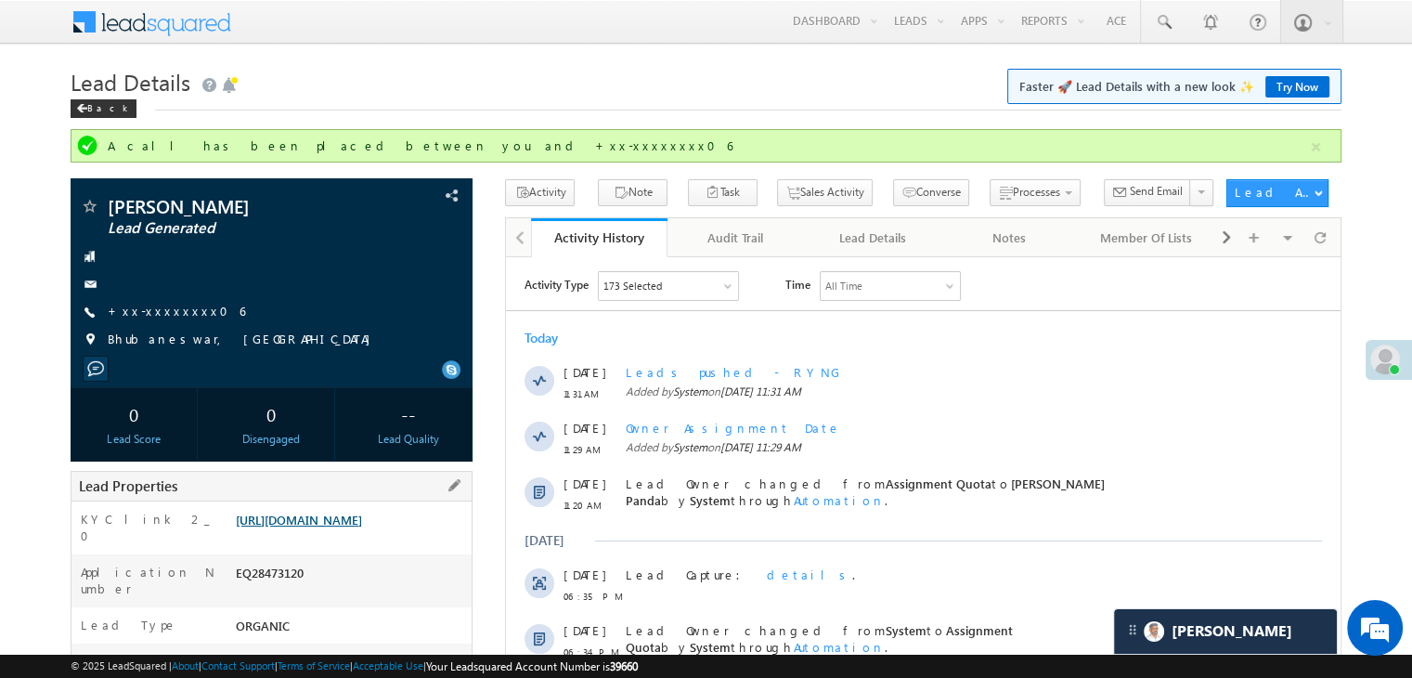
click at [355, 522] on link "https://angelbroking1-pk3em7sa.customui-test.leadsquared.com?leadId=42897544-ff…" at bounding box center [299, 519] width 126 height 16
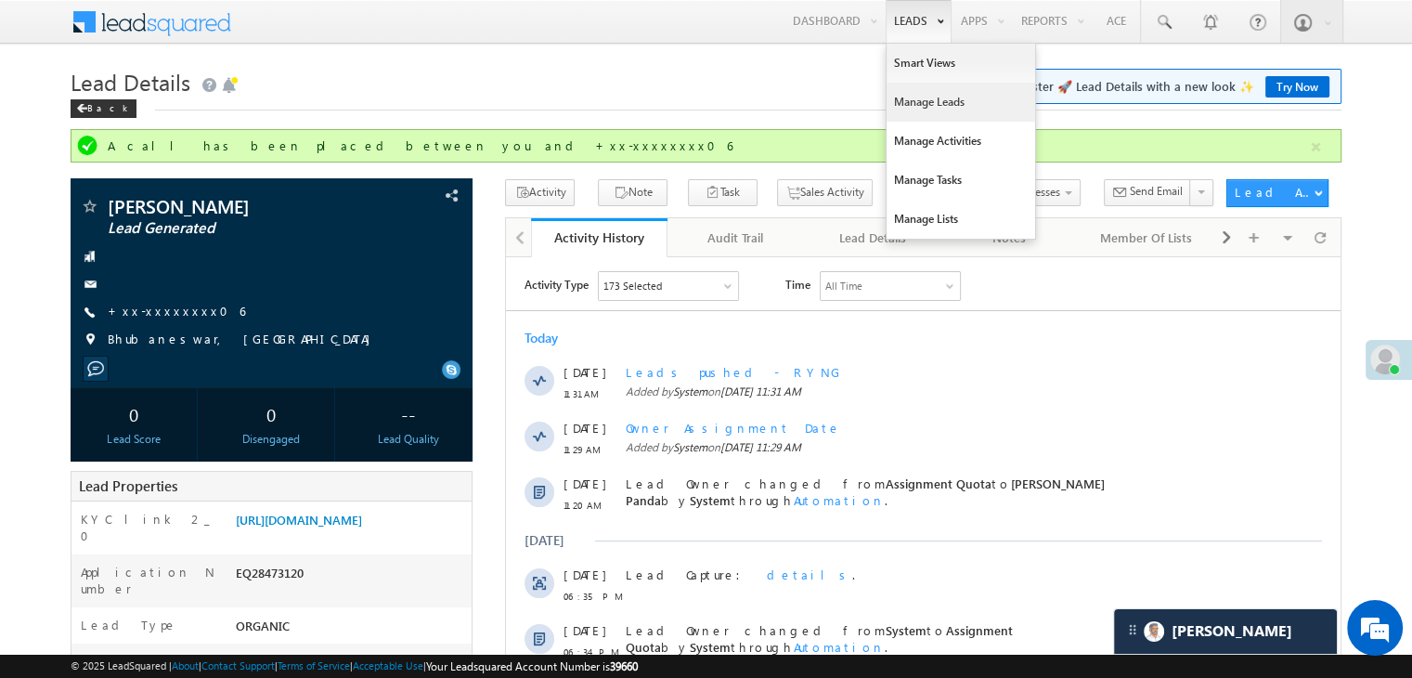
click at [908, 104] on link "Manage Leads" at bounding box center [960, 102] width 149 height 39
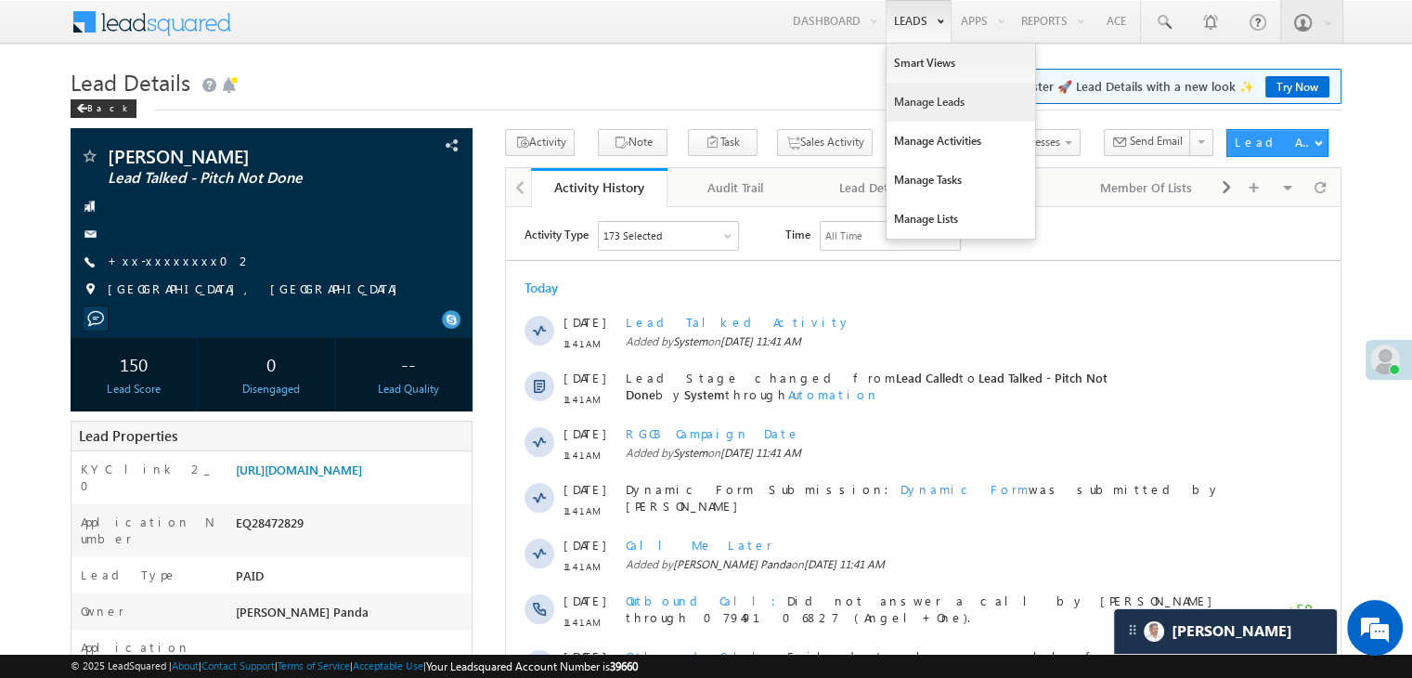
click at [907, 100] on link "Manage Leads" at bounding box center [960, 102] width 149 height 39
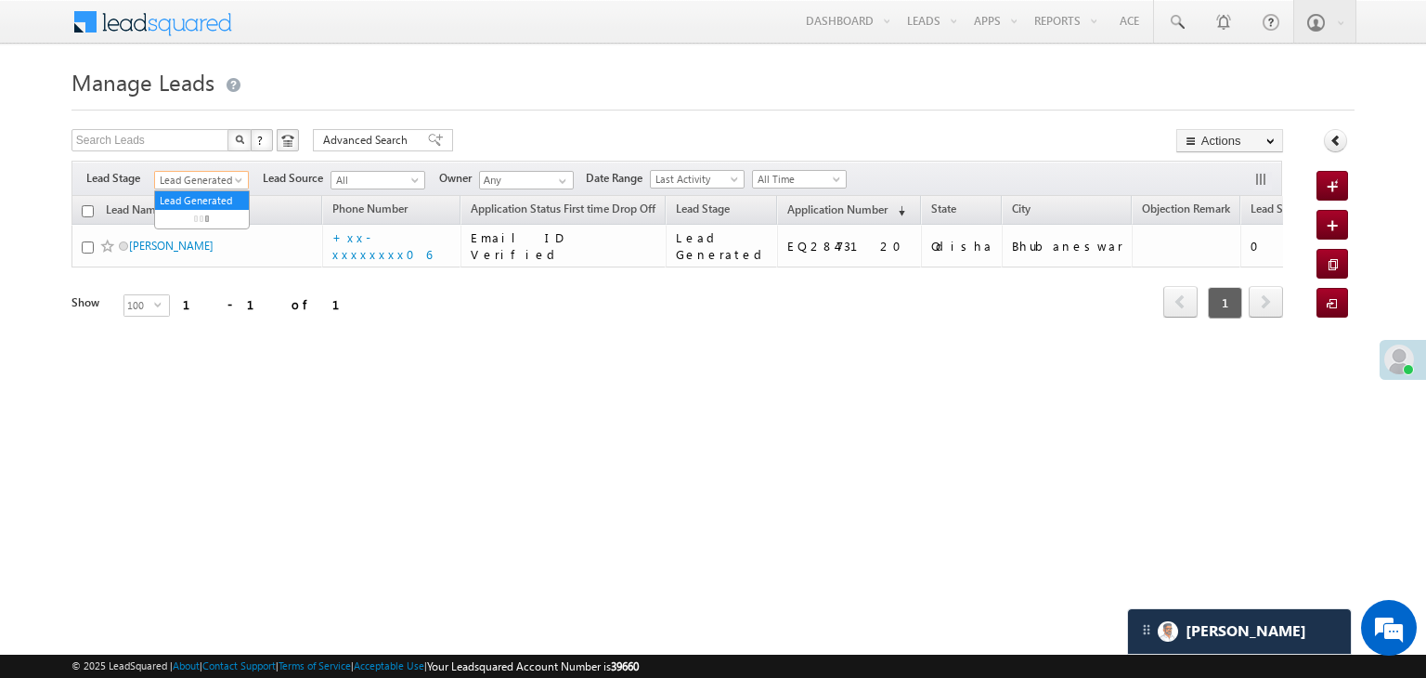
click at [232, 182] on link "Lead Generated" at bounding box center [201, 180] width 95 height 19
click at [203, 195] on link "All" at bounding box center [202, 200] width 94 height 17
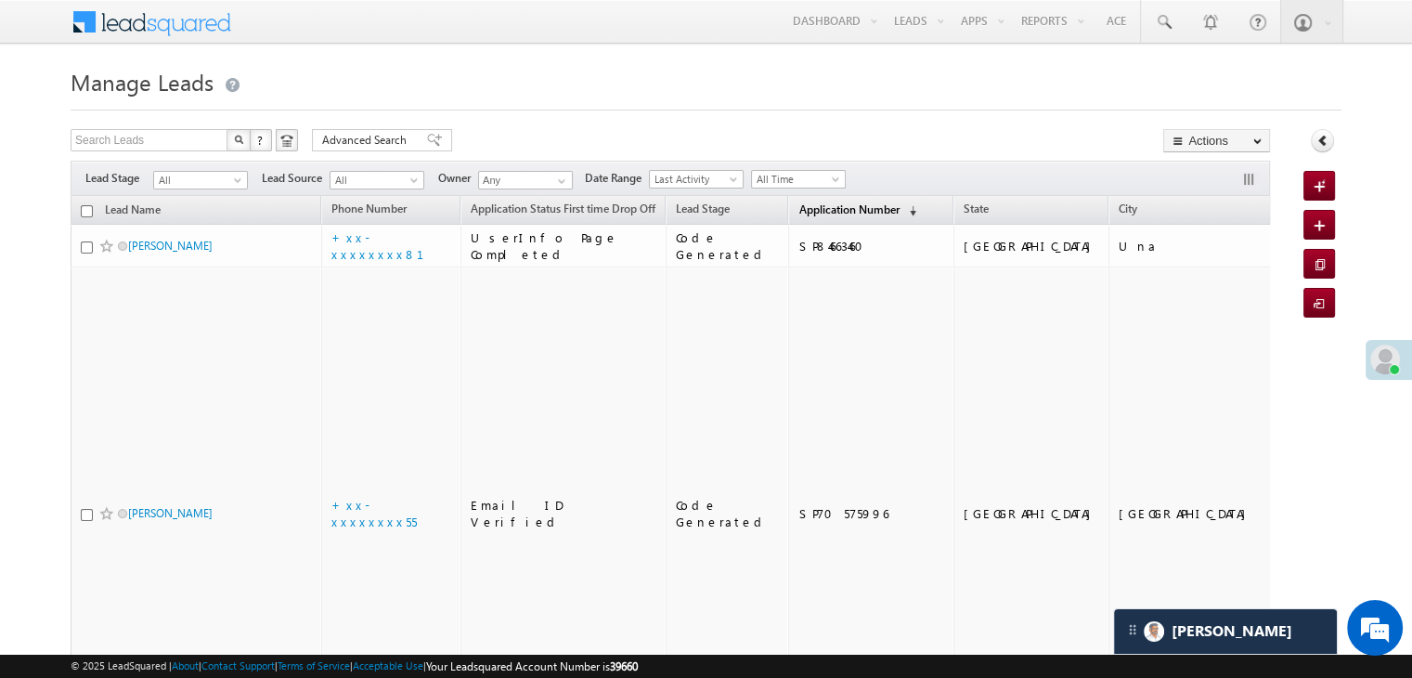
click at [833, 203] on span "Application Number" at bounding box center [848, 209] width 100 height 14
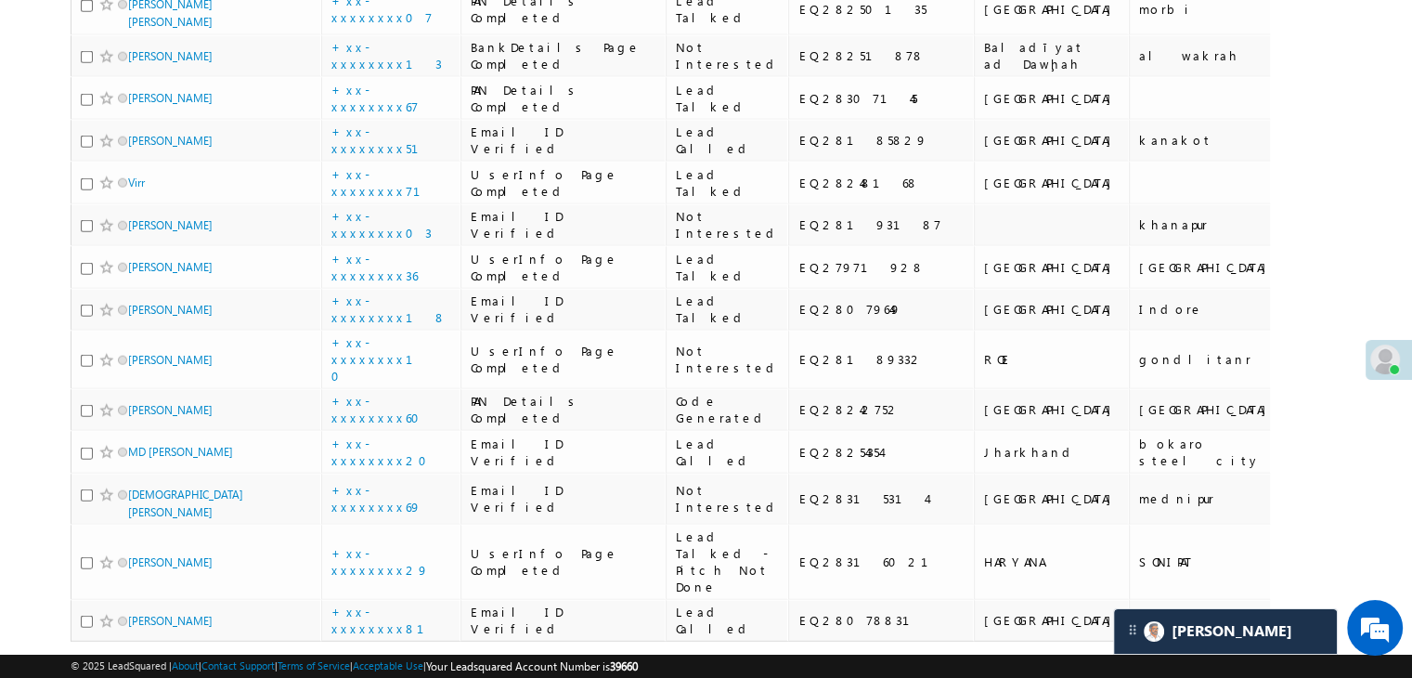
scroll to position [4734, 0]
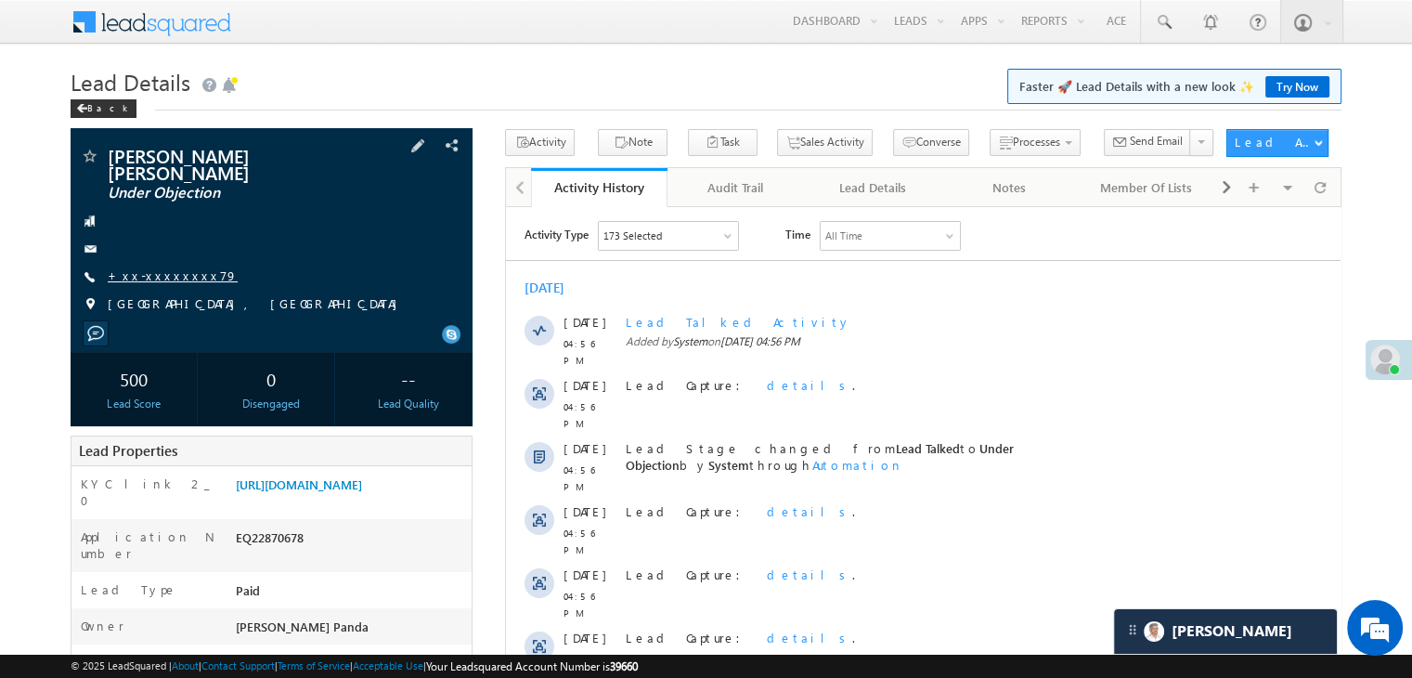
click at [156, 267] on link "+xx-xxxxxxxx79" at bounding box center [173, 275] width 130 height 16
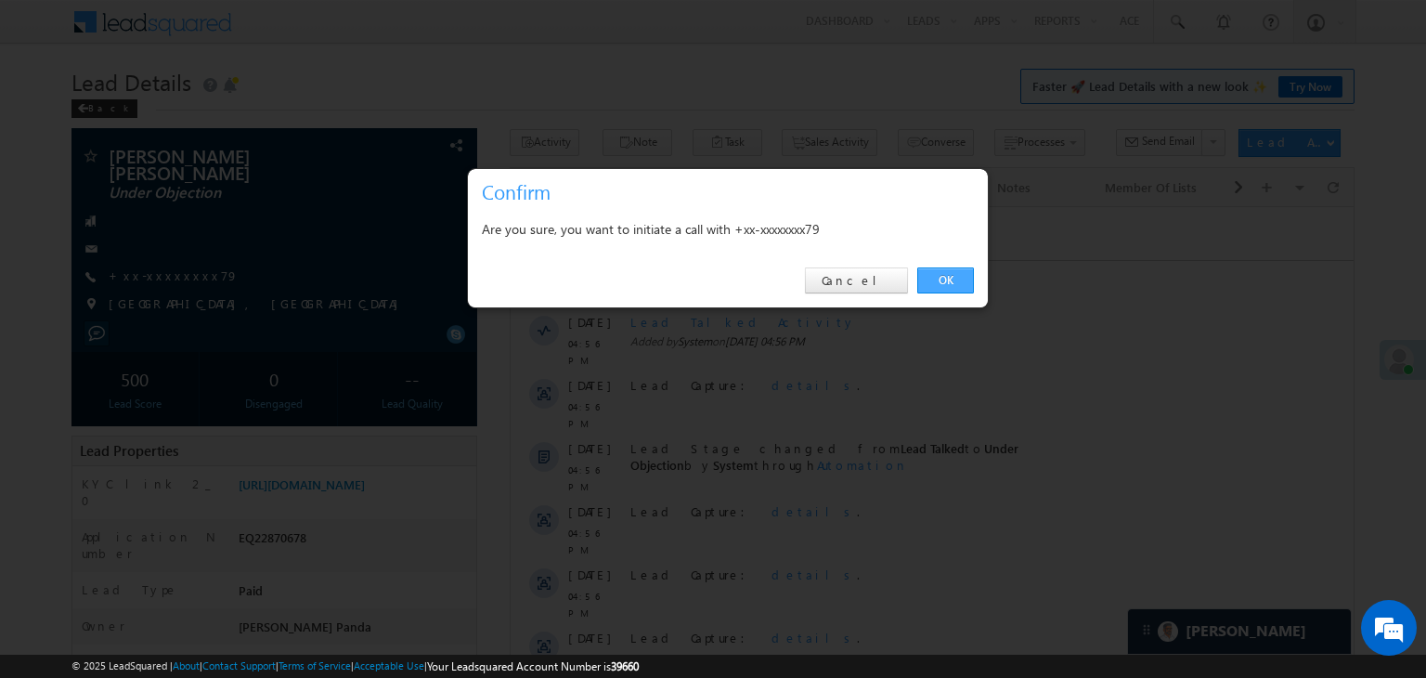
click at [936, 275] on link "OK" at bounding box center [945, 280] width 57 height 26
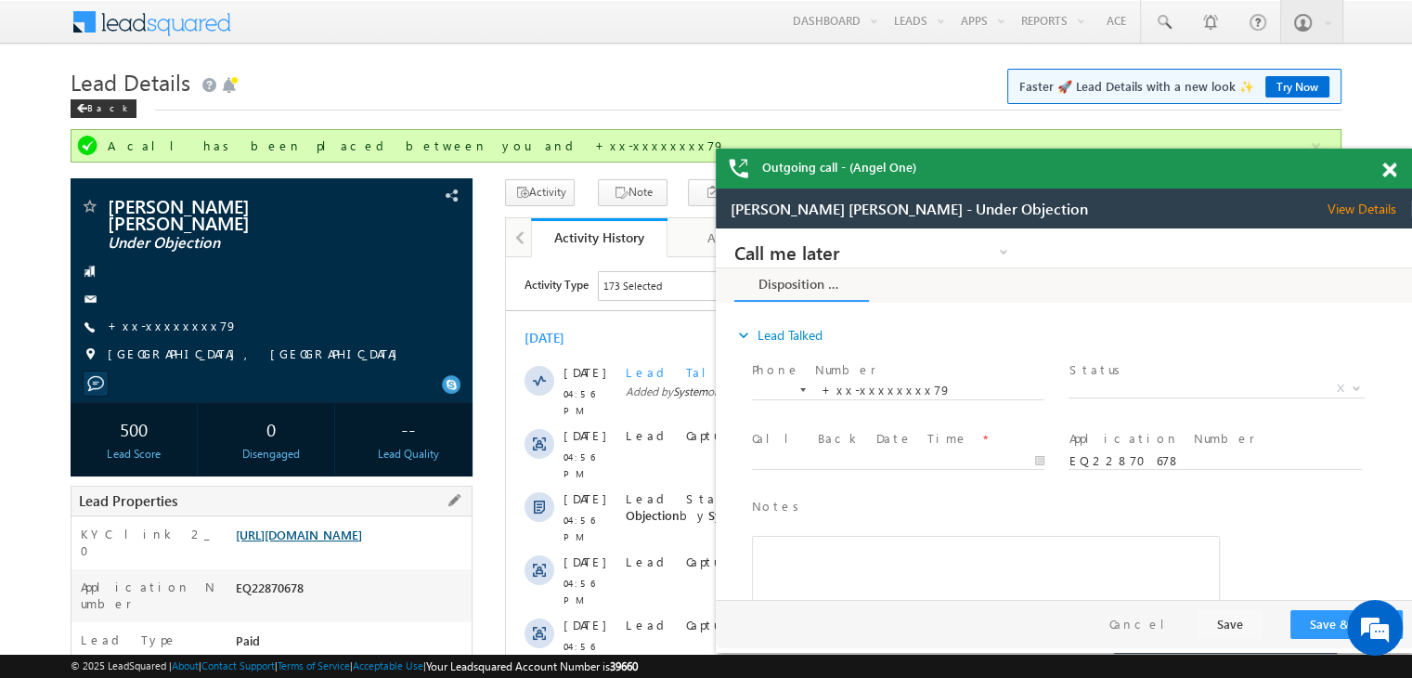
click at [0, 0] on link "https://angelbroking1-pk3em7sa.customui-test.leadsquared.com?leadId=03c21a6a-10…" at bounding box center [0, 0] width 0 height 0
click at [88, 109] on div "Back" at bounding box center [104, 108] width 66 height 19
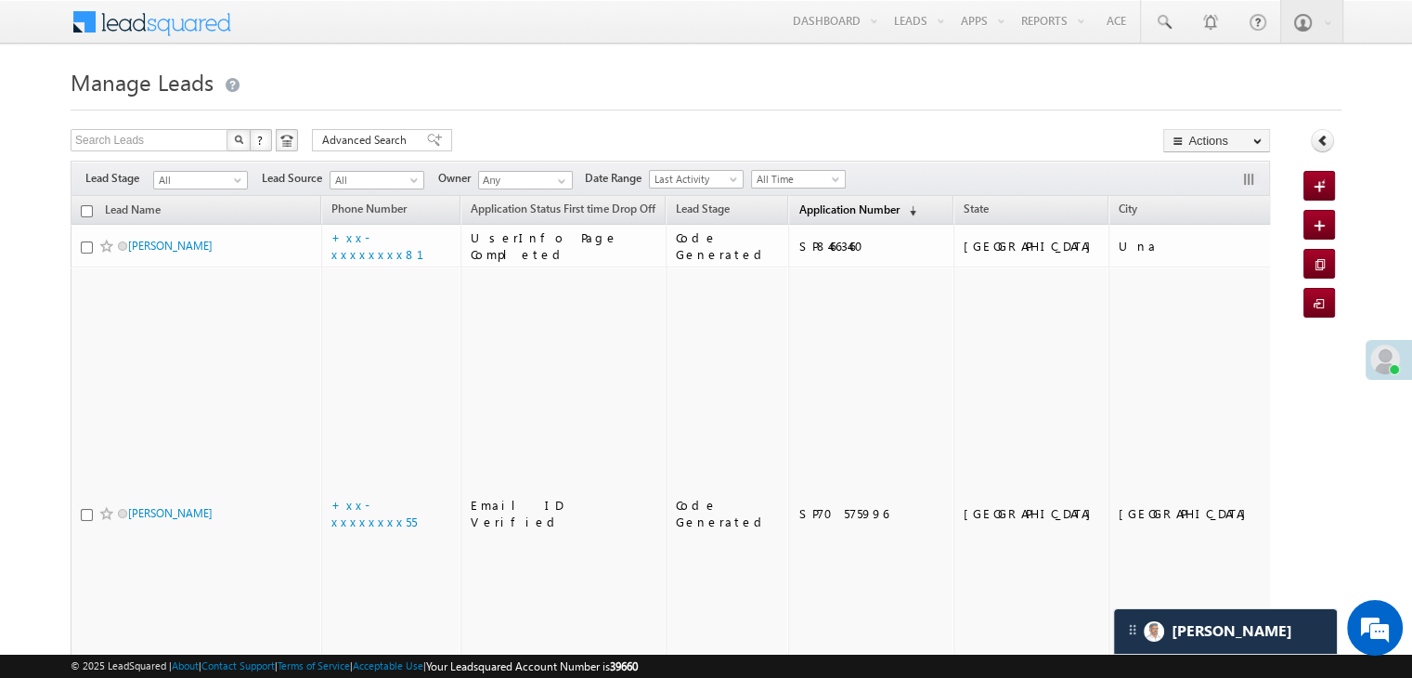
click at [817, 202] on span "Application Number" at bounding box center [848, 209] width 100 height 14
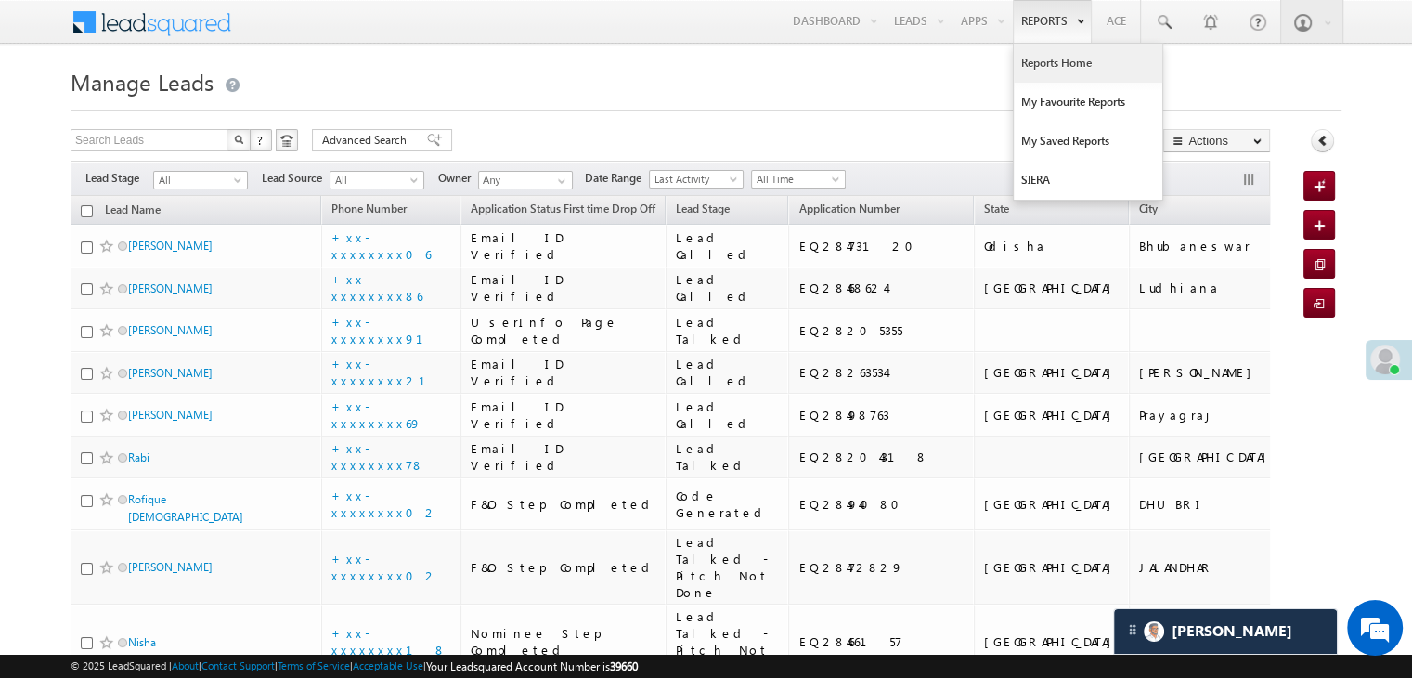
click at [1053, 66] on link "Reports Home" at bounding box center [1088, 63] width 149 height 39
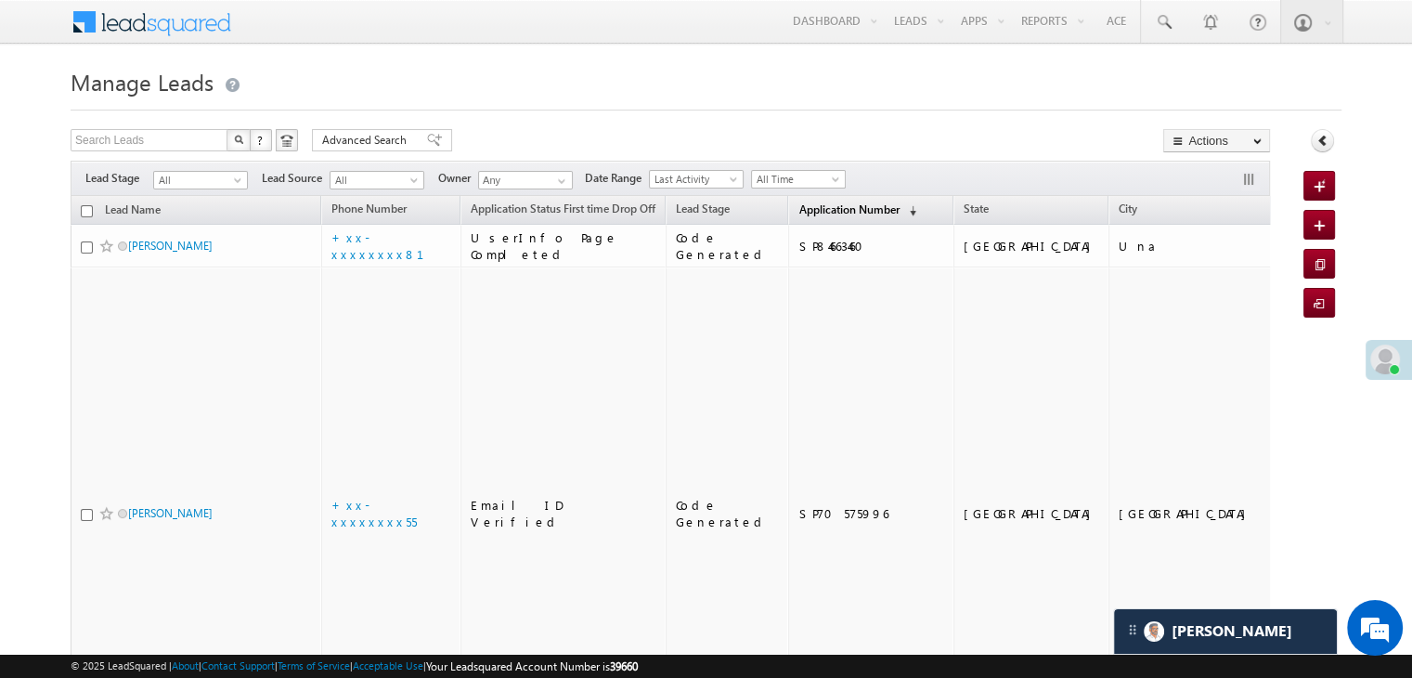
click at [802, 206] on span "Application Number" at bounding box center [848, 209] width 100 height 14
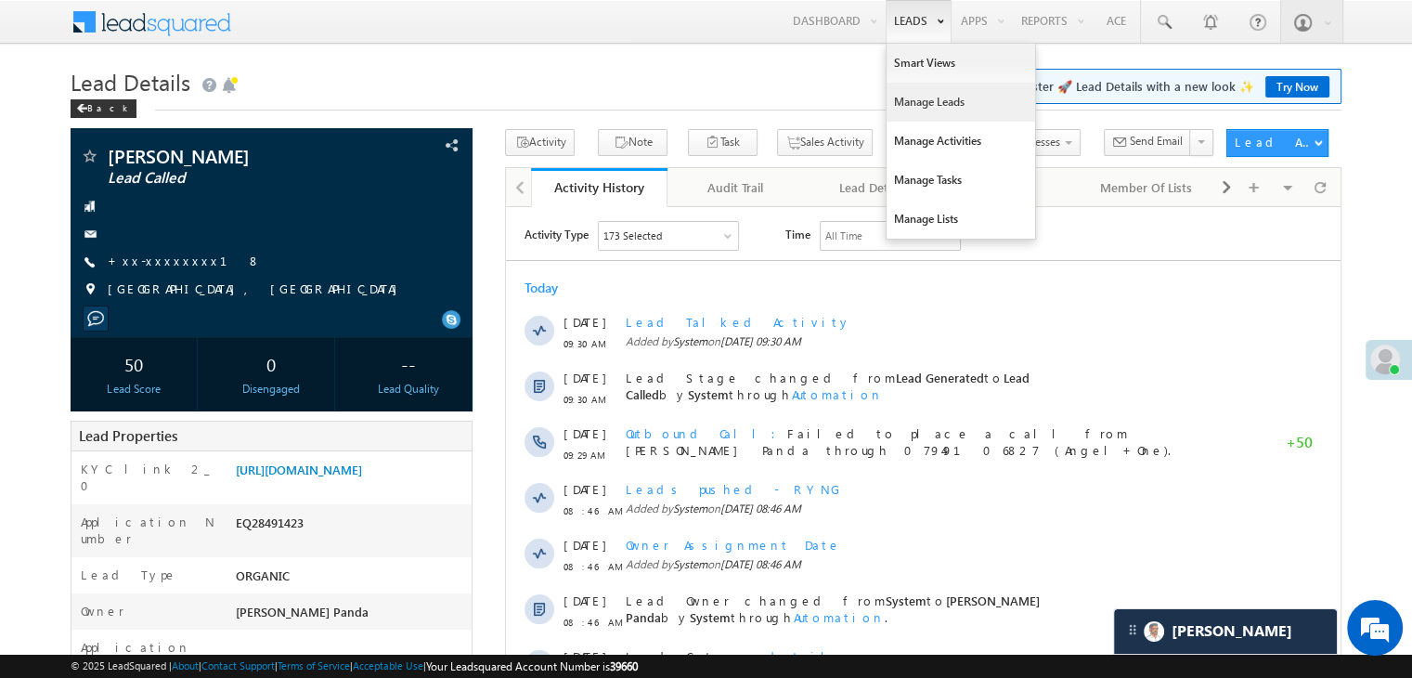
click at [910, 107] on link "Manage Leads" at bounding box center [960, 102] width 149 height 39
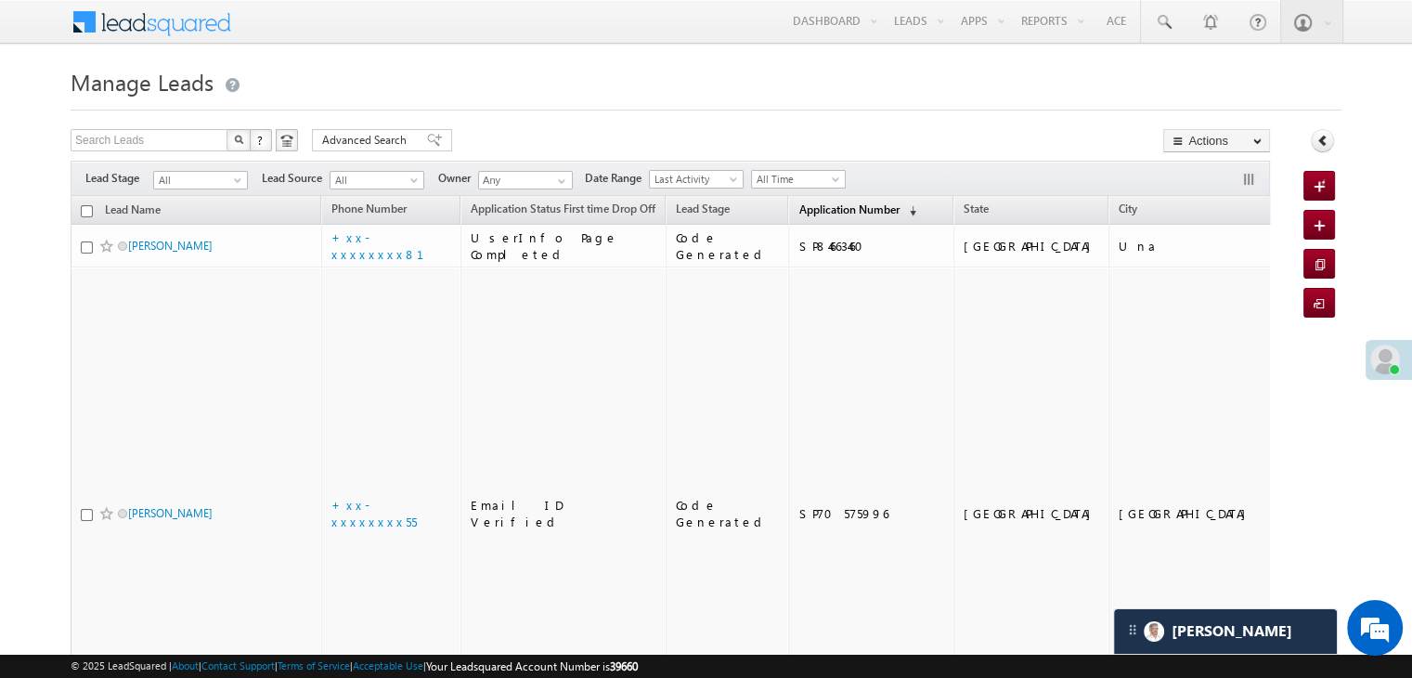
click at [802, 212] on span "Application Number" at bounding box center [848, 209] width 100 height 14
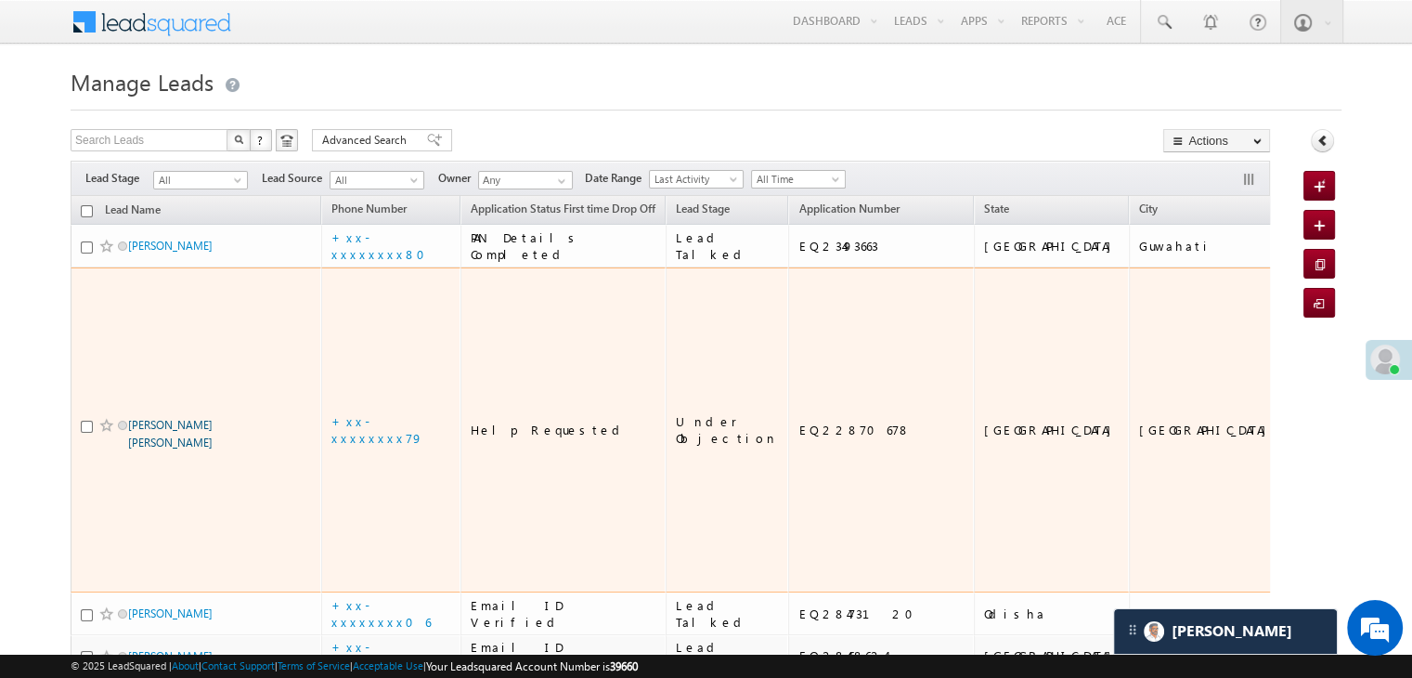
click at [193, 449] on link "Soham anna hanavate" at bounding box center [170, 434] width 84 height 32
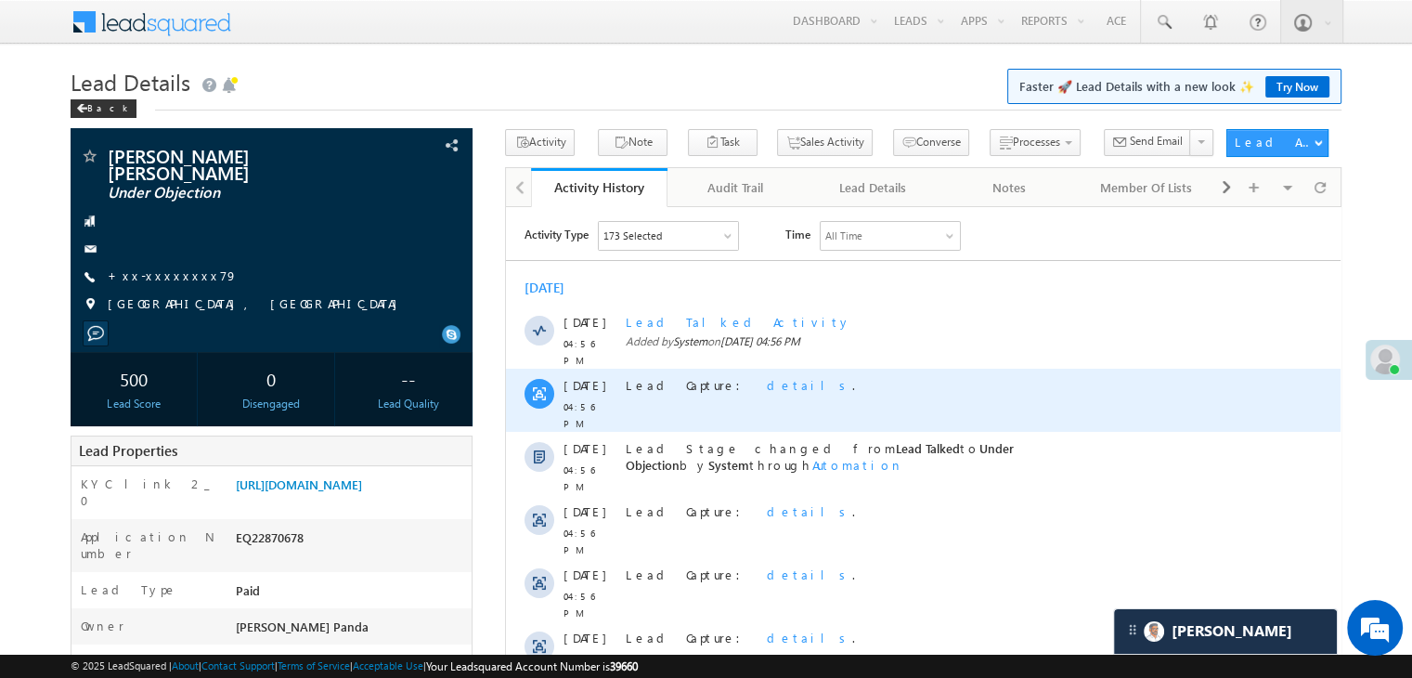
scroll to position [371, 0]
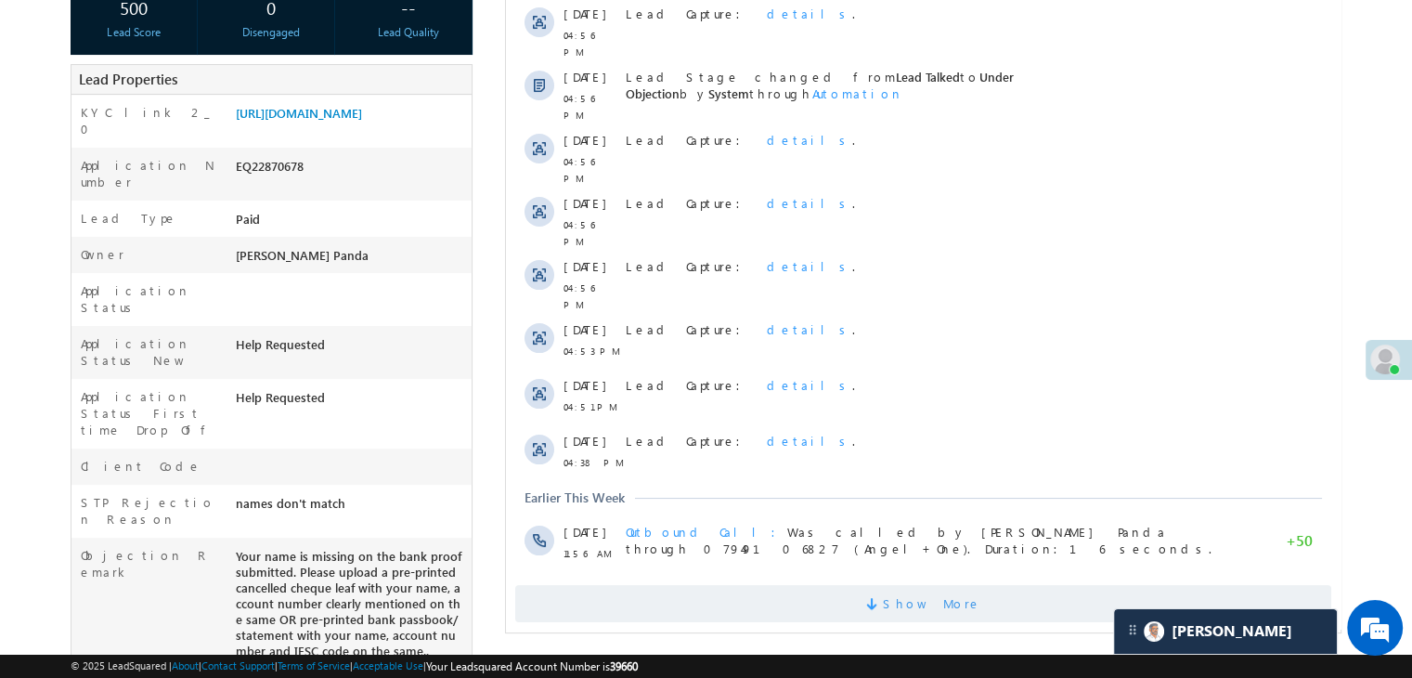
click at [922, 585] on span "Show More" at bounding box center [932, 603] width 98 height 37
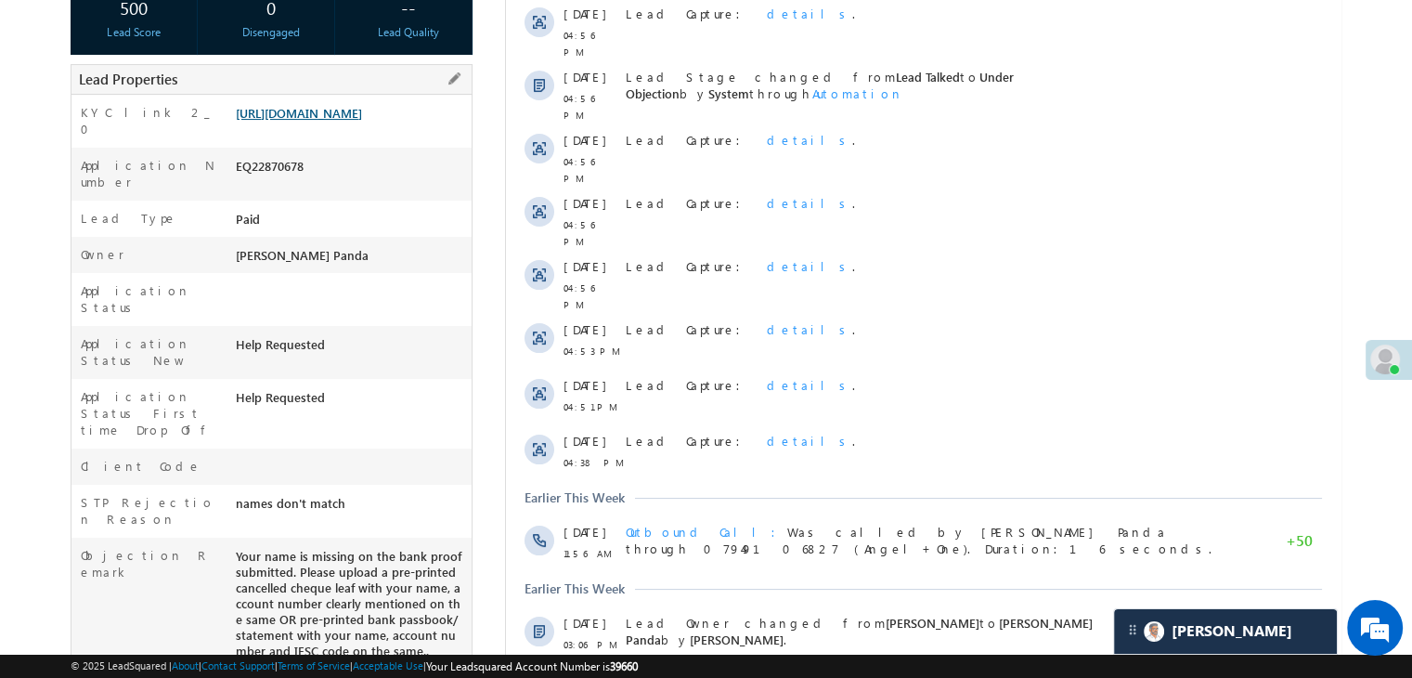
click at [362, 121] on link "https://angelbroking1-pk3em7sa.customui-test.leadsquared.com?leadId=03c21a6a-10…" at bounding box center [299, 113] width 126 height 16
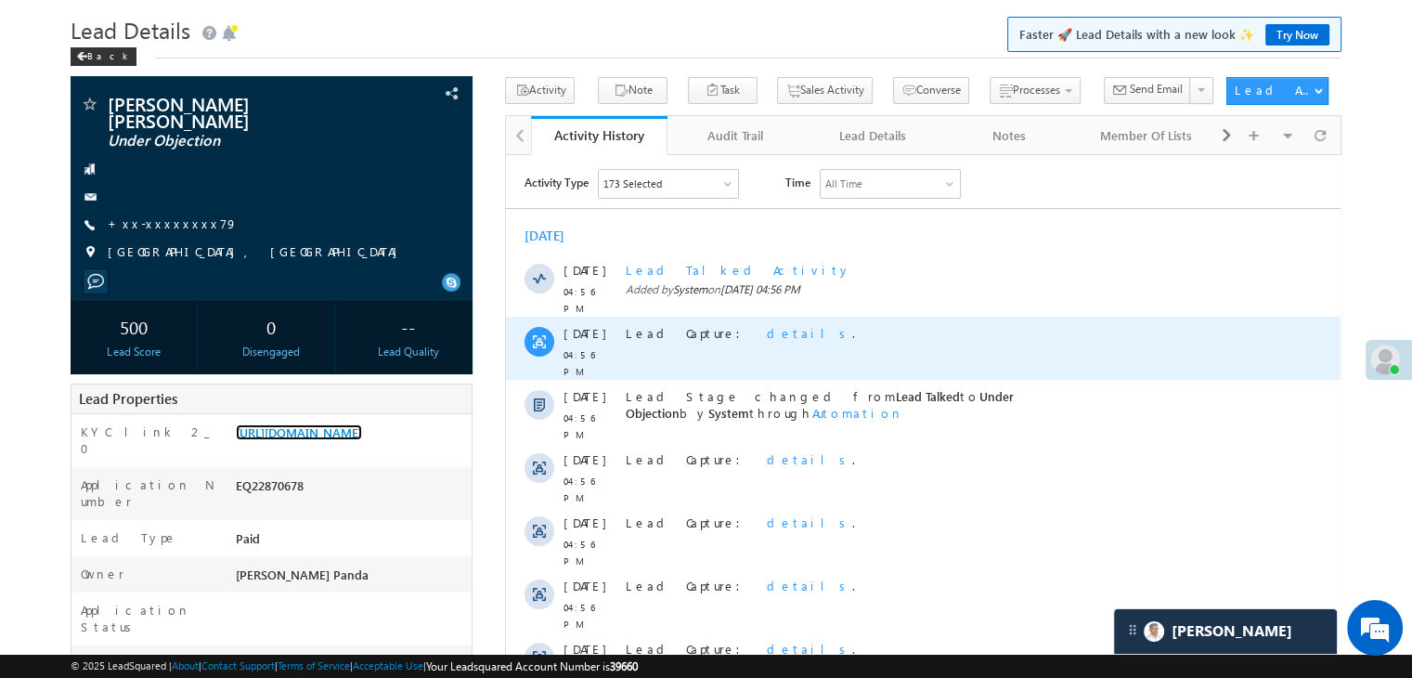
scroll to position [0, 0]
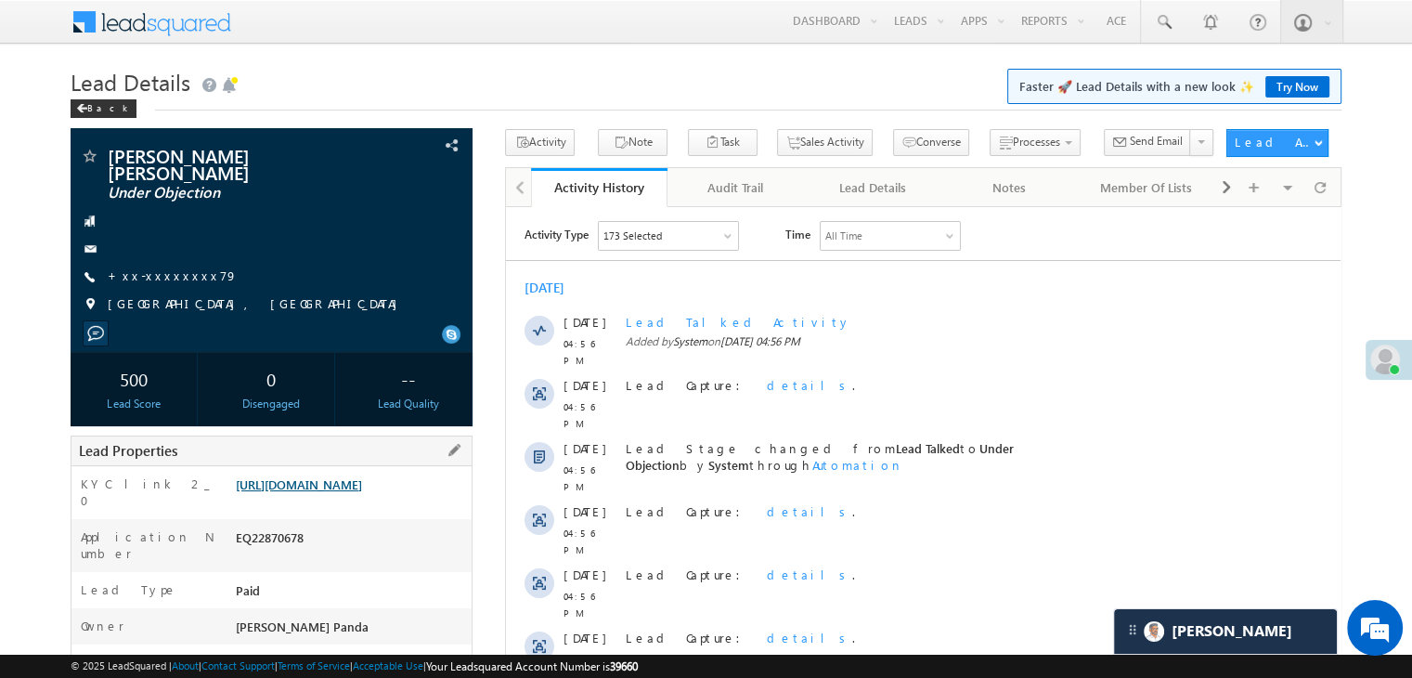
click at [353, 484] on link "https://angelbroking1-pk3em7sa.customui-test.leadsquared.com?leadId=03c21a6a-10…" at bounding box center [299, 484] width 126 height 16
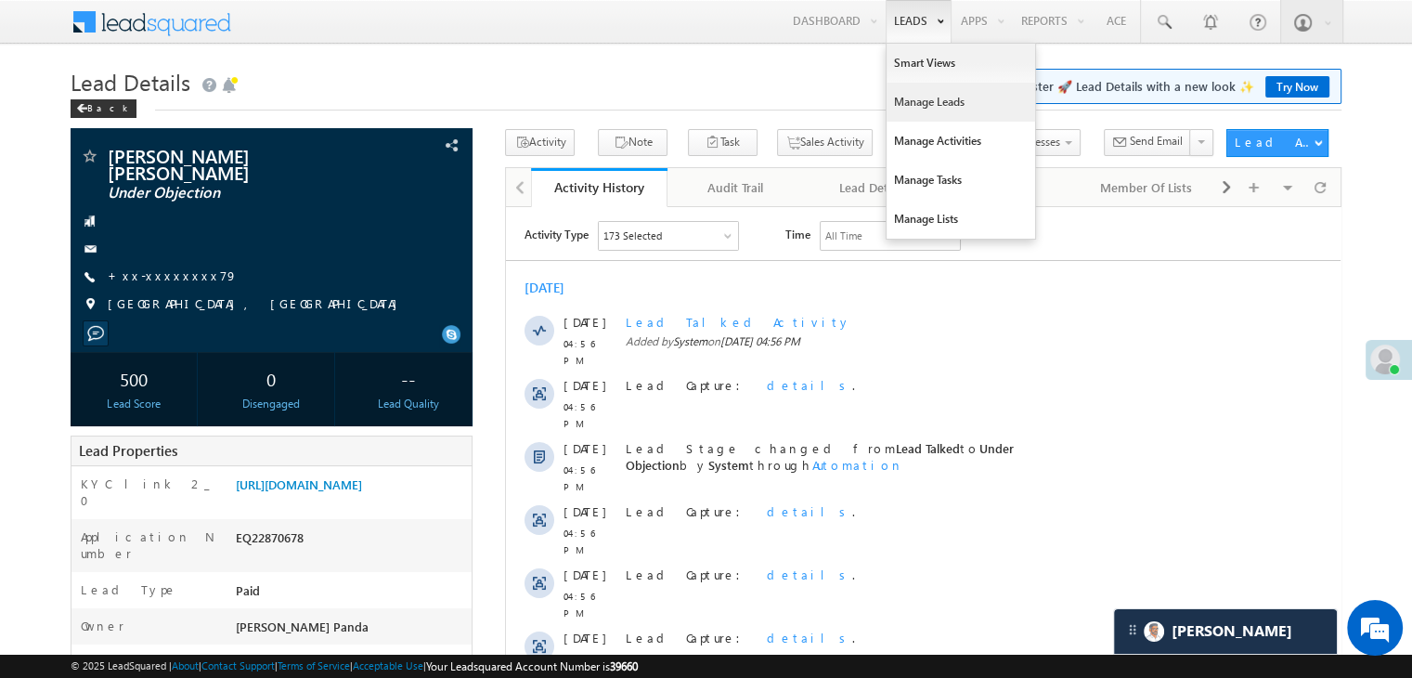
click at [911, 104] on link "Manage Leads" at bounding box center [960, 102] width 149 height 39
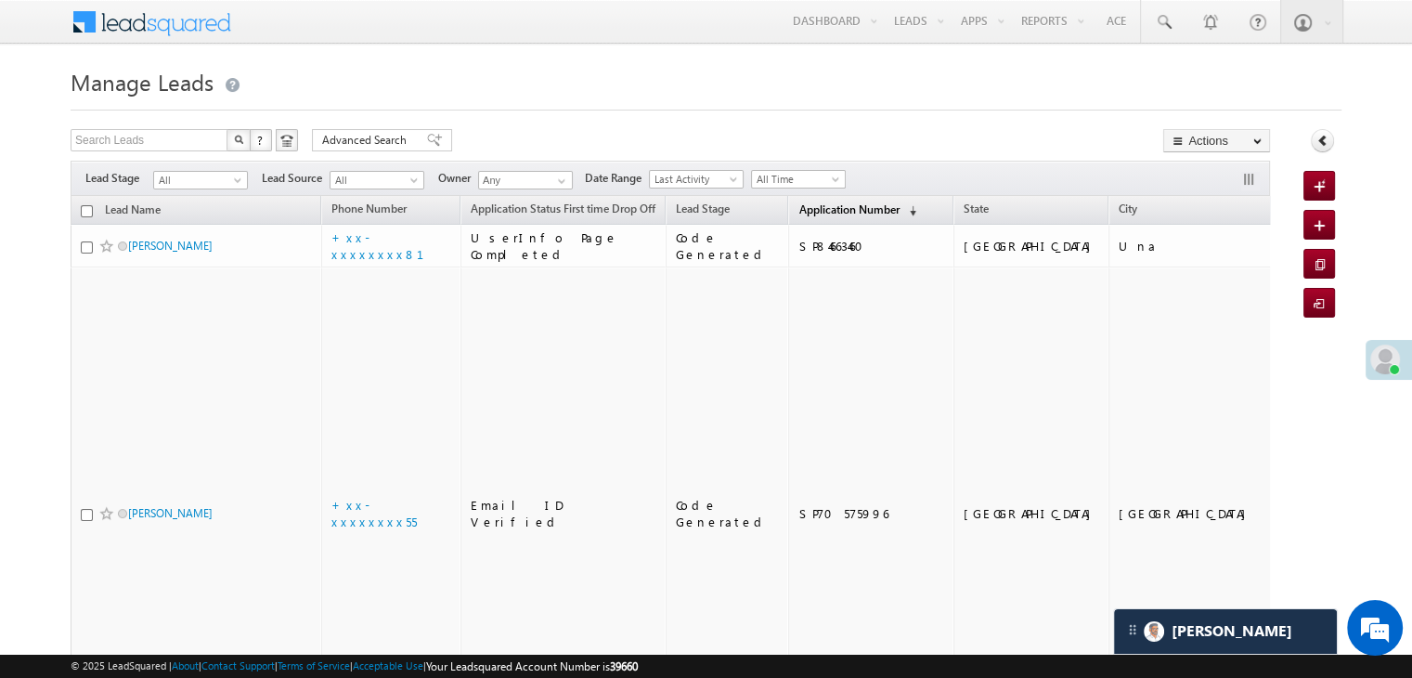
click at [808, 207] on span "Application Number" at bounding box center [848, 209] width 100 height 14
click at [821, 213] on span "Application Number" at bounding box center [848, 209] width 100 height 14
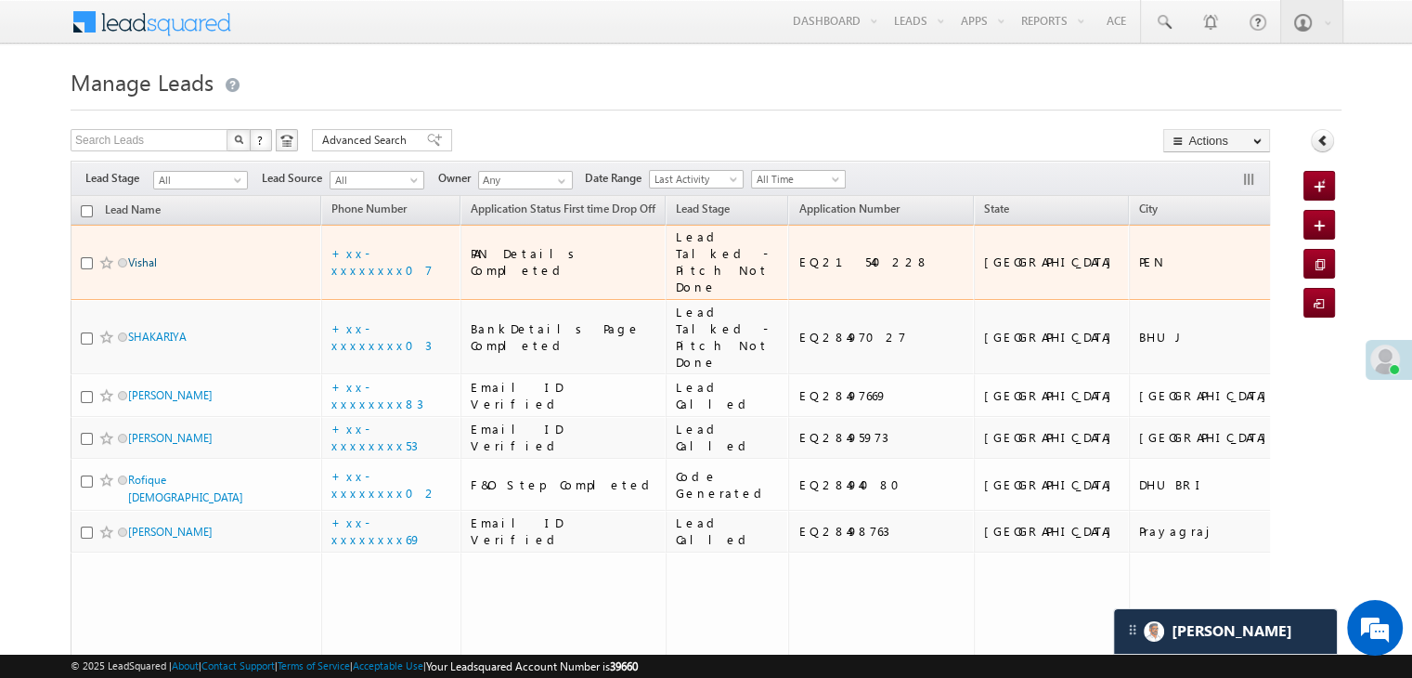
click at [142, 269] on link "Vishal" at bounding box center [142, 262] width 29 height 14
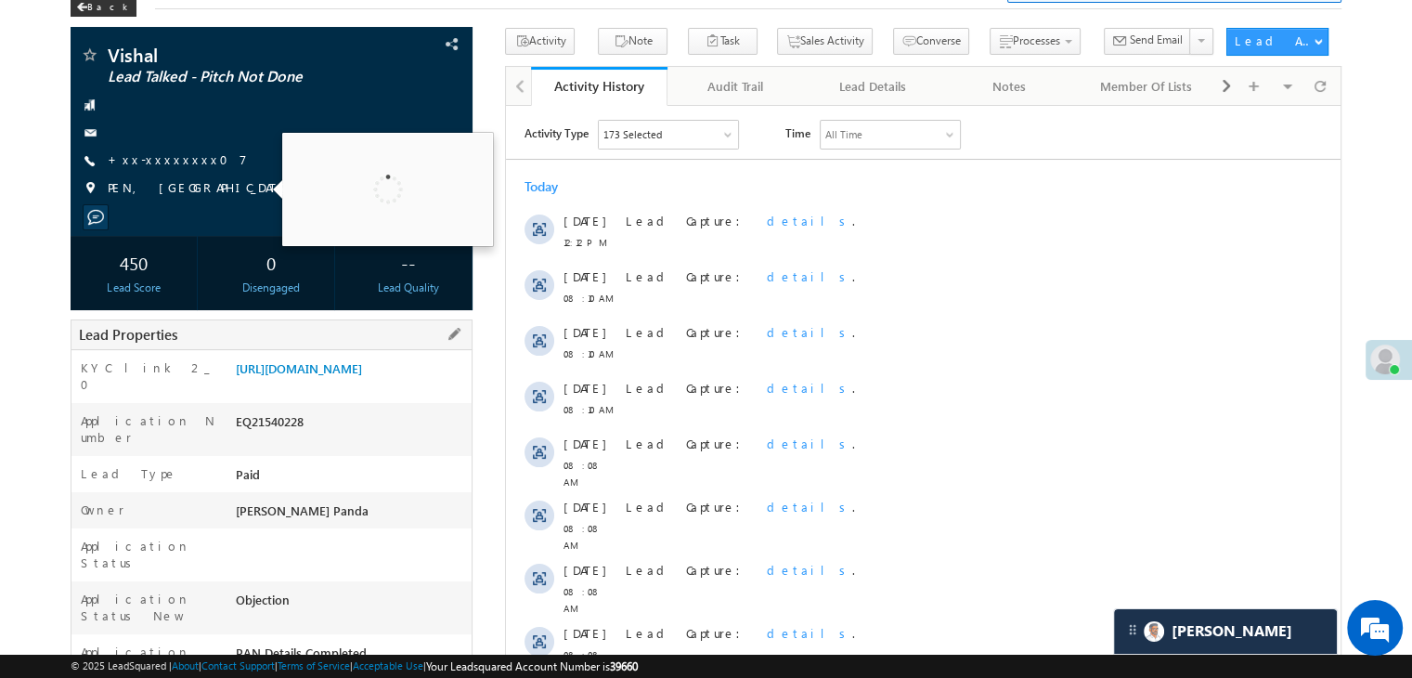
scroll to position [186, 0]
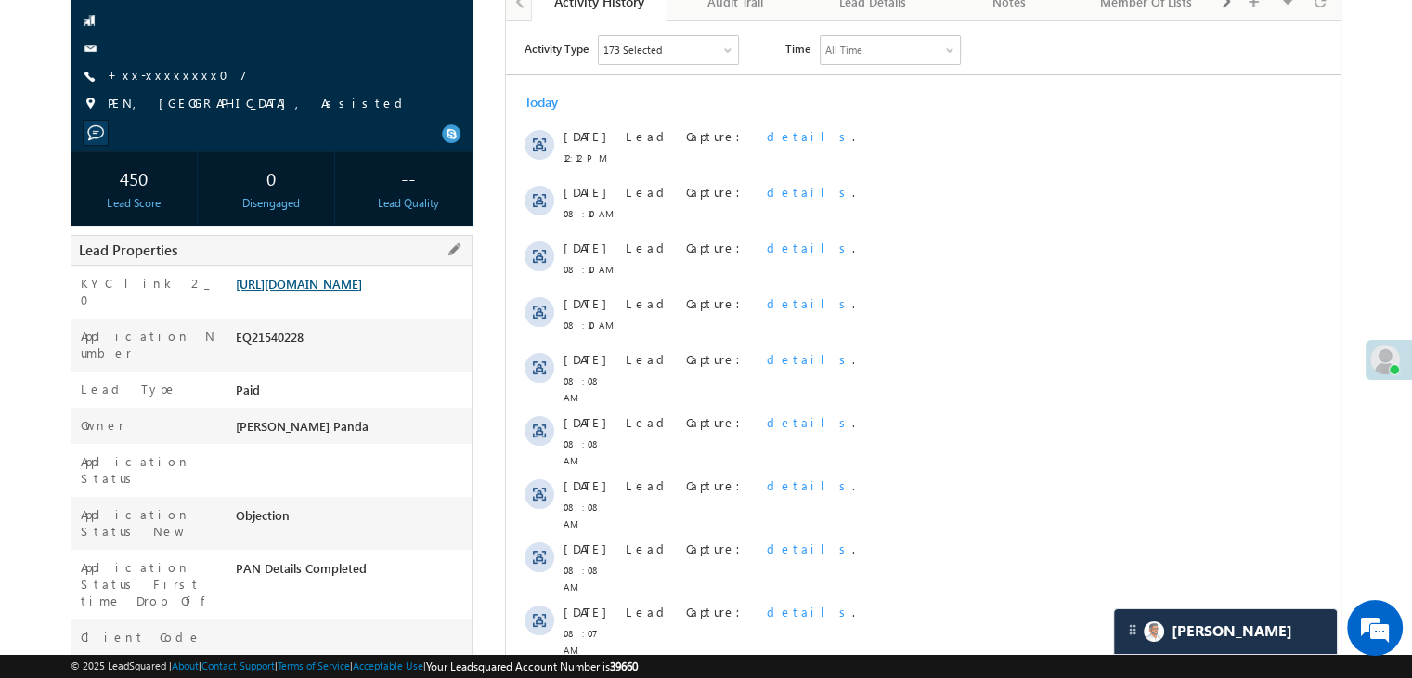
click at [362, 291] on link "[URL][DOMAIN_NAME]" at bounding box center [299, 284] width 126 height 16
click at [162, 75] on link "+xx-xxxxxxxx07" at bounding box center [177, 75] width 139 height 16
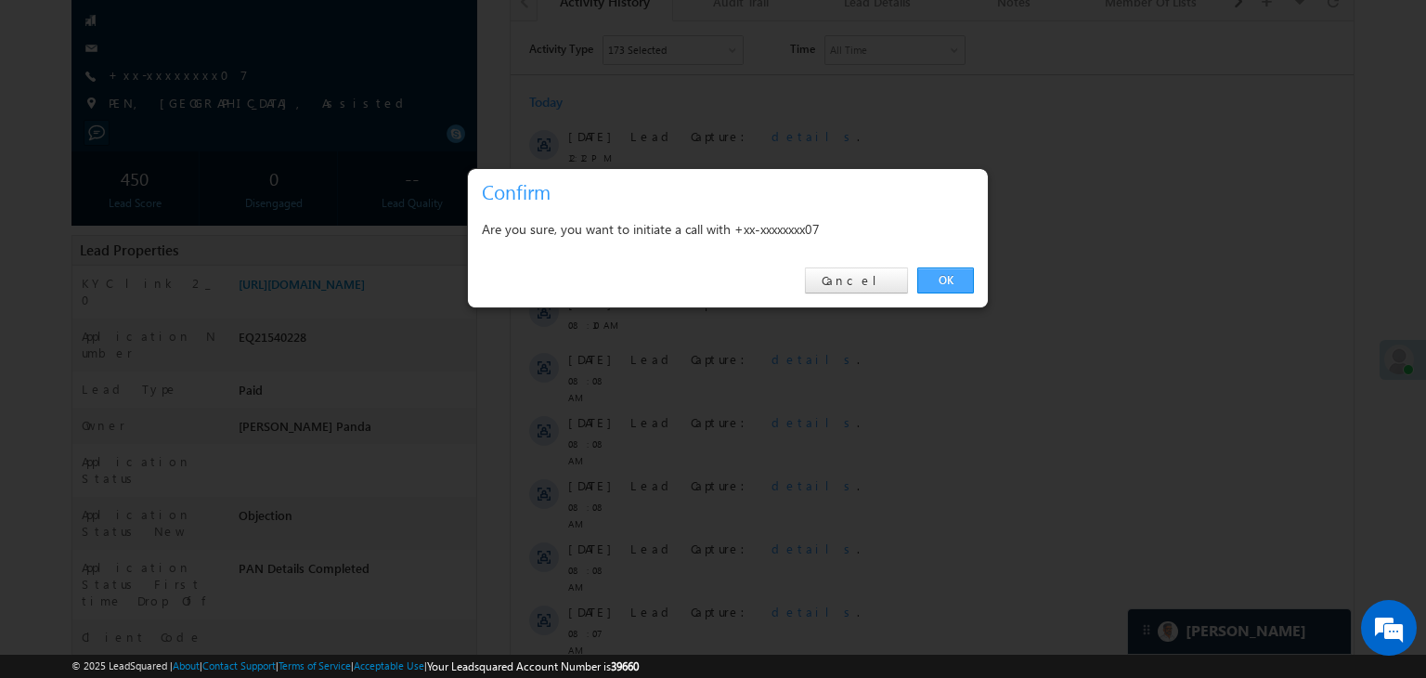
click at [943, 279] on link "OK" at bounding box center [945, 280] width 57 height 26
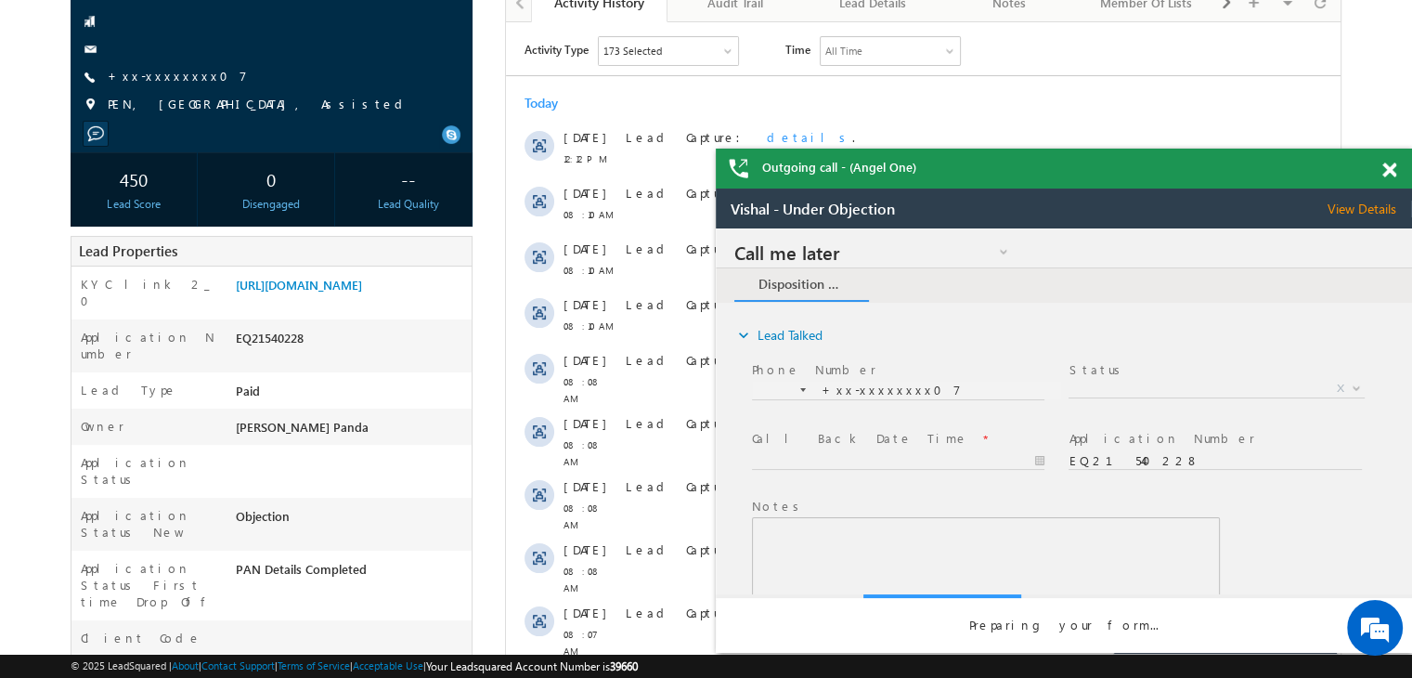
scroll to position [0, 0]
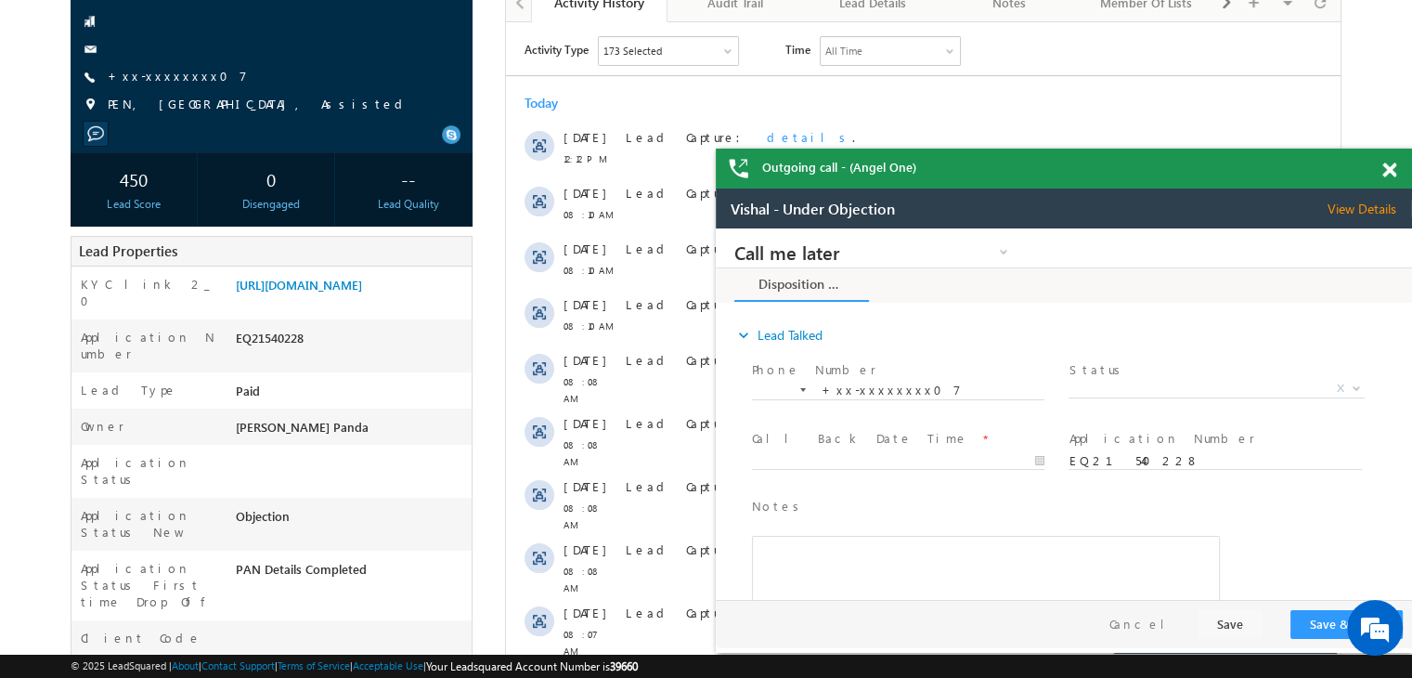
click at [1393, 172] on span at bounding box center [1389, 170] width 14 height 16
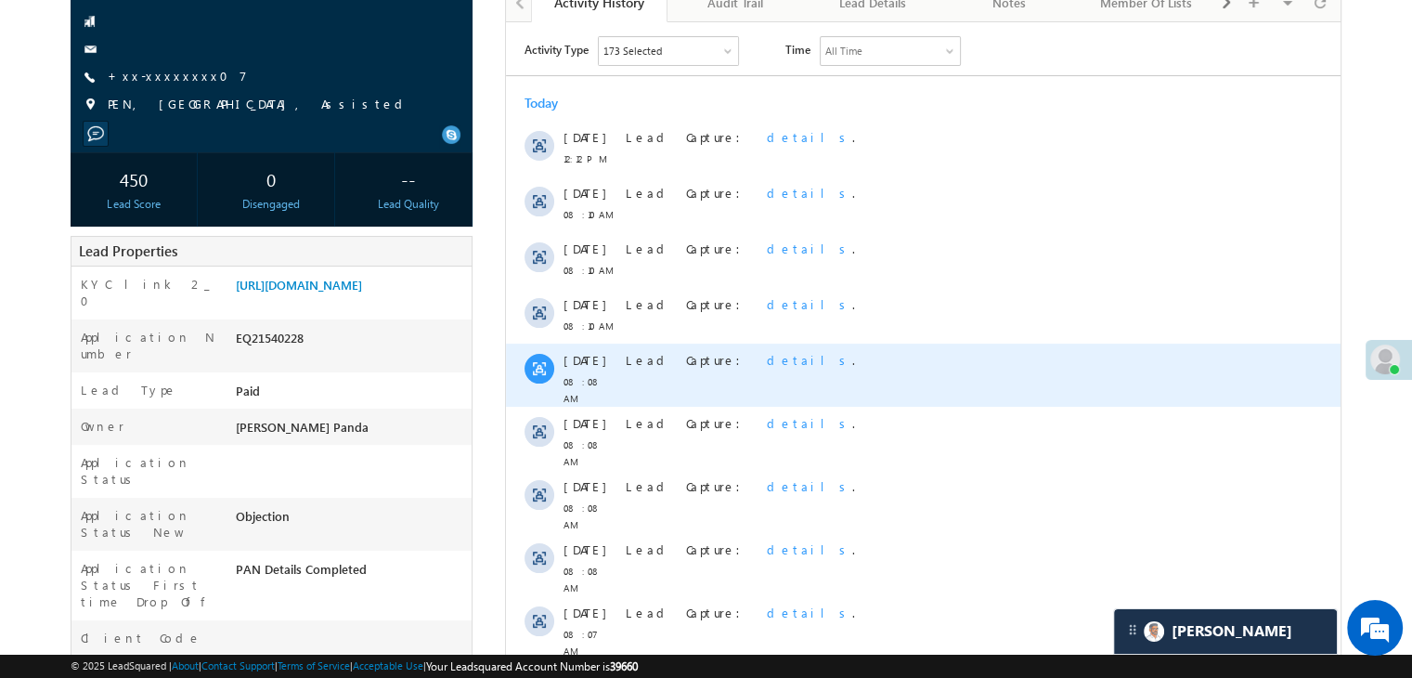
scroll to position [513, 0]
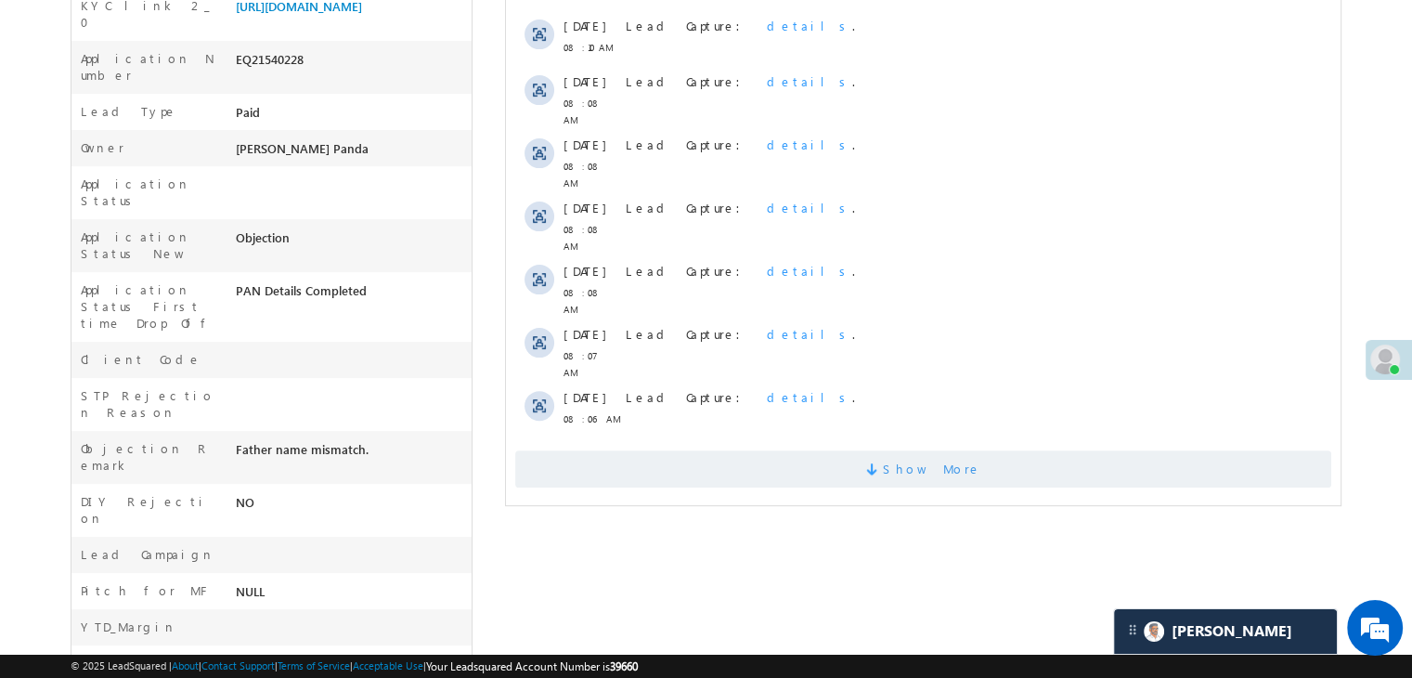
click at [936, 450] on span "Show More" at bounding box center [932, 468] width 98 height 37
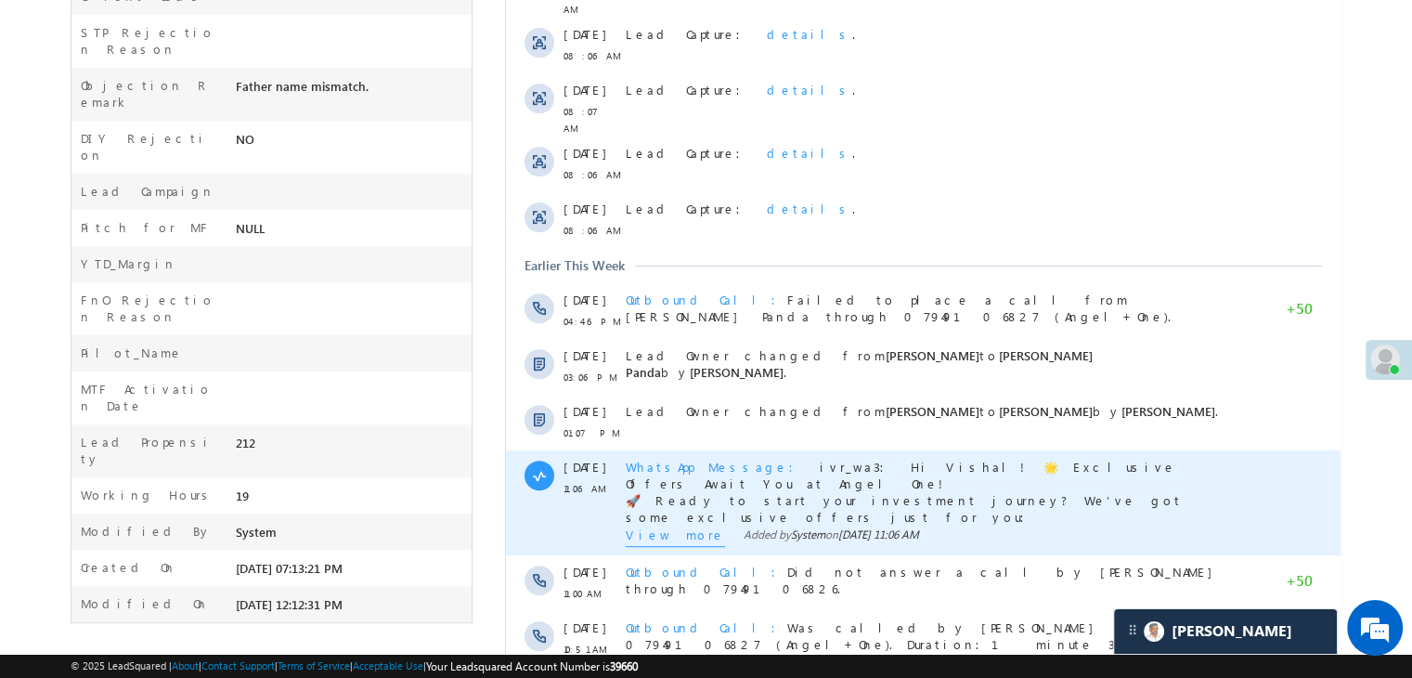
scroll to position [977, 0]
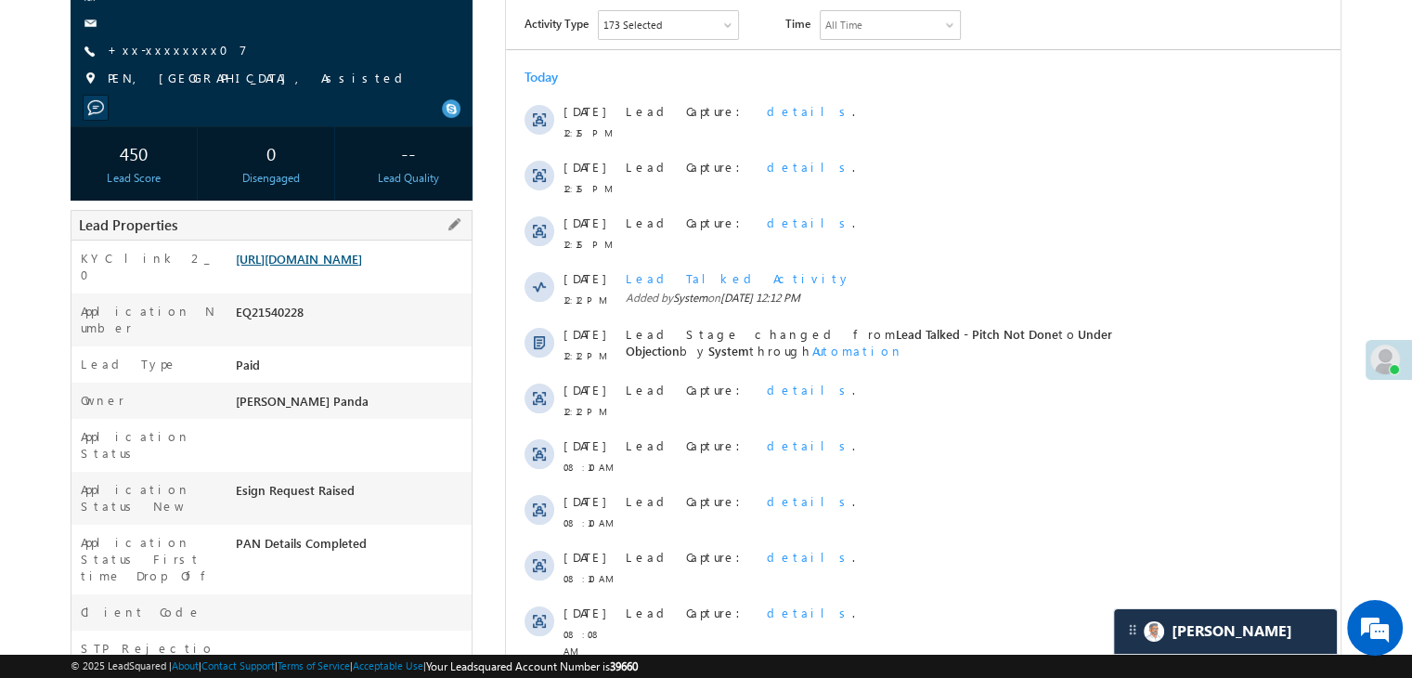
click at [342, 266] on link "https://angelbroking1-pk3em7sa.customui-test.leadsquared.com?leadId=7d8e1802-97…" at bounding box center [299, 259] width 126 height 16
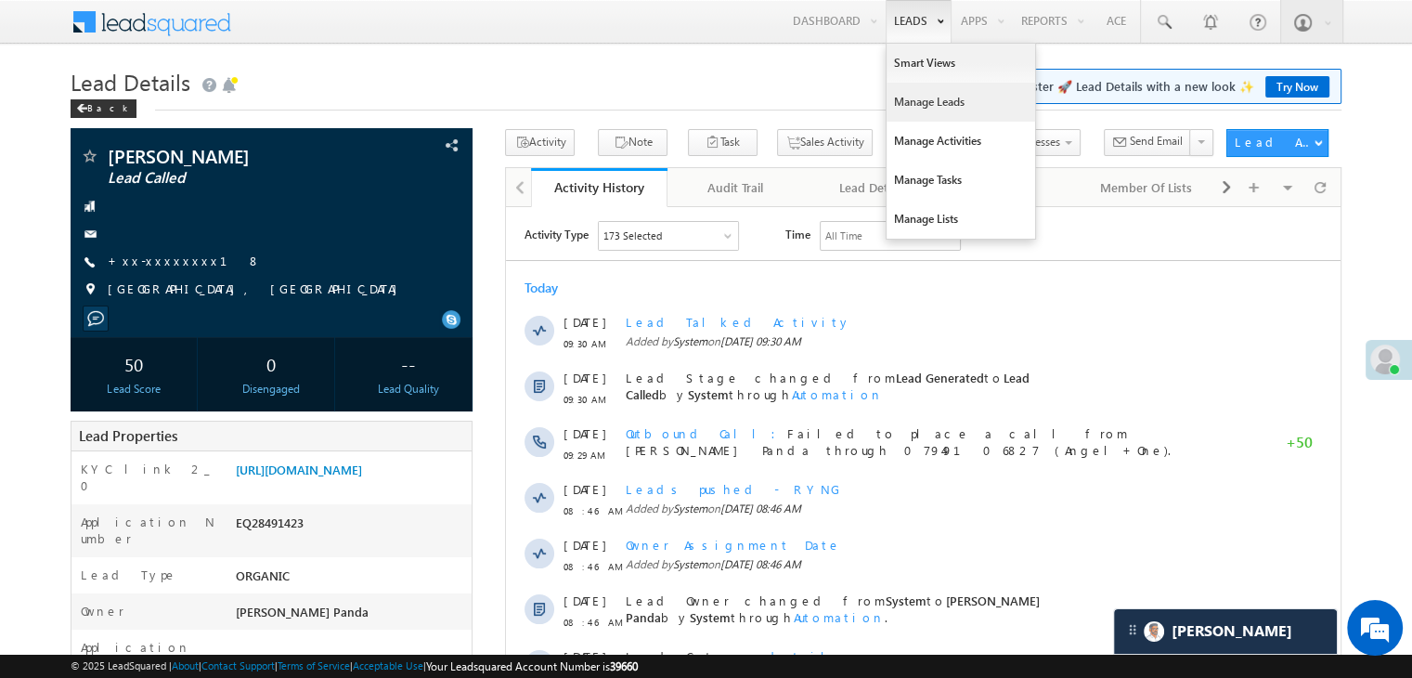
click at [914, 100] on link "Manage Leads" at bounding box center [960, 102] width 149 height 39
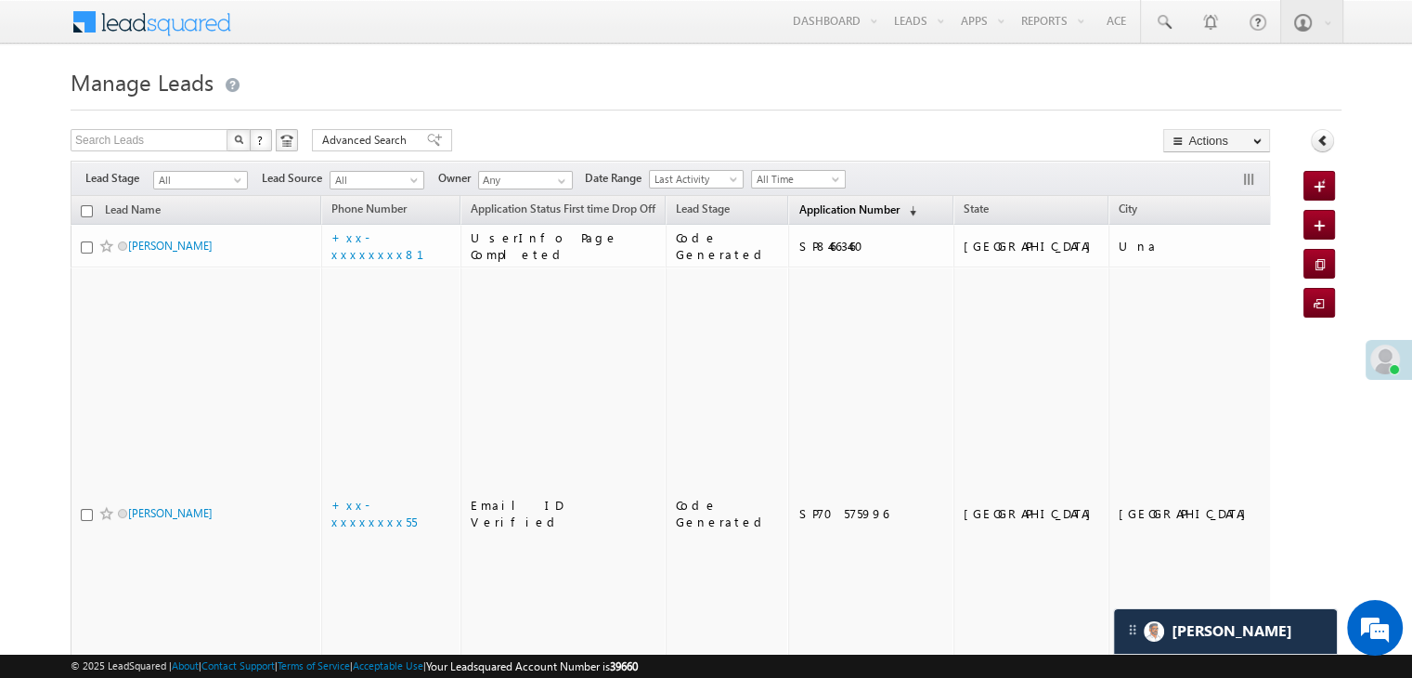
click at [805, 210] on span "Application Number" at bounding box center [848, 209] width 100 height 14
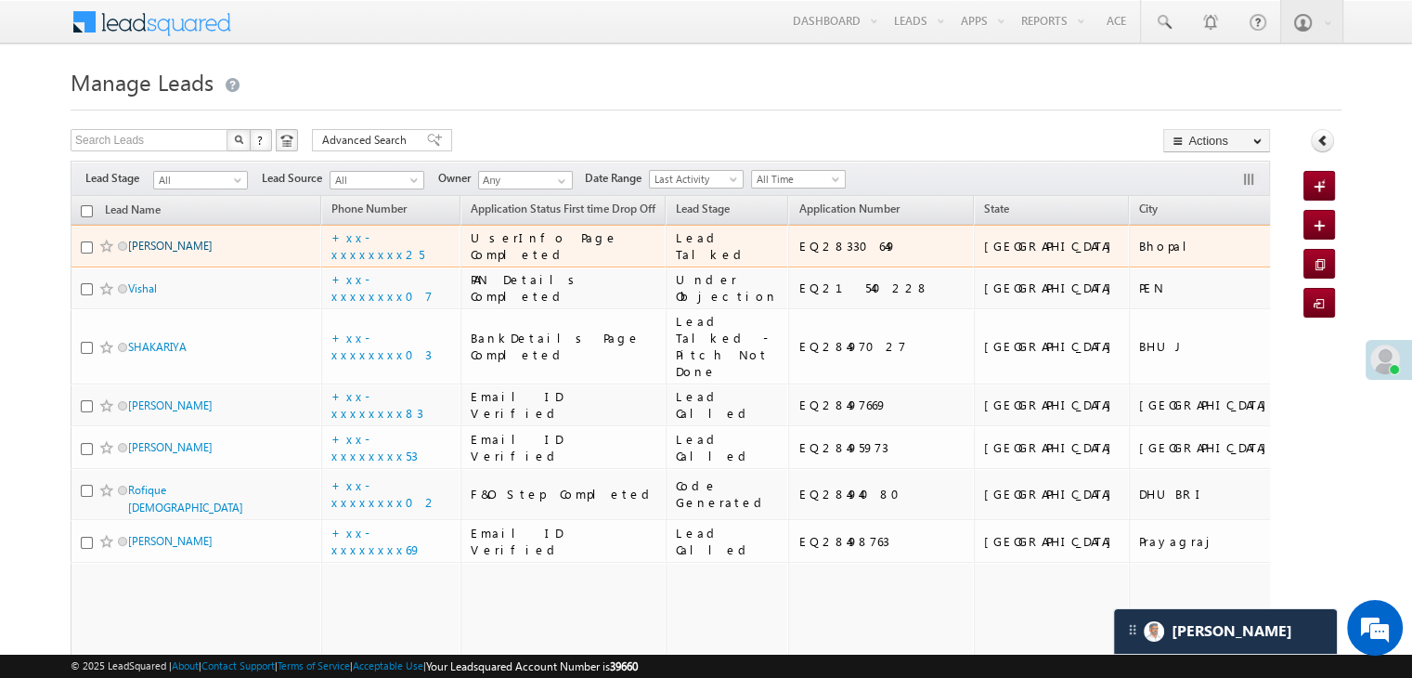
click at [185, 252] on link "[PERSON_NAME]" at bounding box center [170, 246] width 84 height 14
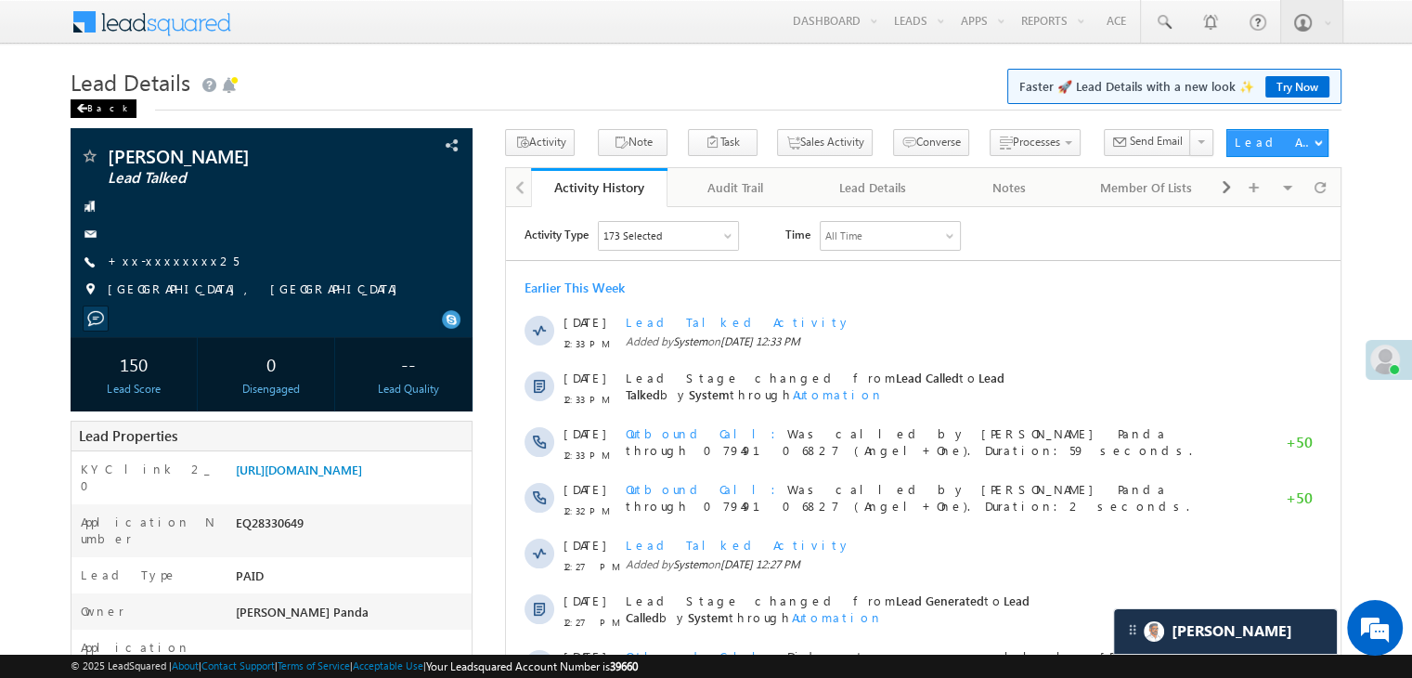
click at [85, 107] on span at bounding box center [81, 108] width 11 height 9
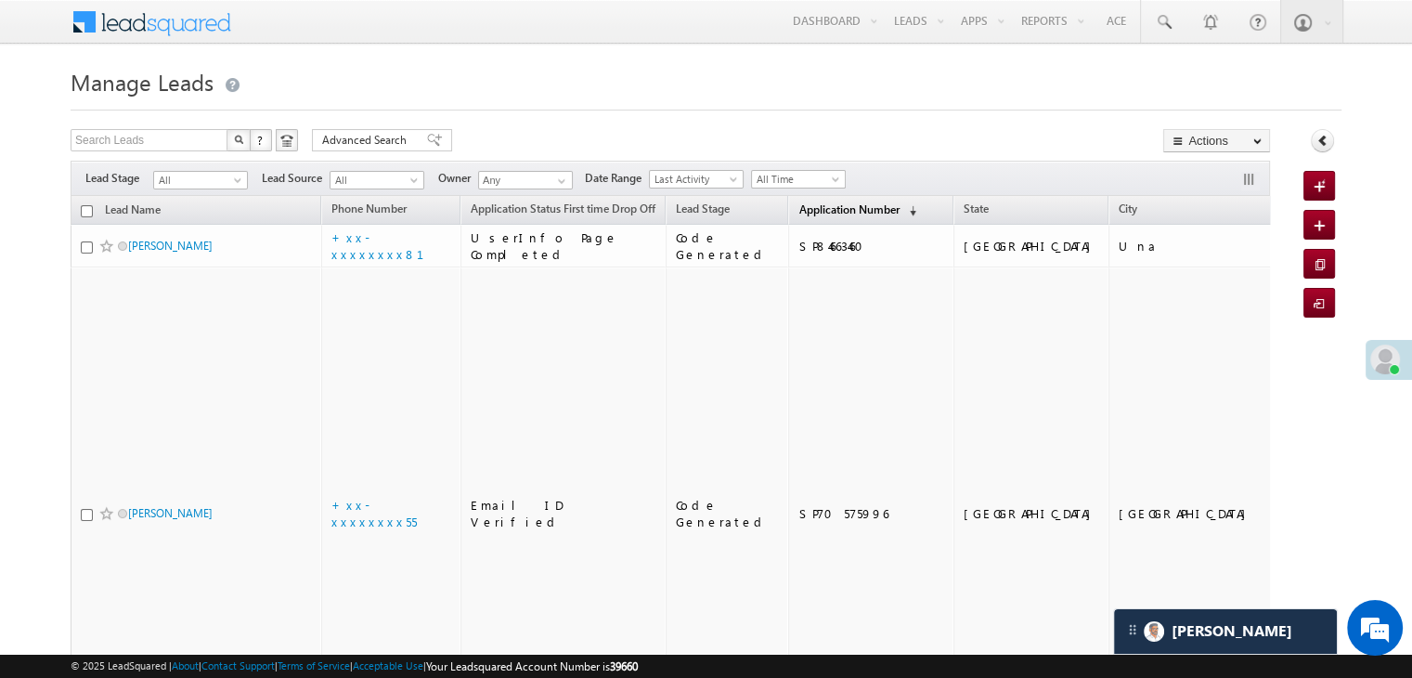
click at [801, 209] on span "Application Number" at bounding box center [848, 209] width 100 height 14
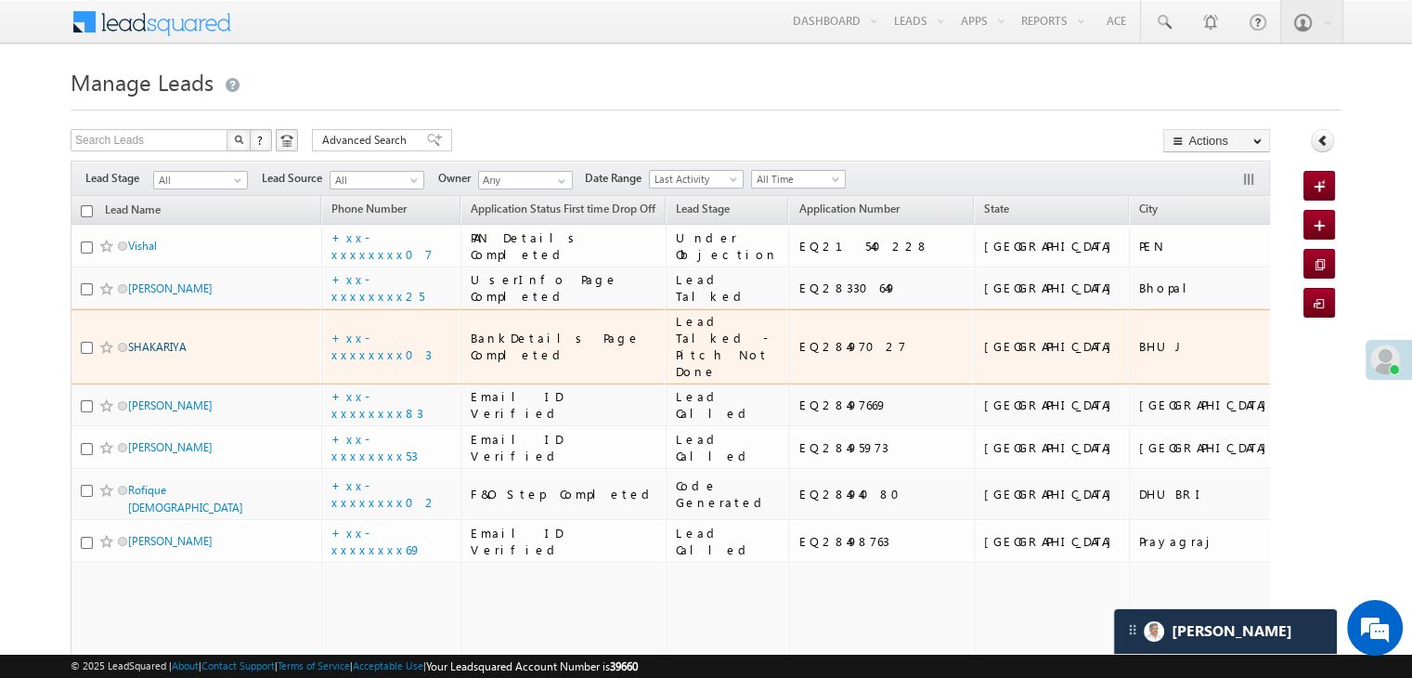
click at [161, 354] on link "SHAKARIYA" at bounding box center [157, 347] width 58 height 14
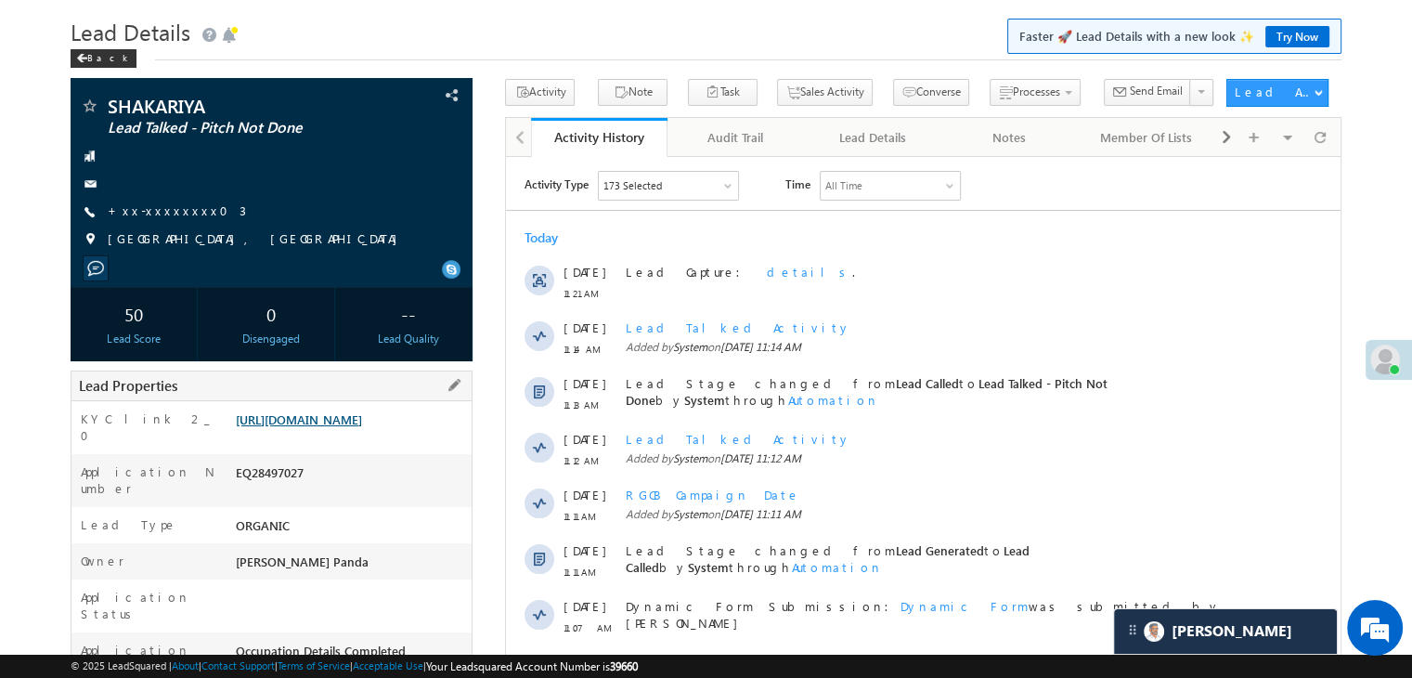
scroll to position [186, 0]
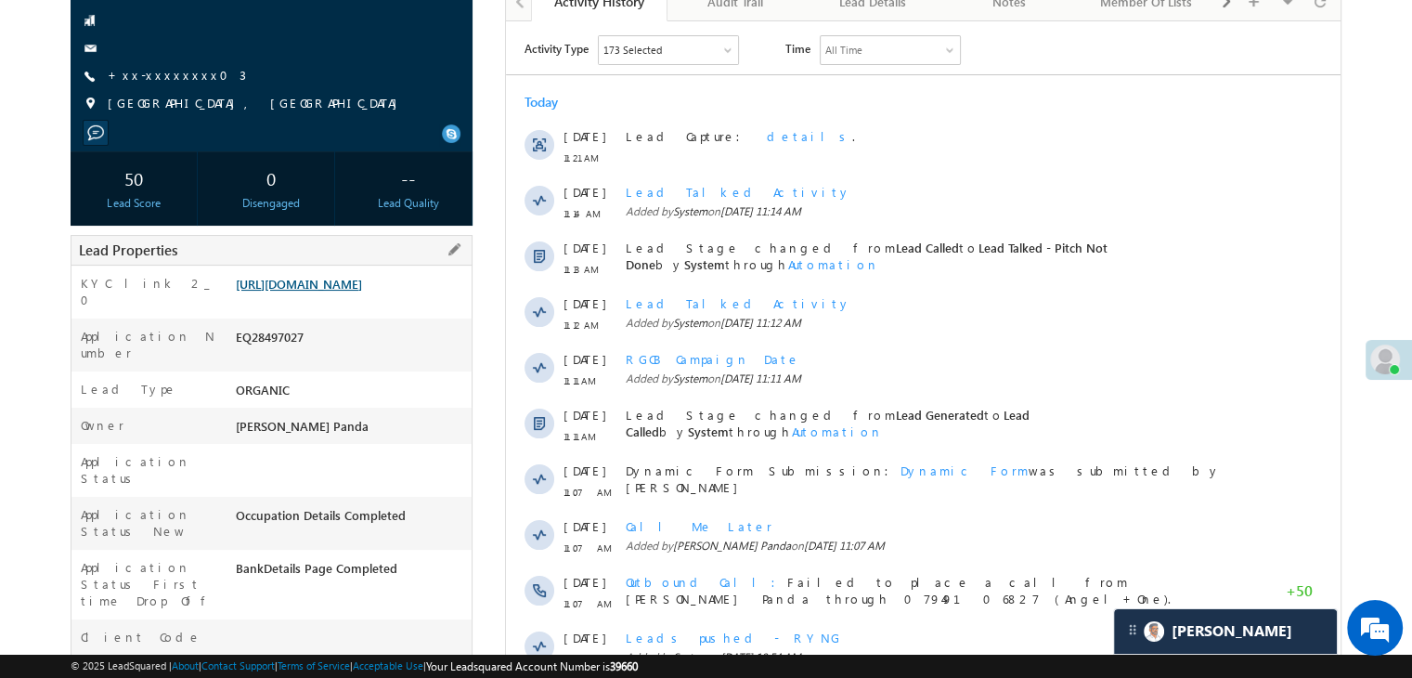
click at [362, 291] on link "[URL][DOMAIN_NAME]" at bounding box center [299, 284] width 126 height 16
click at [150, 71] on link "+xx-xxxxxxxx03" at bounding box center [177, 75] width 138 height 16
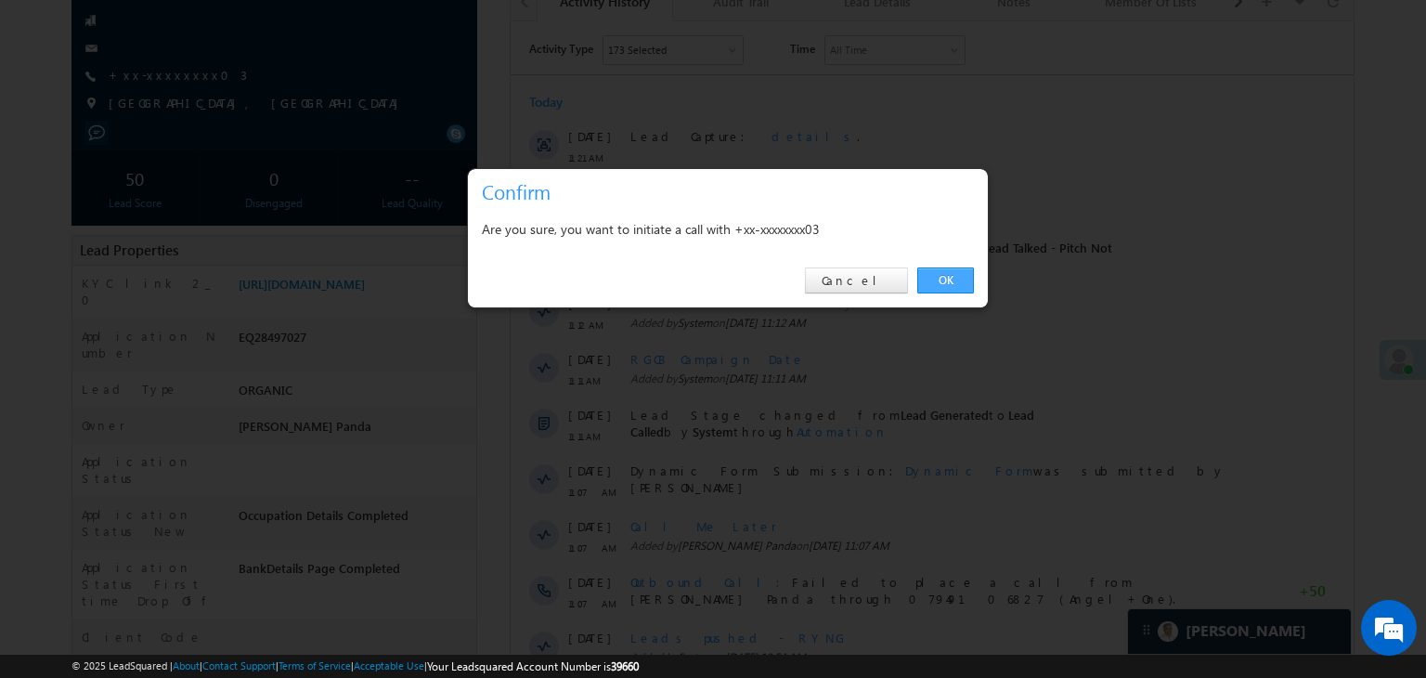
click at [938, 291] on link "OK" at bounding box center [945, 280] width 57 height 26
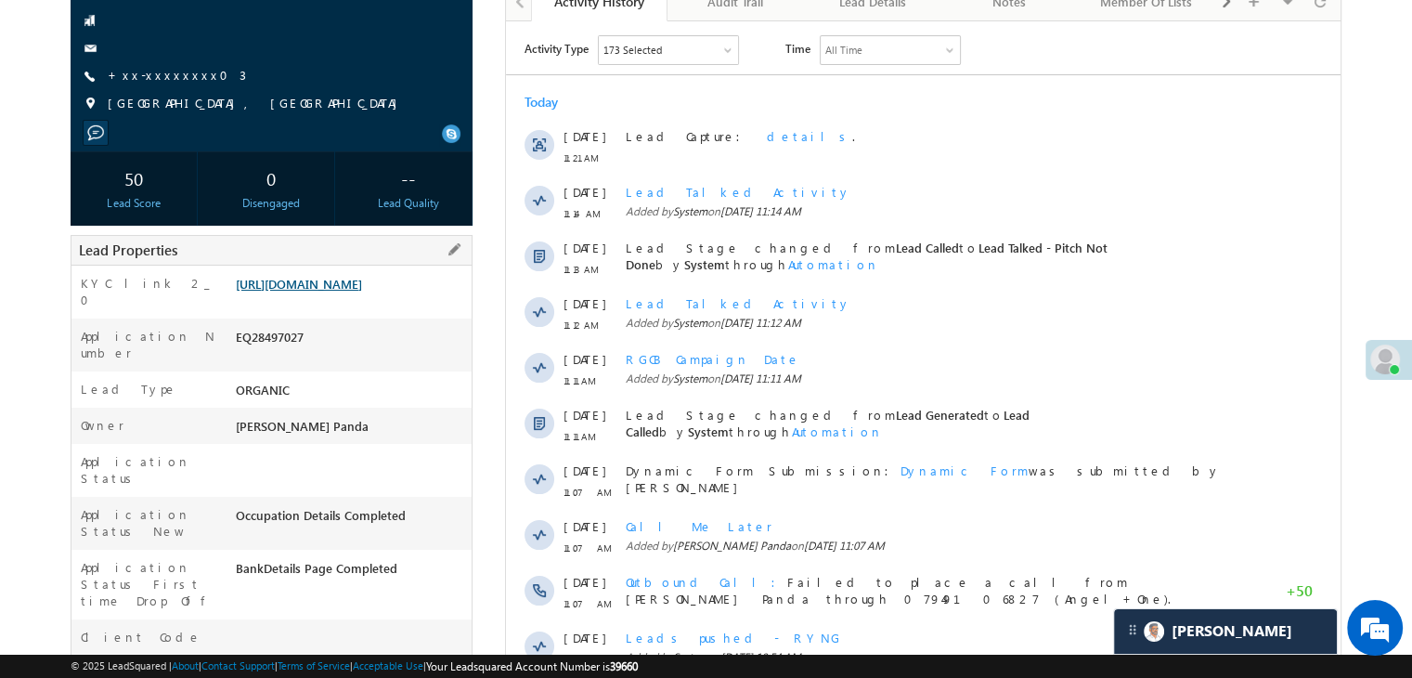
click at [362, 291] on link "[URL][DOMAIN_NAME]" at bounding box center [299, 284] width 126 height 16
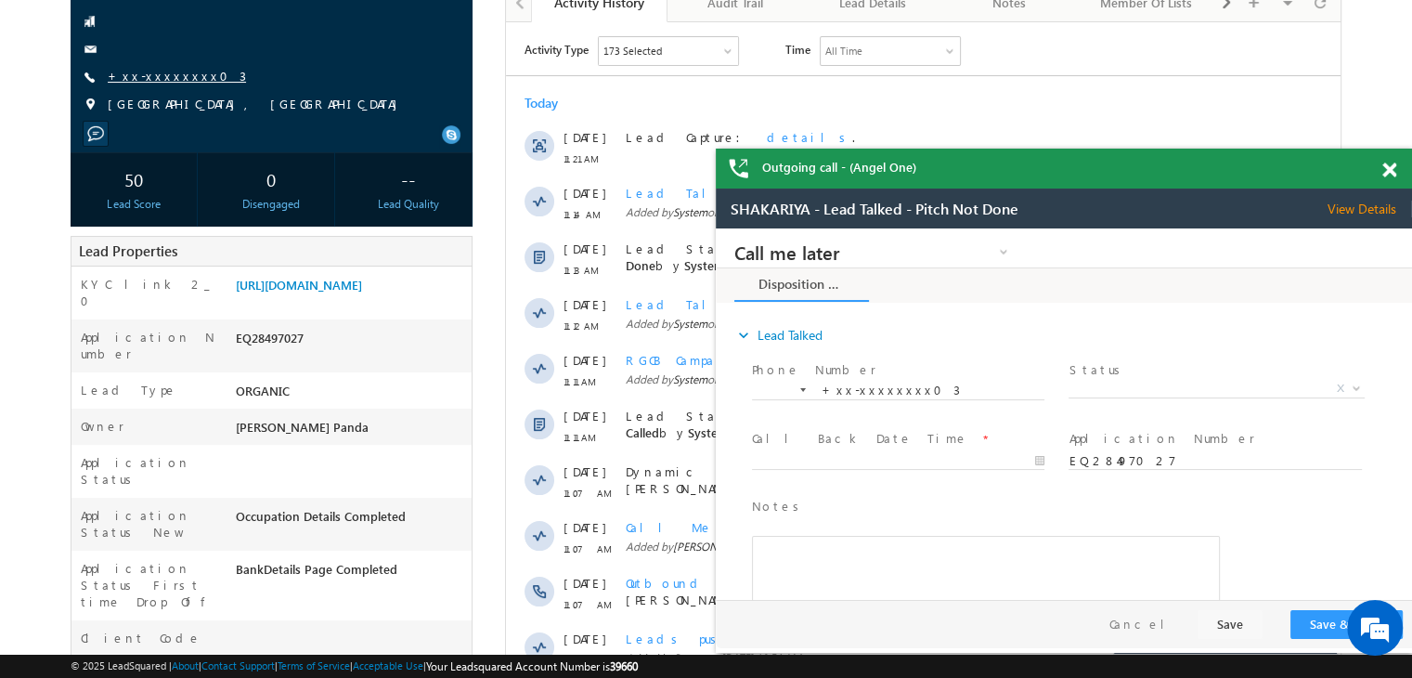
click at [165, 68] on link "+xx-xxxxxxxx03" at bounding box center [177, 76] width 138 height 16
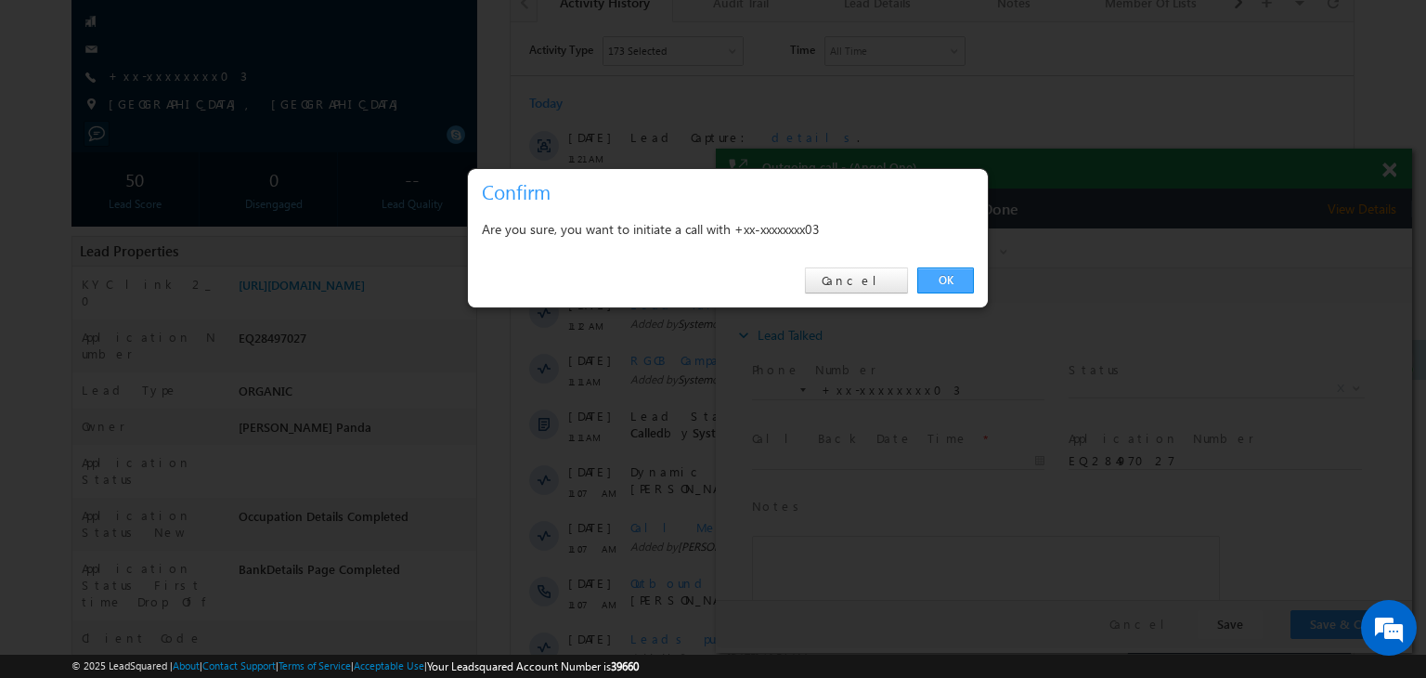
click at [943, 279] on link "OK" at bounding box center [945, 280] width 57 height 26
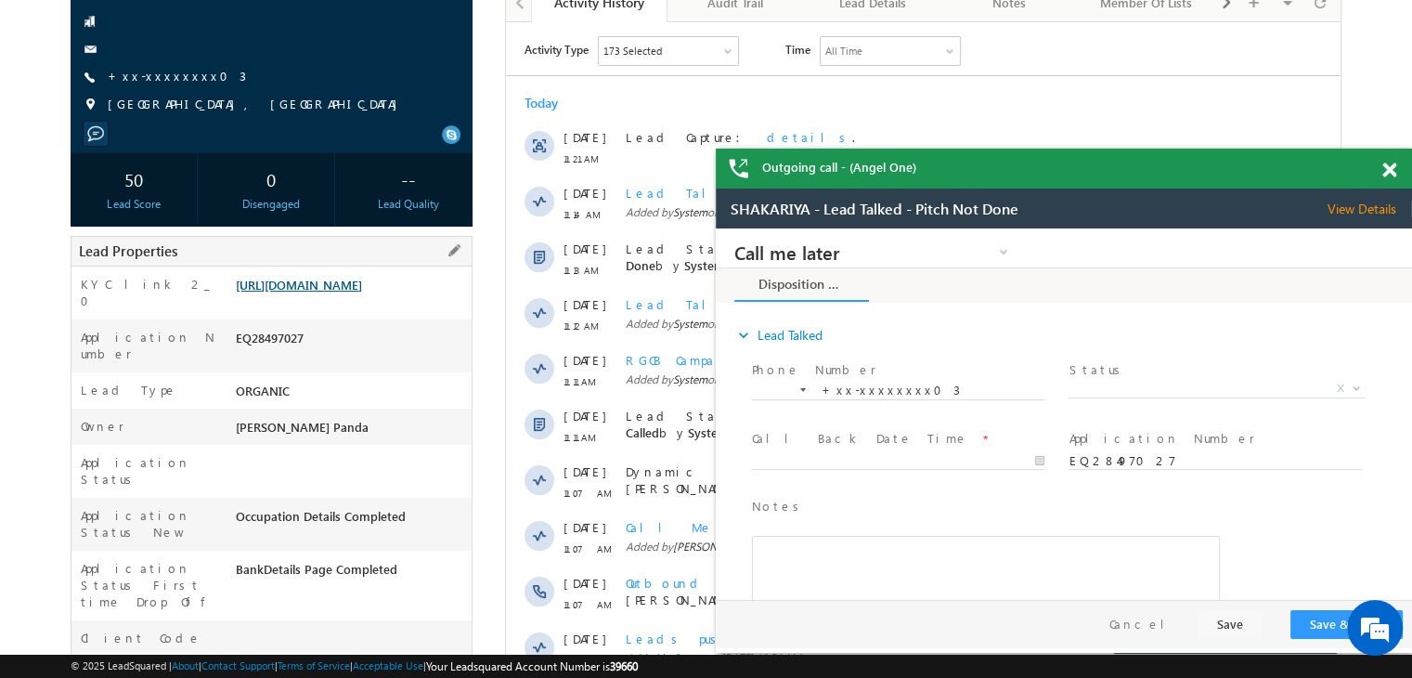
click at [0, 0] on link "[URL][DOMAIN_NAME]" at bounding box center [0, 0] width 0 height 0
click at [0, 0] on link "+xx-xxxxxxxx03" at bounding box center [0, 0] width 0 height 0
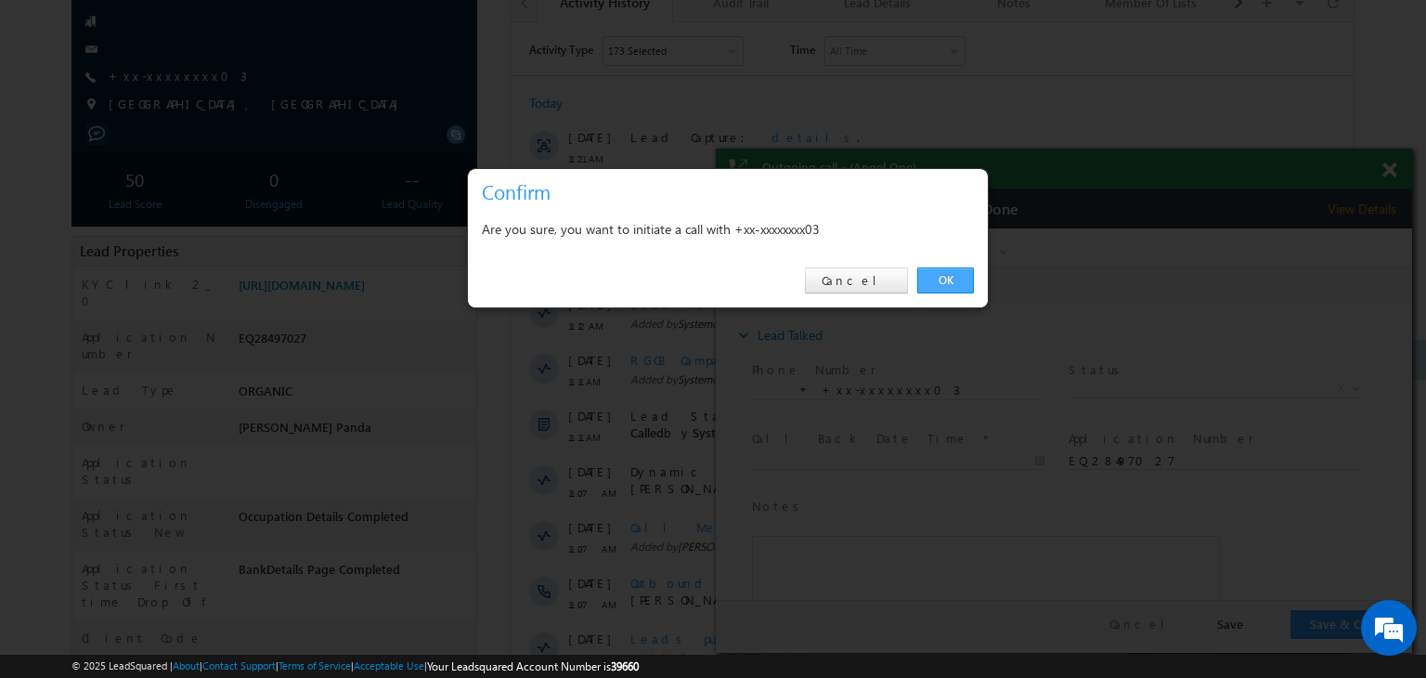
click at [949, 276] on link "OK" at bounding box center [945, 280] width 57 height 26
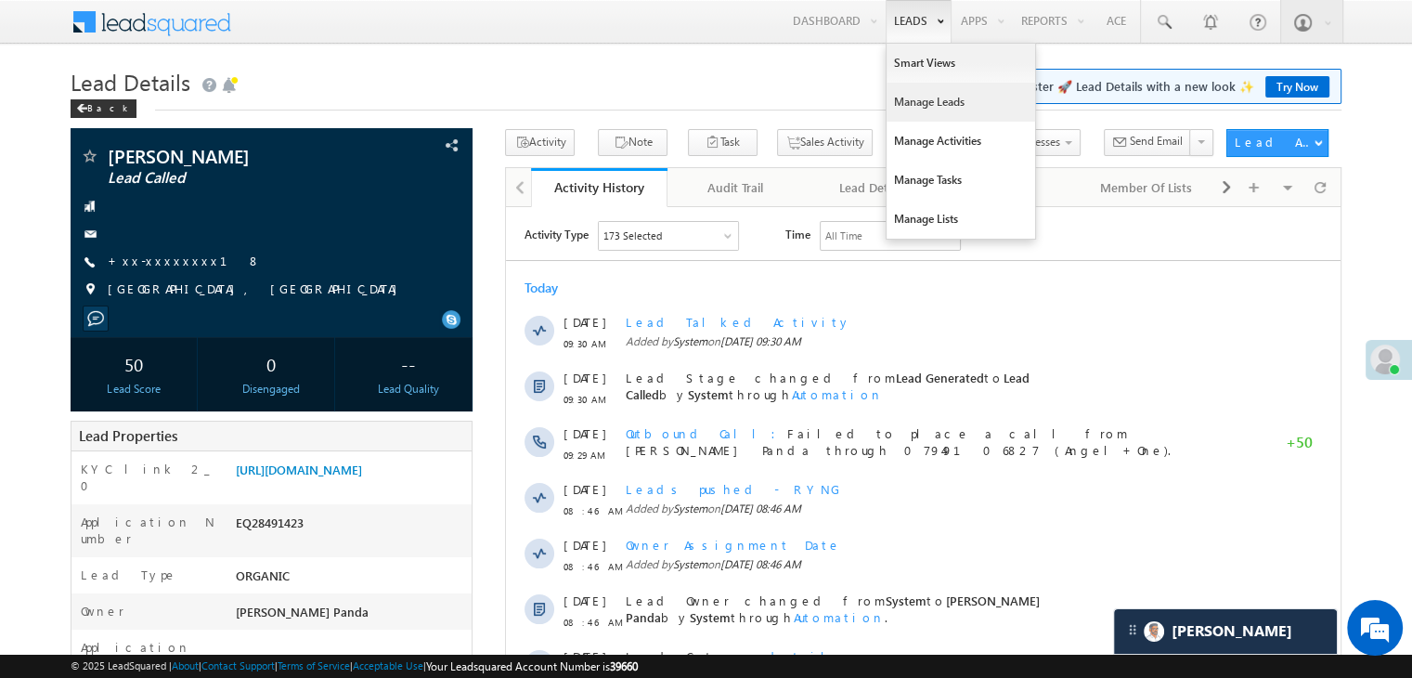
drag, startPoint x: 903, startPoint y: 105, endPoint x: 901, endPoint y: 136, distance: 31.6
click at [904, 105] on link "Manage Leads" at bounding box center [960, 102] width 149 height 39
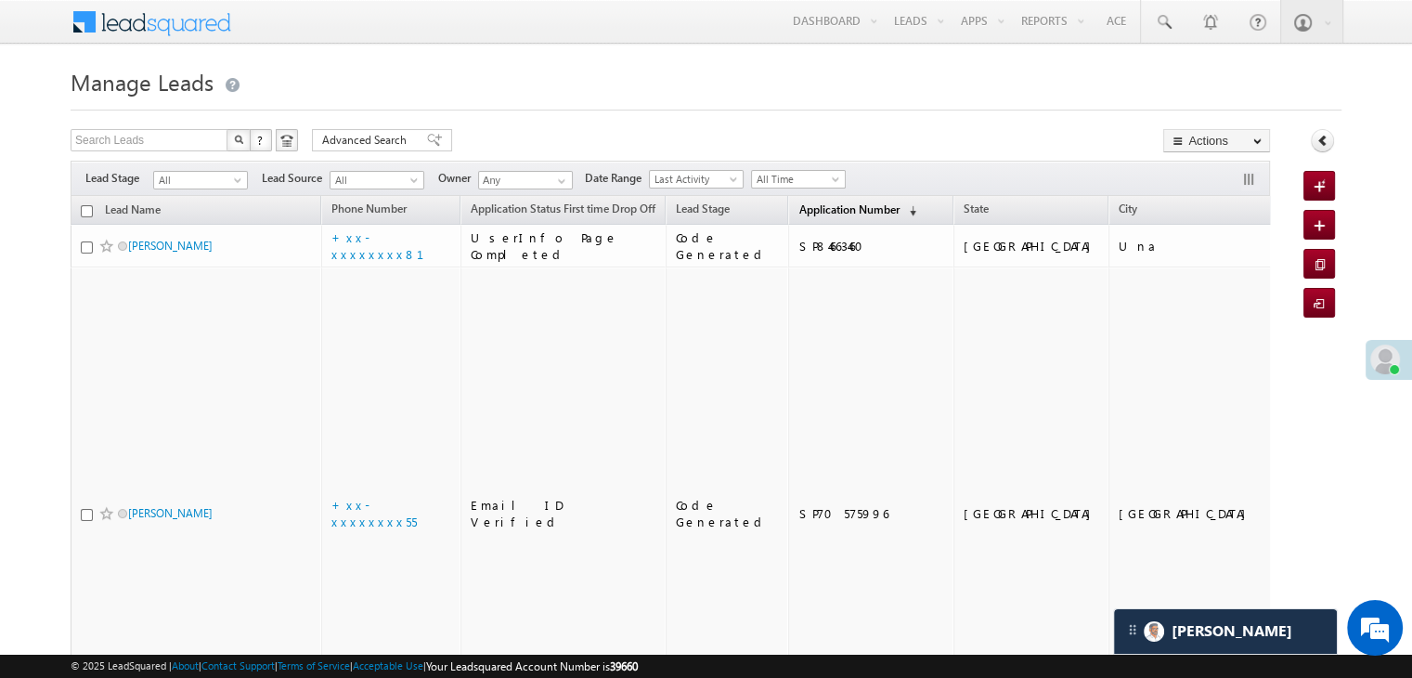
click at [811, 202] on span "Application Number" at bounding box center [848, 209] width 100 height 14
click at [820, 208] on span "Application Number" at bounding box center [848, 209] width 100 height 14
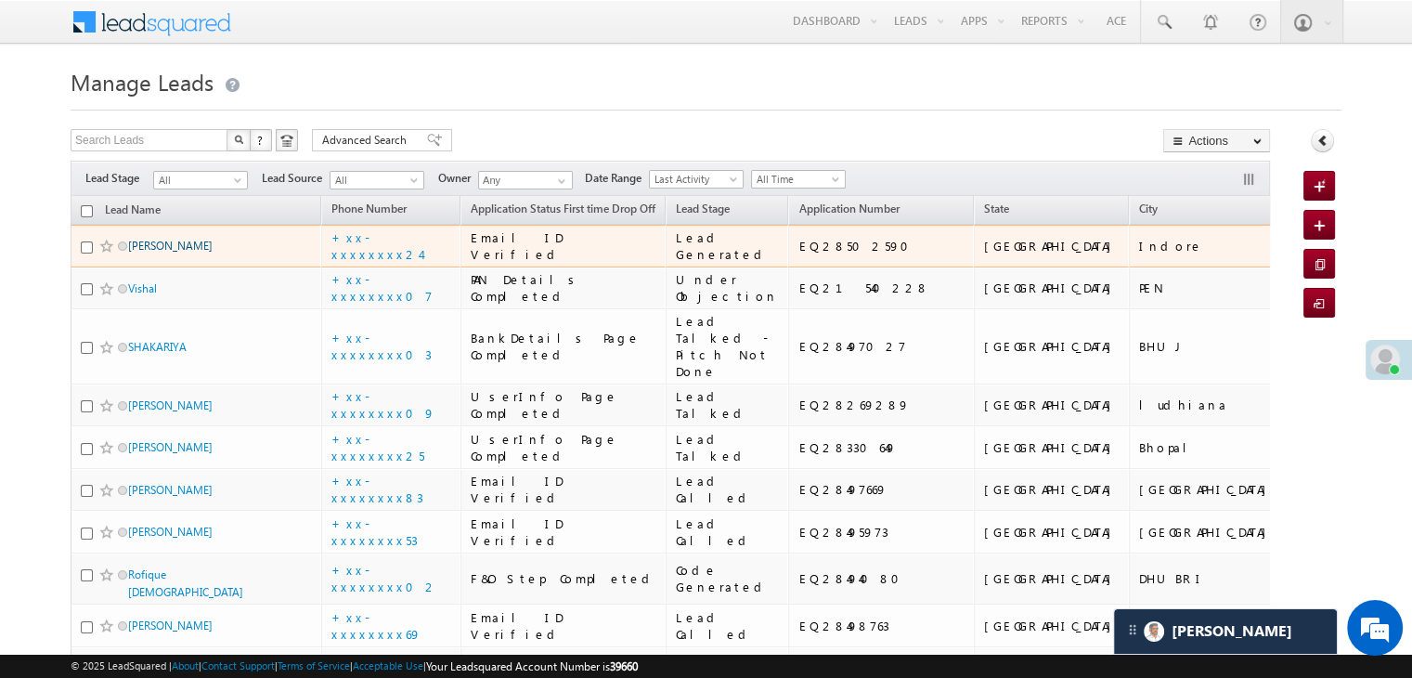
click at [176, 252] on link "Durga gour" at bounding box center [170, 246] width 84 height 14
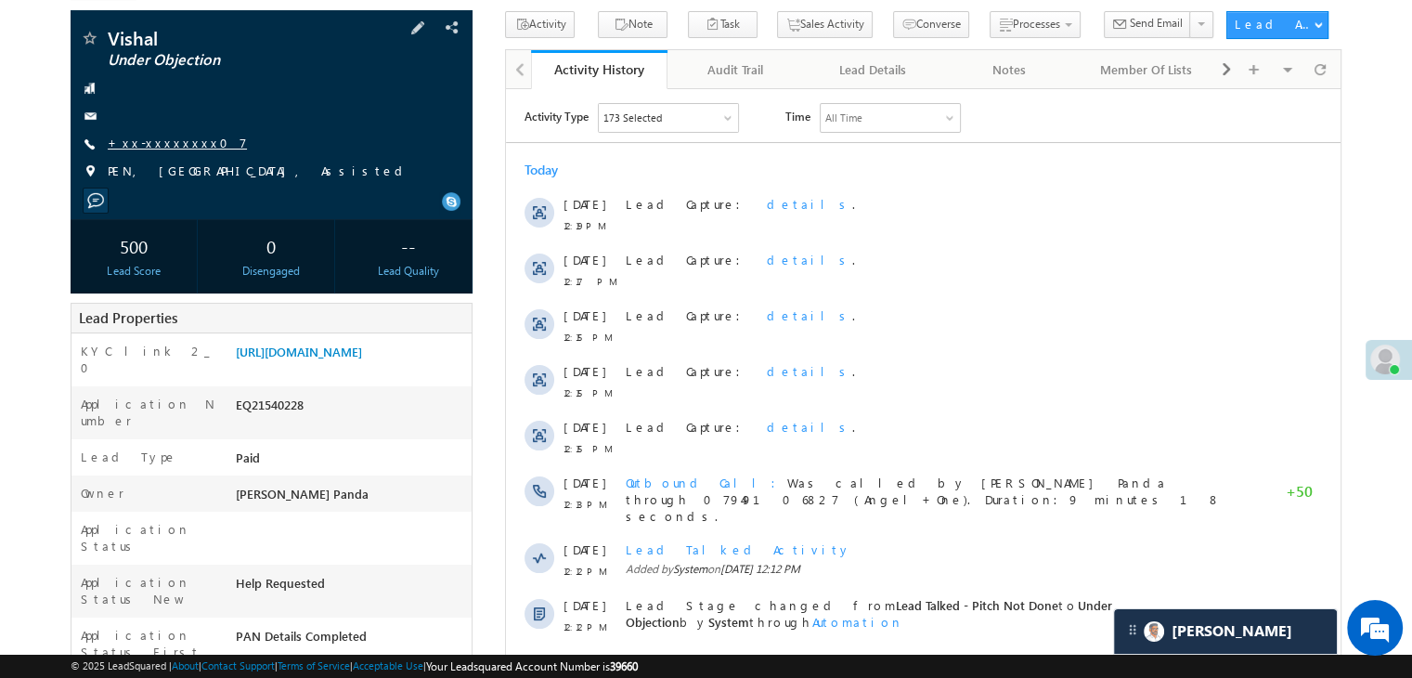
click at [160, 142] on link "+xx-xxxxxxxx07" at bounding box center [177, 143] width 139 height 16
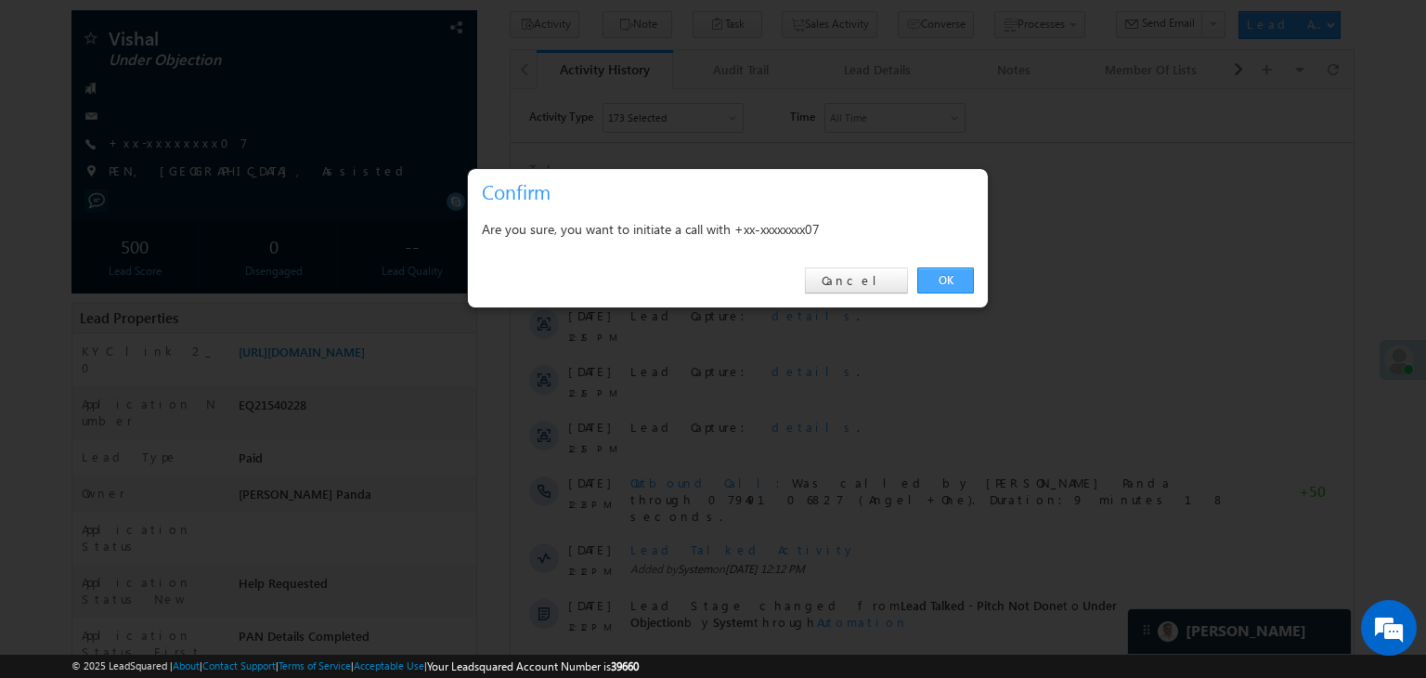
click at [949, 279] on link "OK" at bounding box center [945, 280] width 57 height 26
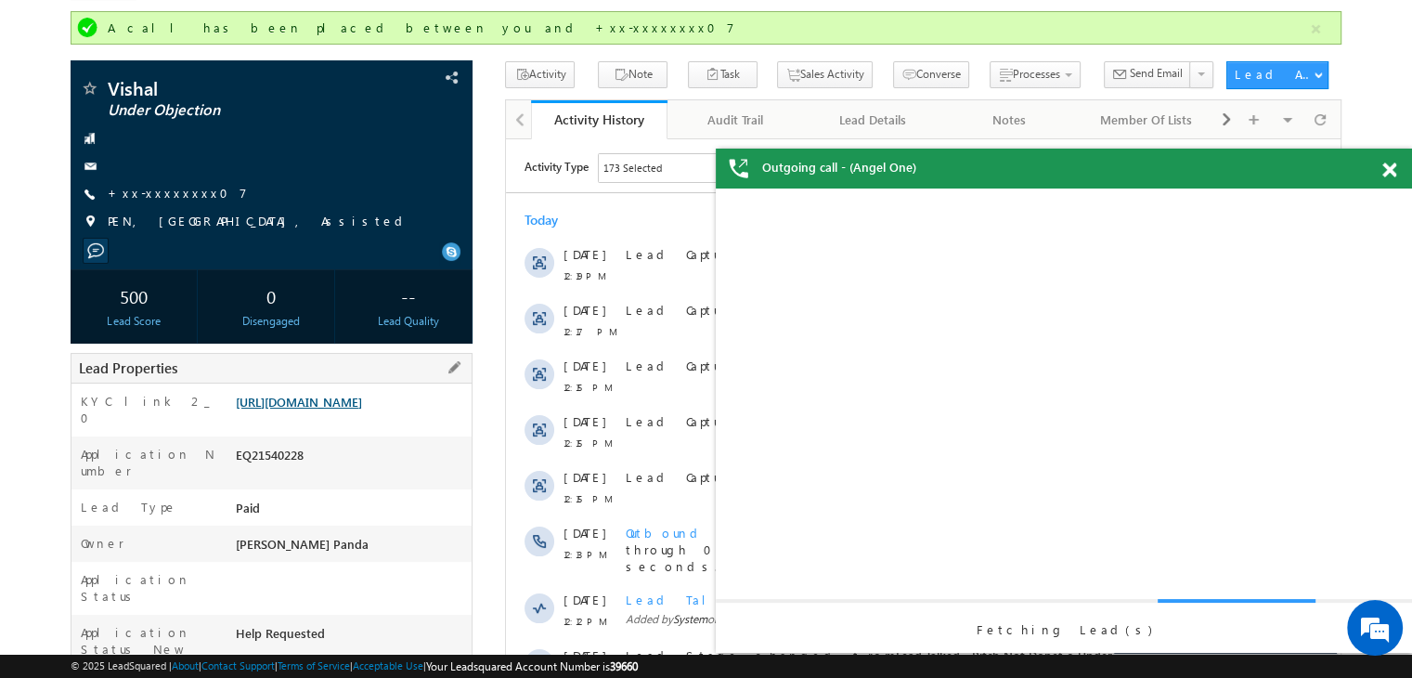
click at [338, 409] on link "[URL][DOMAIN_NAME]" at bounding box center [299, 402] width 126 height 16
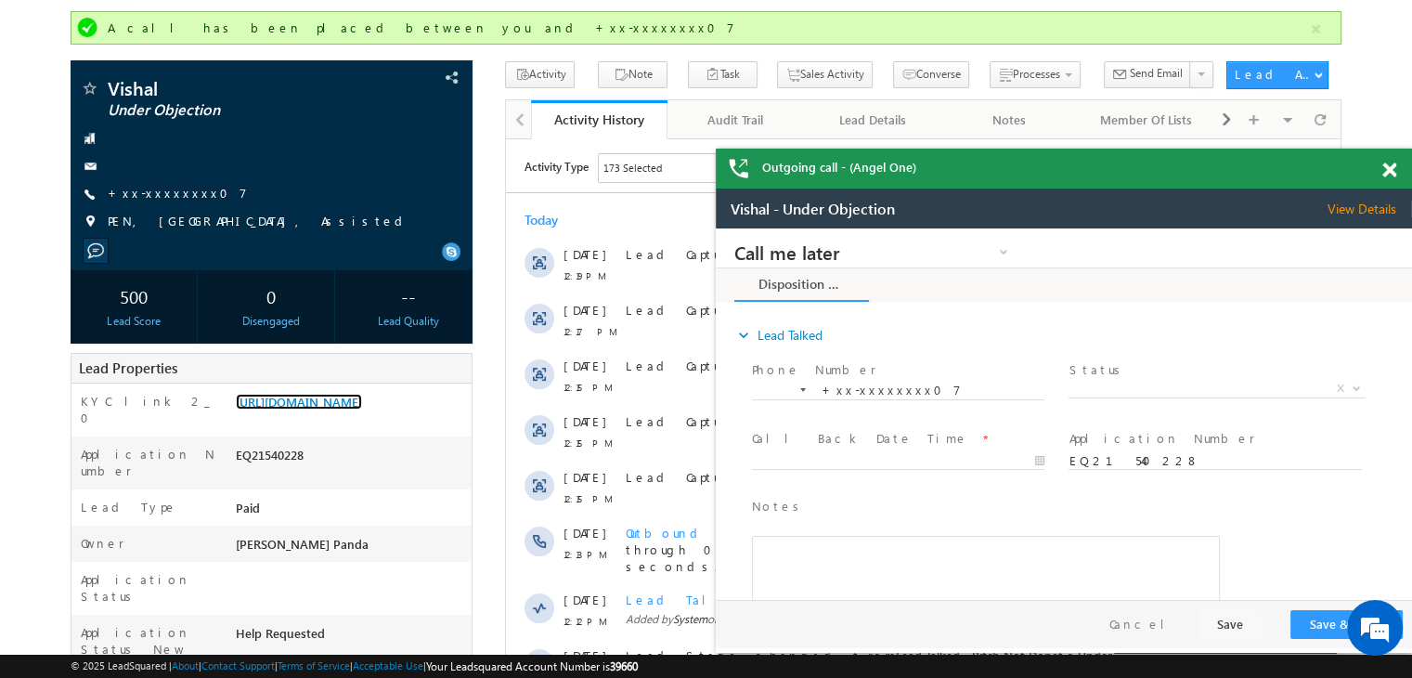
click at [1388, 172] on span at bounding box center [1389, 170] width 14 height 16
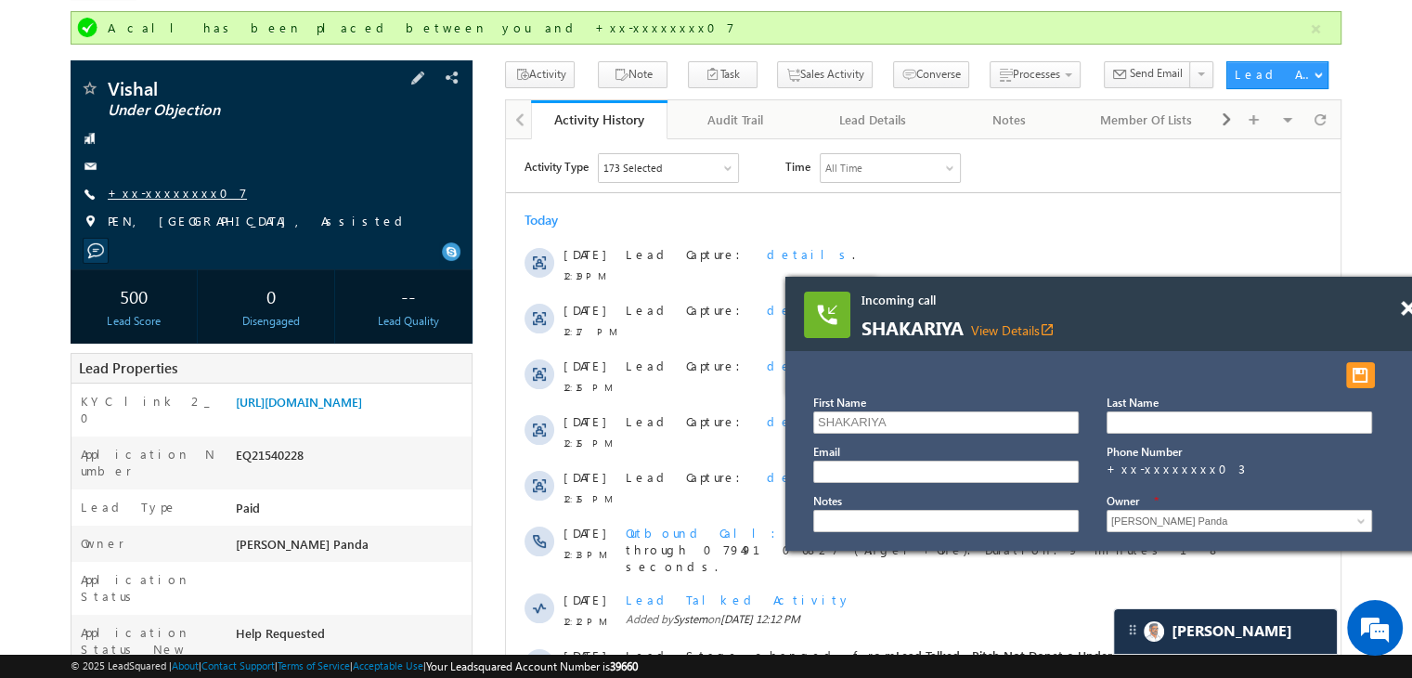
click at [161, 194] on link "+xx-xxxxxxxx07" at bounding box center [177, 193] width 139 height 16
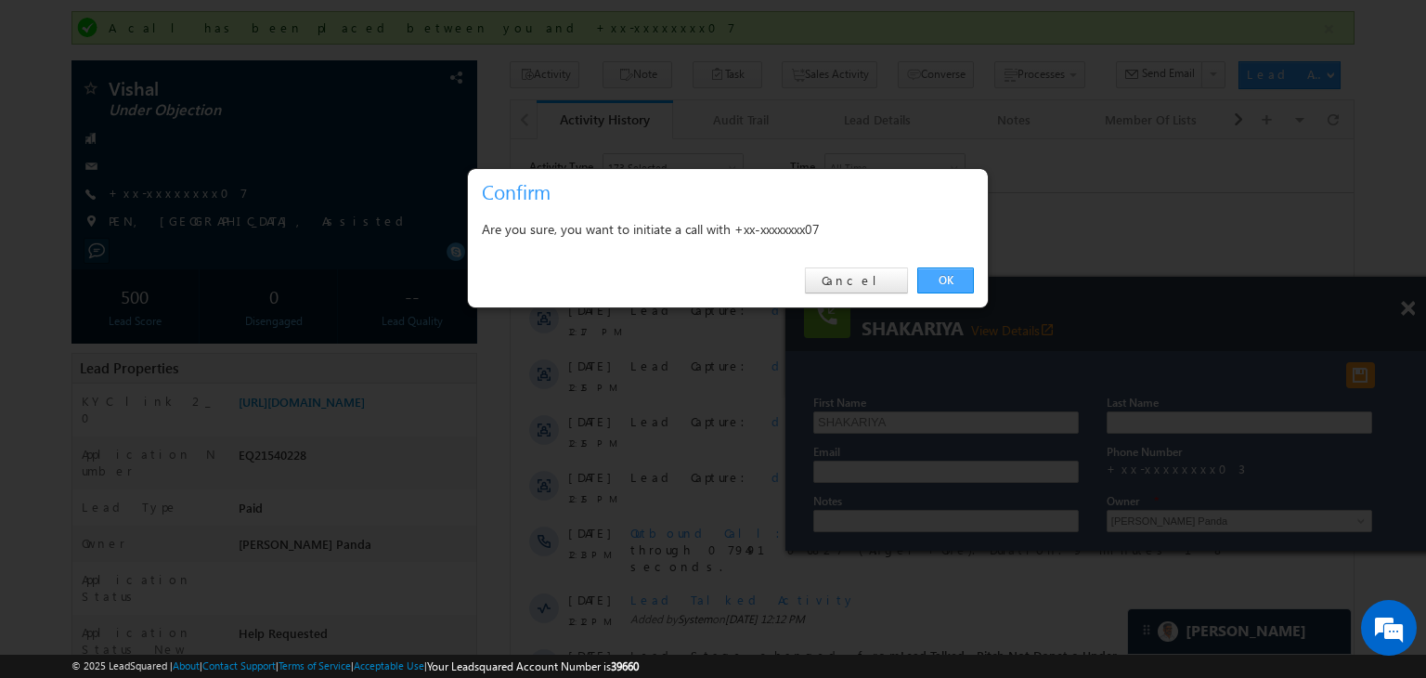
click at [939, 279] on link "OK" at bounding box center [945, 280] width 57 height 26
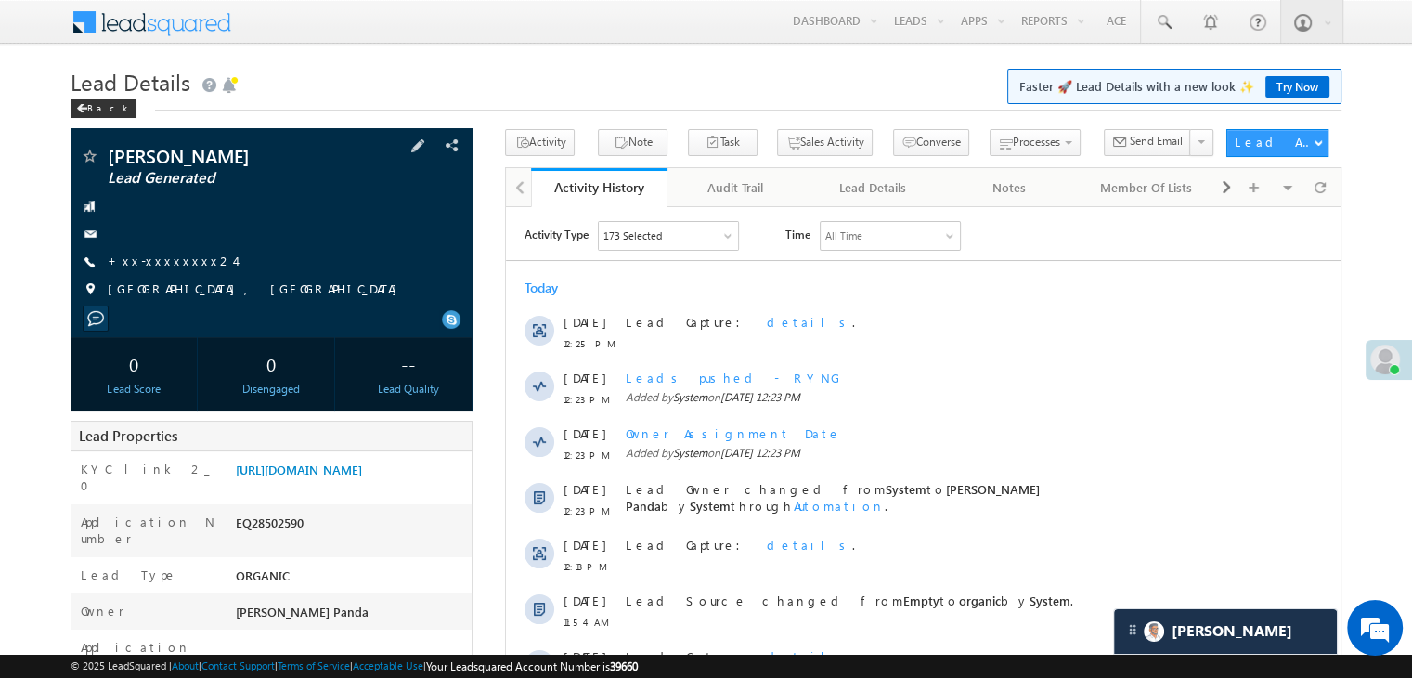
click at [161, 270] on span "+xx-xxxxxxxx24" at bounding box center [171, 261] width 127 height 19
click at [164, 264] on link "+xx-xxxxxxxx24" at bounding box center [171, 260] width 127 height 16
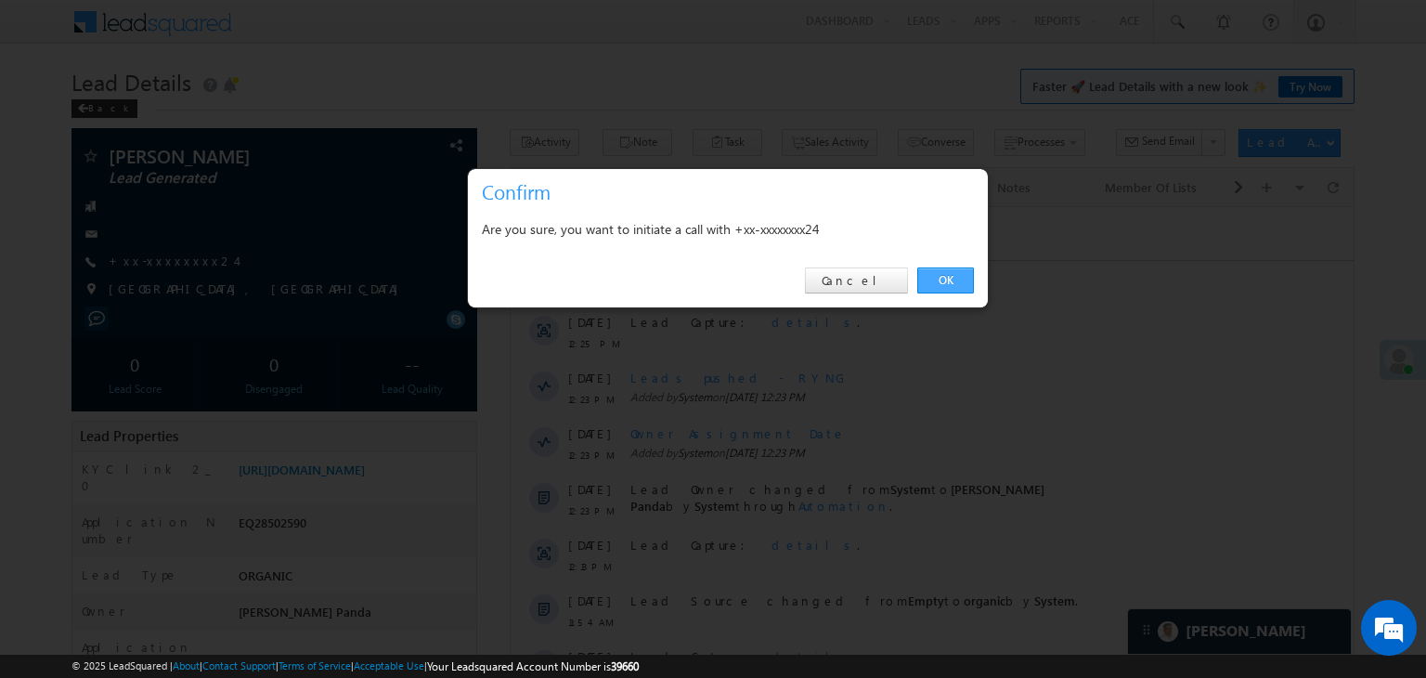
click at [936, 279] on link "OK" at bounding box center [945, 280] width 57 height 26
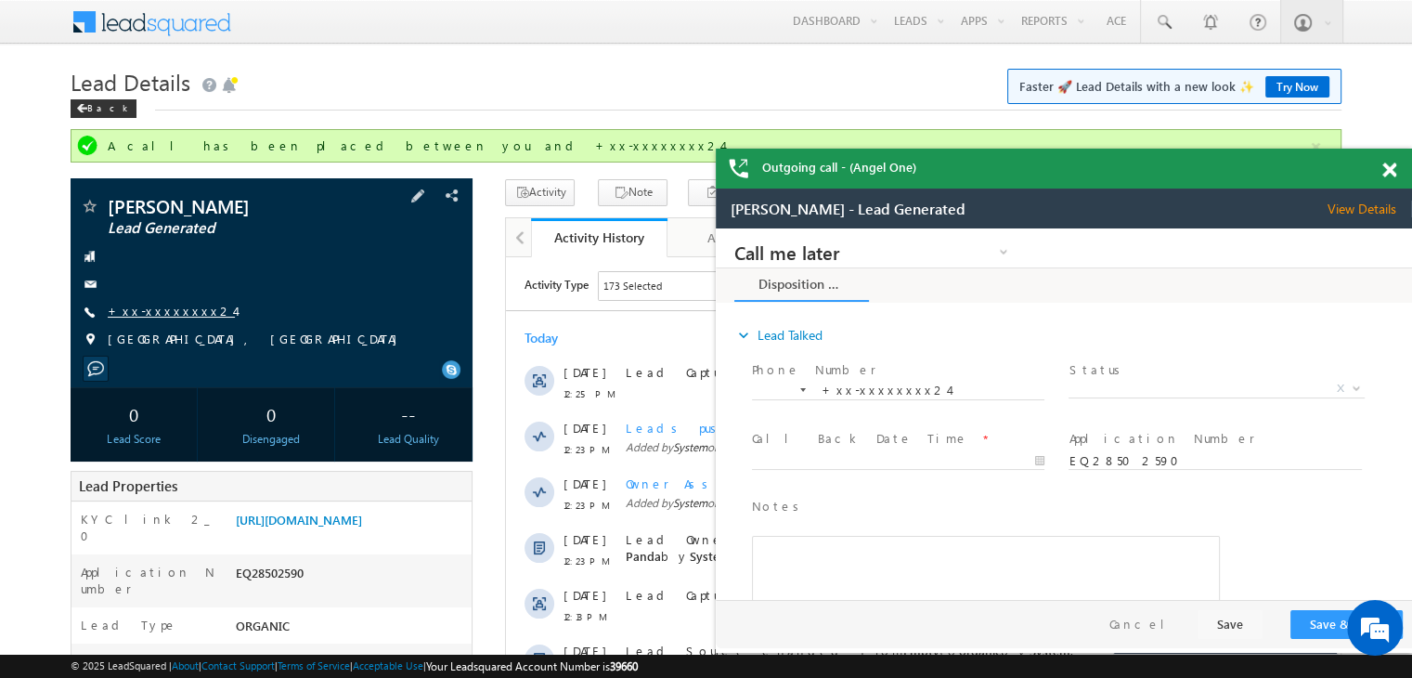
click at [0, 0] on link "+xx-xxxxxxxx24" at bounding box center [0, 0] width 0 height 0
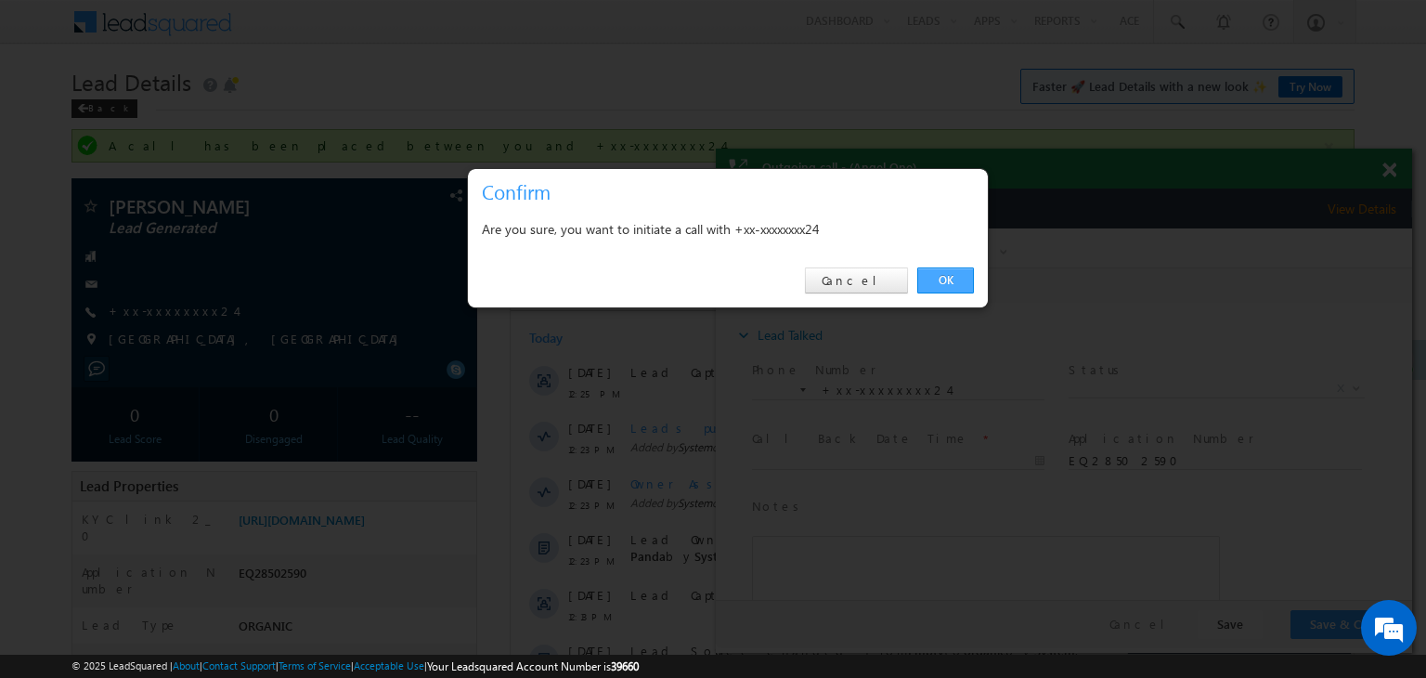
click at [949, 267] on link "OK" at bounding box center [945, 280] width 57 height 26
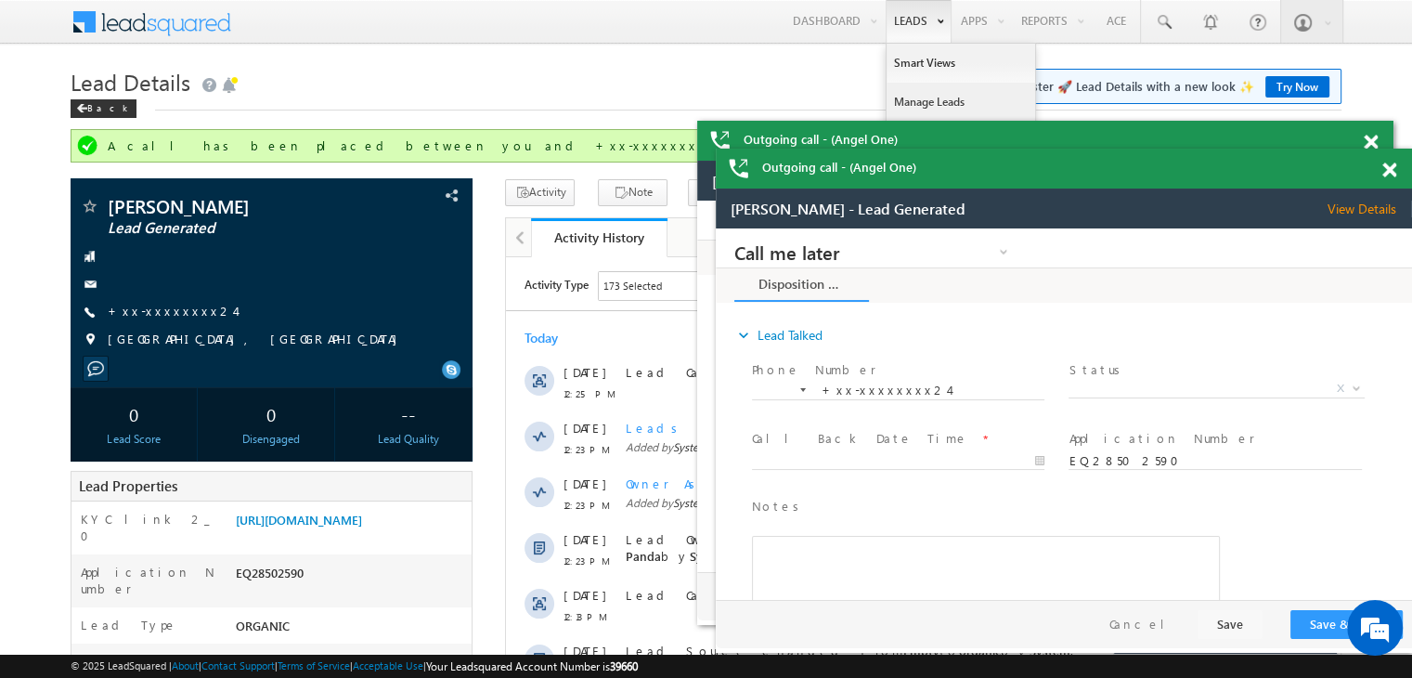
click at [481, 268] on link "Manage Leads" at bounding box center [258, 278] width 445 height 20
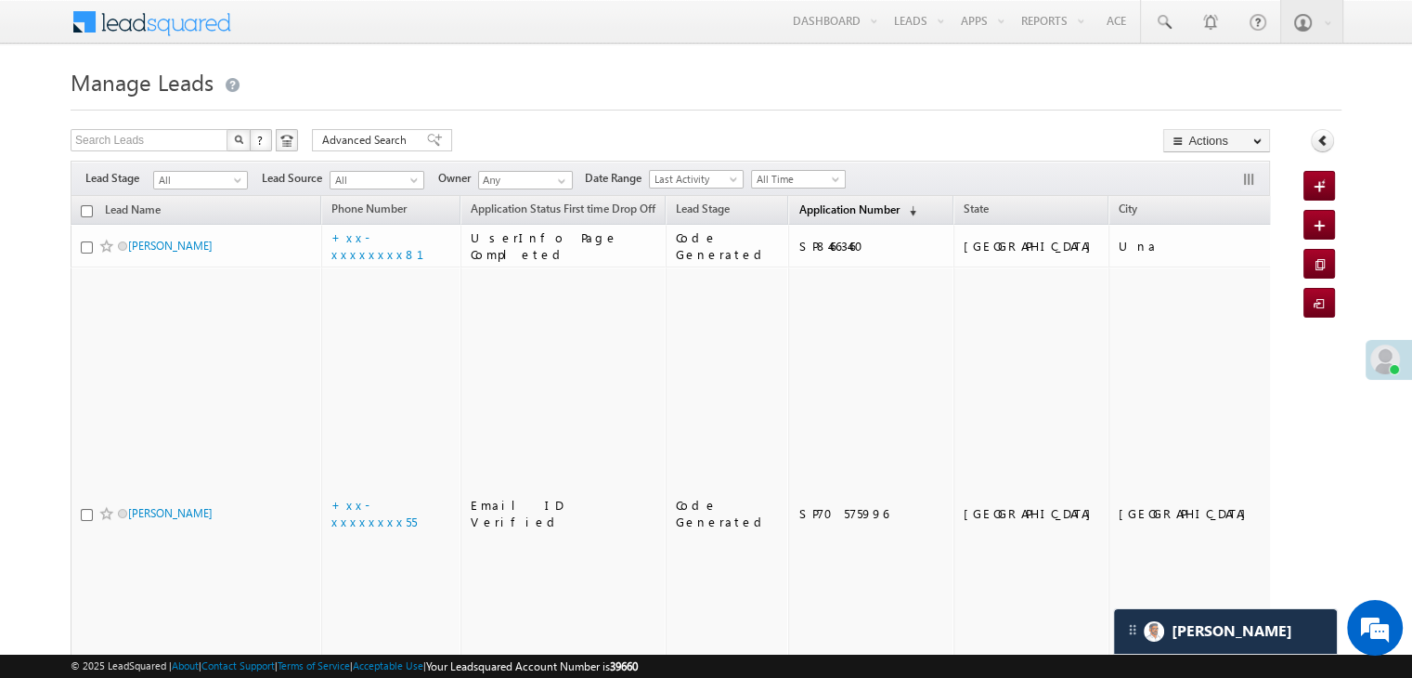
click at [819, 209] on span "Application Number" at bounding box center [848, 209] width 100 height 14
click at [835, 209] on span "Application Number" at bounding box center [848, 209] width 100 height 14
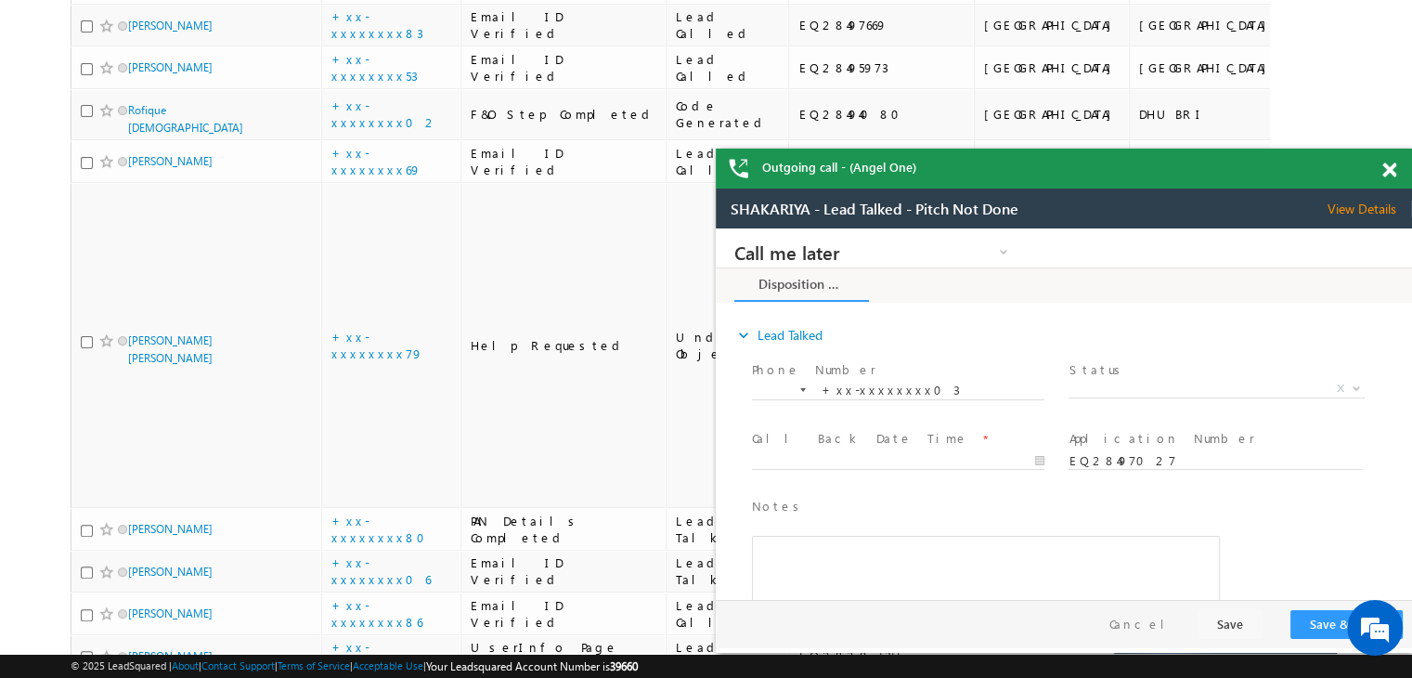
click at [1392, 172] on span at bounding box center [1389, 170] width 14 height 16
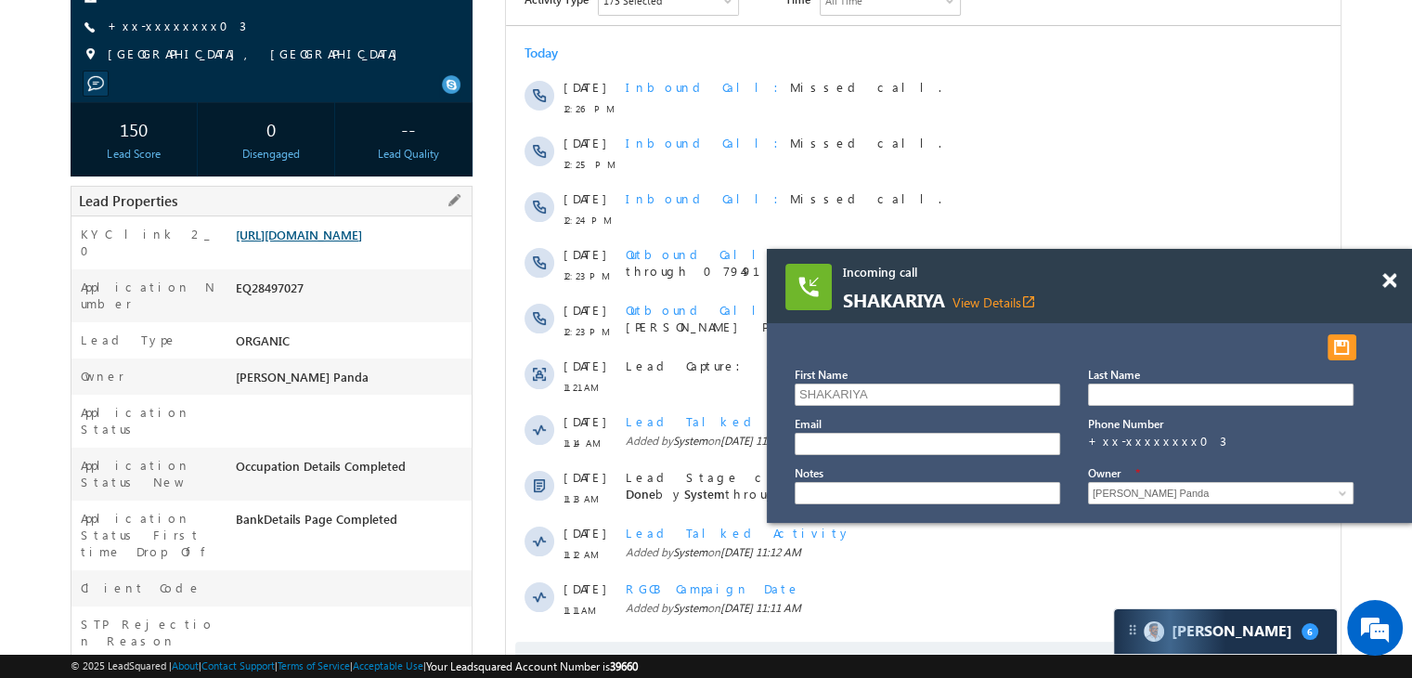
click at [362, 242] on link "[URL][DOMAIN_NAME]" at bounding box center [299, 234] width 126 height 16
click at [342, 242] on link "[URL][DOMAIN_NAME]" at bounding box center [299, 234] width 126 height 16
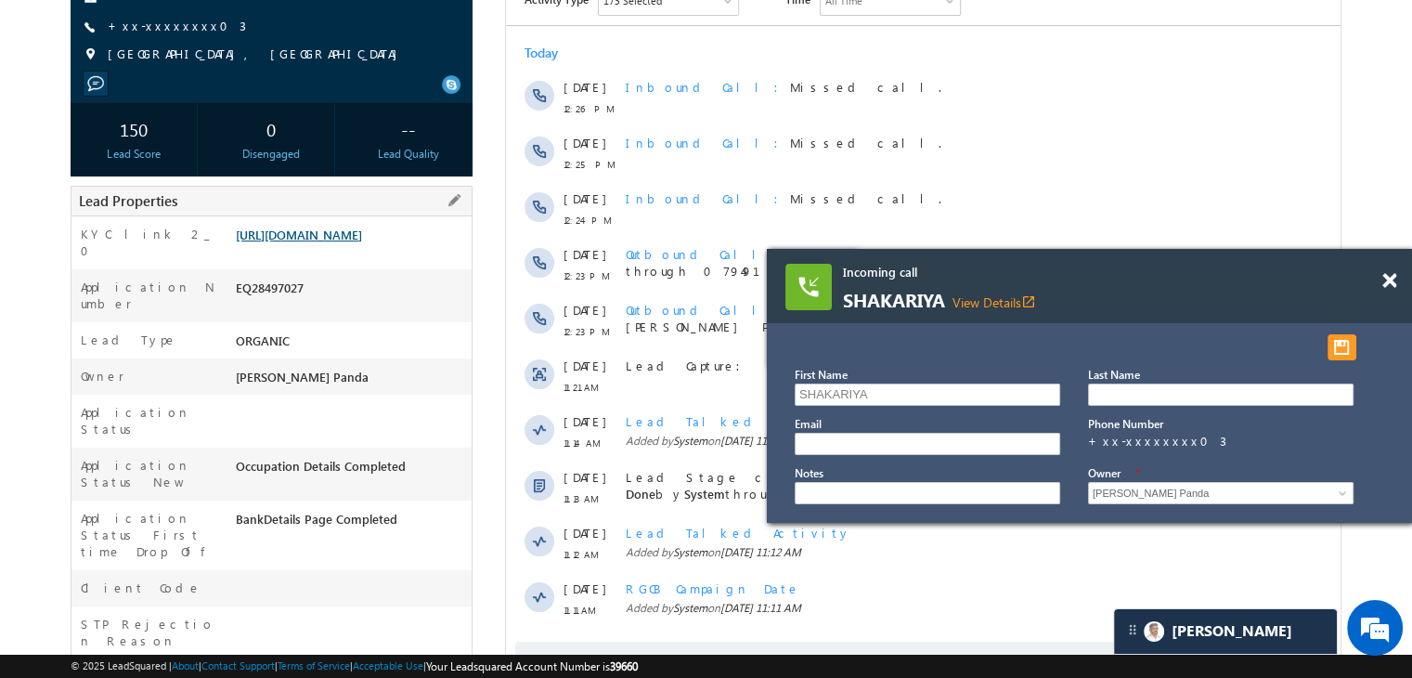
click at [361, 242] on link "[URL][DOMAIN_NAME]" at bounding box center [299, 234] width 126 height 16
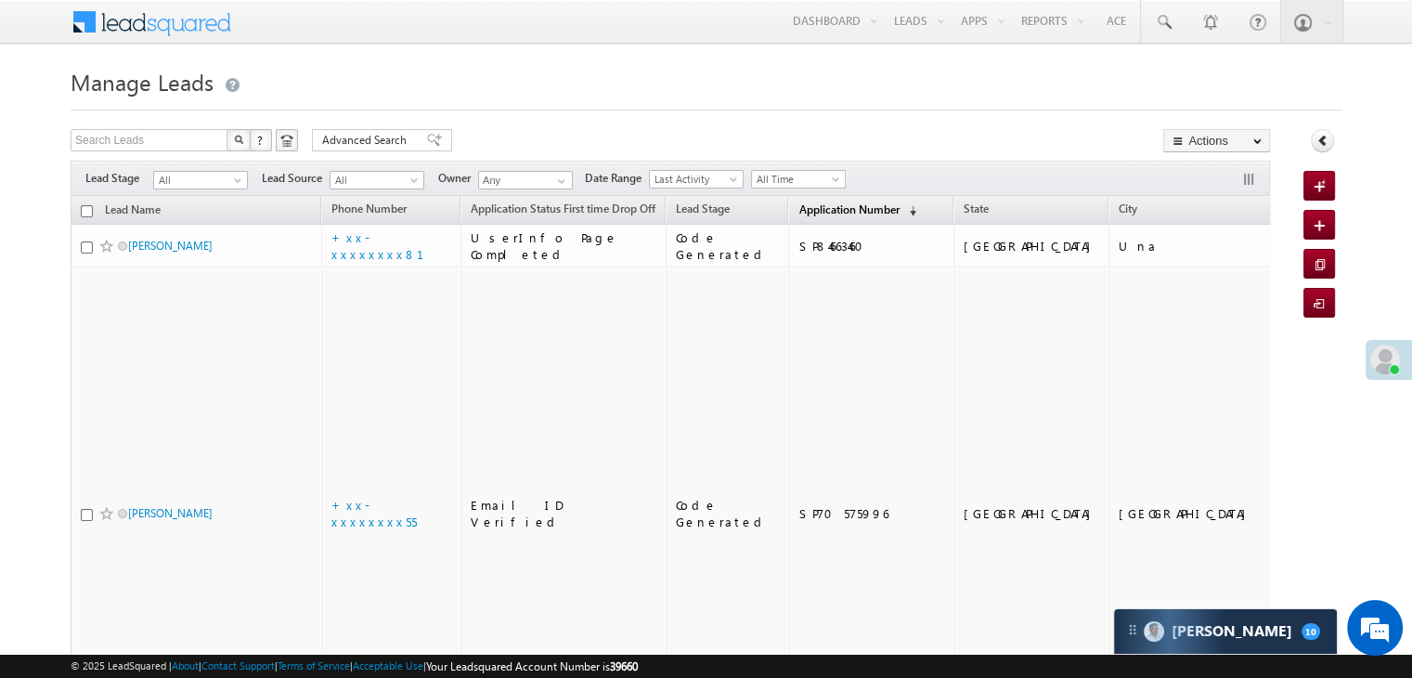
click at [798, 213] on span "Application Number" at bounding box center [848, 209] width 100 height 14
click at [798, 204] on span "Application Number" at bounding box center [848, 209] width 100 height 14
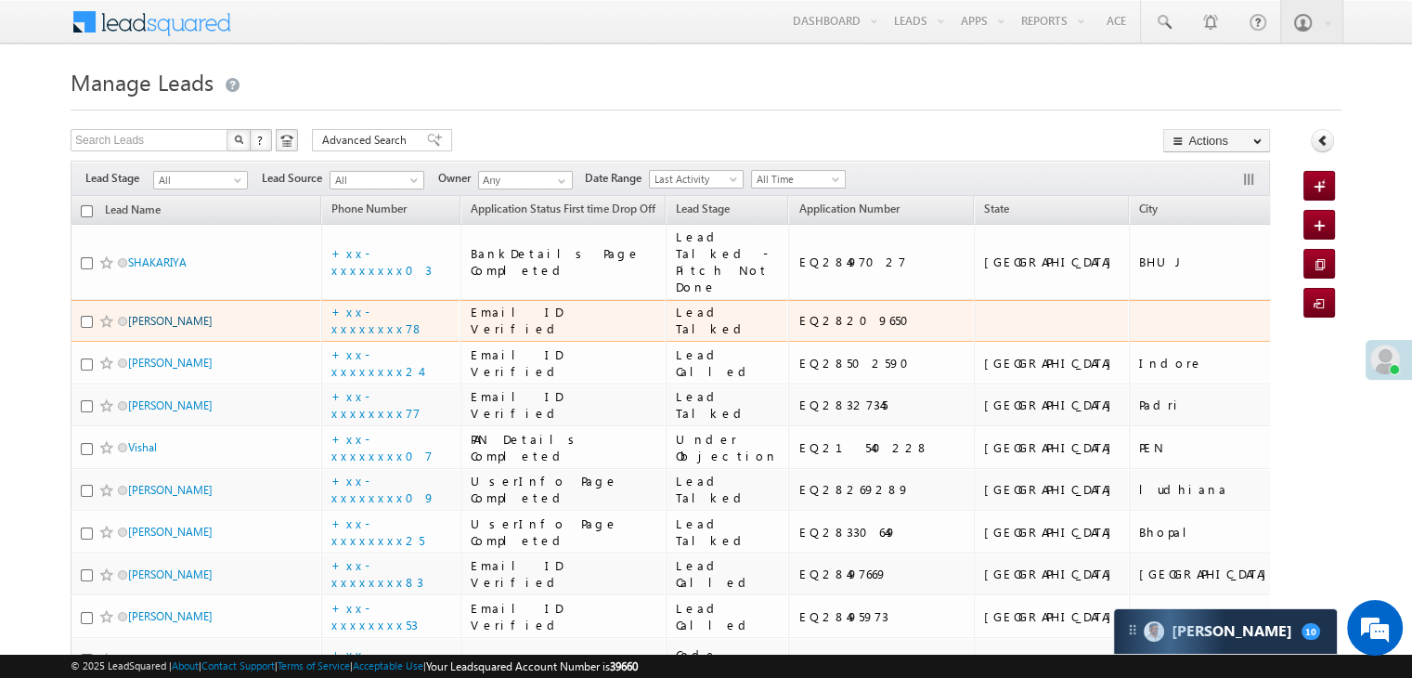
click at [165, 328] on link "[PERSON_NAME]" at bounding box center [170, 321] width 84 height 14
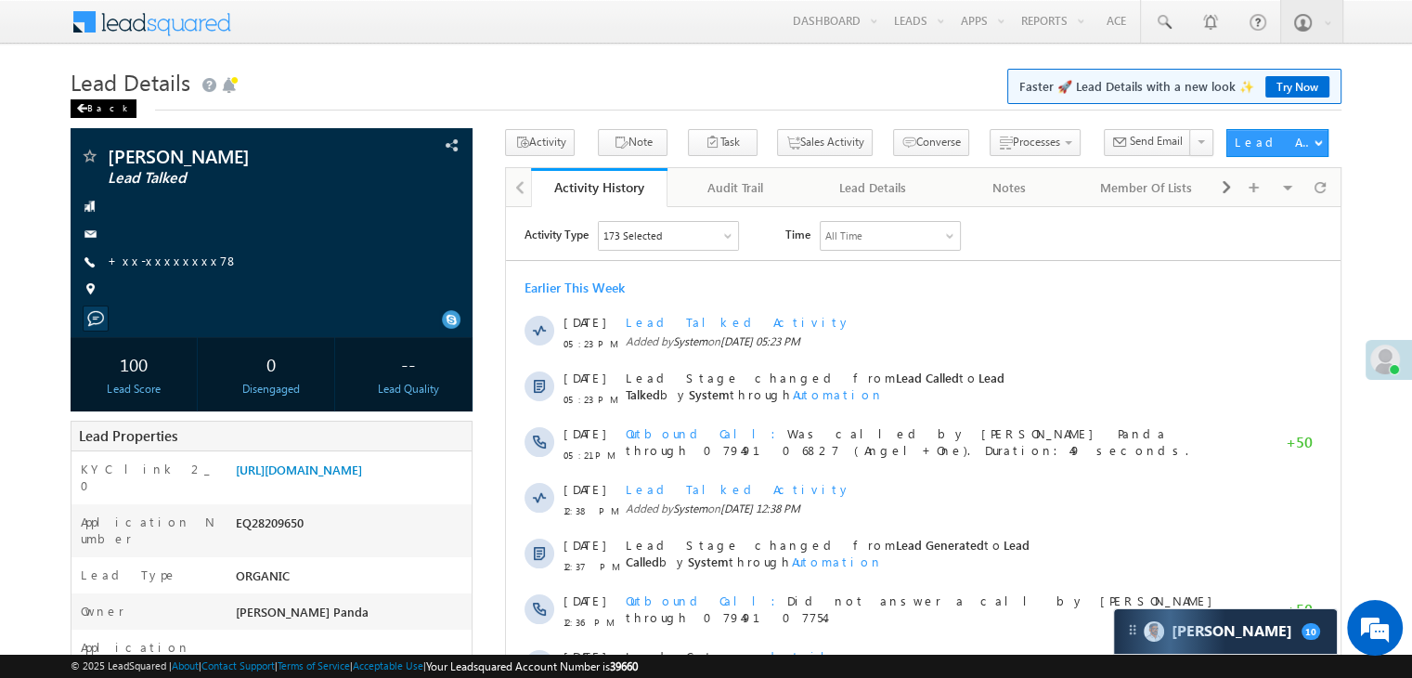
click at [98, 107] on div "Back" at bounding box center [104, 108] width 66 height 19
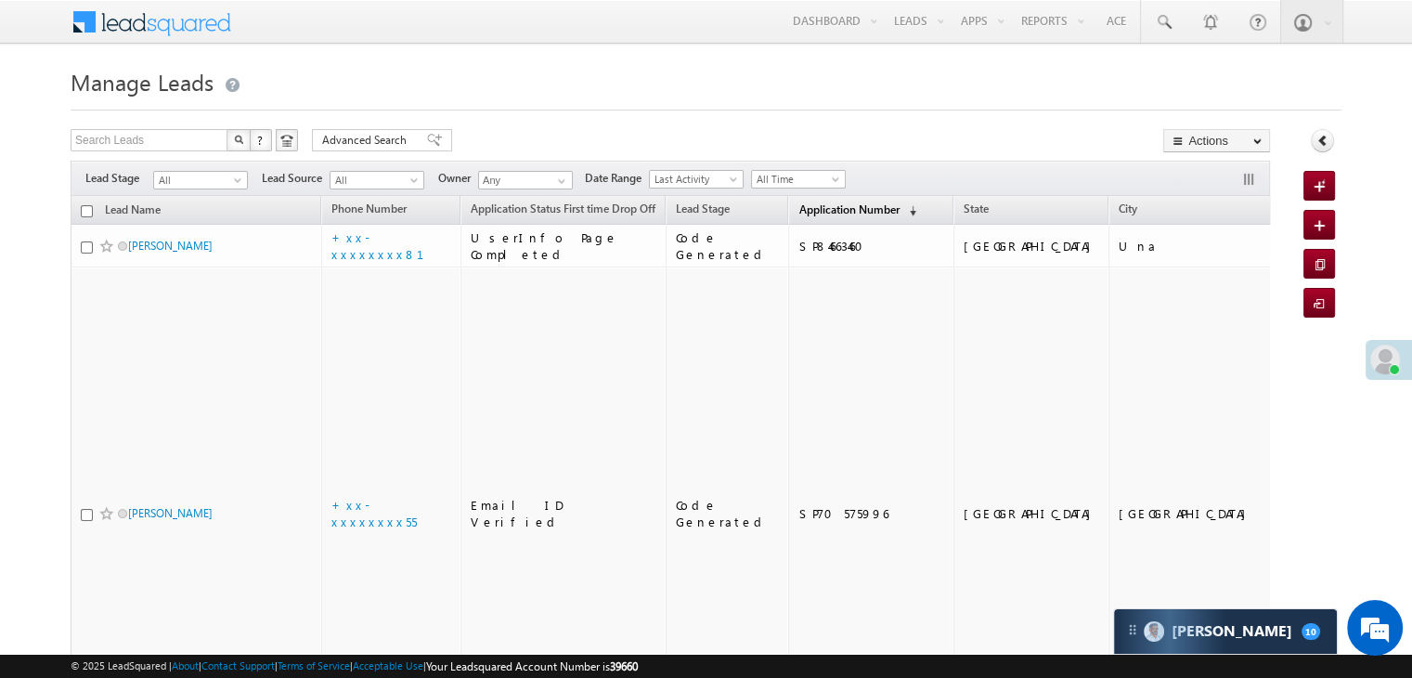
click at [799, 209] on span "Application Number" at bounding box center [848, 209] width 100 height 14
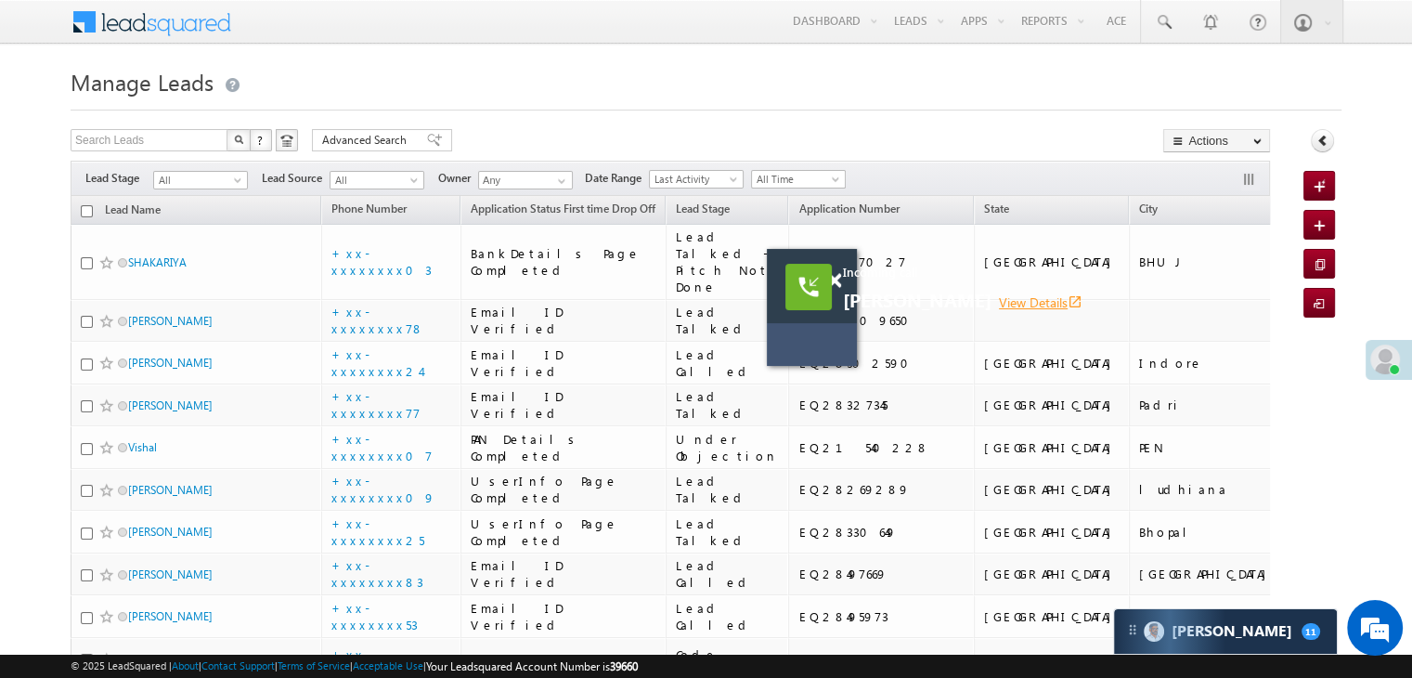
click at [999, 302] on link "View Details open_in_new" at bounding box center [1041, 302] width 84 height 18
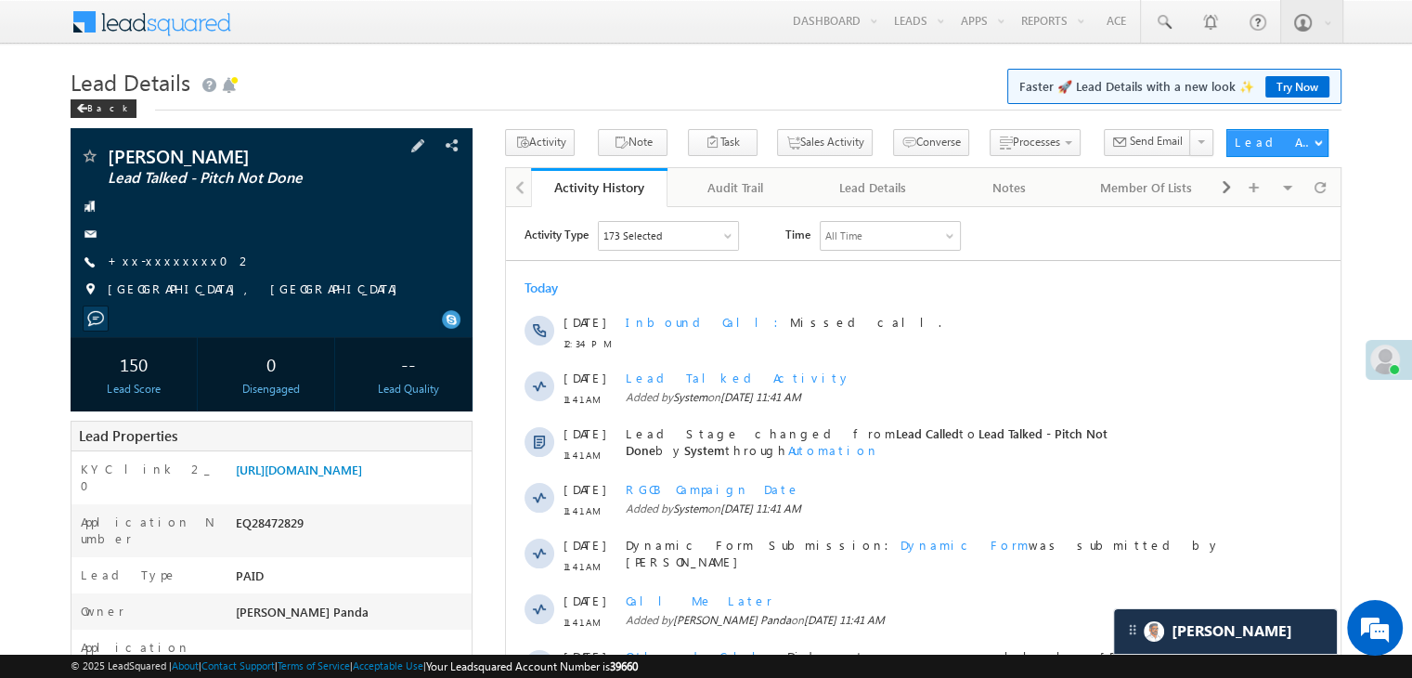
click at [174, 274] on div "Samrao Lead Talked - Pitch Not Done +xx-xxxxxxxx02" at bounding box center [271, 227] width 383 height 161
click at [155, 261] on link "+xx-xxxxxxxx02" at bounding box center [180, 260] width 145 height 16
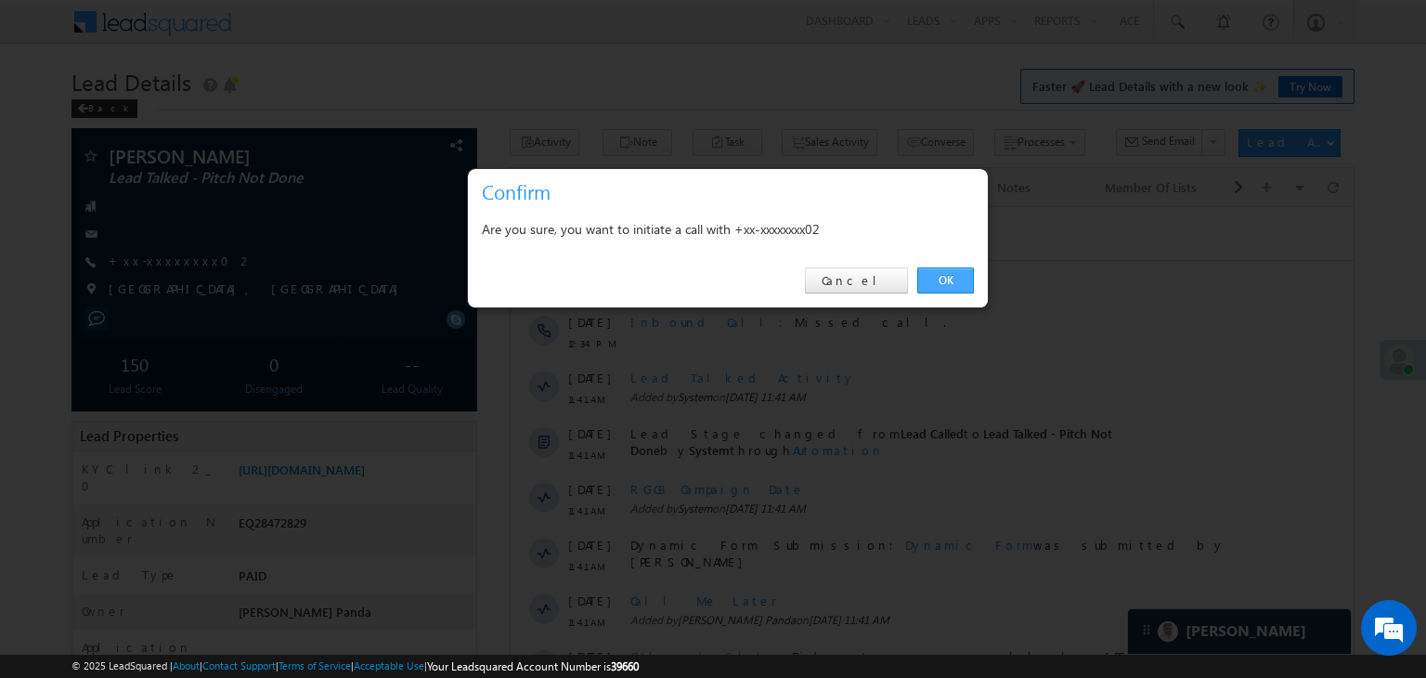
drag, startPoint x: 952, startPoint y: 277, endPoint x: 443, endPoint y: 68, distance: 550.7
click at [952, 277] on link "OK" at bounding box center [945, 280] width 57 height 26
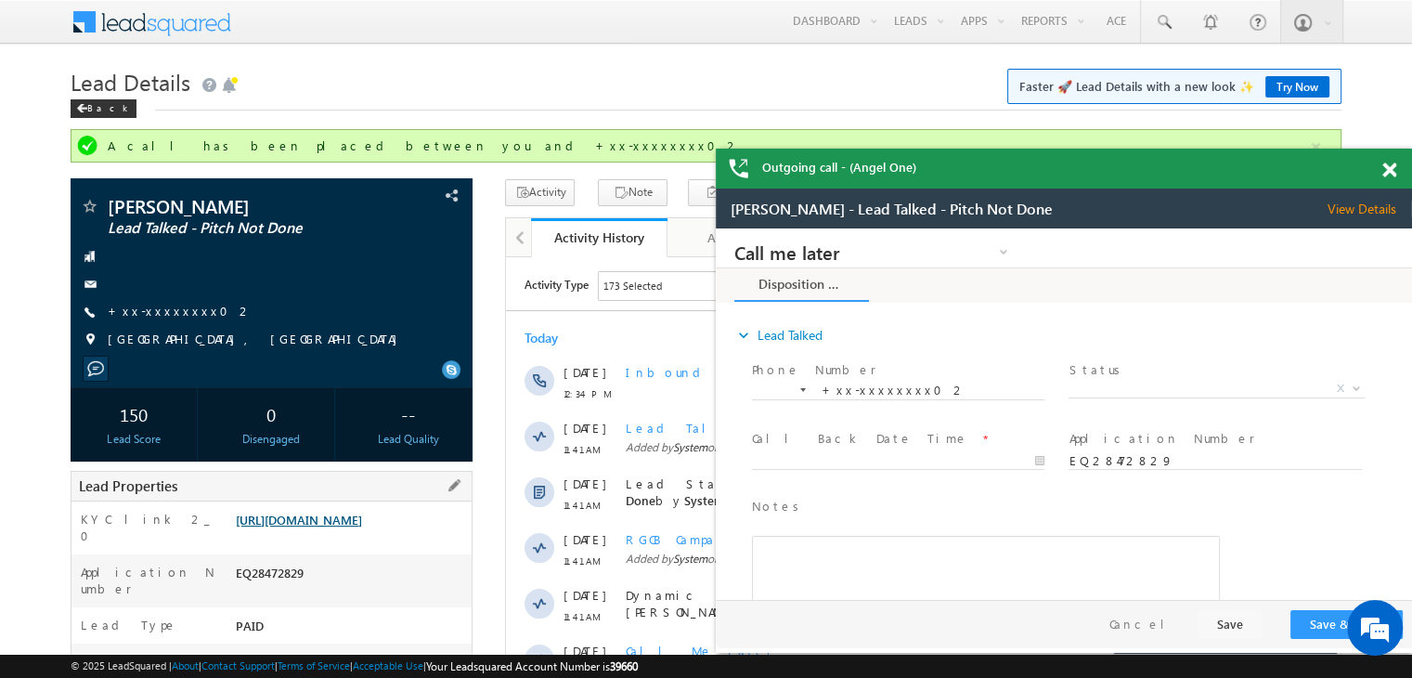
click at [0, 0] on link "[URL][DOMAIN_NAME]" at bounding box center [0, 0] width 0 height 0
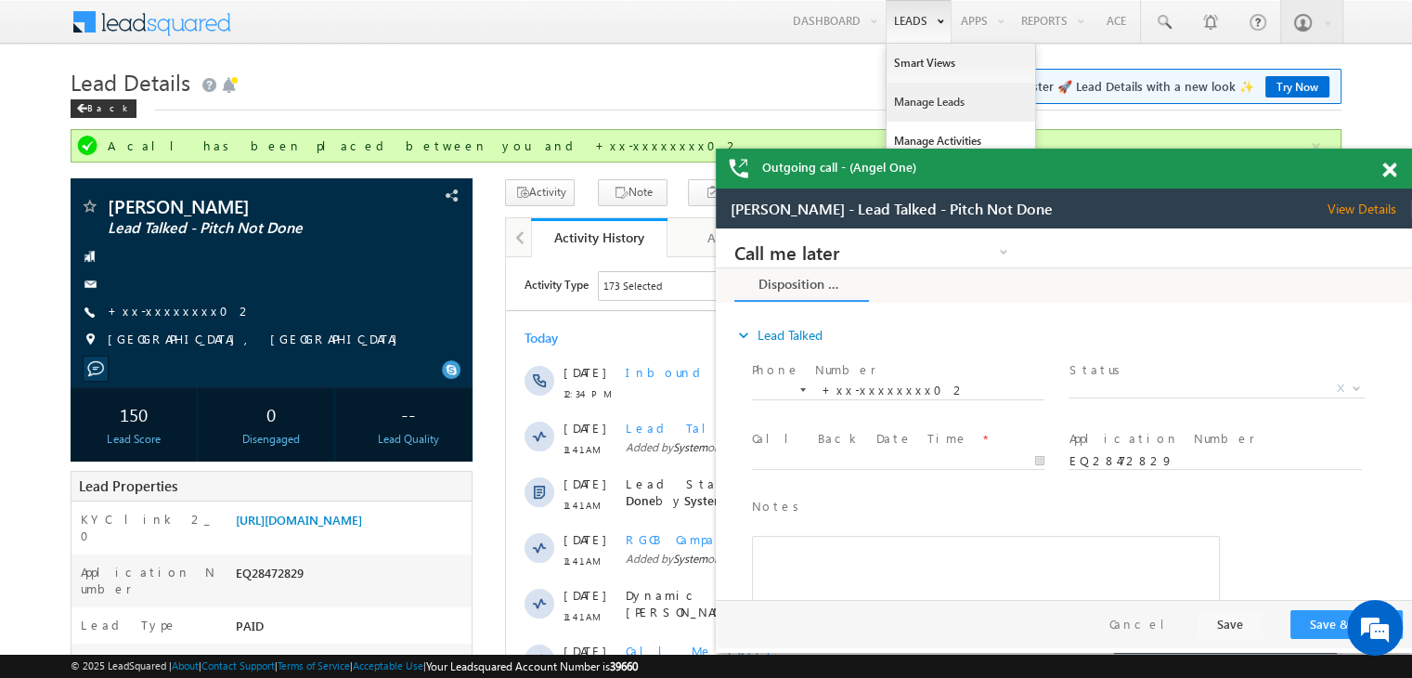
click at [913, 105] on link "Manage Leads" at bounding box center [960, 102] width 149 height 39
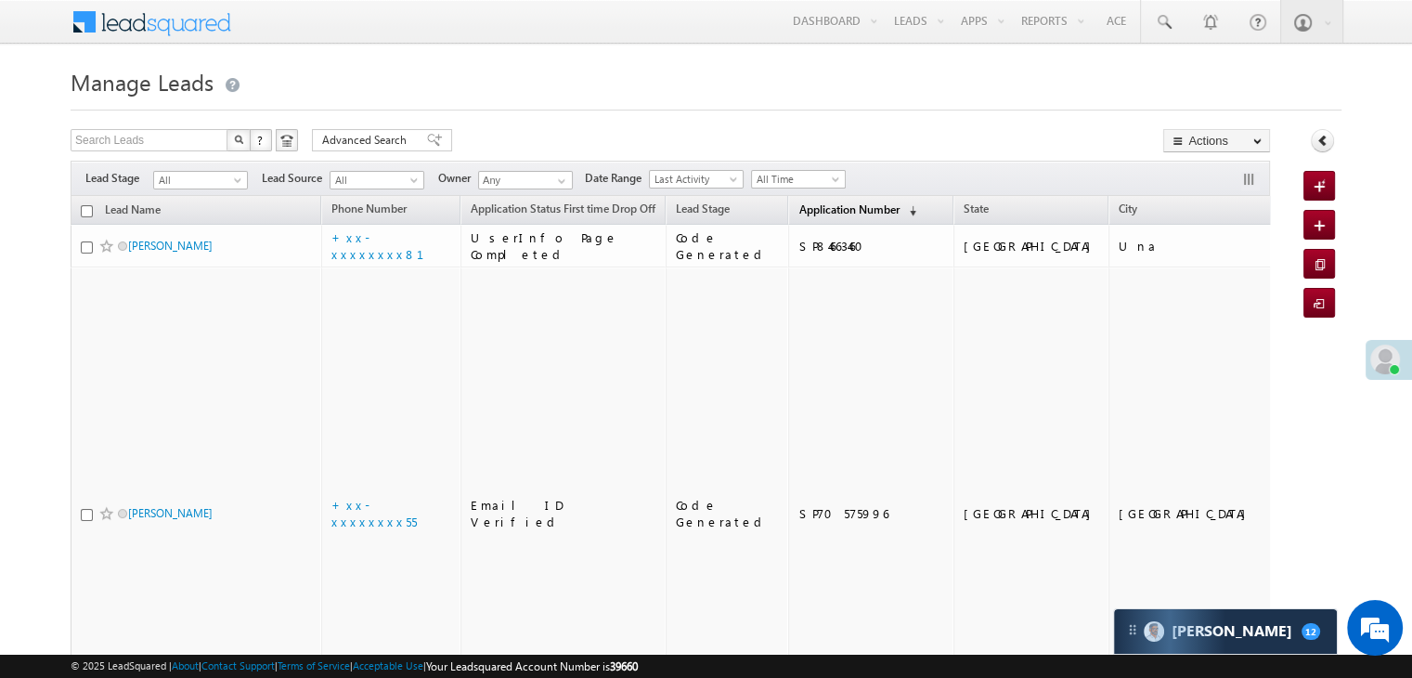
click at [814, 204] on span "Application Number" at bounding box center [848, 209] width 100 height 14
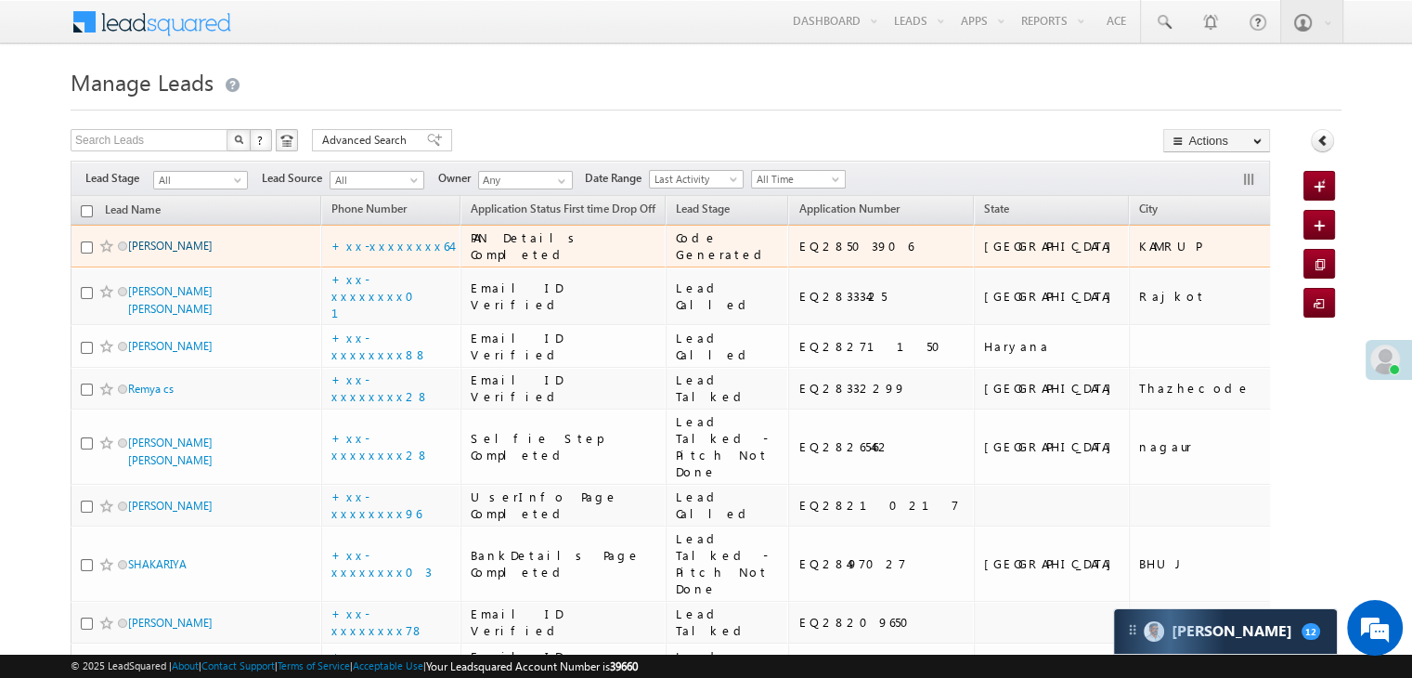
click at [174, 252] on link "Subhas chetry" at bounding box center [170, 246] width 84 height 14
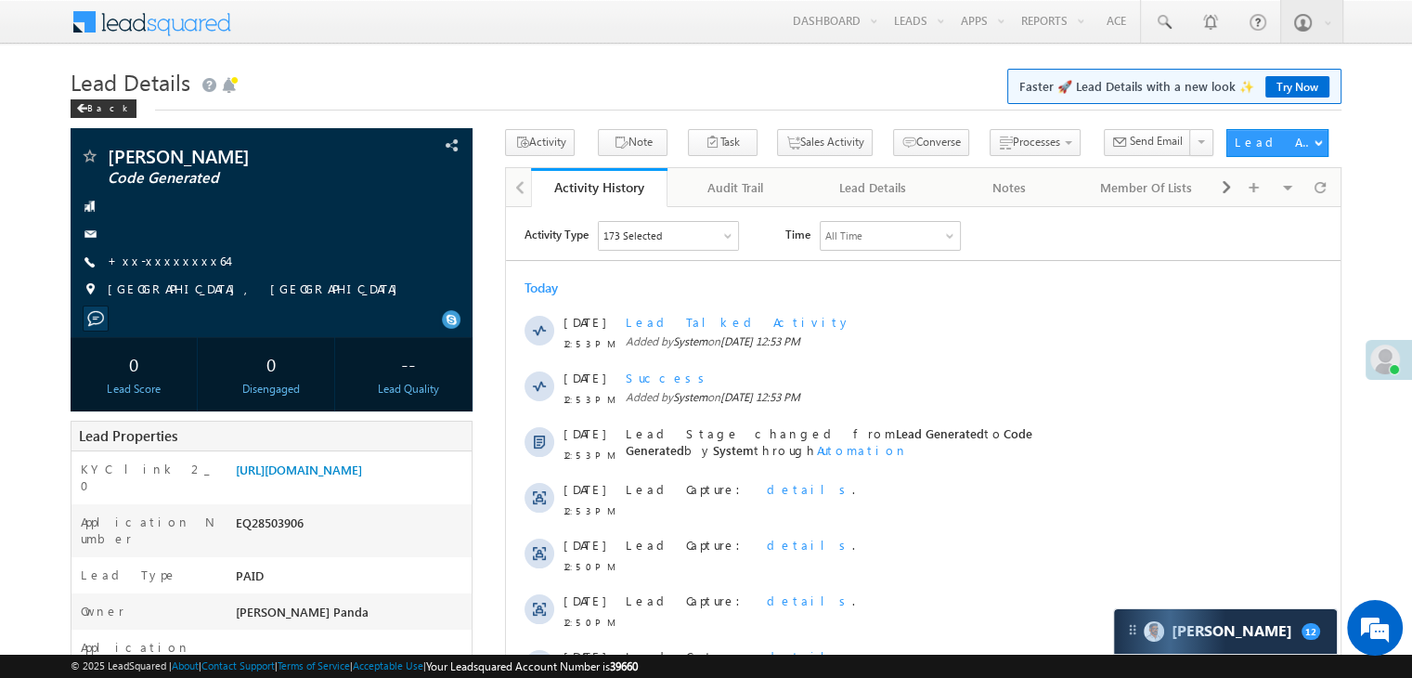
click at [178, 265] on link "+xx-xxxxxxxx64" at bounding box center [168, 260] width 120 height 16
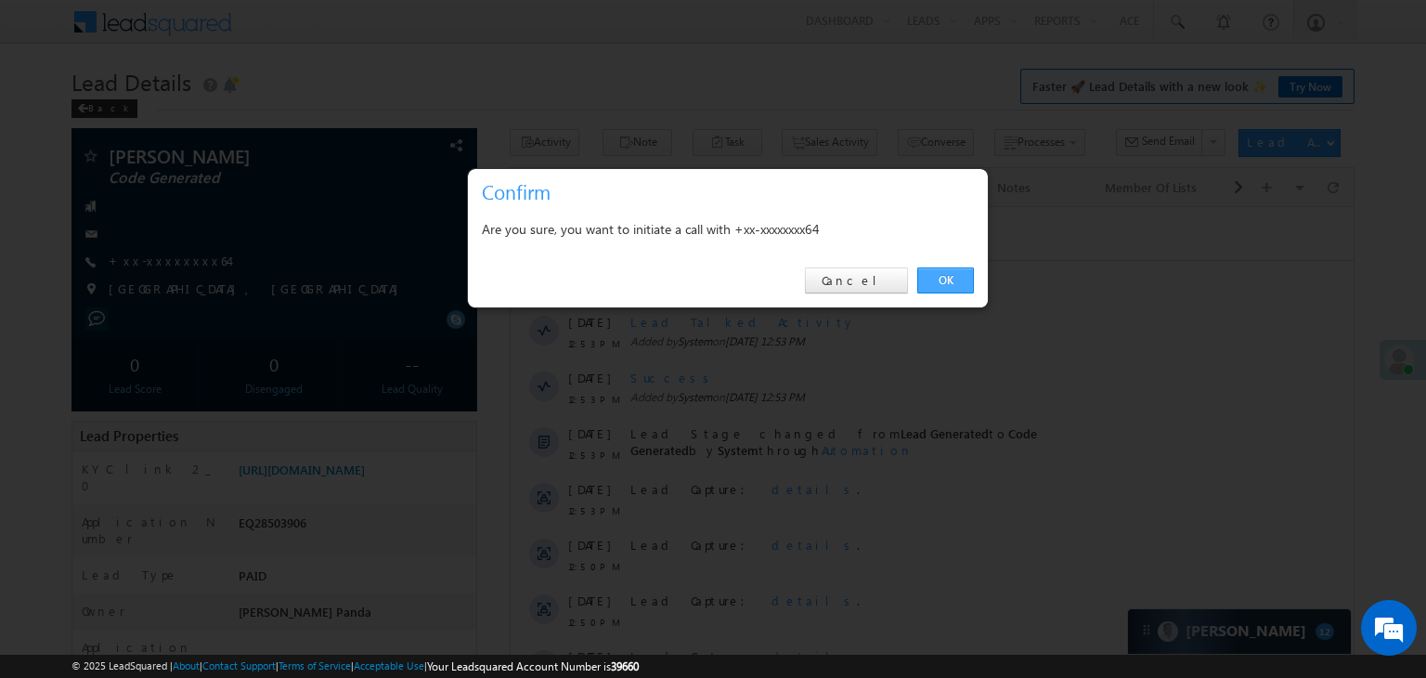
click at [943, 279] on link "OK" at bounding box center [945, 280] width 57 height 26
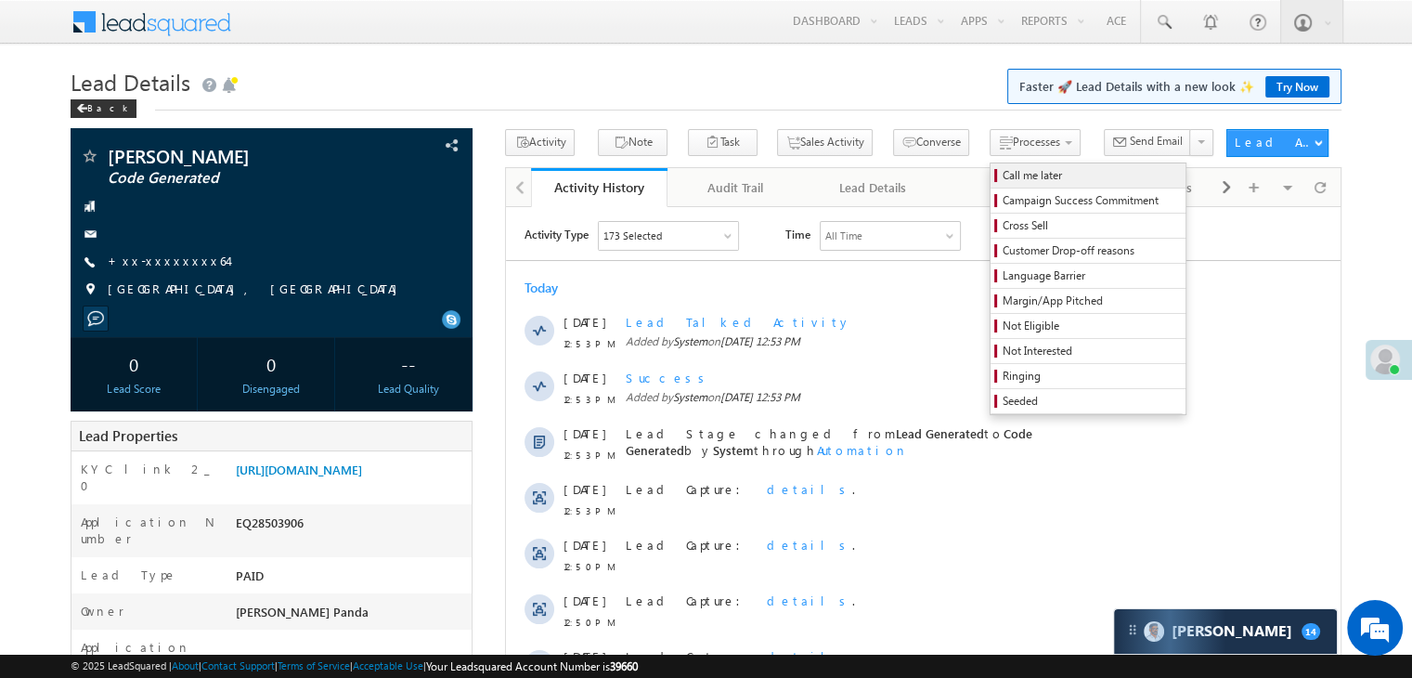
click at [1002, 175] on span "Call me later" at bounding box center [1090, 175] width 176 height 17
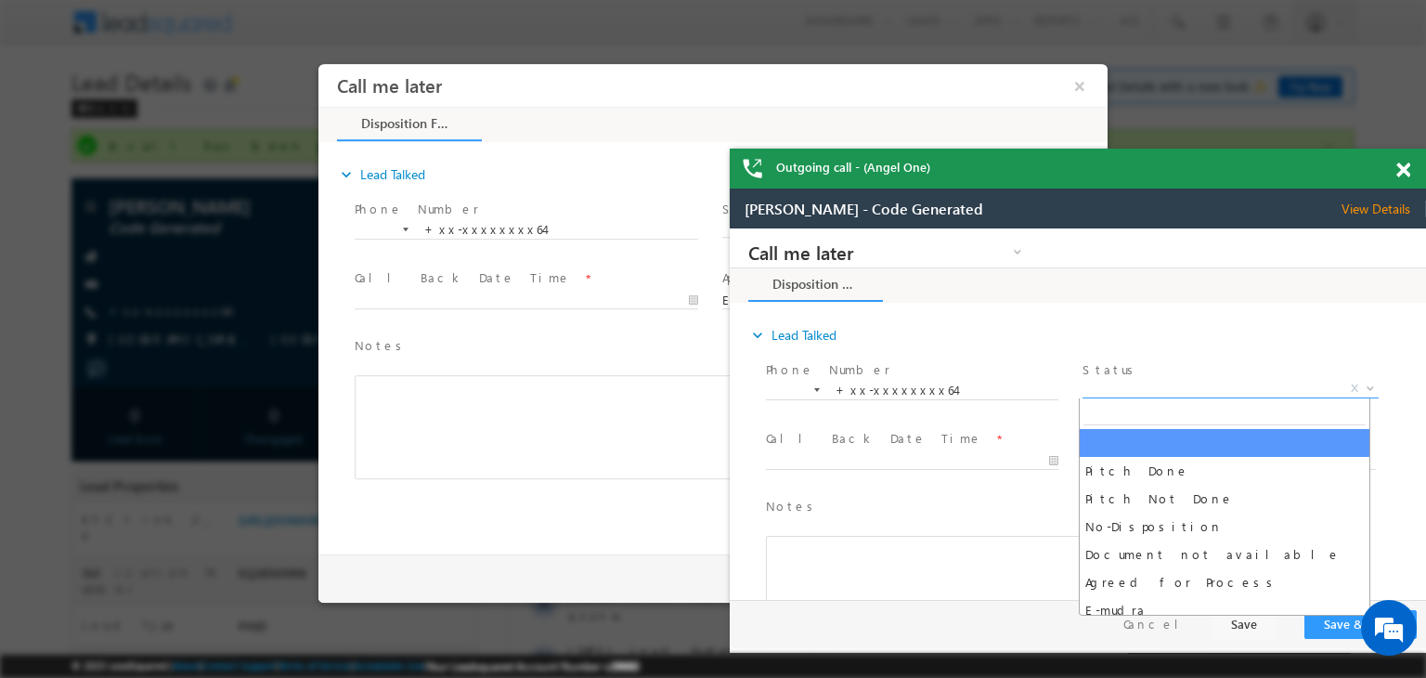
click at [1251, 397] on body "Call me later Campaign Success Commitment Cross Sell Customer Drop-off reasons …" at bounding box center [1078, 414] width 696 height 372
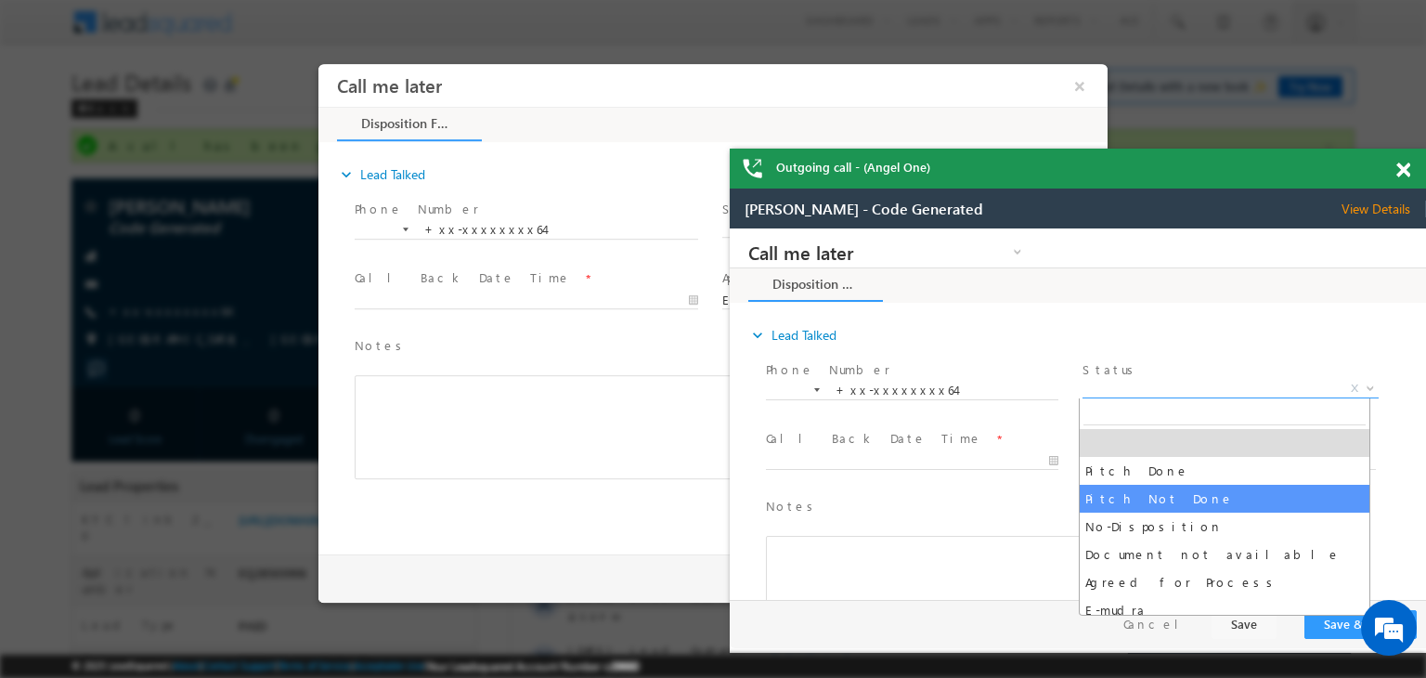
select select "Pitch Not Done"
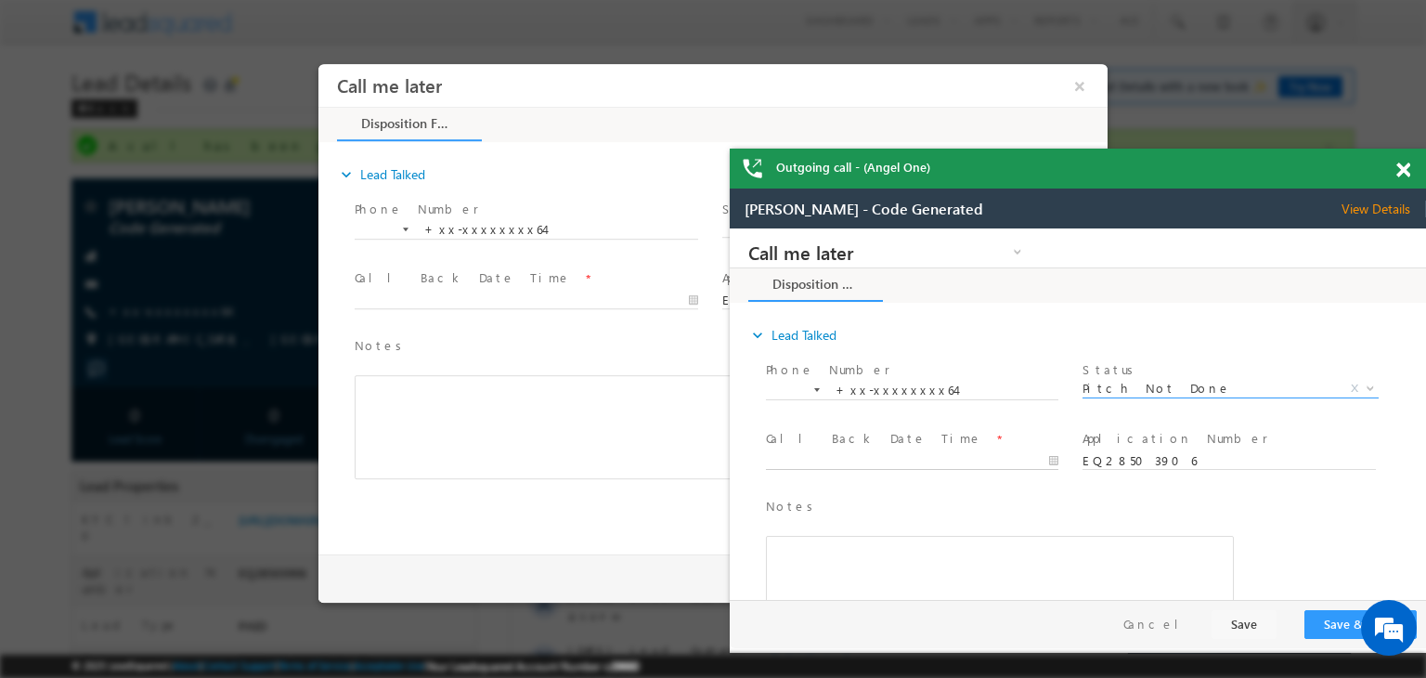
type input "09/07/25 12:54 PM"
click at [943, 465] on body "Call me later Campaign Success Commitment Cross Sell Customer Drop-off reasons …" at bounding box center [1078, 414] width 696 height 372
click at [1337, 620] on button "Save & Close" at bounding box center [1360, 624] width 112 height 29
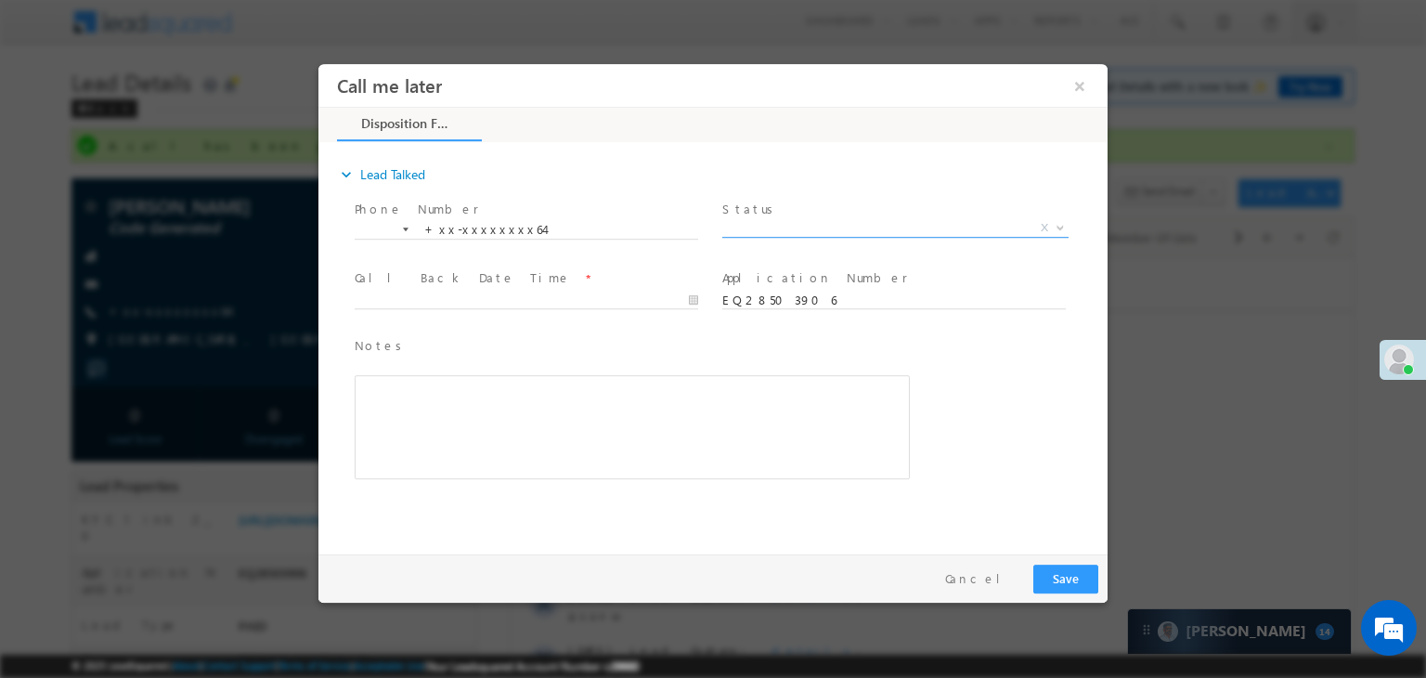
click at [844, 227] on span "X" at bounding box center [895, 228] width 346 height 19
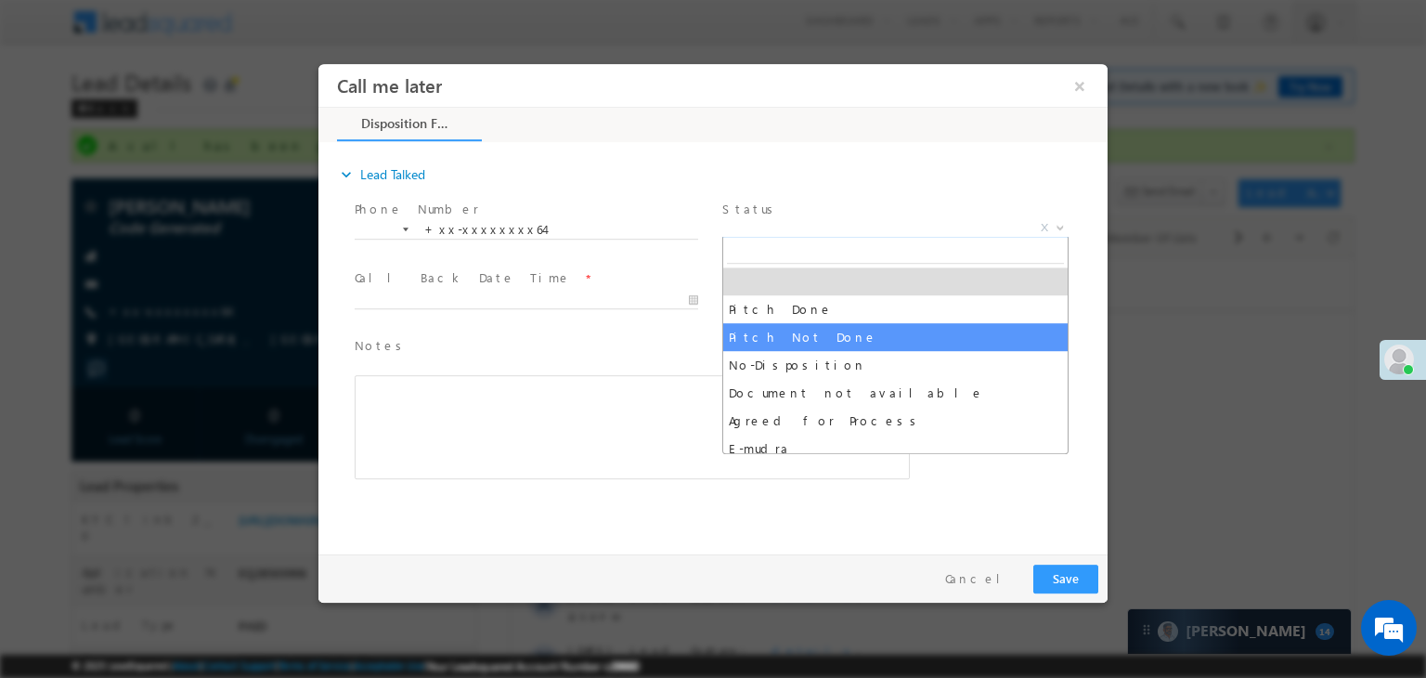
select select "Pitch Not Done"
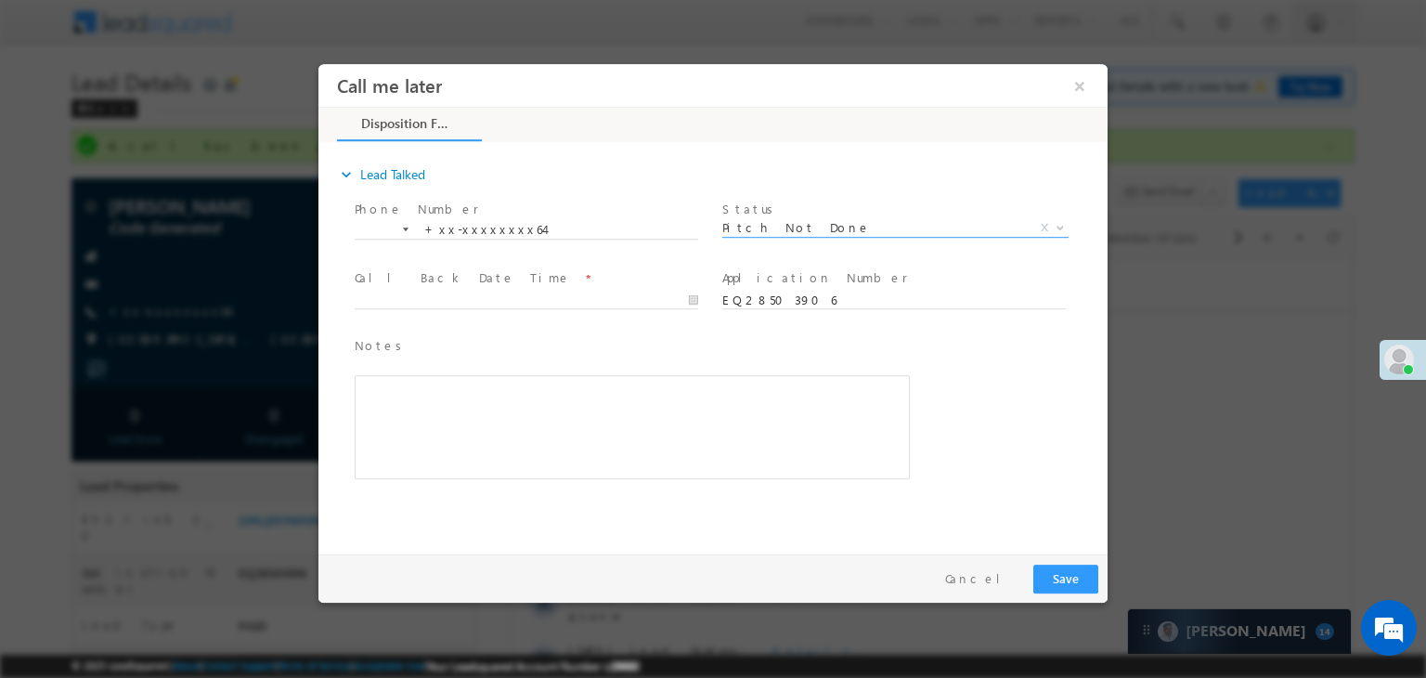
click at [586, 291] on span at bounding box center [535, 301] width 360 height 20
type input "09/07/25 12:54 PM"
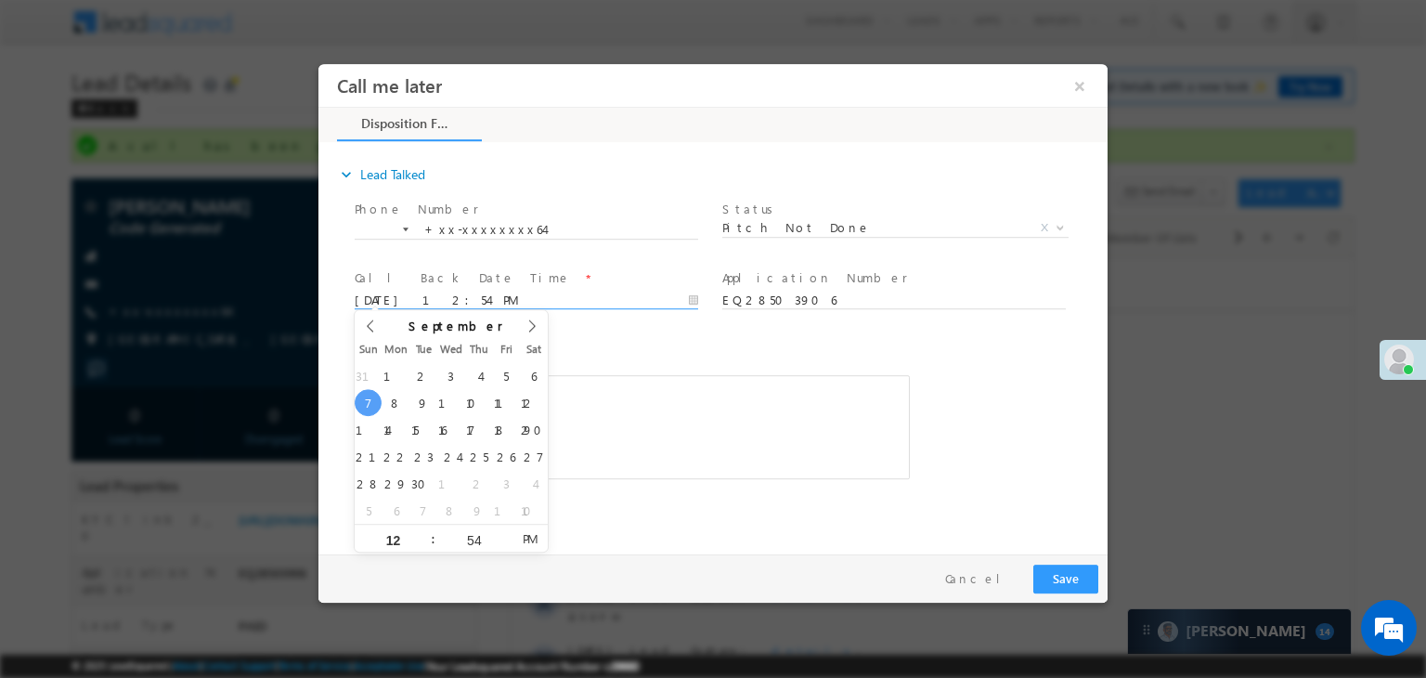
click at [583, 296] on input "09/07/25 12:54 PM" at bounding box center [526, 300] width 343 height 19
click at [988, 365] on div "Notes * Editor toolbars Basic Styles Bold Italic Underline Paragraph Insert/Rem…" at bounding box center [729, 417] width 756 height 170
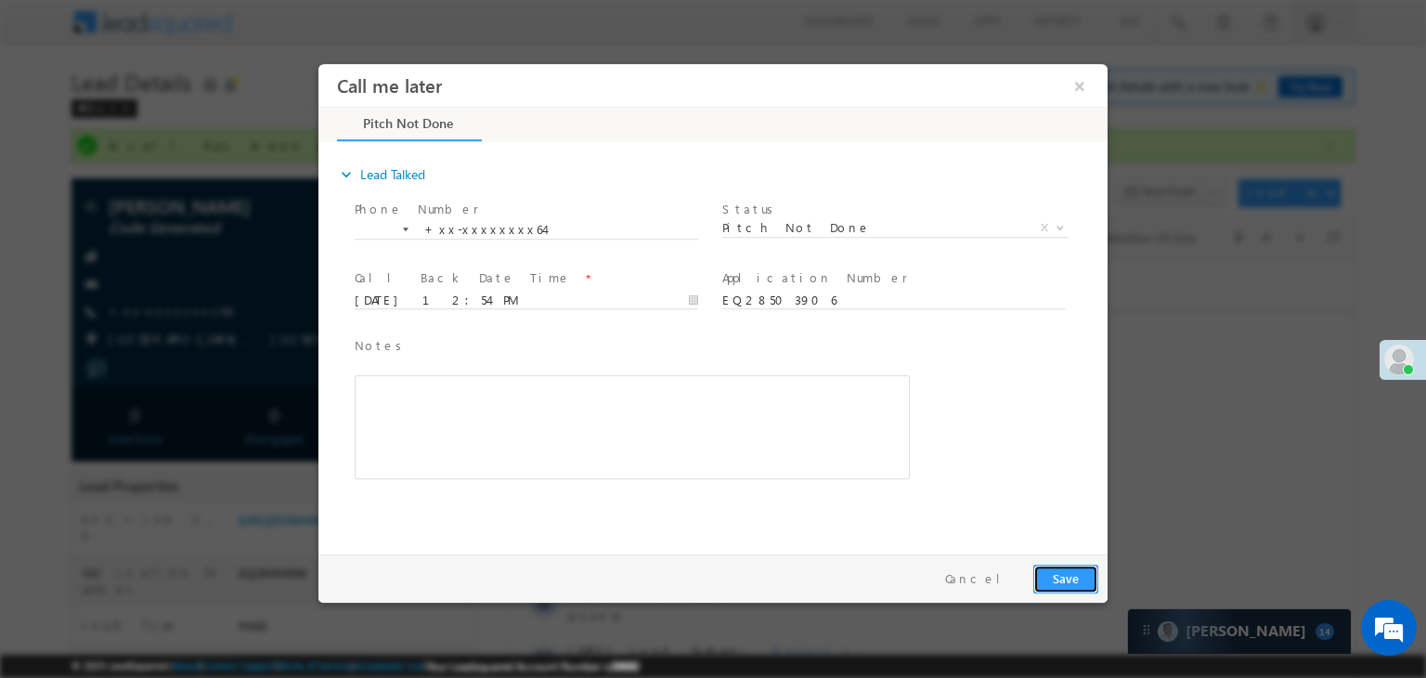
click at [1069, 583] on button "Save" at bounding box center [1065, 578] width 65 height 29
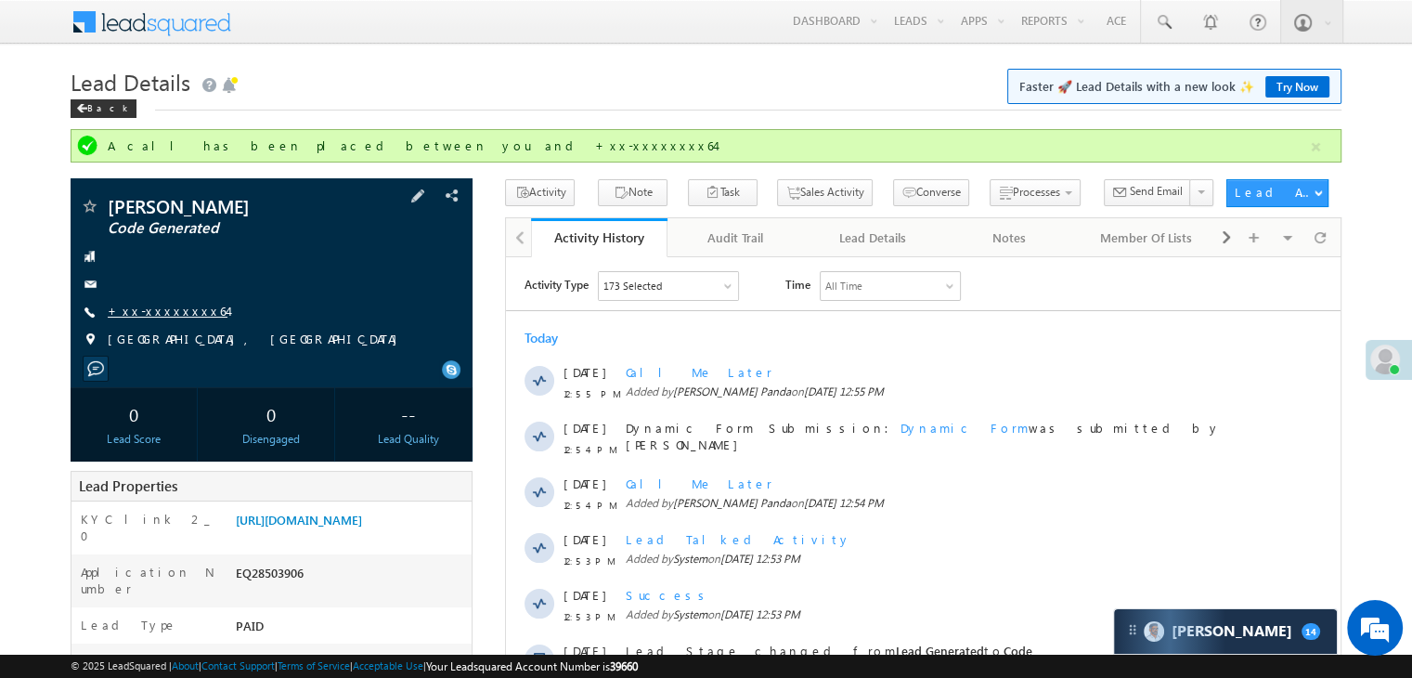
click at [160, 317] on link "+xx-xxxxxxxx64" at bounding box center [168, 311] width 120 height 16
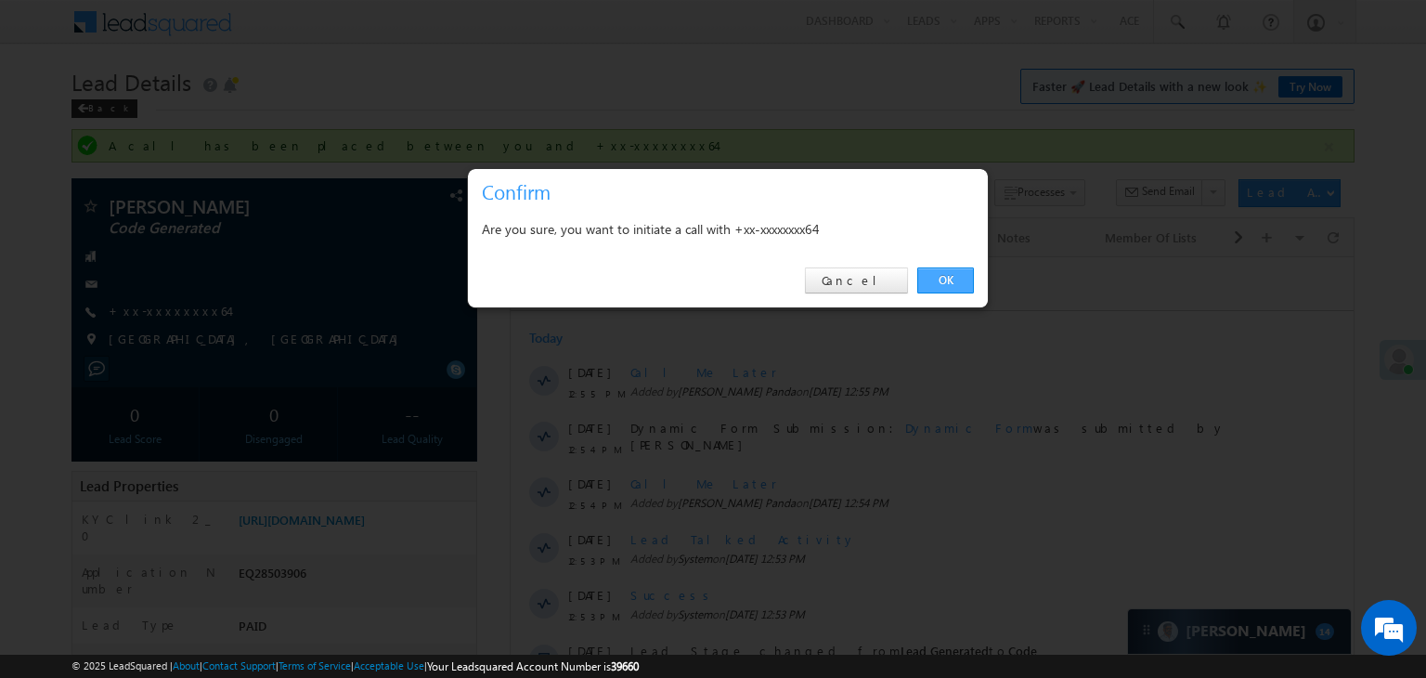
click at [949, 278] on link "OK" at bounding box center [945, 280] width 57 height 26
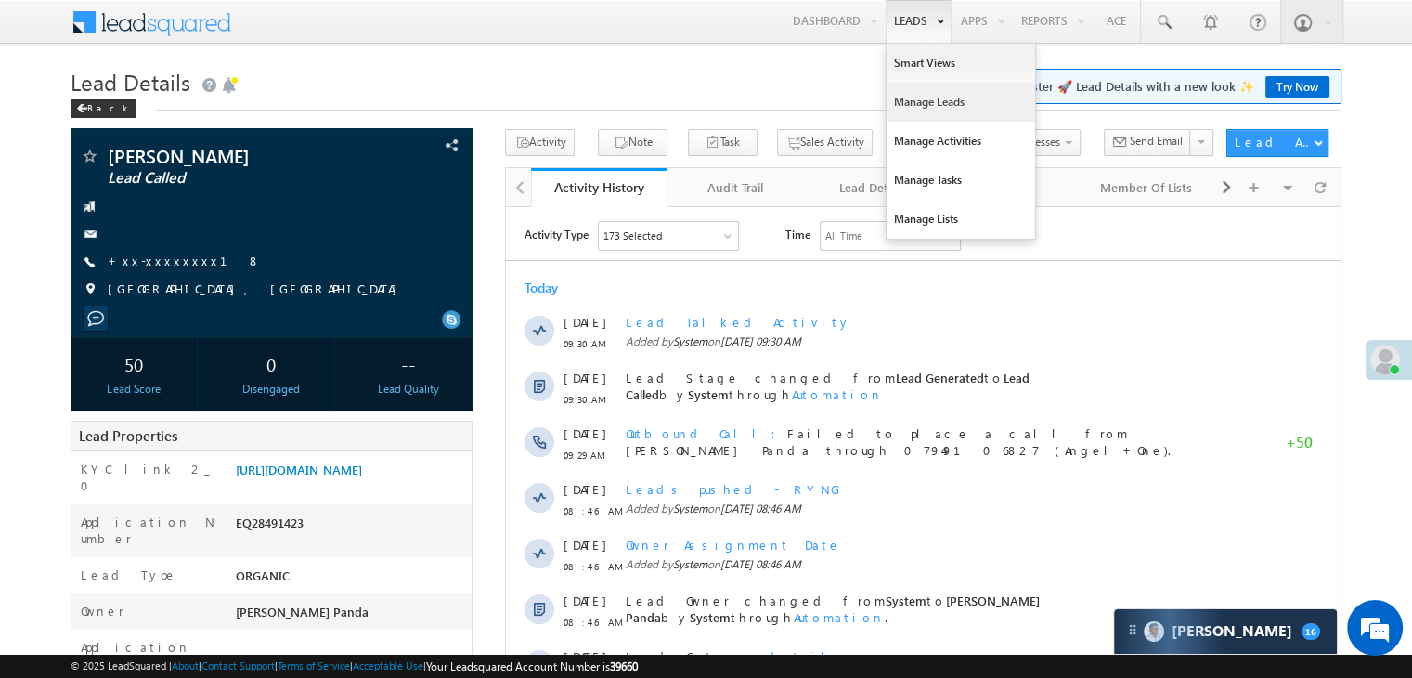
click at [922, 99] on link "Manage Leads" at bounding box center [960, 102] width 149 height 39
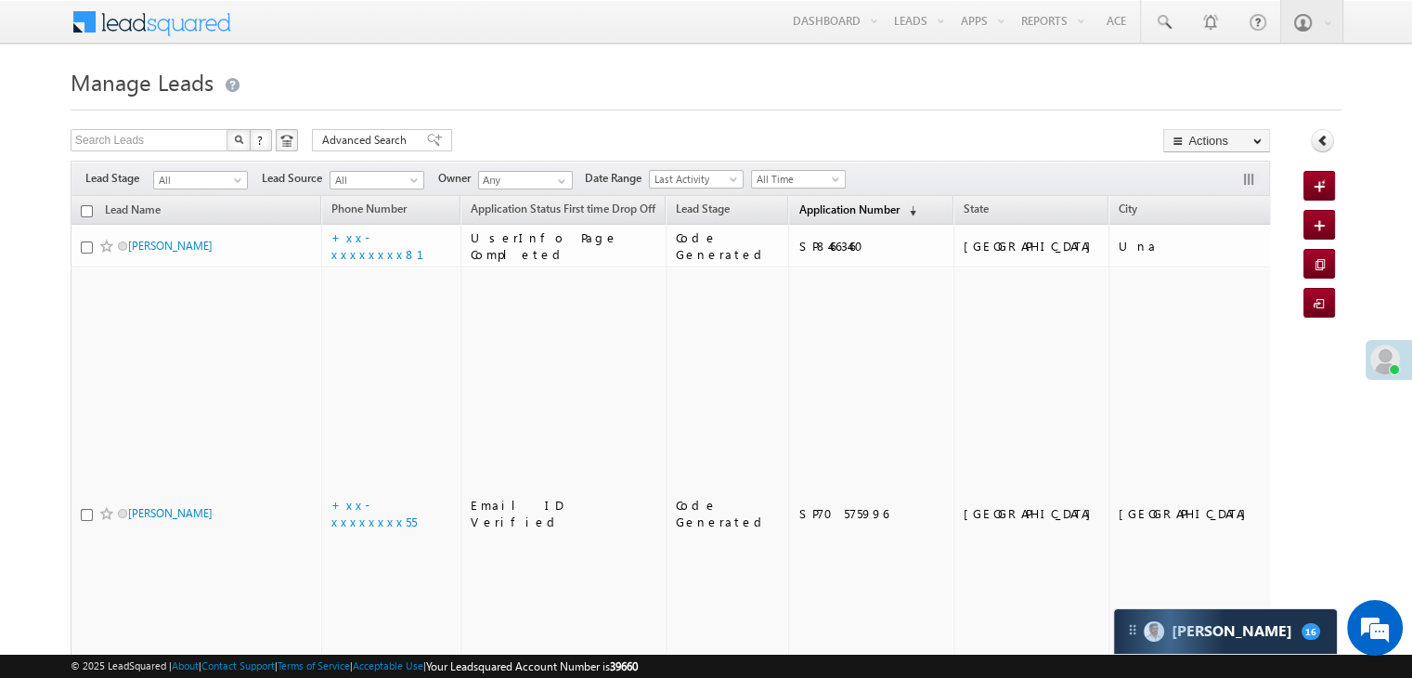
click at [799, 216] on span "Application Number" at bounding box center [848, 209] width 100 height 14
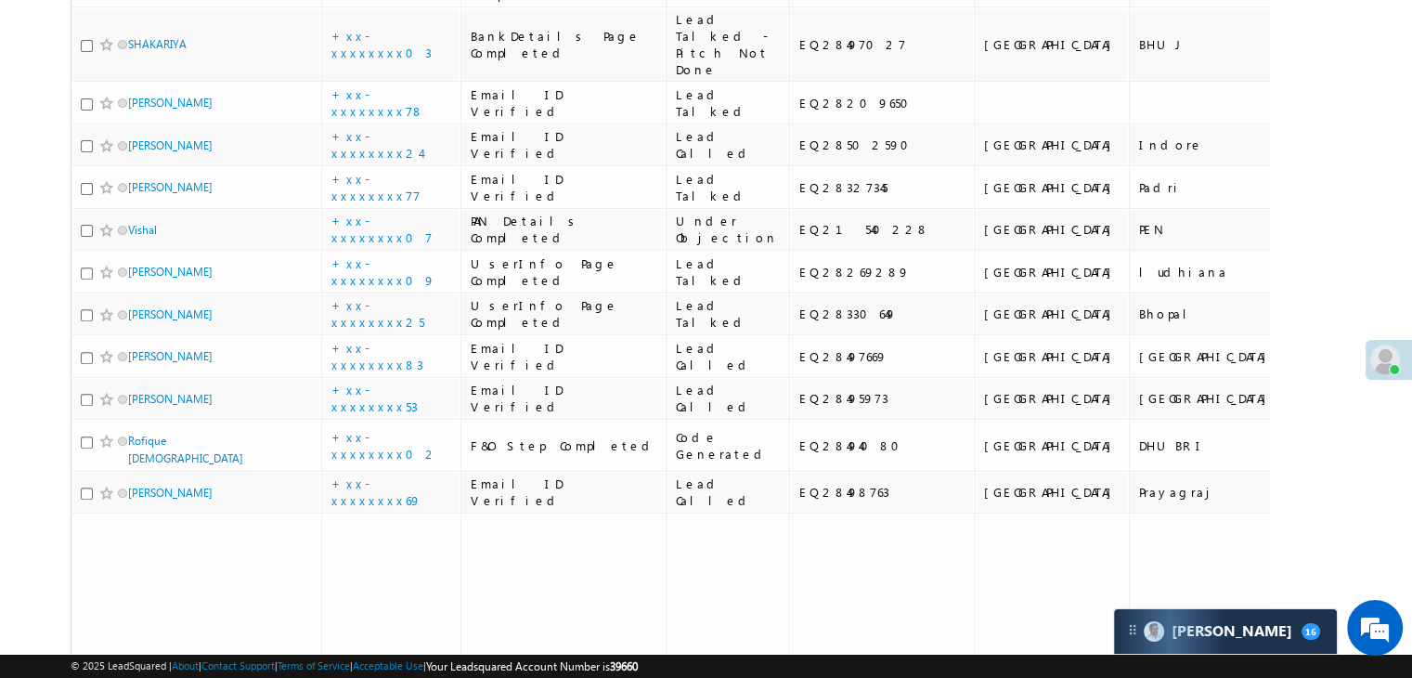
scroll to position [650, 0]
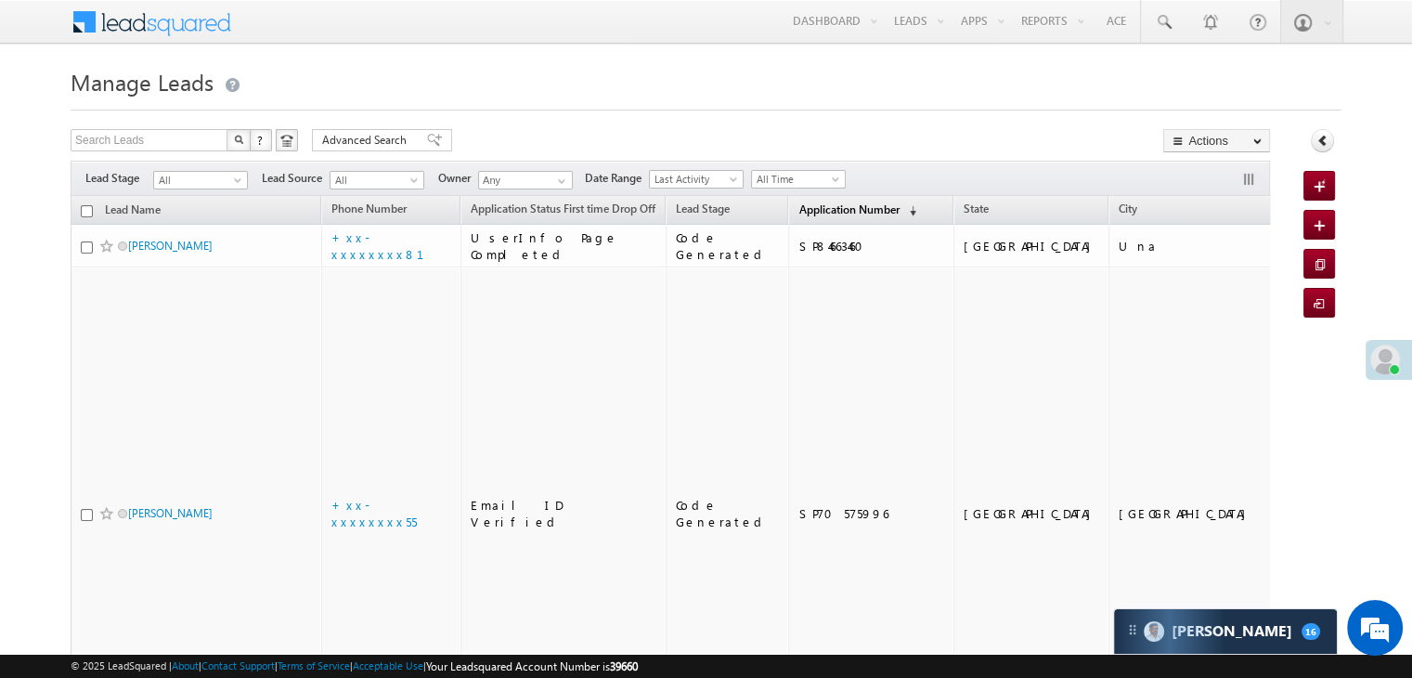
click at [816, 213] on span "Application Number" at bounding box center [848, 209] width 100 height 14
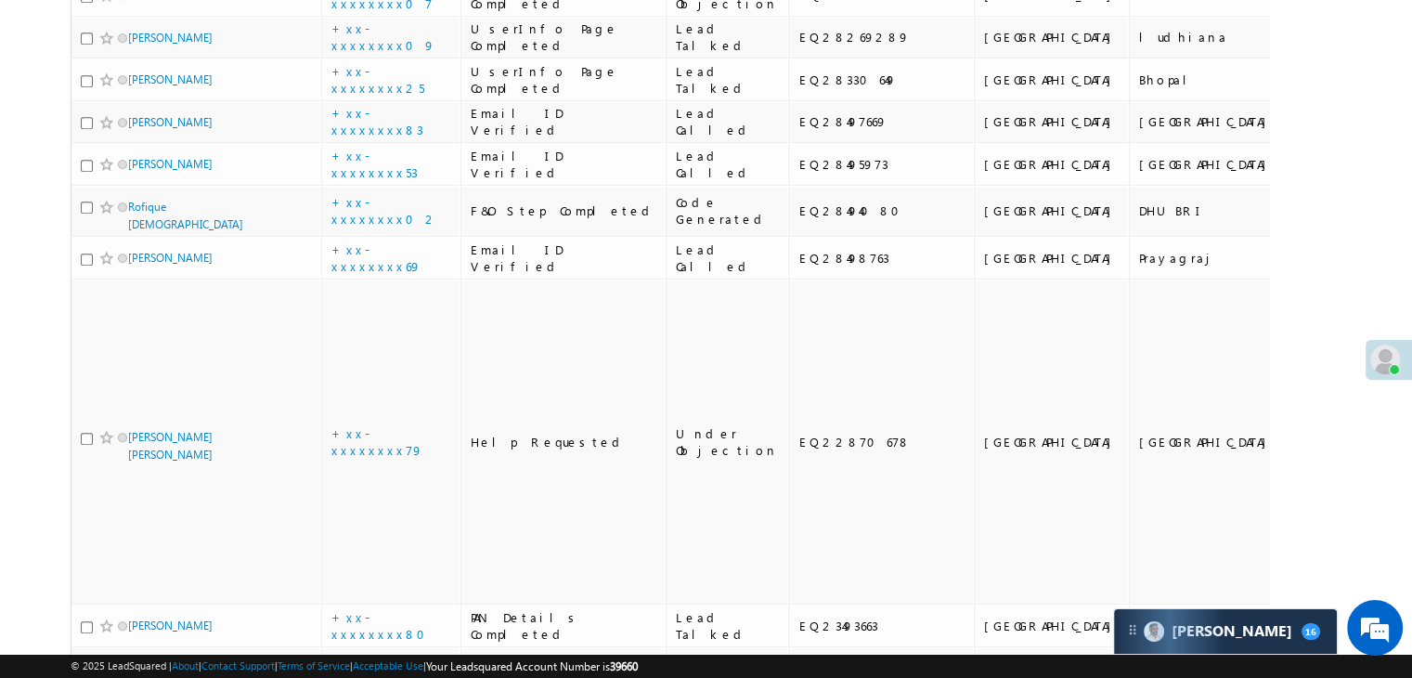
scroll to position [928, 0]
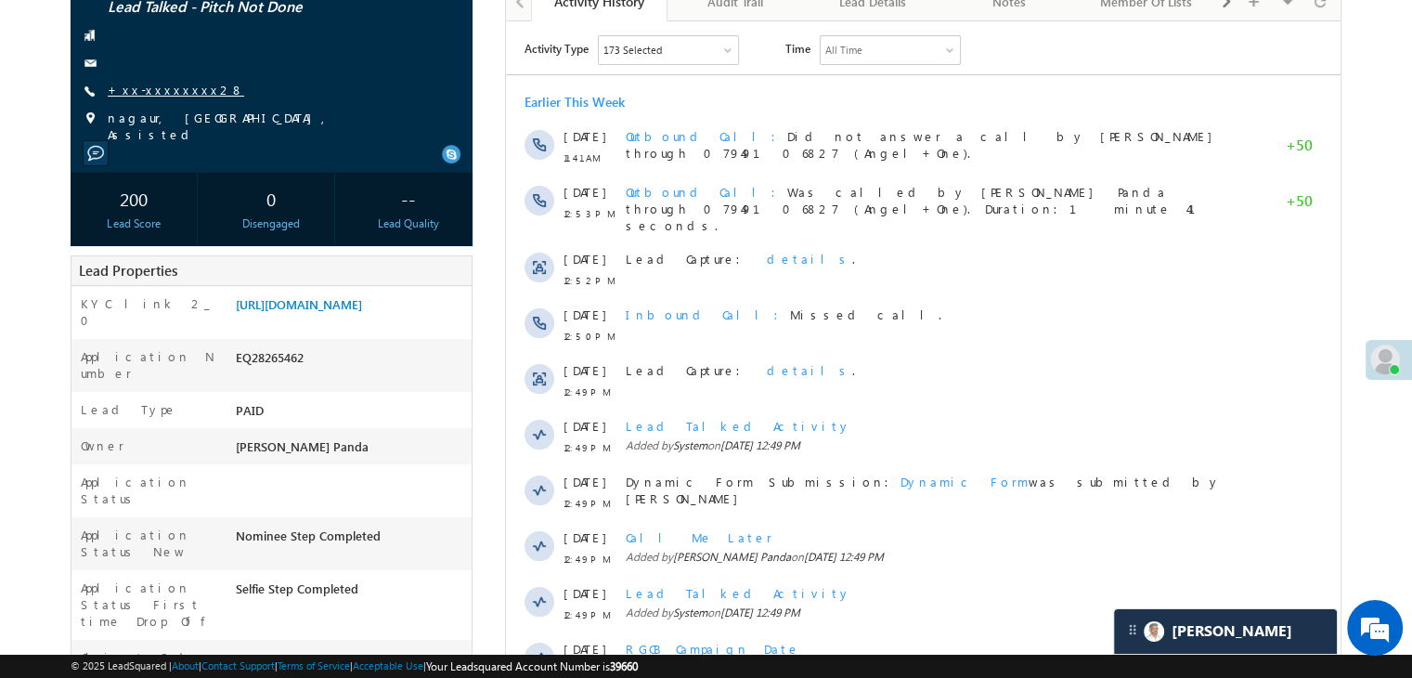
click at [167, 82] on link "+xx-xxxxxxxx28" at bounding box center [176, 90] width 136 height 16
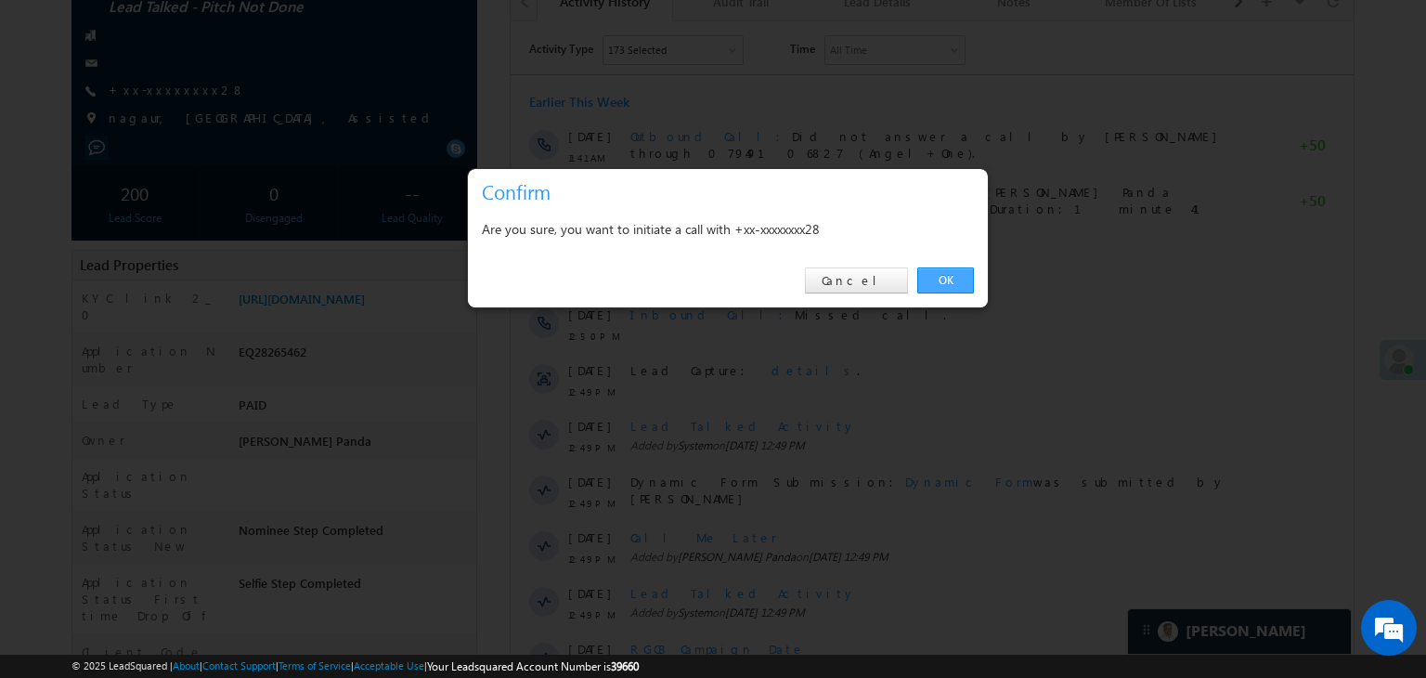
click at [953, 279] on link "OK" at bounding box center [945, 280] width 57 height 26
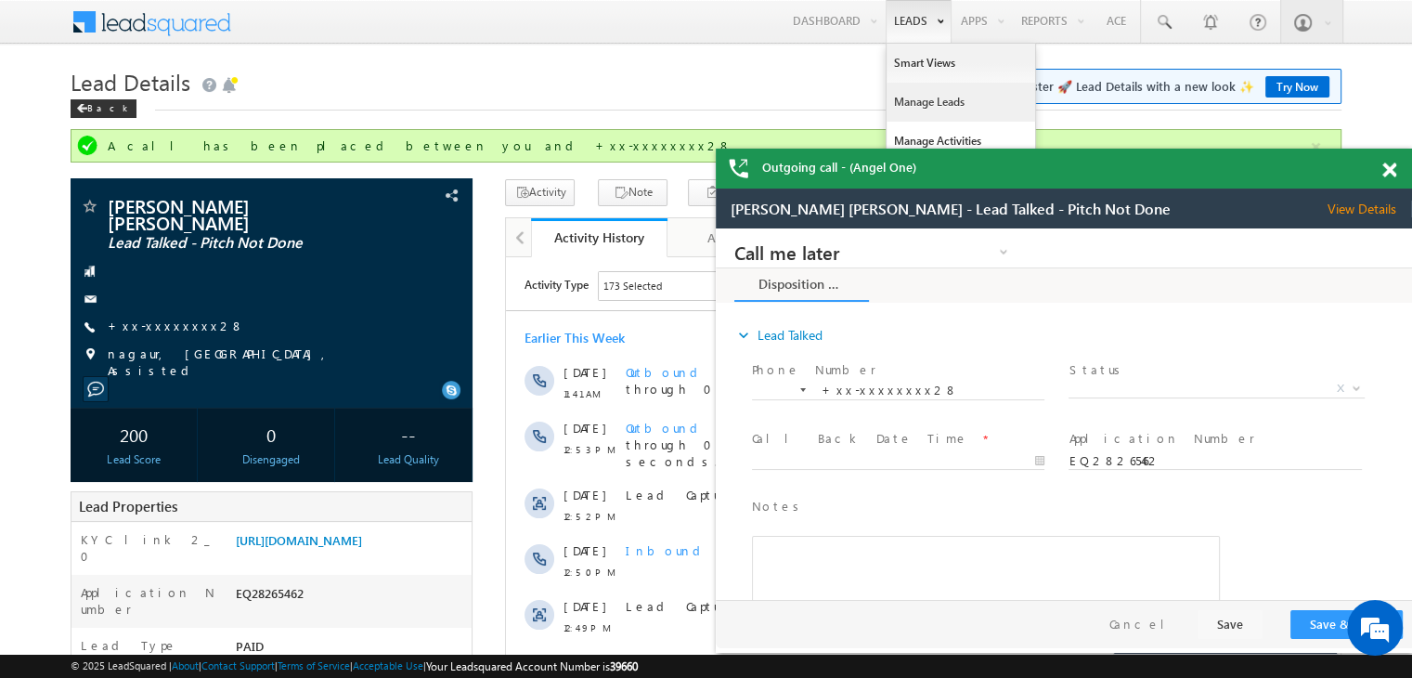
click at [481, 268] on link "Manage Leads" at bounding box center [258, 278] width 445 height 20
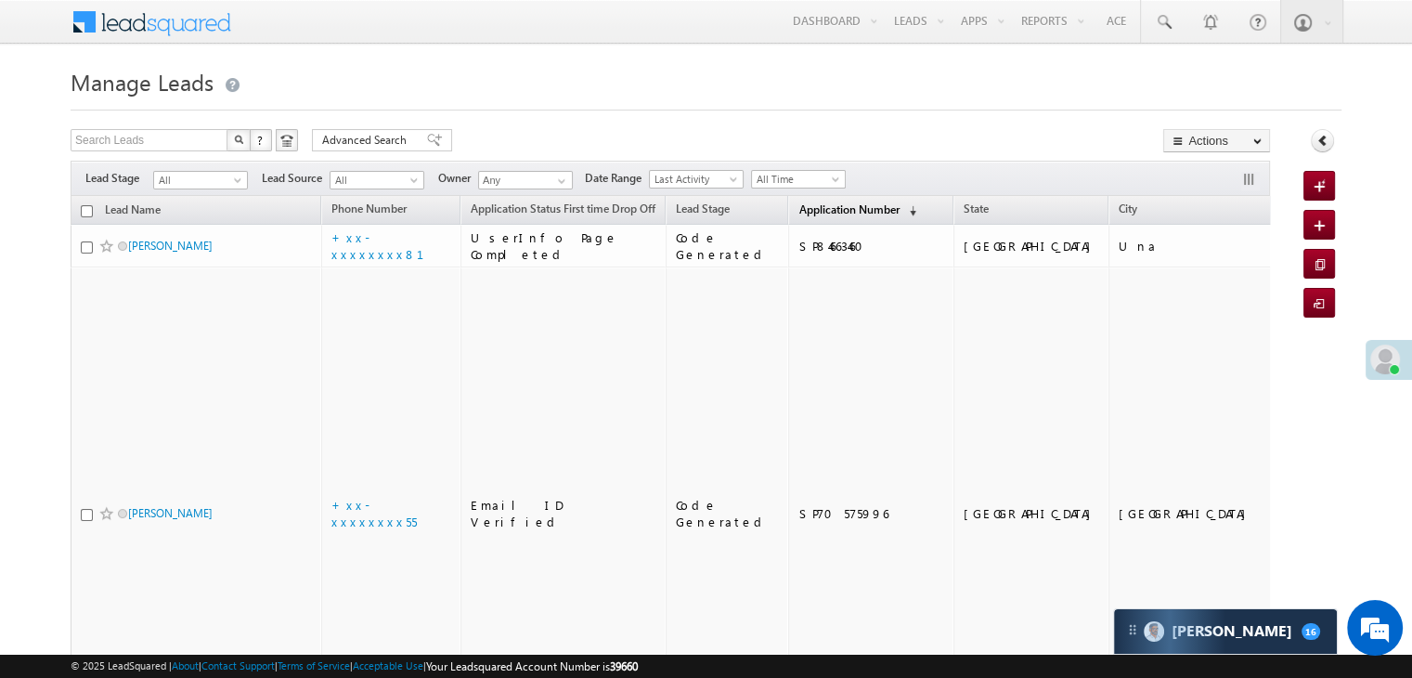
click at [824, 213] on span "Application Number" at bounding box center [848, 209] width 100 height 14
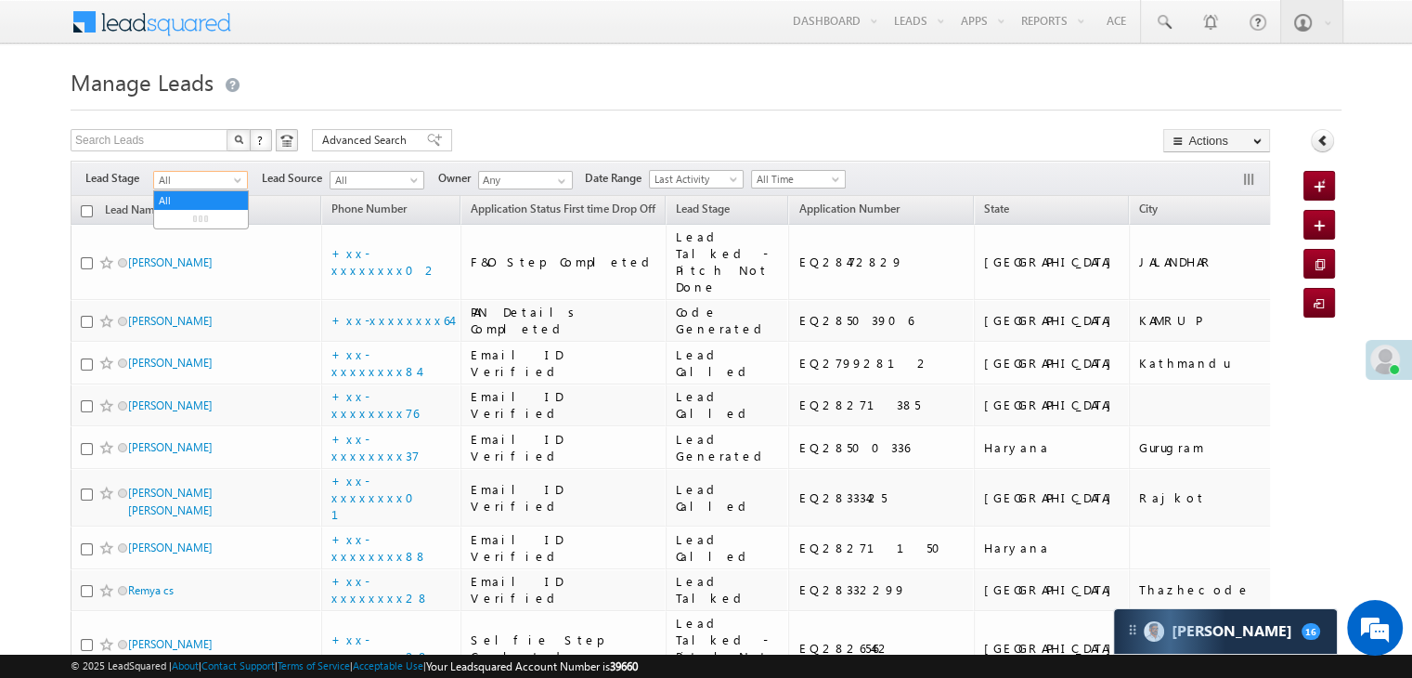
click at [241, 184] on span at bounding box center [239, 183] width 15 height 15
click at [200, 219] on link "Lead Generated" at bounding box center [201, 219] width 94 height 17
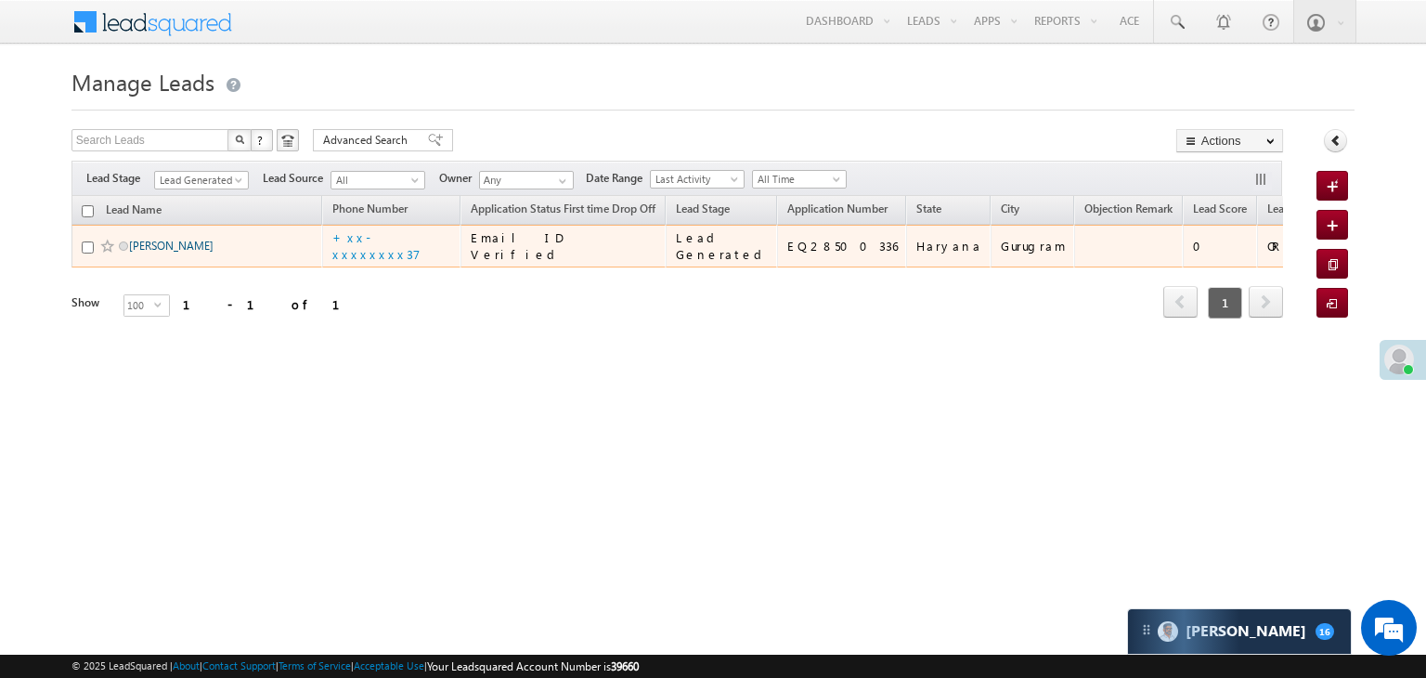
click at [167, 252] on link "[PERSON_NAME]" at bounding box center [171, 246] width 84 height 14
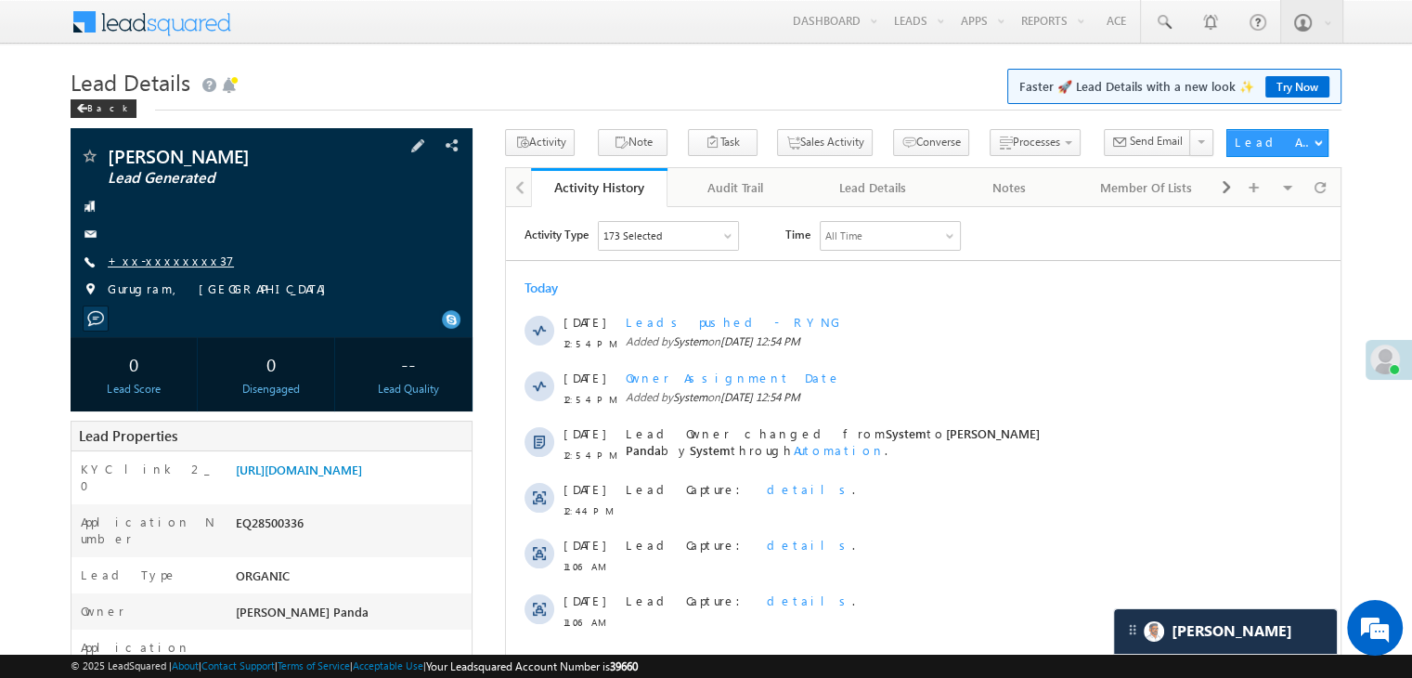
click at [139, 263] on link "+xx-xxxxxxxx37" at bounding box center [171, 260] width 126 height 16
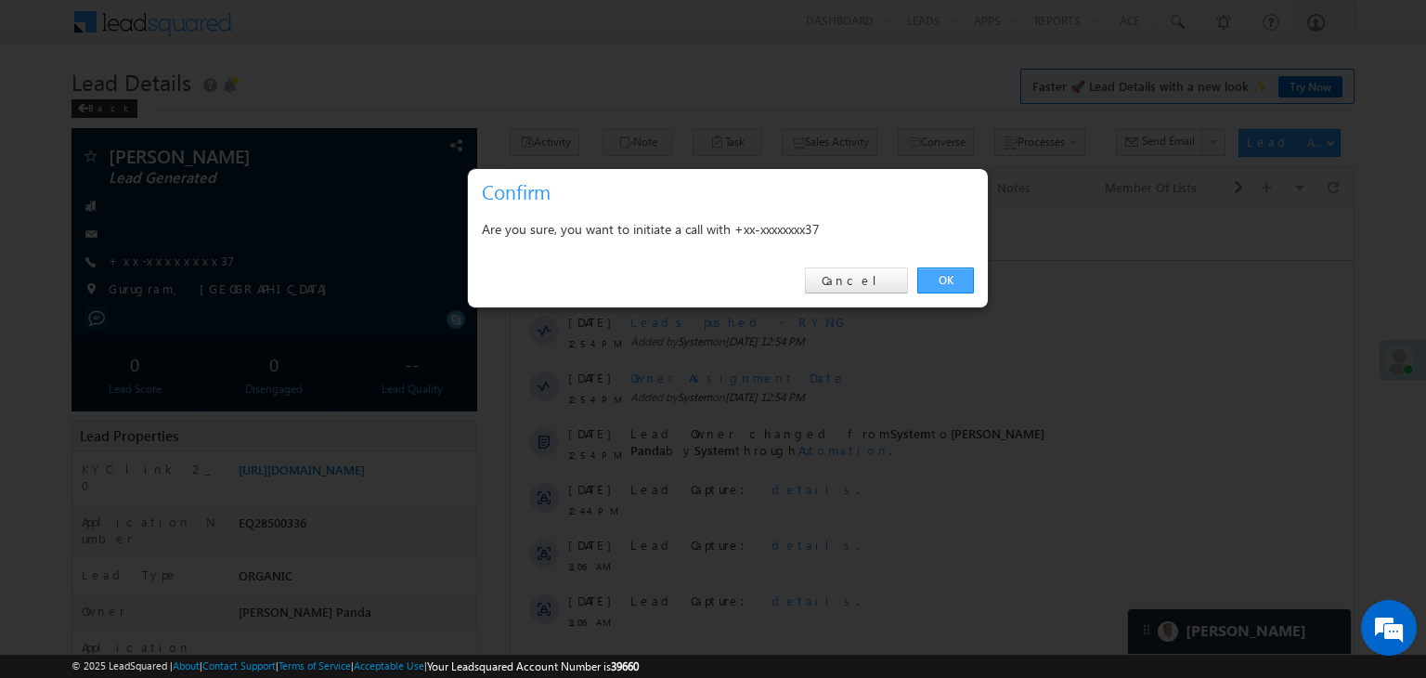
click at [949, 270] on link "OK" at bounding box center [945, 280] width 57 height 26
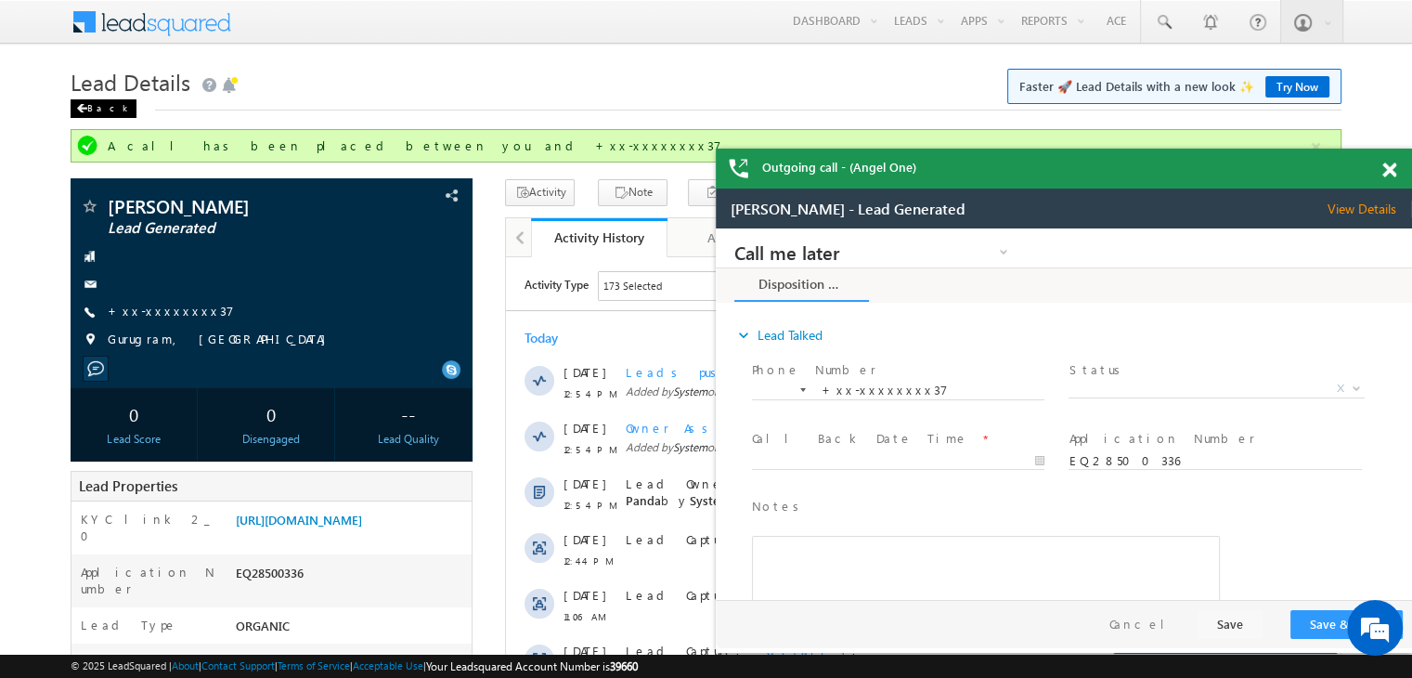
click at [97, 105] on div "Back" at bounding box center [104, 108] width 66 height 19
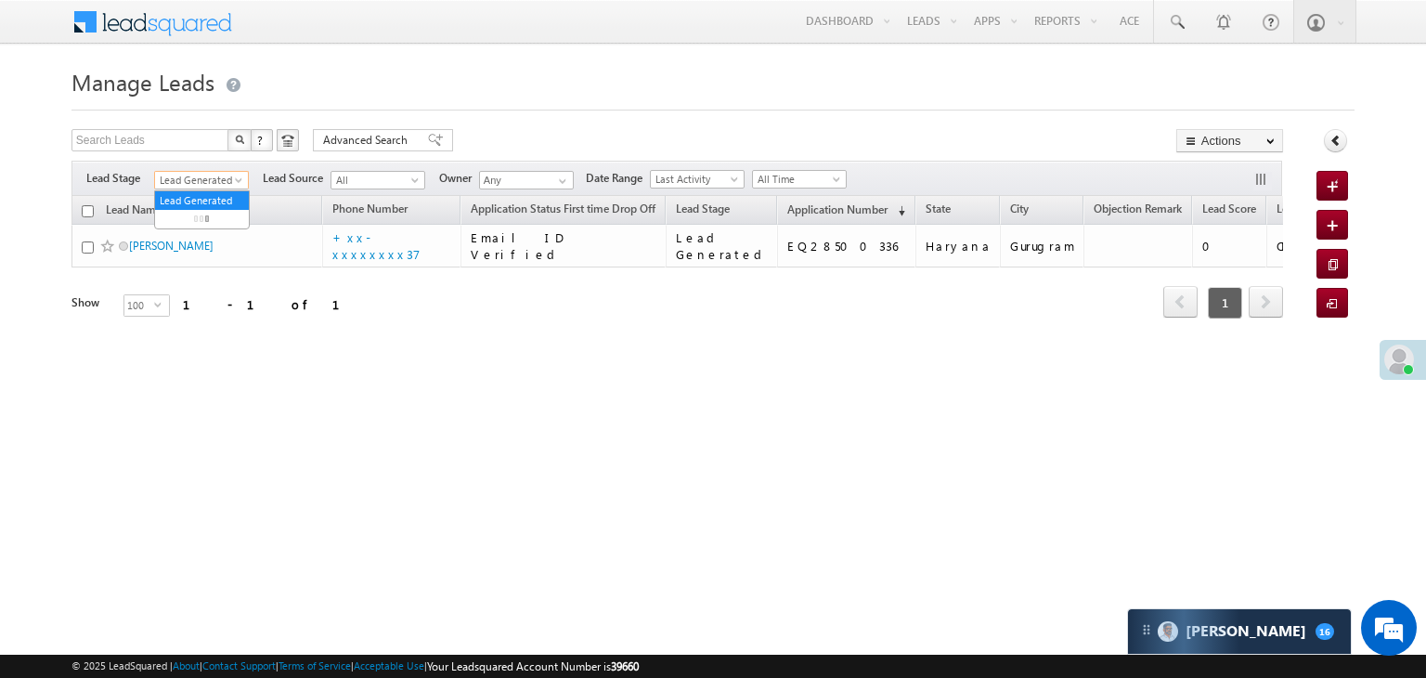
click at [239, 179] on span at bounding box center [240, 183] width 15 height 15
click at [204, 194] on link "All" at bounding box center [202, 200] width 94 height 17
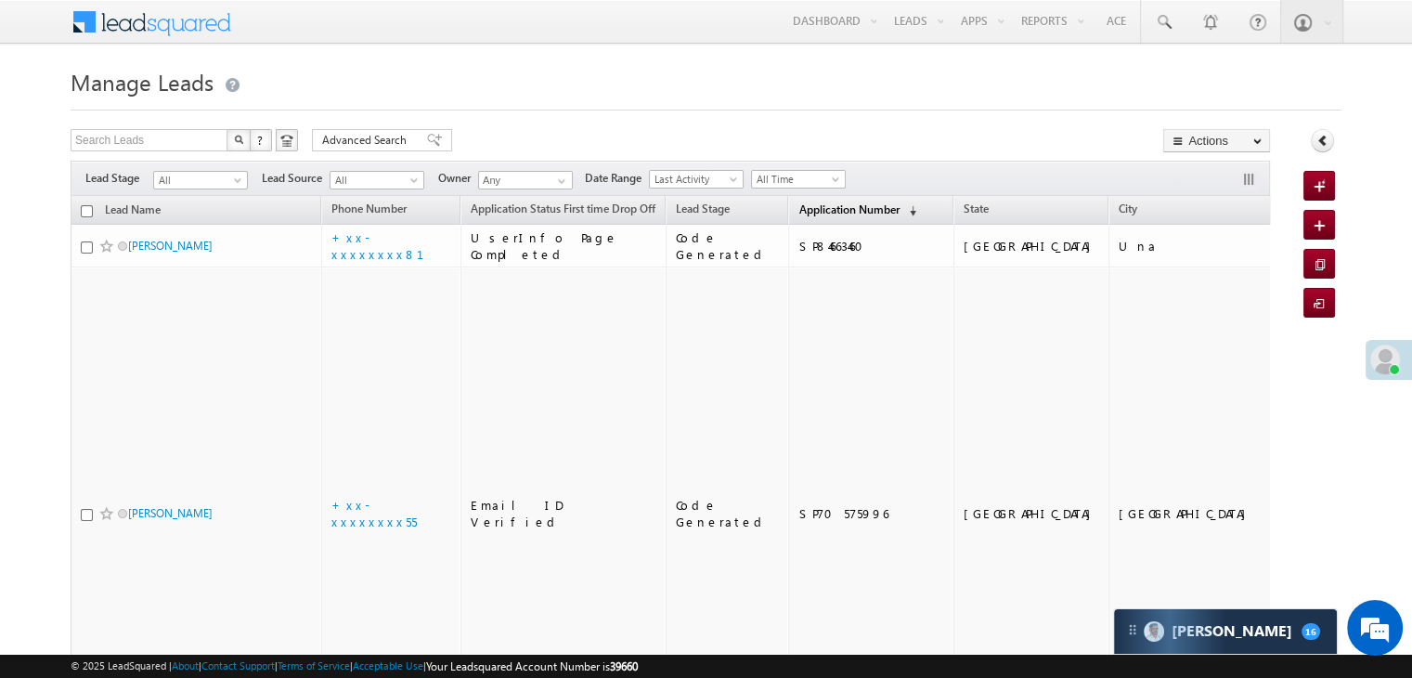
click at [803, 205] on span "Application Number" at bounding box center [848, 209] width 100 height 14
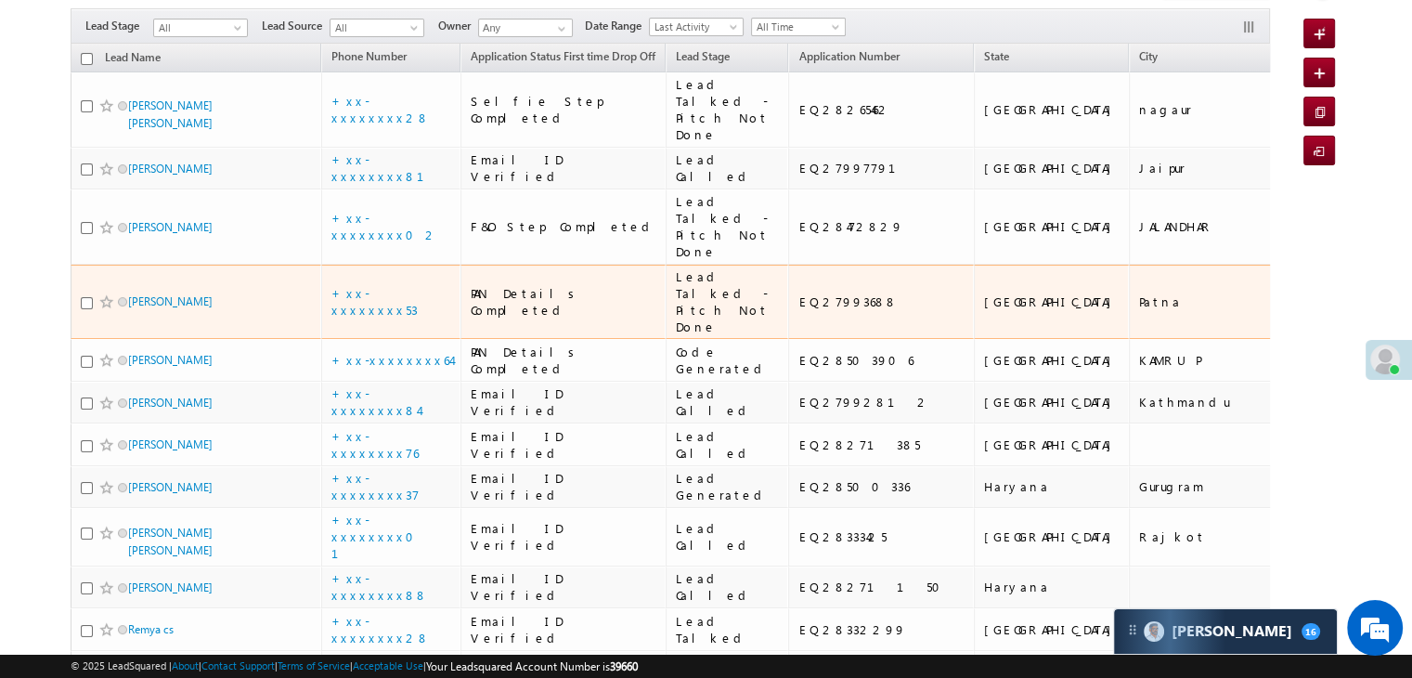
scroll to position [186, 0]
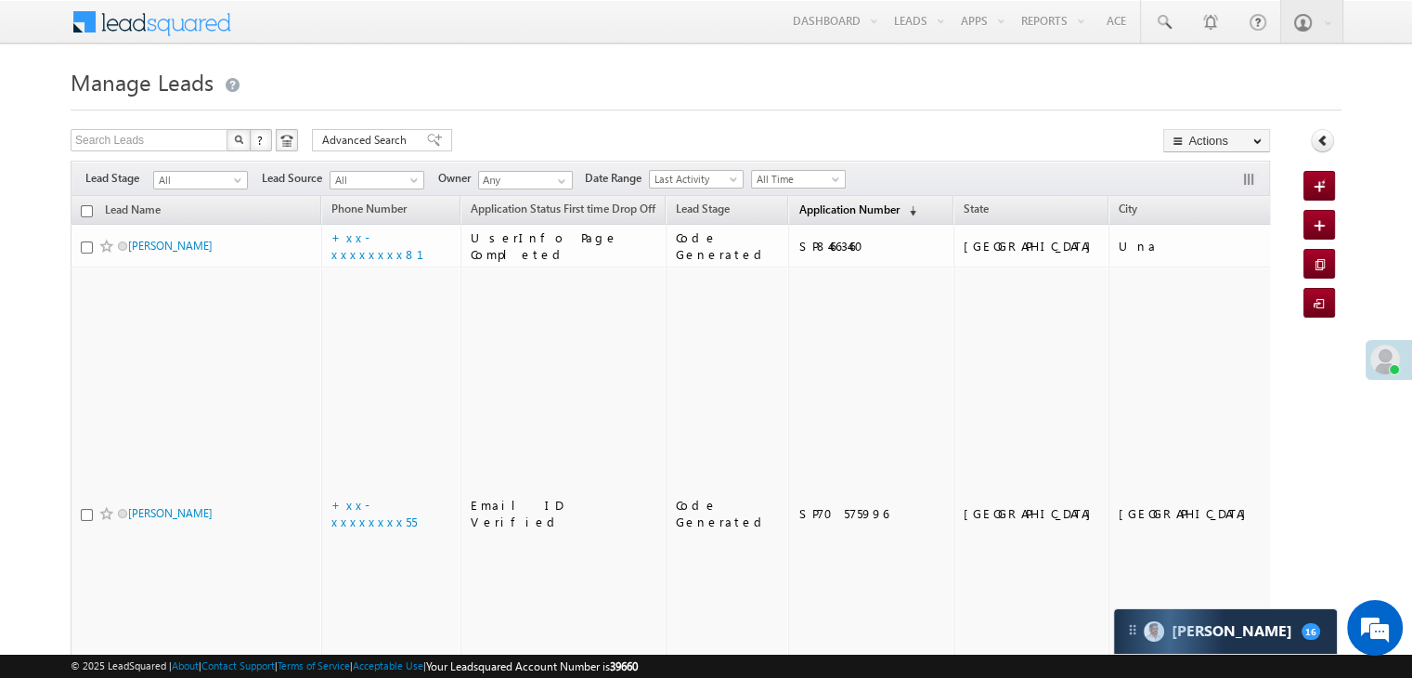
click at [802, 208] on span "Application Number" at bounding box center [848, 209] width 100 height 14
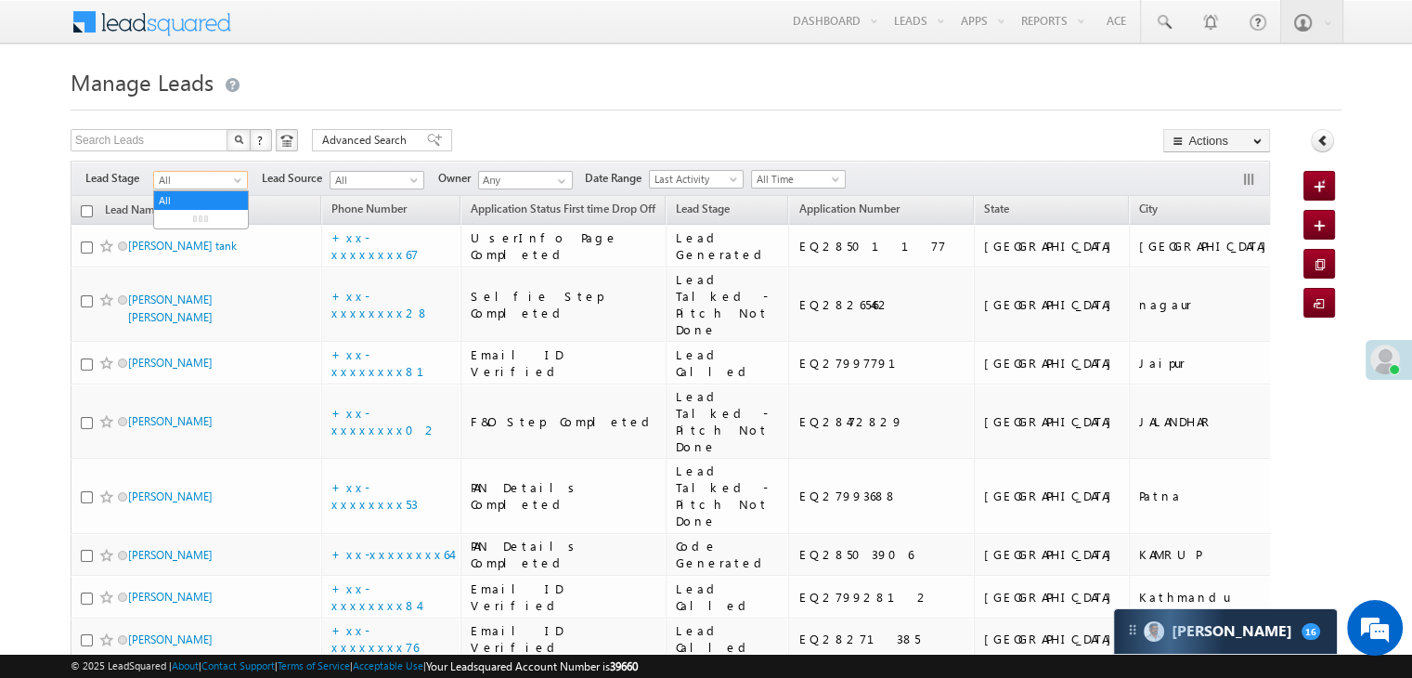
click at [241, 183] on span at bounding box center [239, 183] width 15 height 15
click at [194, 220] on link "Lead Generated" at bounding box center [201, 219] width 94 height 17
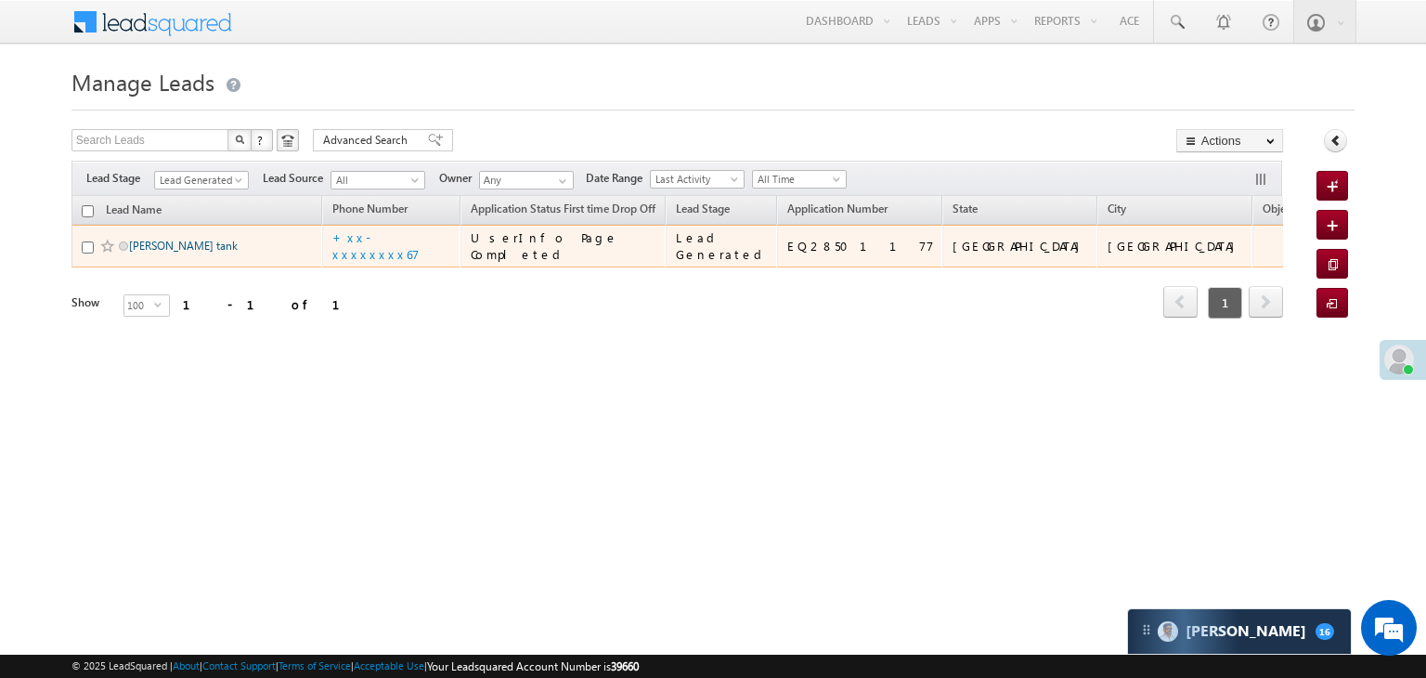
click at [147, 252] on link "[PERSON_NAME] tank" at bounding box center [183, 246] width 109 height 14
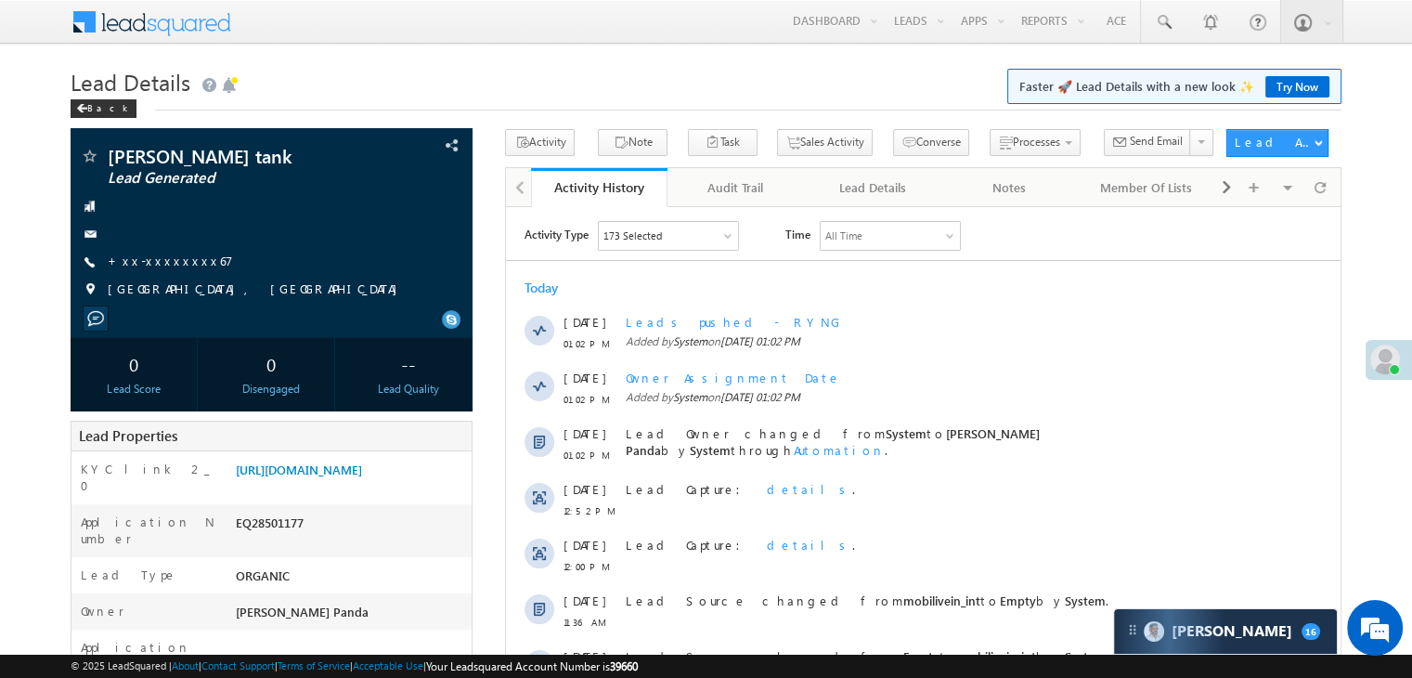
click at [164, 257] on link "+xx-xxxxxxxx67" at bounding box center [170, 260] width 125 height 16
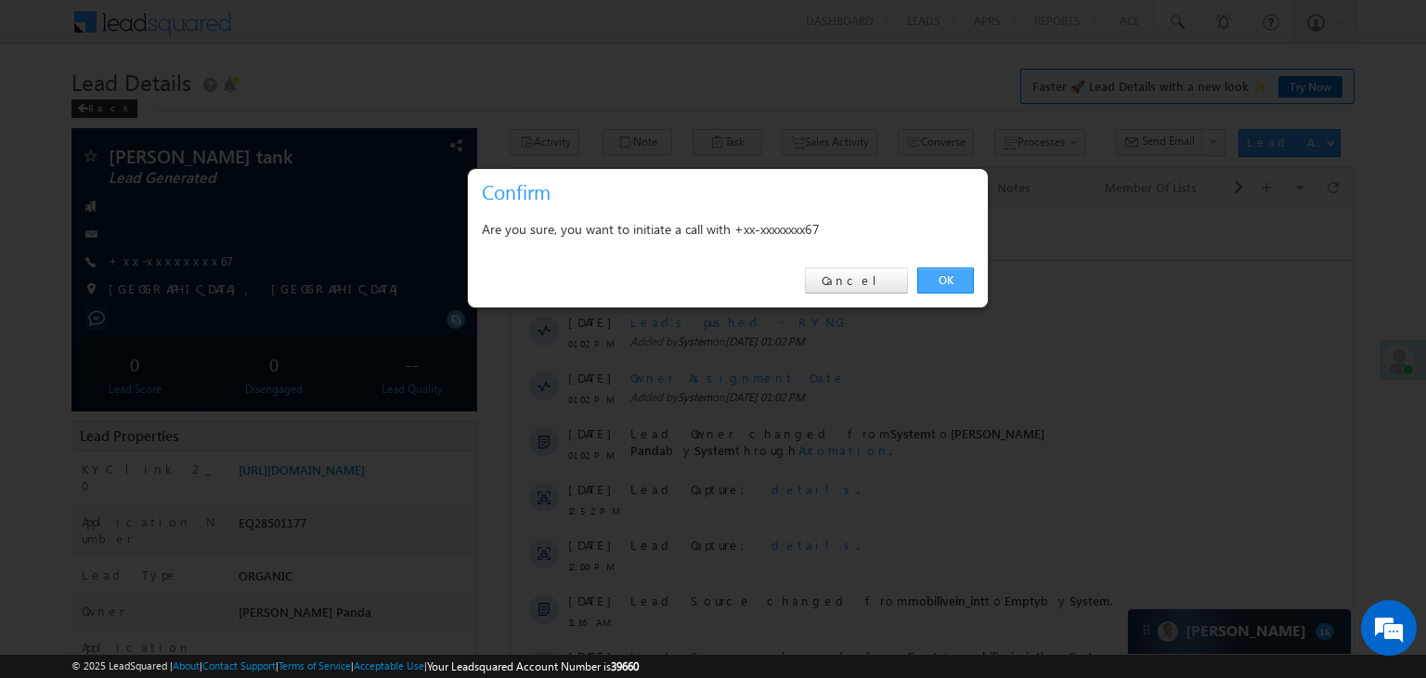
drag, startPoint x: 938, startPoint y: 276, endPoint x: 430, endPoint y: 69, distance: 549.1
click at [938, 276] on link "OK" at bounding box center [945, 280] width 57 height 26
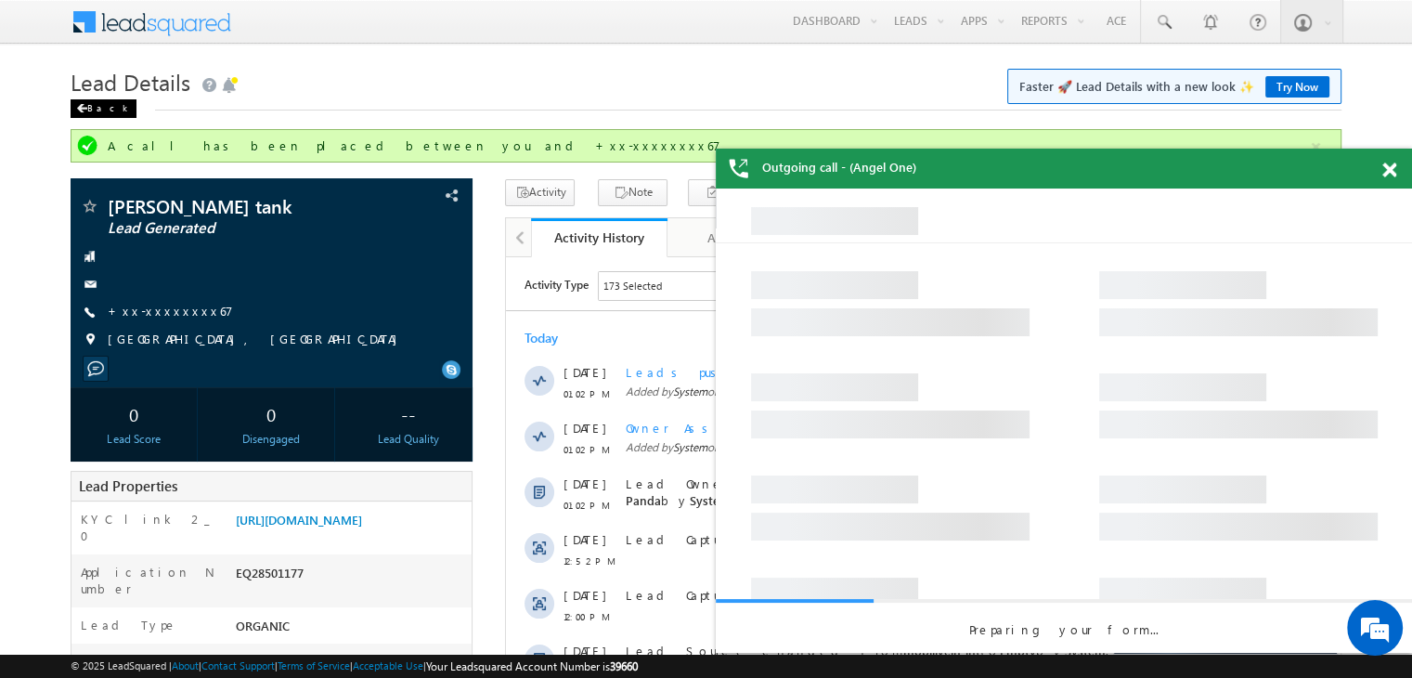
click at [94, 104] on div "Back" at bounding box center [104, 108] width 66 height 19
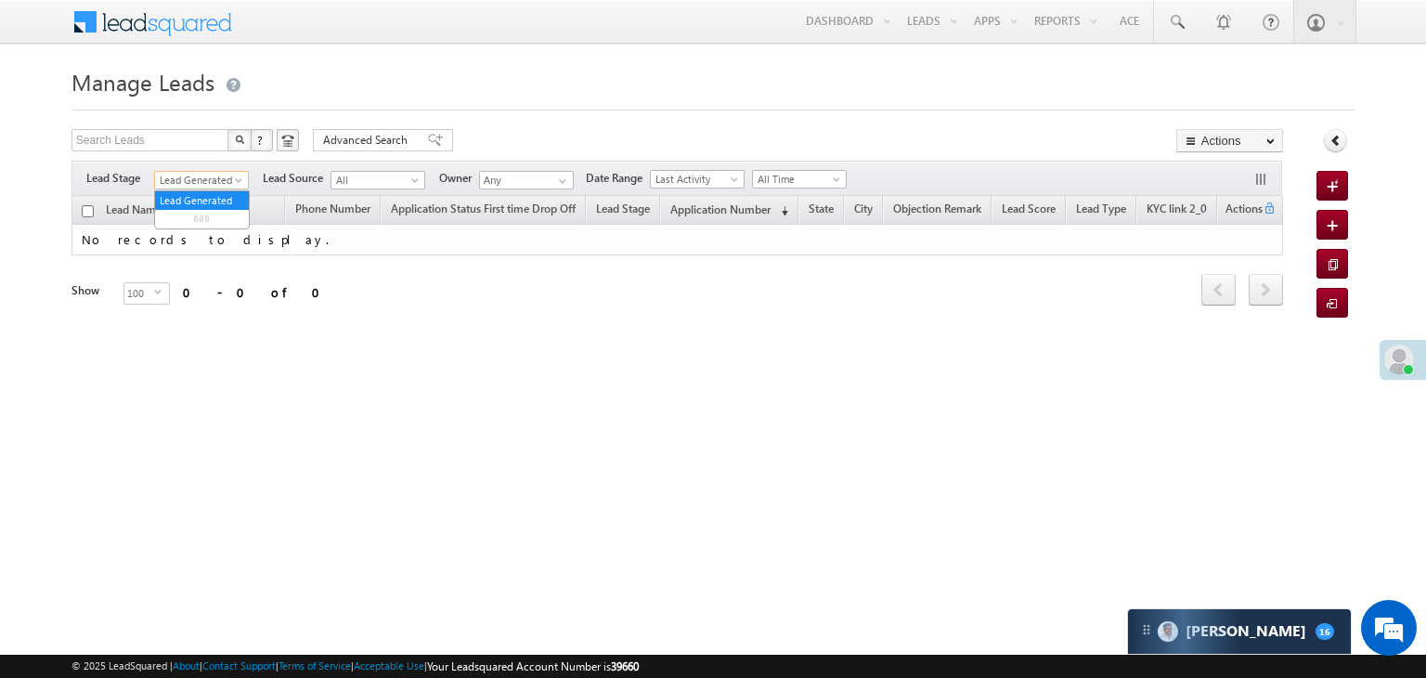
click at [240, 178] on span at bounding box center [240, 183] width 15 height 15
click at [204, 195] on link "All" at bounding box center [202, 200] width 94 height 17
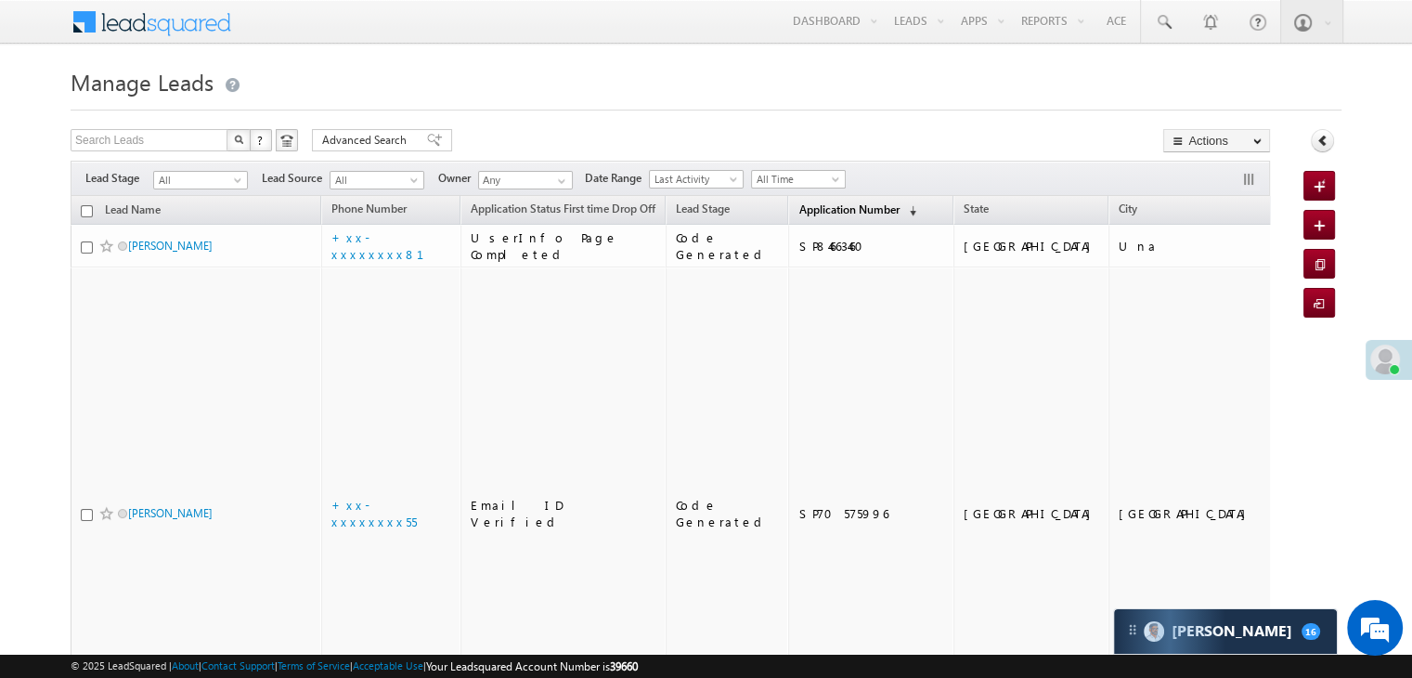
click at [806, 209] on span "Application Number" at bounding box center [848, 209] width 100 height 14
click at [809, 204] on span "Application Number" at bounding box center [848, 209] width 100 height 14
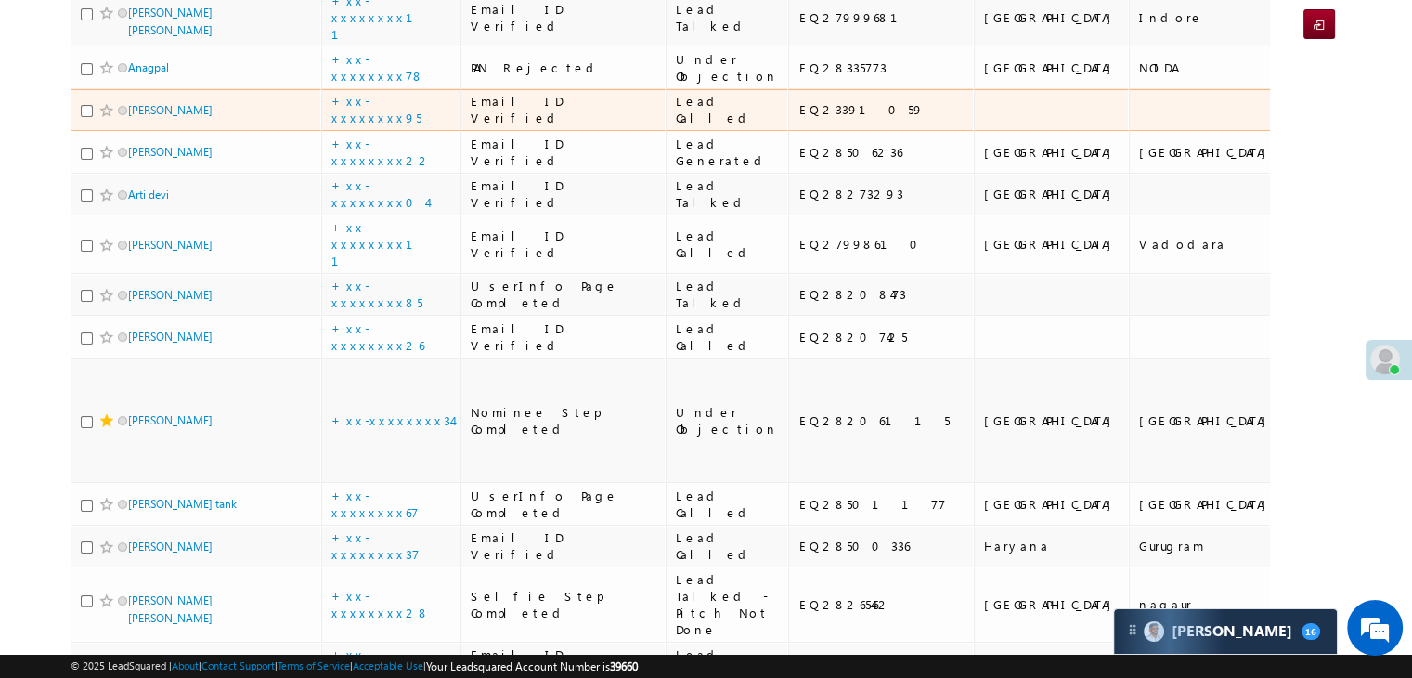
scroll to position [186, 0]
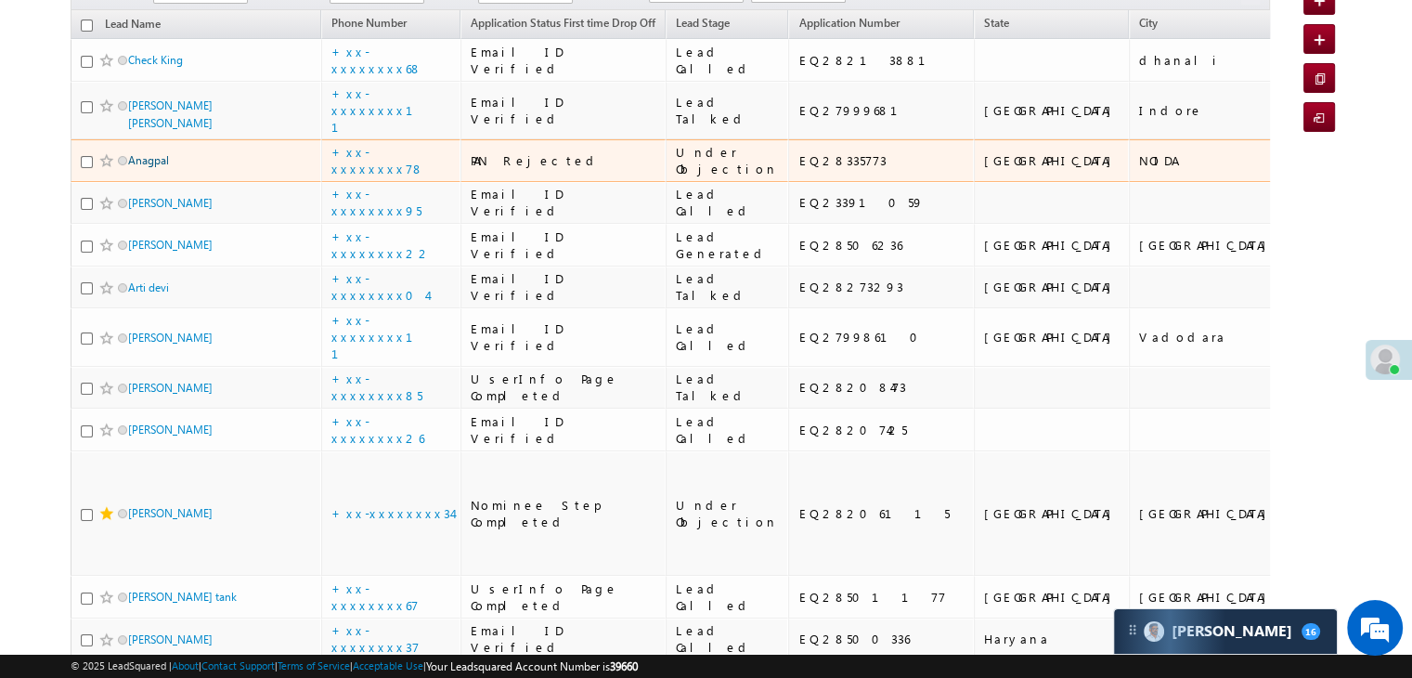
click at [161, 167] on link "Anagpal" at bounding box center [148, 160] width 41 height 14
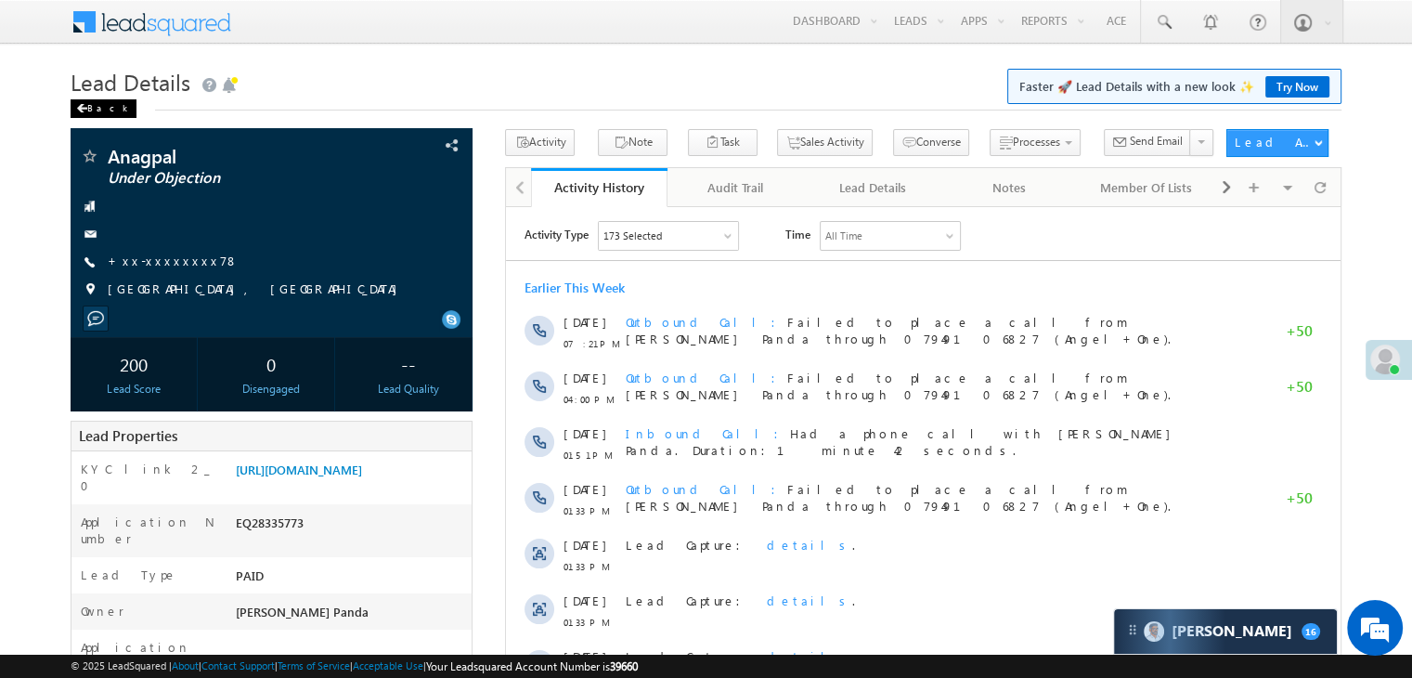
click at [99, 107] on div "Back" at bounding box center [104, 108] width 66 height 19
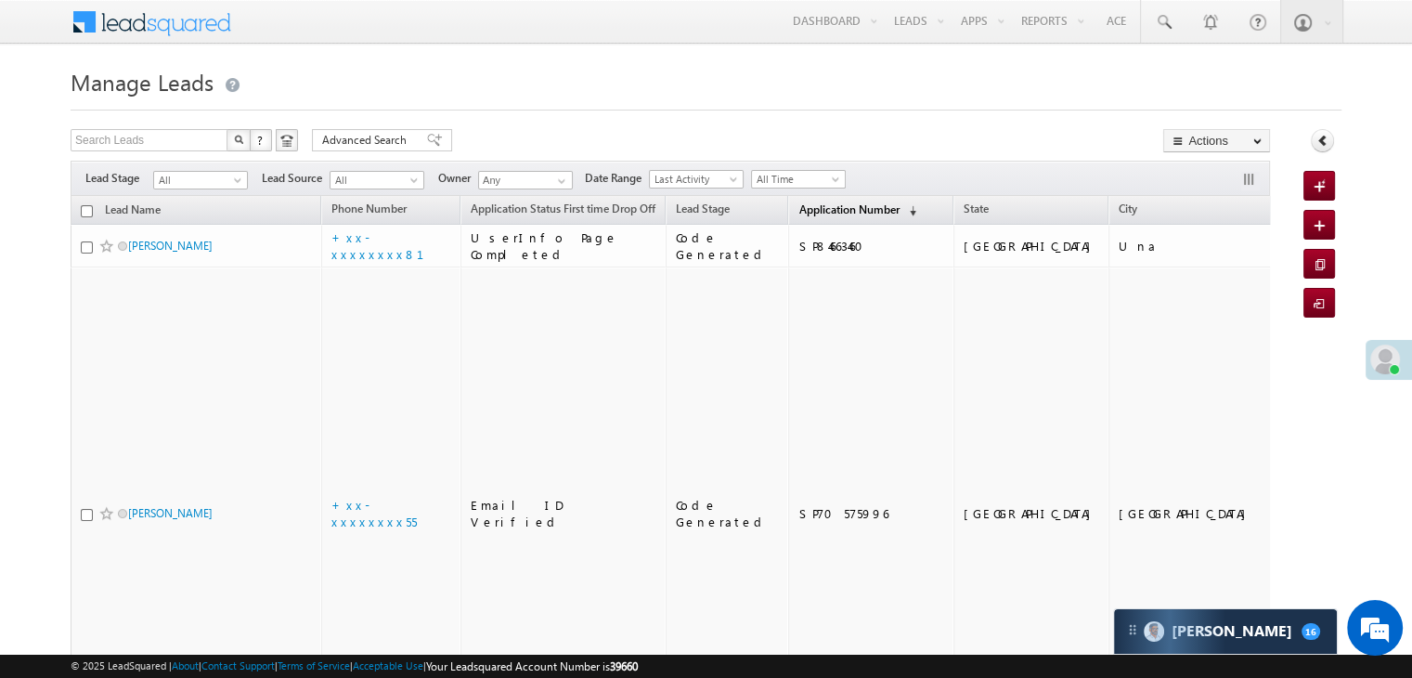
click at [820, 209] on span "Application Number" at bounding box center [848, 209] width 100 height 14
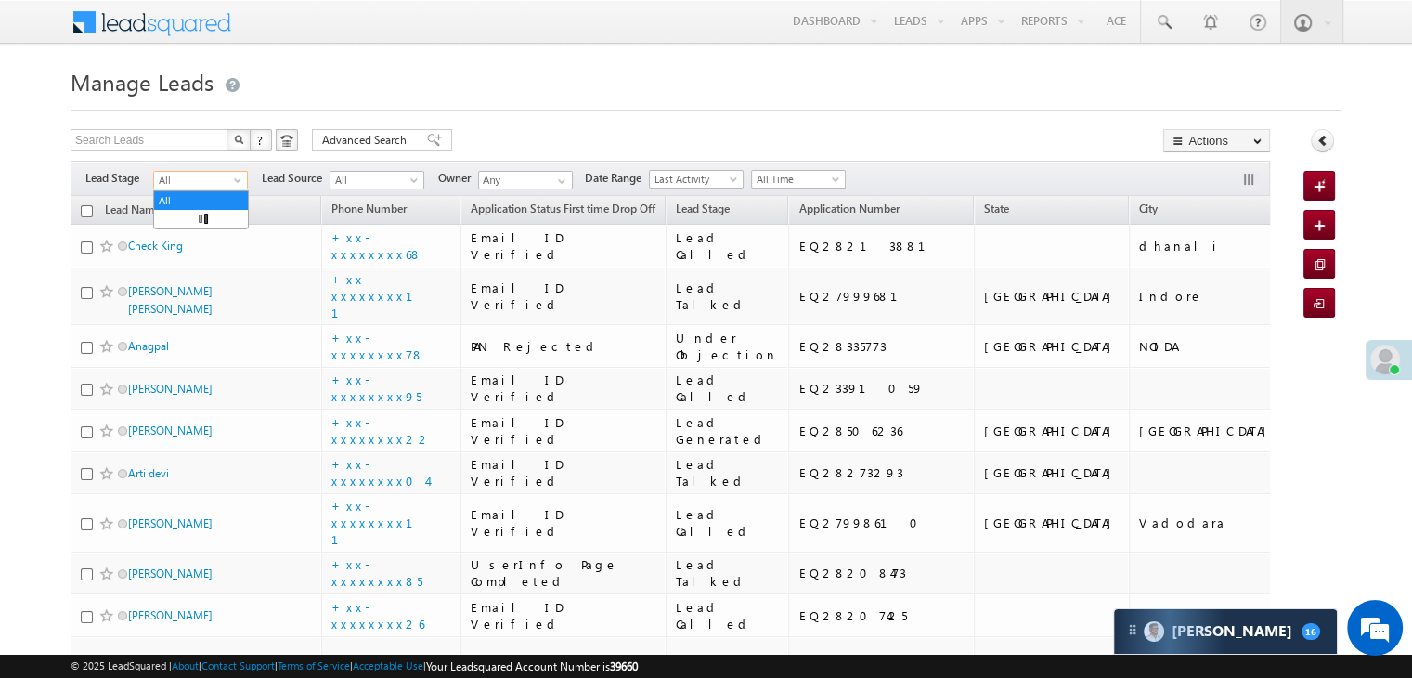
click at [241, 181] on span at bounding box center [239, 183] width 15 height 15
click at [214, 211] on link "Lead Generated" at bounding box center [201, 219] width 94 height 17
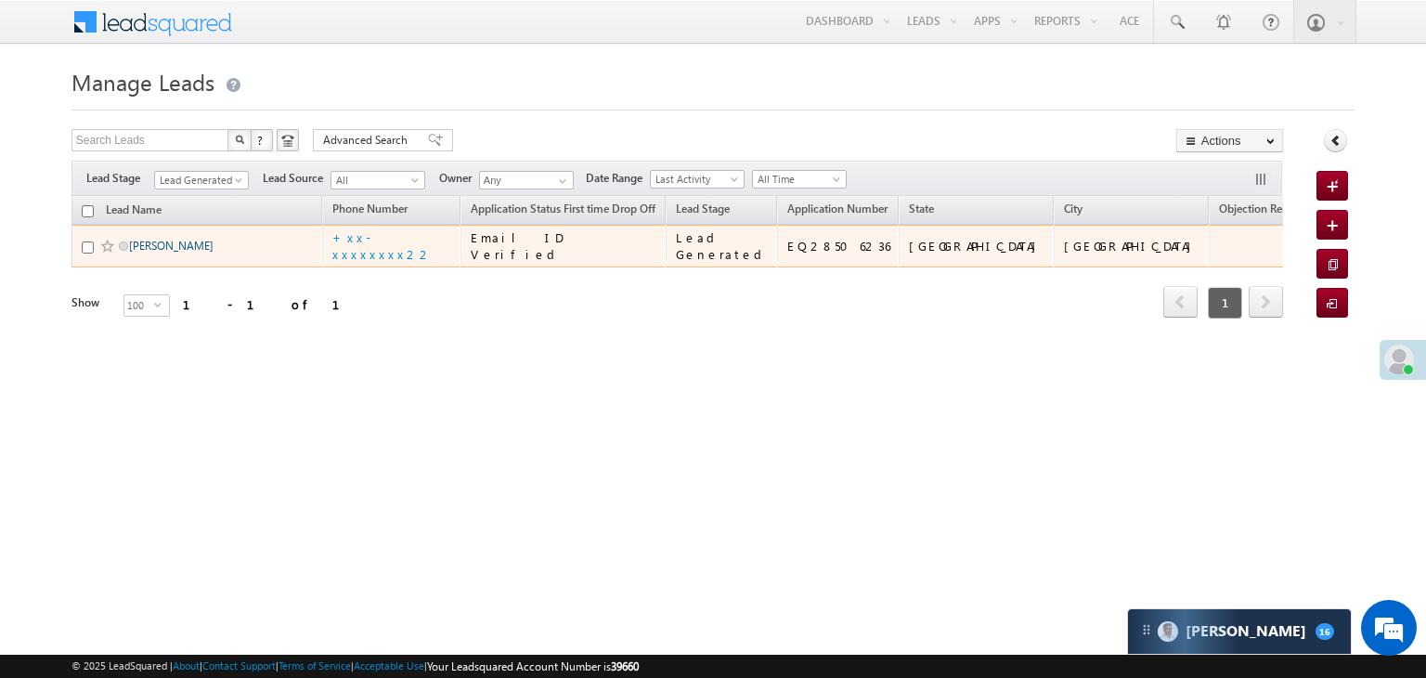
click at [170, 252] on link "[PERSON_NAME]" at bounding box center [171, 246] width 84 height 14
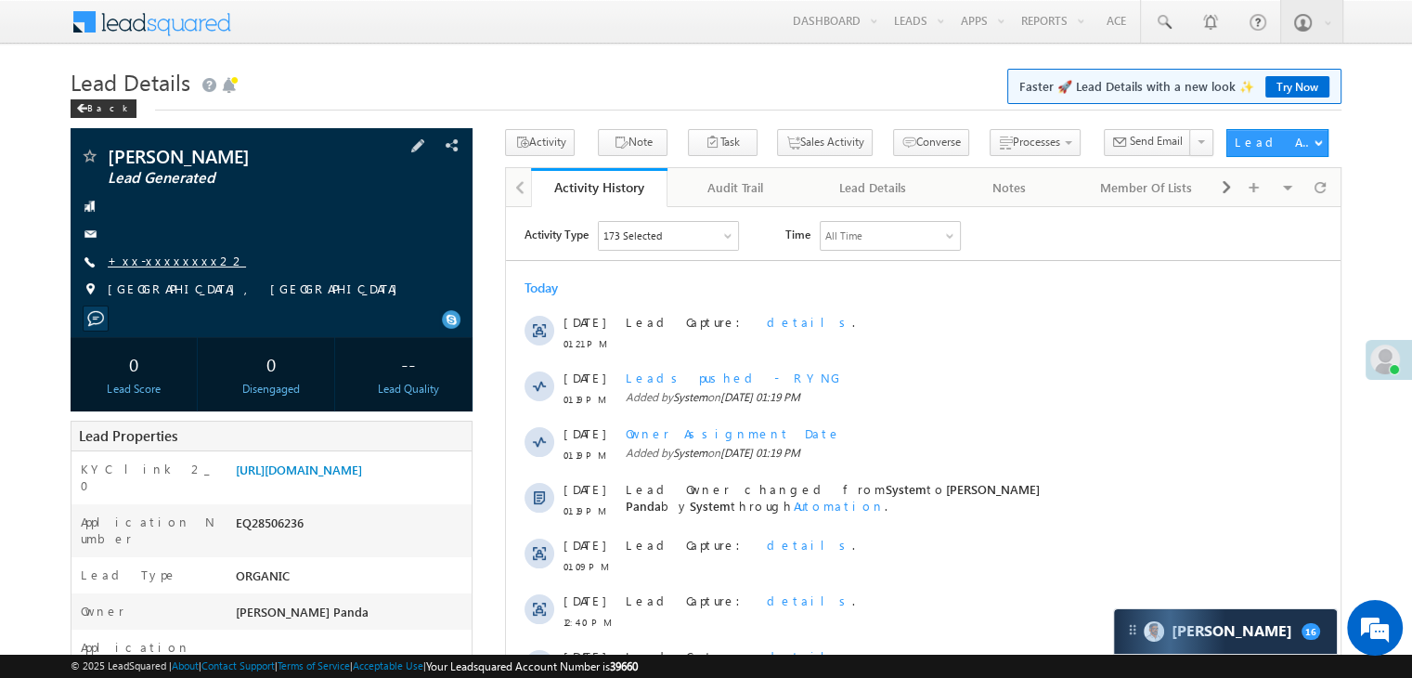
click at [173, 261] on link "+xx-xxxxxxxx22" at bounding box center [177, 260] width 138 height 16
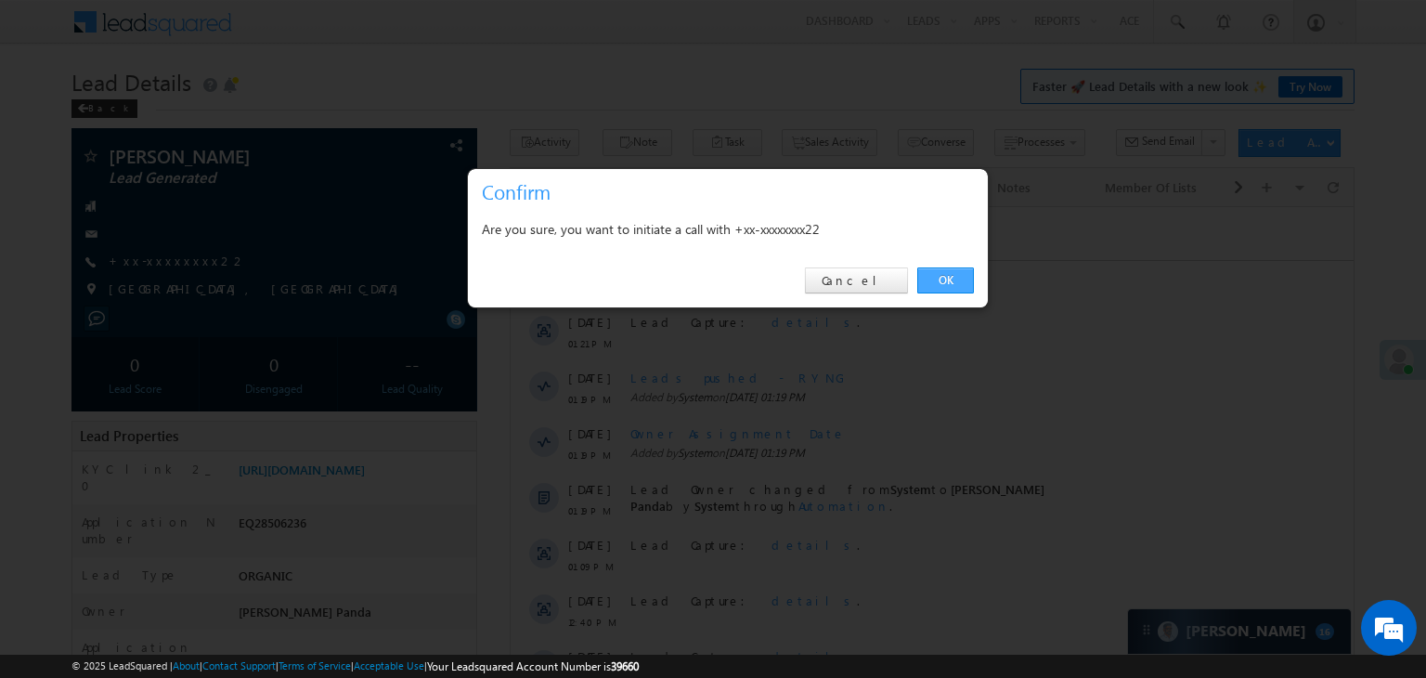
click at [943, 282] on link "OK" at bounding box center [945, 280] width 57 height 26
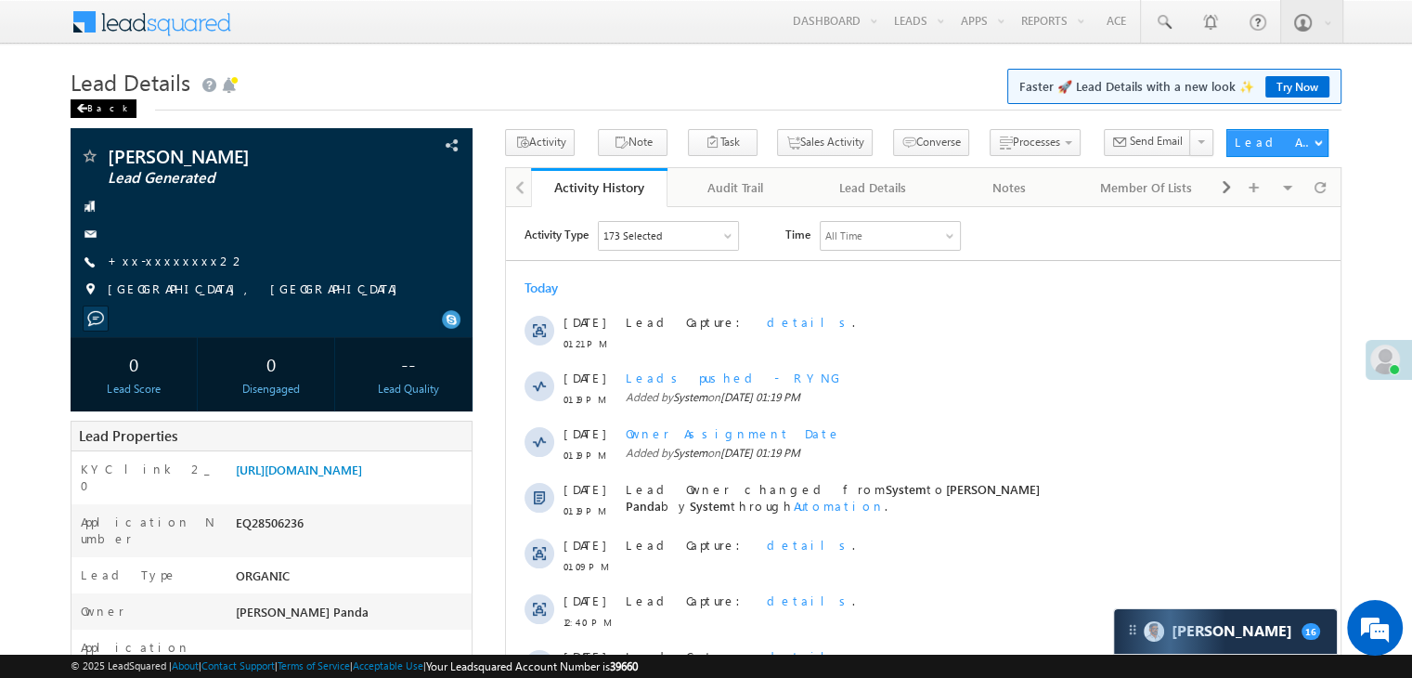
click at [97, 110] on div "Back" at bounding box center [104, 108] width 66 height 19
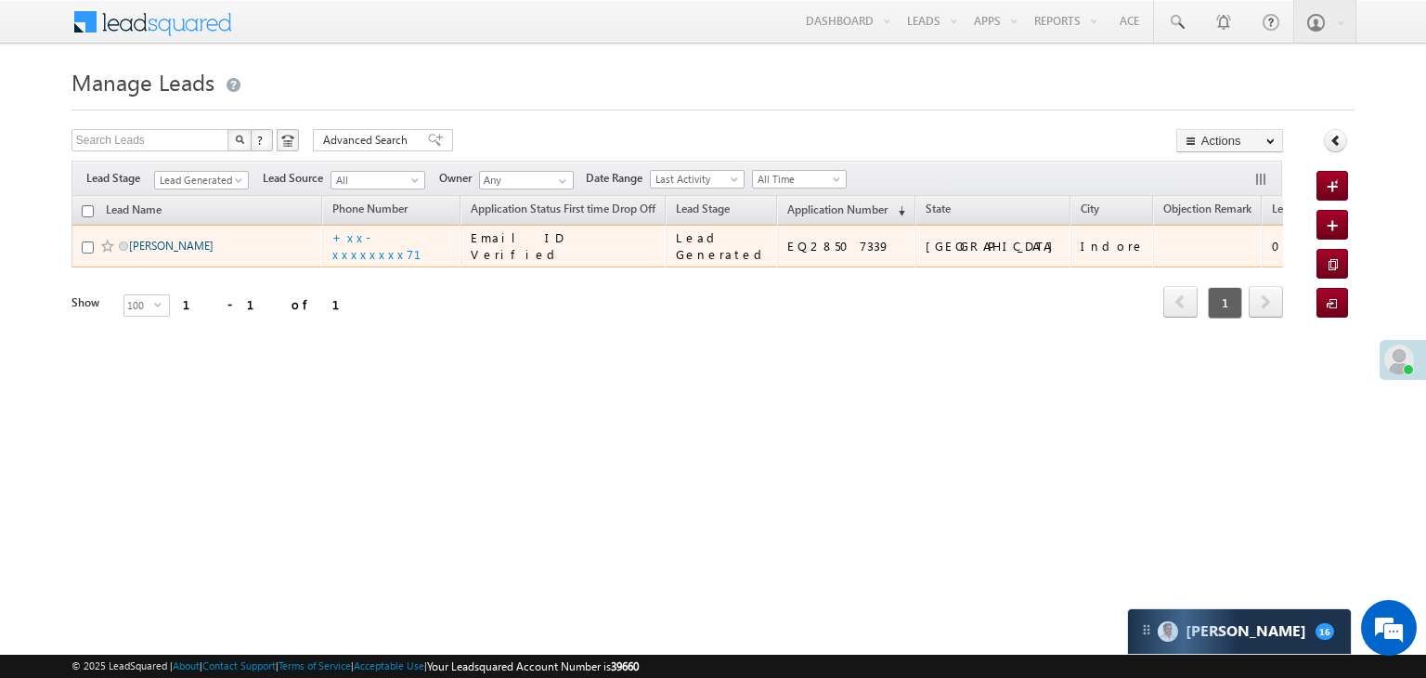
click at [145, 252] on link "[PERSON_NAME]" at bounding box center [171, 246] width 84 height 14
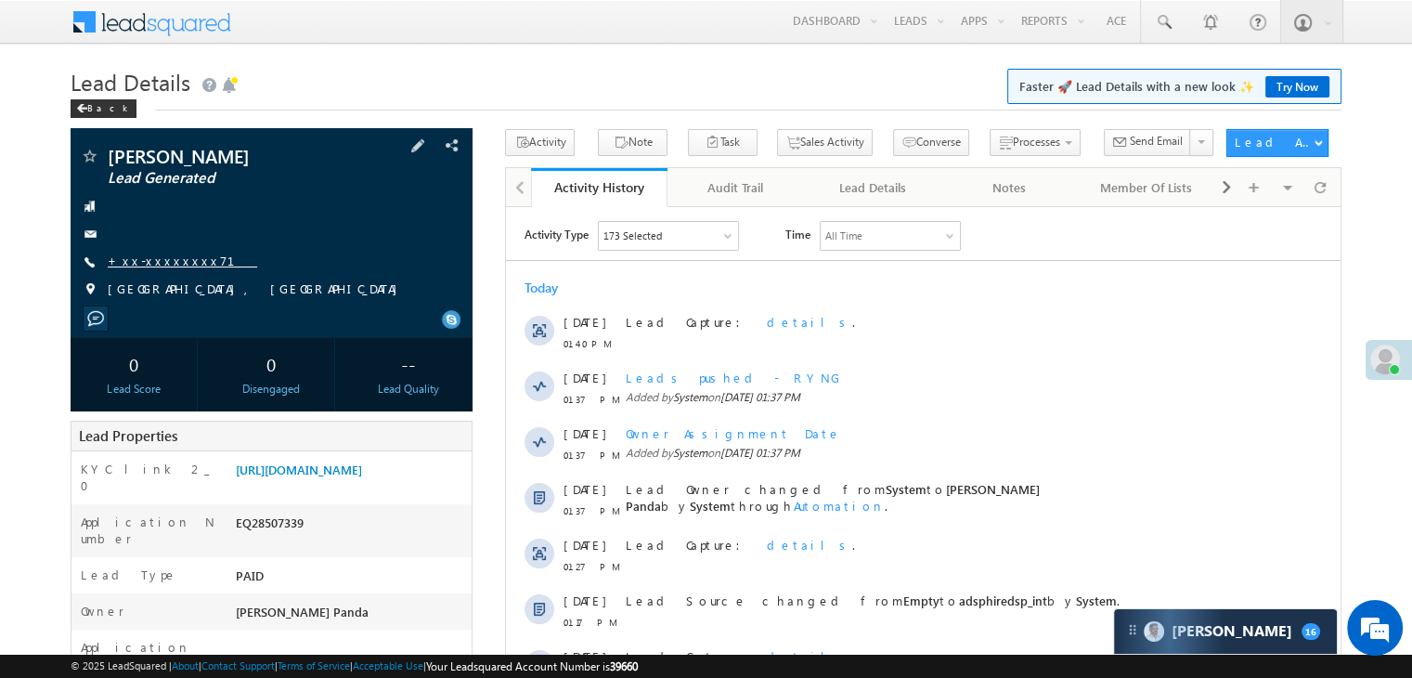
click at [142, 253] on link "+xx-xxxxxxxx71" at bounding box center [182, 260] width 149 height 16
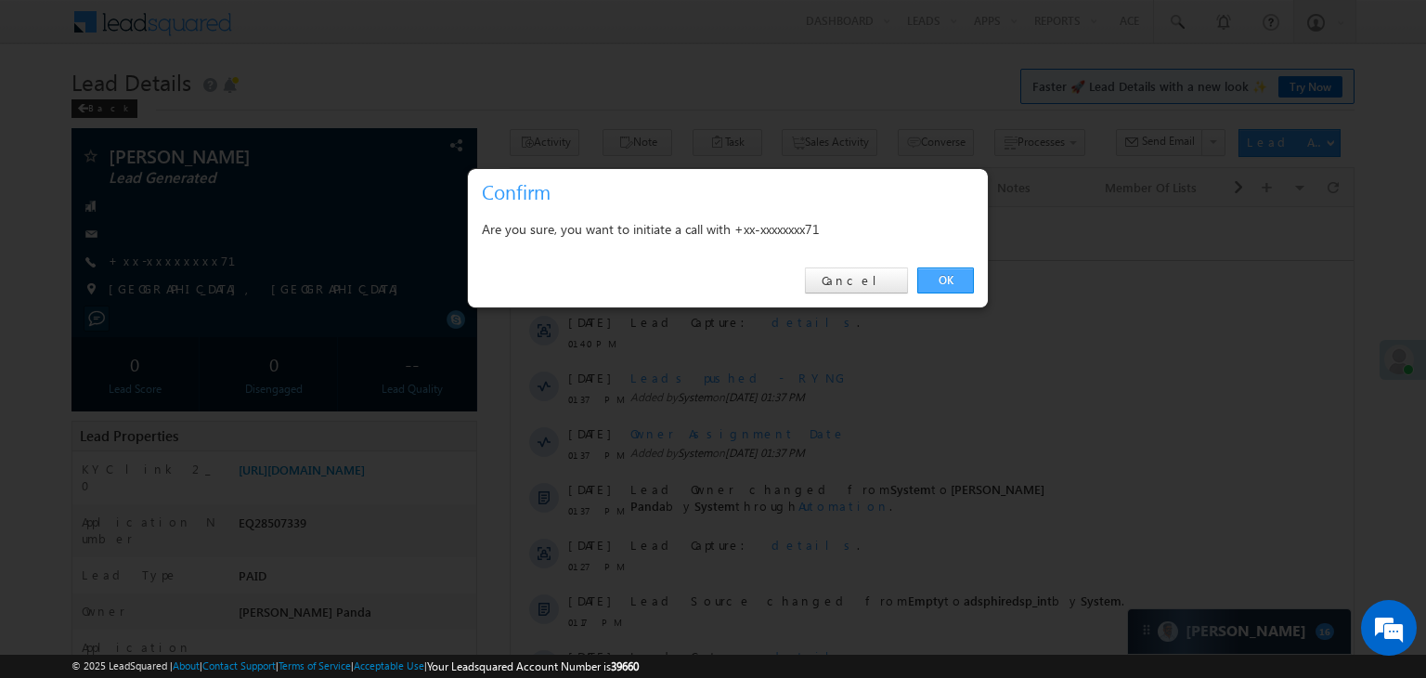
click at [961, 278] on link "OK" at bounding box center [945, 280] width 57 height 26
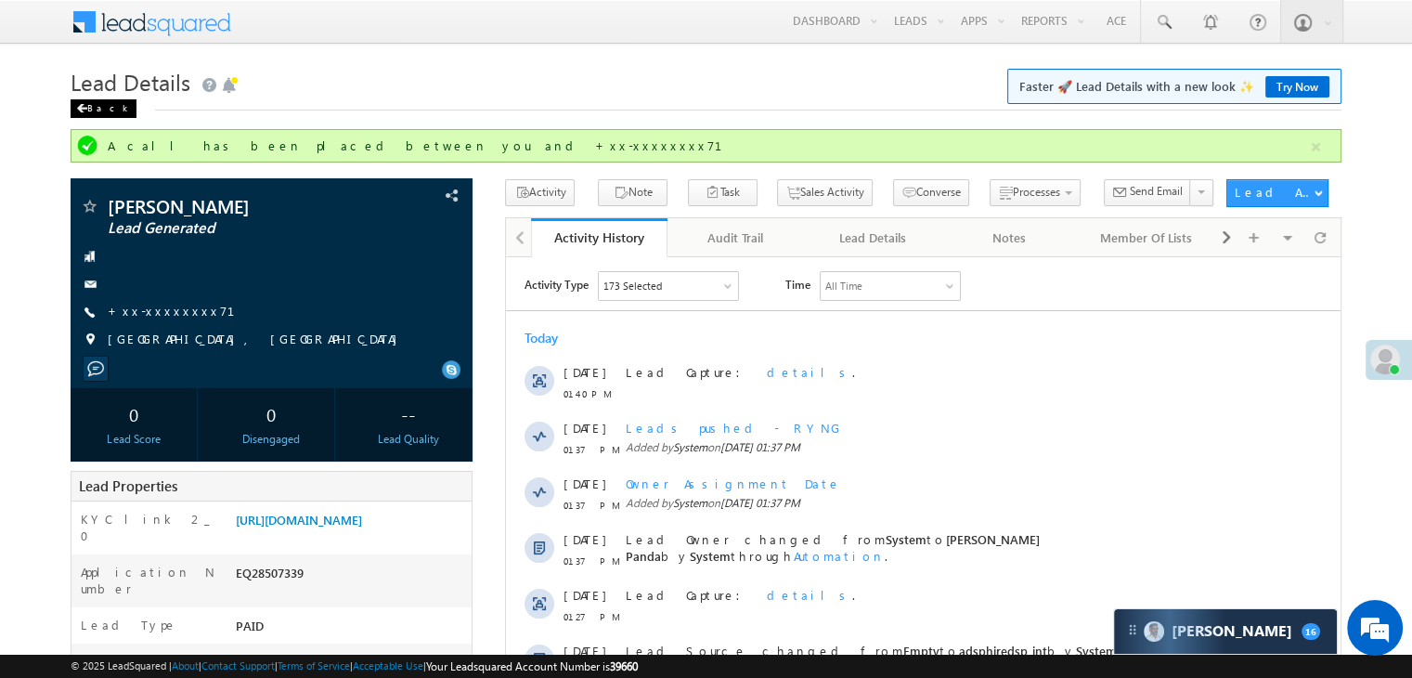
click at [98, 106] on div "Back" at bounding box center [104, 108] width 66 height 19
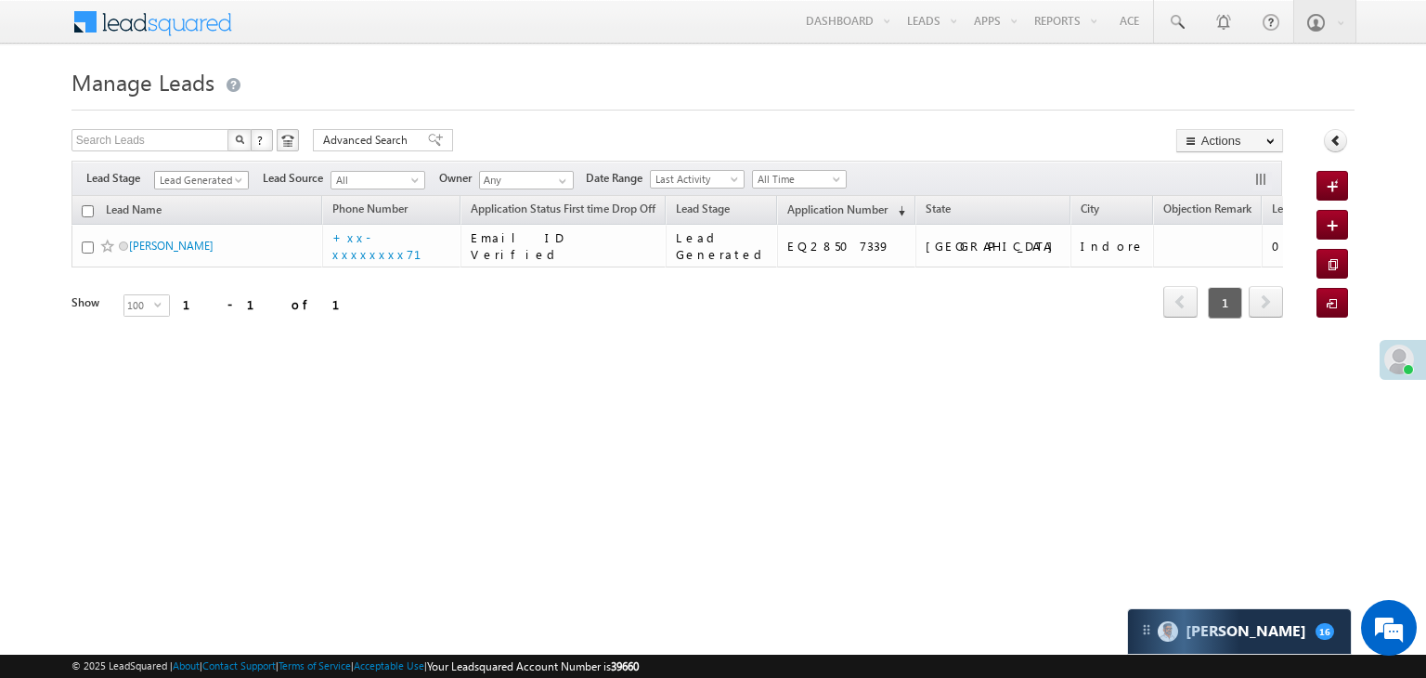
click at [234, 183] on span at bounding box center [240, 183] width 15 height 15
click at [207, 196] on link "All" at bounding box center [202, 200] width 94 height 17
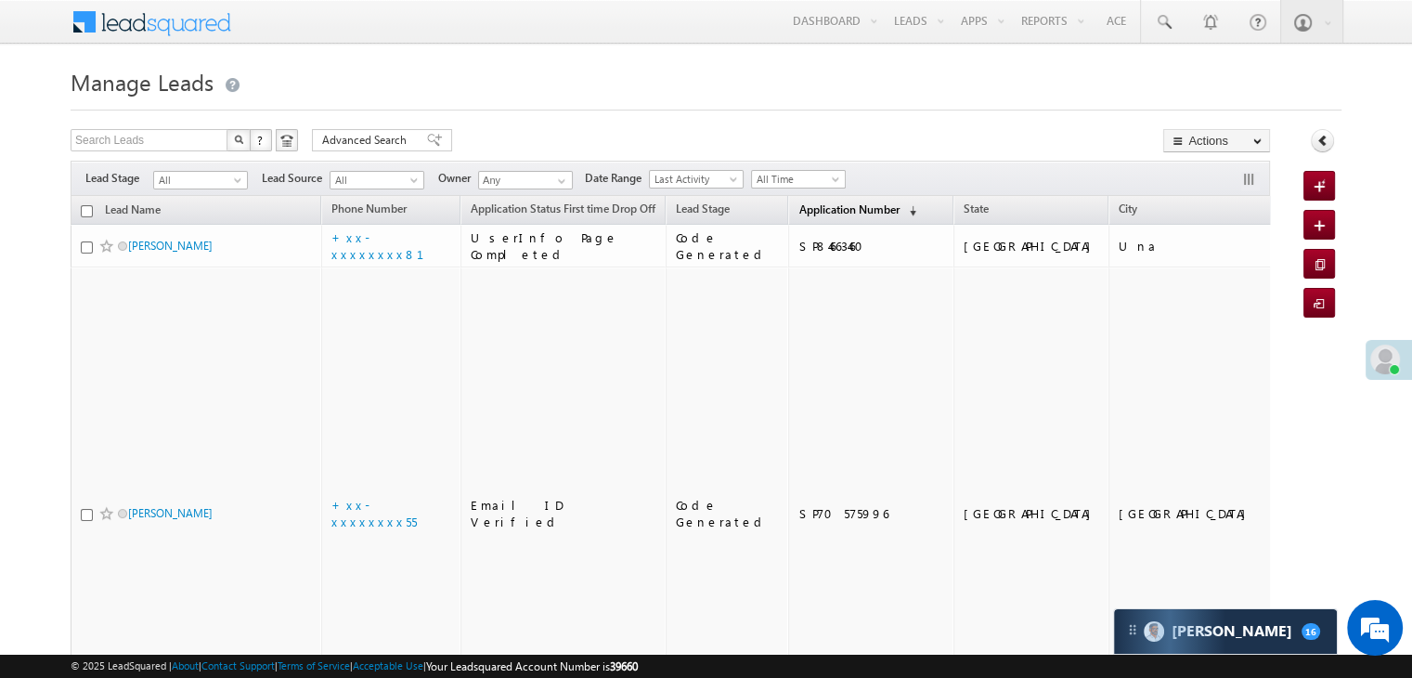
click at [798, 216] on span "Application Number" at bounding box center [848, 209] width 100 height 14
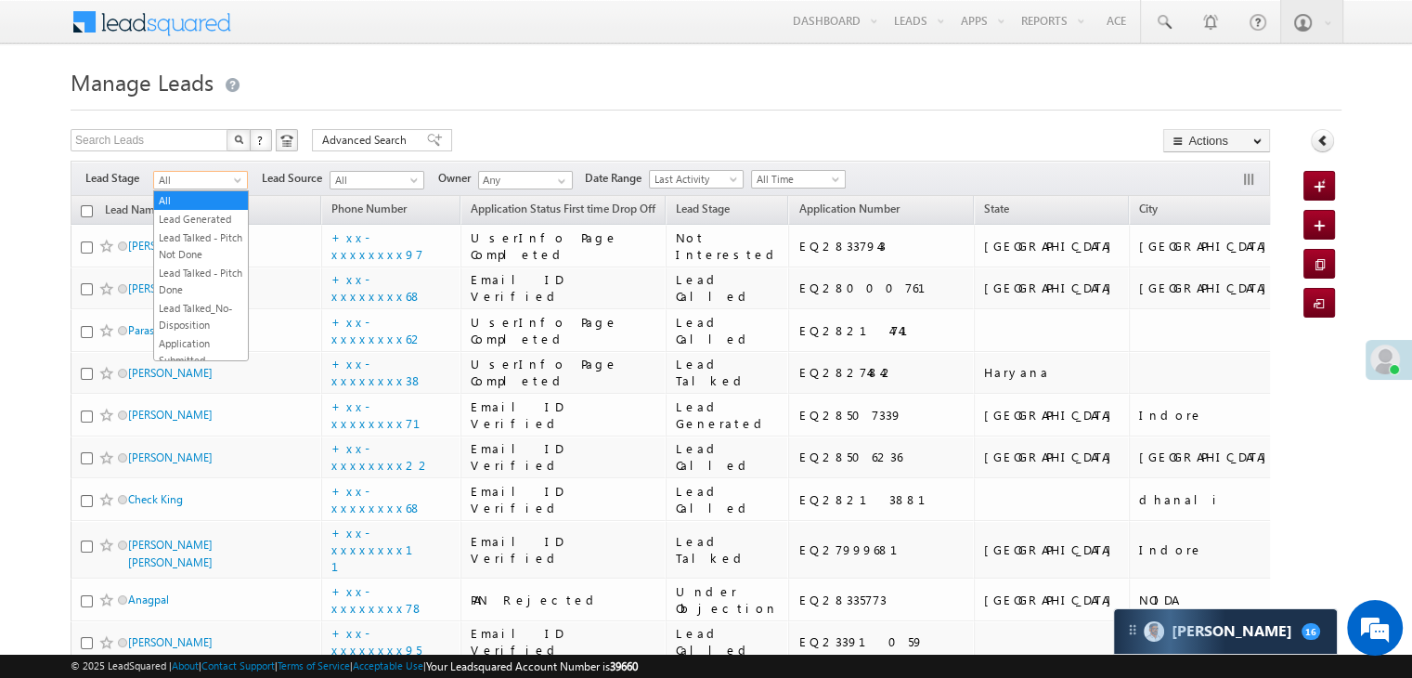
click at [239, 183] on span at bounding box center [239, 183] width 15 height 15
click at [206, 227] on link "Lead Generated" at bounding box center [201, 219] width 94 height 17
